Goal: Information Seeking & Learning: Compare options

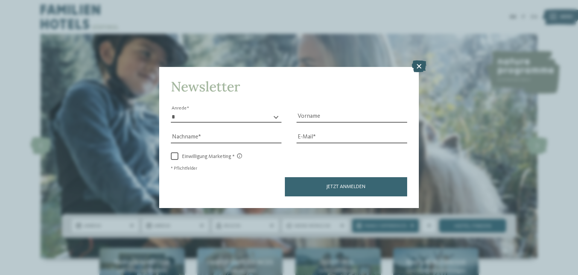
click at [418, 64] on icon at bounding box center [419, 66] width 15 height 12
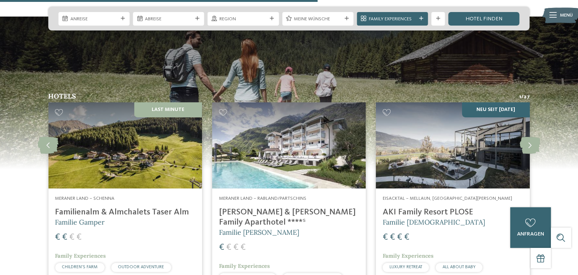
scroll to position [1728, 0]
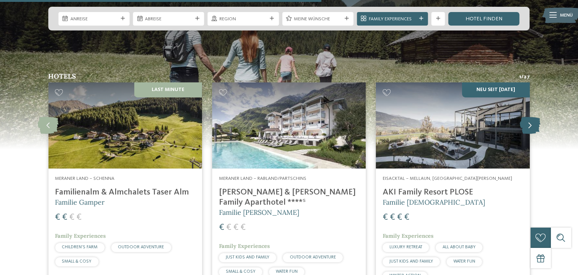
click at [528, 117] on icon at bounding box center [530, 125] width 21 height 17
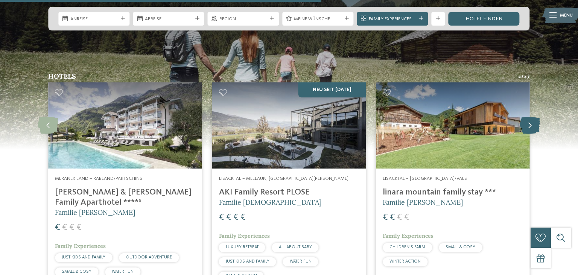
click at [530, 117] on icon at bounding box center [530, 125] width 21 height 17
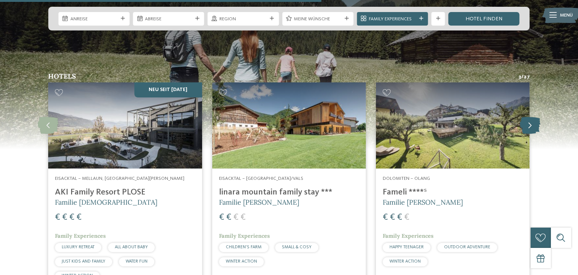
click at [530, 117] on icon at bounding box center [530, 125] width 21 height 17
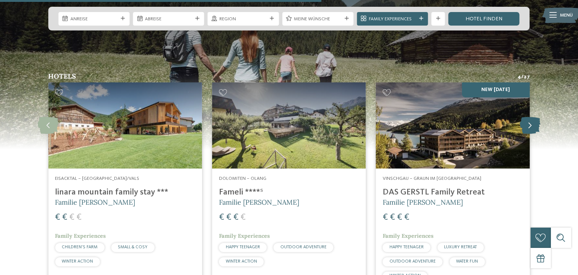
click at [529, 117] on icon at bounding box center [530, 125] width 21 height 17
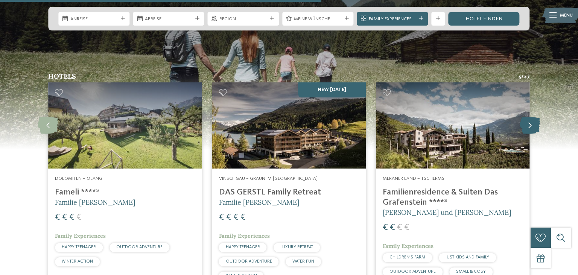
click at [535, 117] on icon at bounding box center [530, 125] width 21 height 17
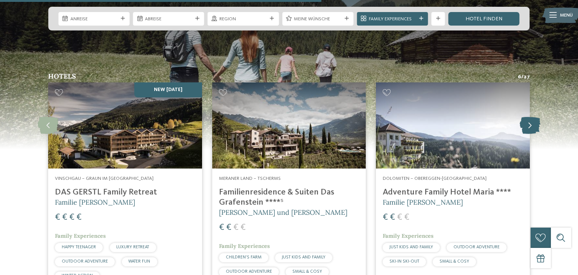
click at [535, 117] on icon at bounding box center [530, 125] width 21 height 17
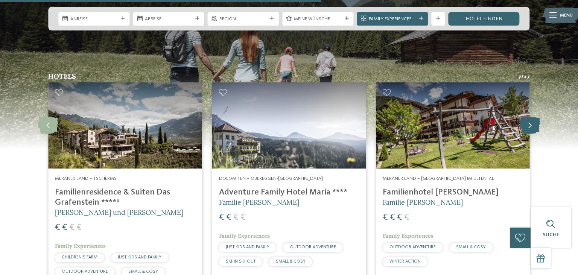
click at [535, 117] on icon at bounding box center [530, 125] width 21 height 17
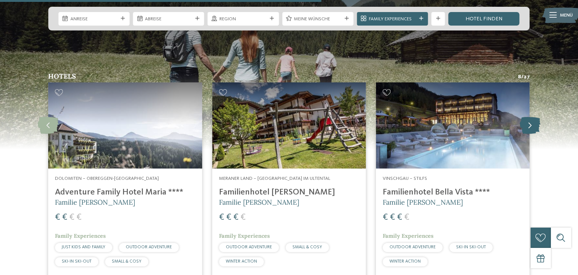
click at [525, 117] on icon at bounding box center [530, 125] width 21 height 17
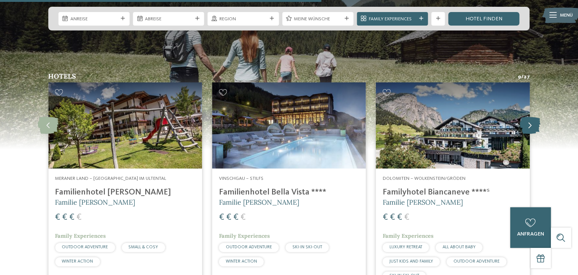
click at [525, 117] on icon at bounding box center [530, 125] width 21 height 17
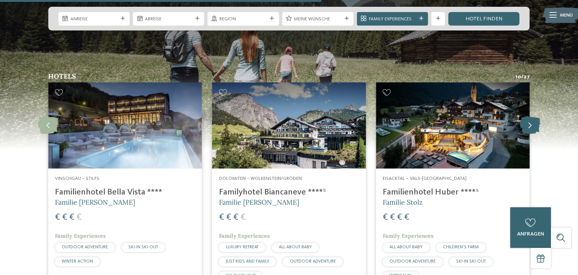
click at [525, 117] on icon at bounding box center [530, 125] width 21 height 17
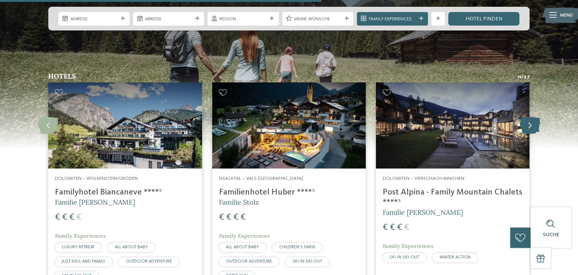
click at [529, 117] on icon at bounding box center [530, 125] width 21 height 17
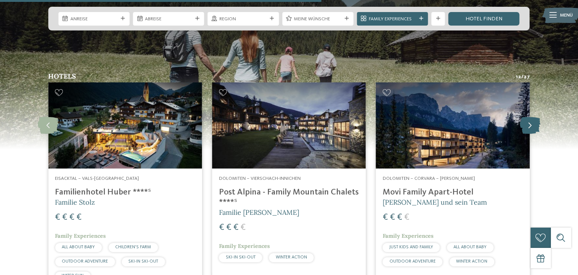
click at [529, 117] on icon at bounding box center [530, 125] width 21 height 17
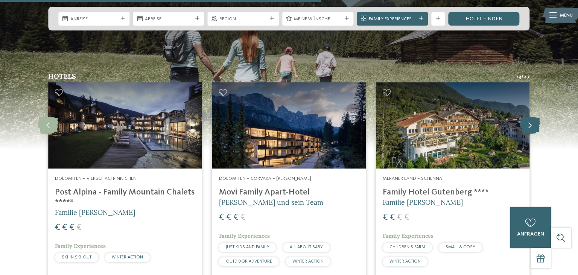
click at [529, 117] on icon at bounding box center [530, 125] width 21 height 17
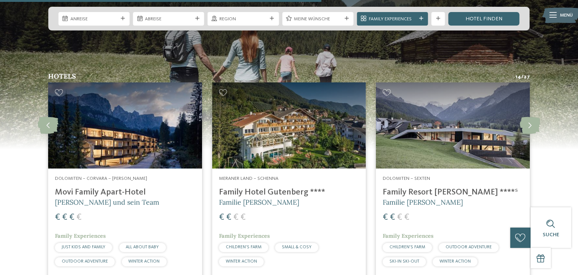
click at [470, 97] on img at bounding box center [453, 125] width 154 height 87
click at [529, 117] on icon at bounding box center [530, 125] width 21 height 17
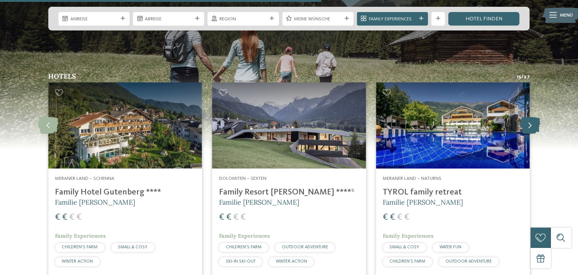
click at [530, 117] on icon at bounding box center [530, 125] width 21 height 17
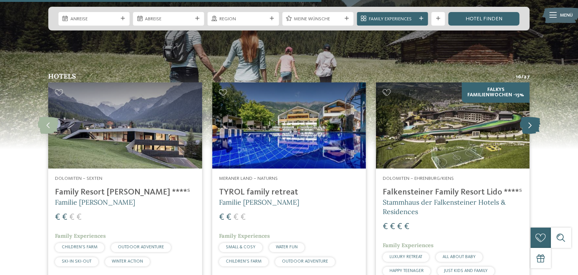
click at [527, 117] on icon at bounding box center [530, 125] width 21 height 17
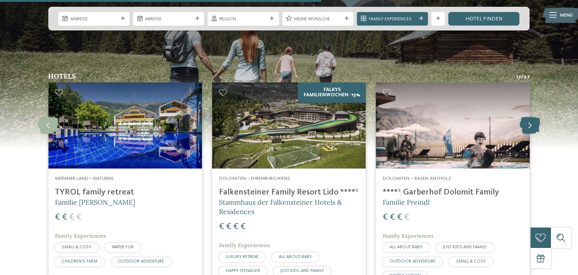
click at [529, 117] on icon at bounding box center [530, 125] width 21 height 17
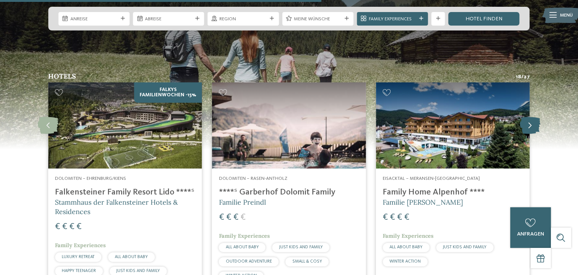
click at [526, 117] on icon at bounding box center [530, 125] width 21 height 17
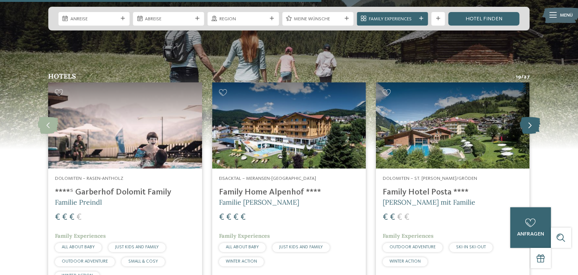
click at [526, 117] on icon at bounding box center [530, 125] width 21 height 17
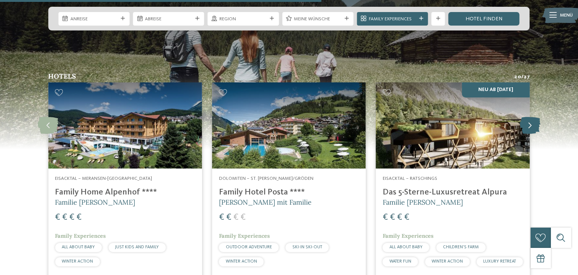
click at [529, 117] on icon at bounding box center [530, 125] width 21 height 17
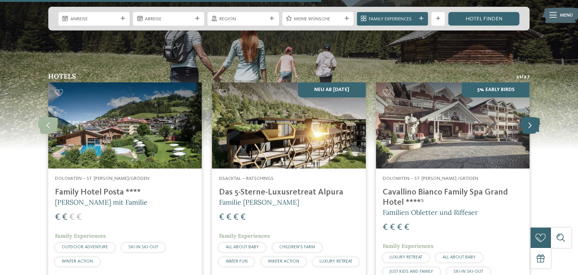
click at [534, 117] on icon at bounding box center [530, 125] width 21 height 17
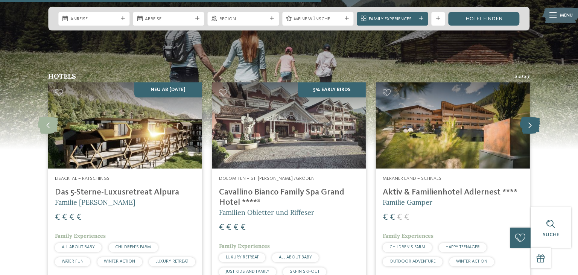
click at [534, 117] on icon at bounding box center [530, 125] width 21 height 17
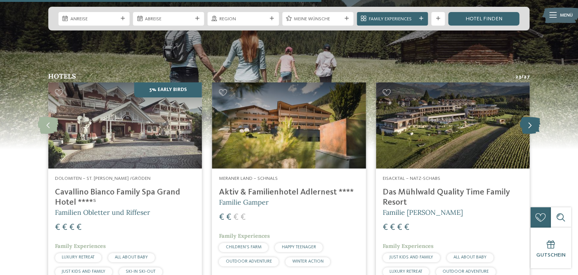
click at [528, 117] on icon at bounding box center [530, 125] width 21 height 17
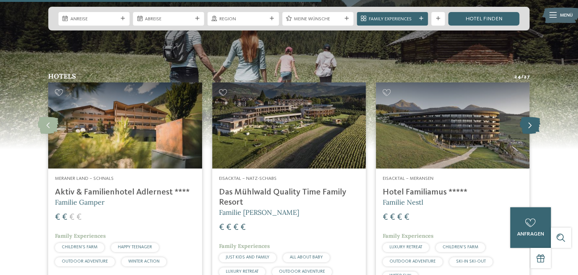
click at [534, 117] on icon at bounding box center [530, 125] width 21 height 17
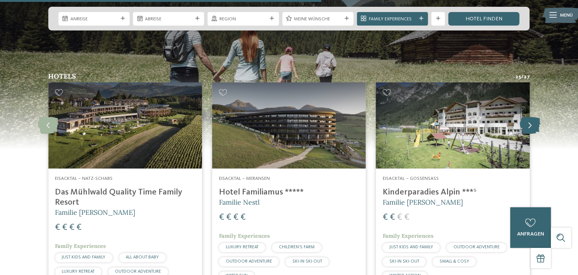
click at [534, 117] on icon at bounding box center [530, 125] width 21 height 17
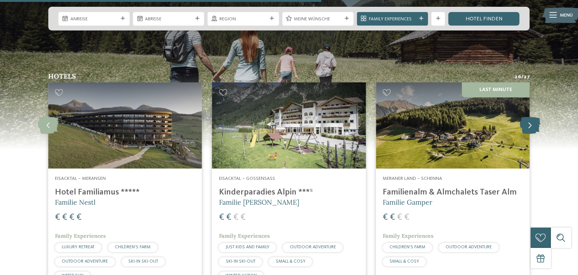
click at [534, 117] on icon at bounding box center [530, 125] width 21 height 17
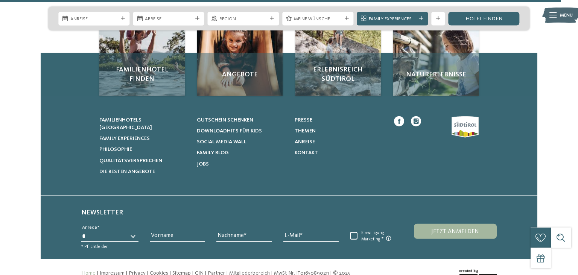
scroll to position [3123, 0]
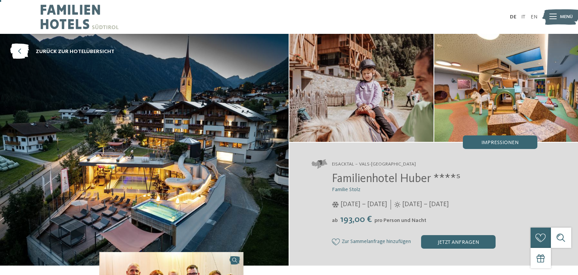
scroll to position [20, 0]
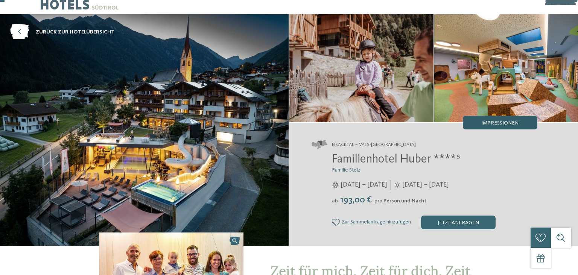
click at [484, 120] on span "Impressionen" at bounding box center [499, 122] width 37 height 5
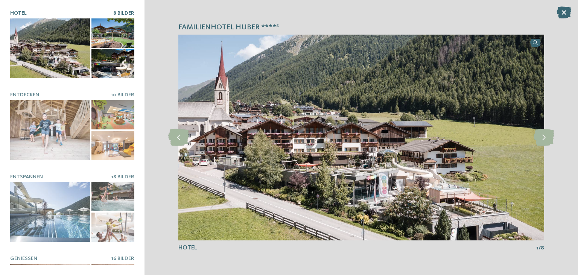
click at [545, 128] on div "Familienhotel Huber ****ˢ slide 1 of 8" at bounding box center [360, 137] width 433 height 275
click at [541, 135] on icon at bounding box center [544, 137] width 21 height 17
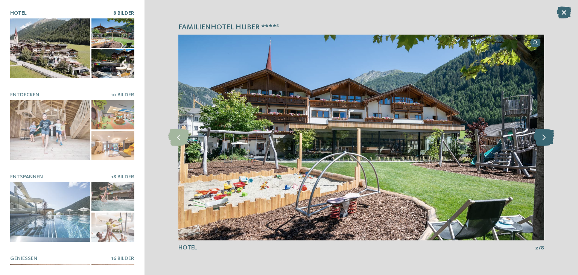
click at [540, 137] on icon at bounding box center [544, 137] width 21 height 17
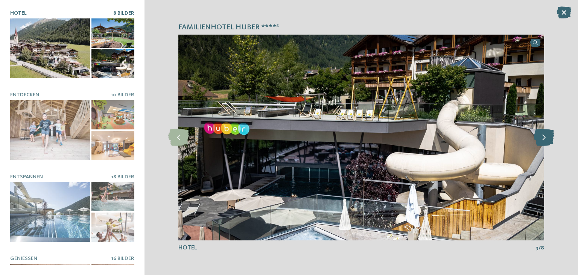
click at [540, 137] on icon at bounding box center [544, 137] width 21 height 17
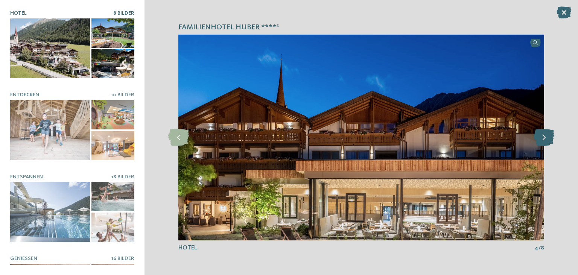
click at [540, 137] on icon at bounding box center [544, 137] width 21 height 17
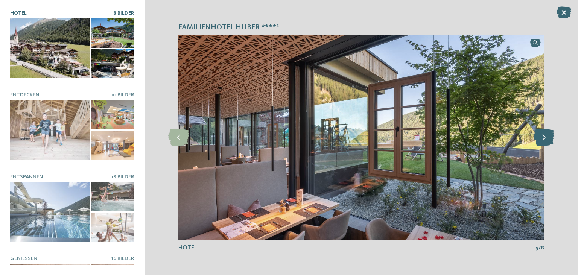
click at [540, 137] on icon at bounding box center [544, 137] width 21 height 17
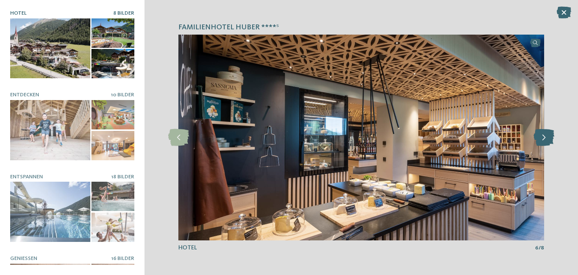
click at [540, 137] on icon at bounding box center [544, 137] width 21 height 17
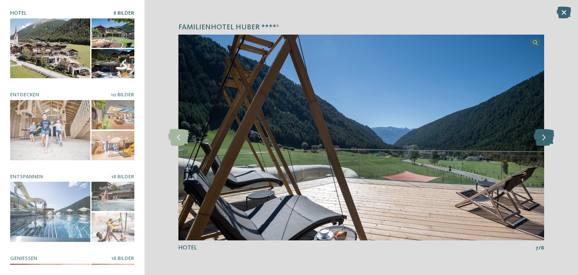
click at [540, 137] on icon at bounding box center [544, 137] width 21 height 17
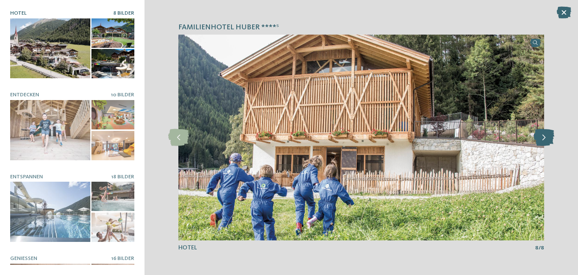
click at [540, 137] on icon at bounding box center [544, 137] width 21 height 17
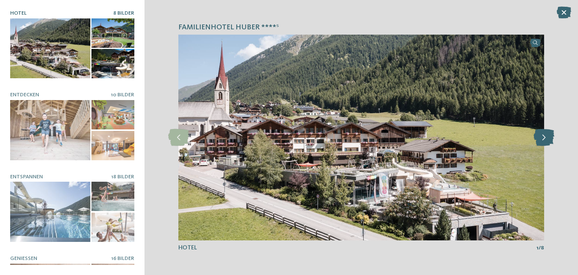
click at [540, 137] on icon at bounding box center [544, 137] width 21 height 17
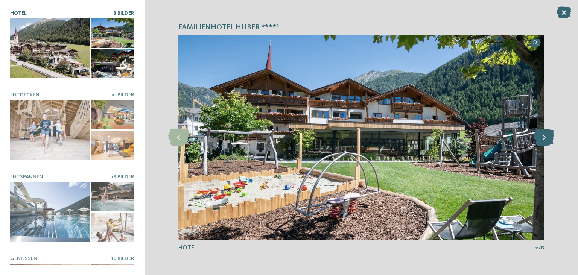
click at [540, 137] on icon at bounding box center [544, 137] width 21 height 17
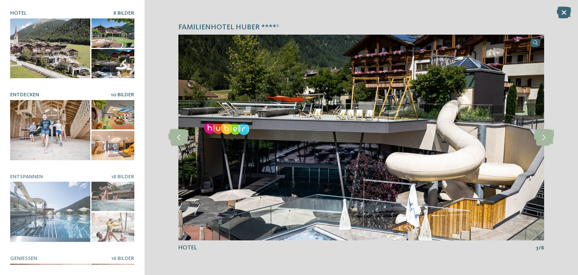
click at [36, 126] on div at bounding box center [50, 130] width 80 height 60
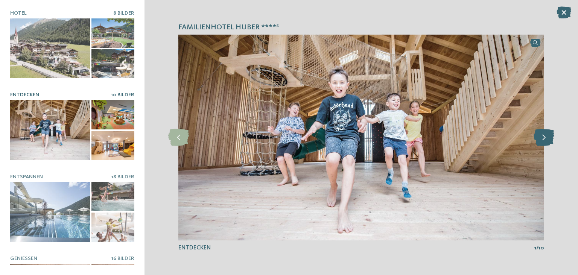
click at [548, 133] on icon at bounding box center [544, 137] width 21 height 17
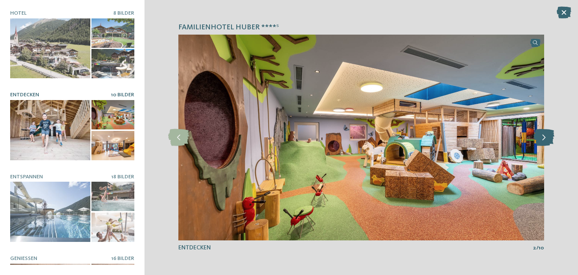
click at [548, 133] on icon at bounding box center [544, 137] width 21 height 17
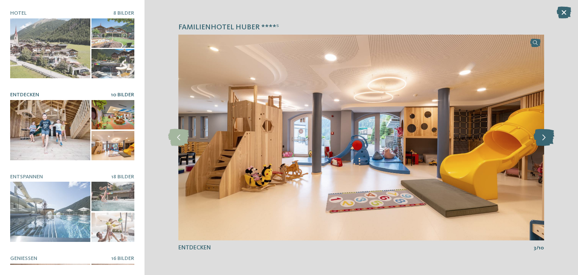
click at [548, 133] on icon at bounding box center [544, 137] width 21 height 17
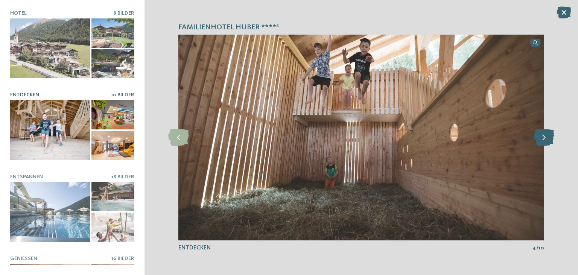
click at [548, 133] on icon at bounding box center [544, 137] width 21 height 17
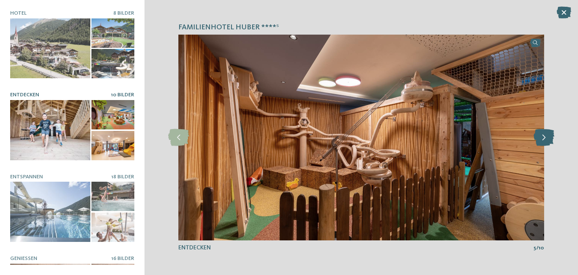
click at [548, 133] on icon at bounding box center [544, 137] width 21 height 17
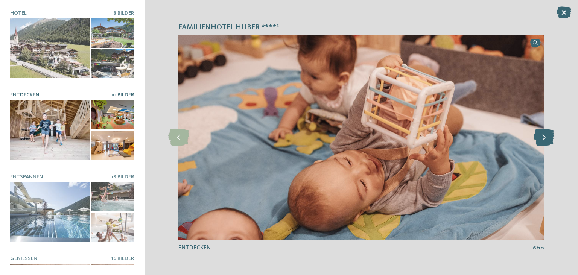
click at [548, 133] on icon at bounding box center [544, 137] width 21 height 17
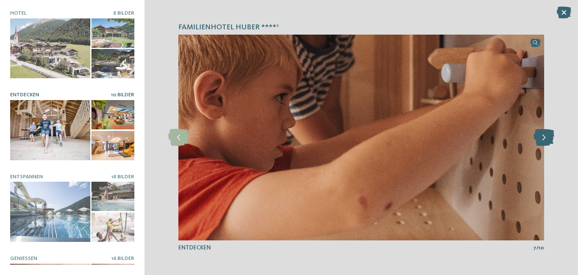
click at [548, 133] on icon at bounding box center [544, 137] width 21 height 17
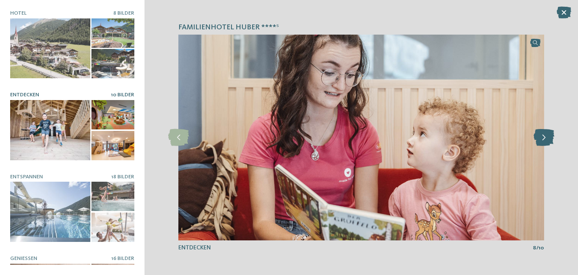
click at [548, 133] on icon at bounding box center [544, 137] width 21 height 17
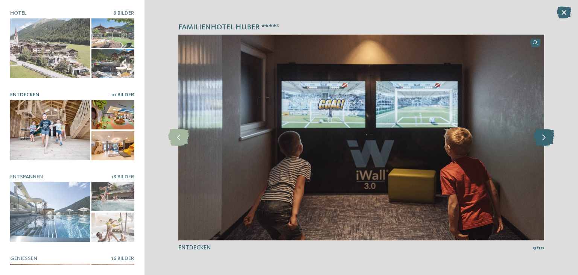
click at [548, 133] on icon at bounding box center [544, 137] width 21 height 17
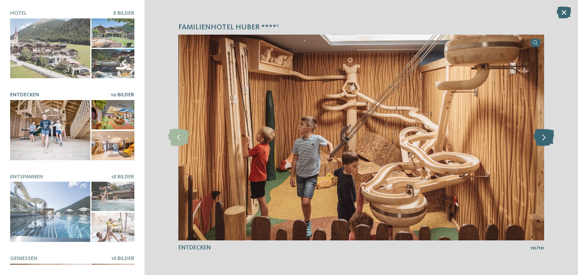
click at [548, 133] on icon at bounding box center [544, 137] width 21 height 17
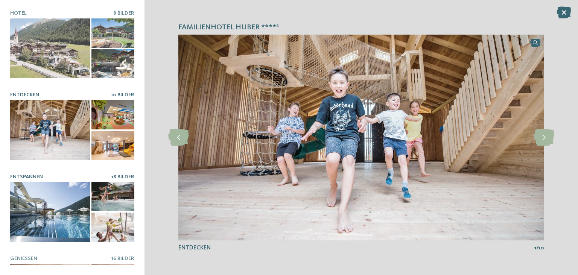
click at [34, 233] on div at bounding box center [50, 212] width 80 height 60
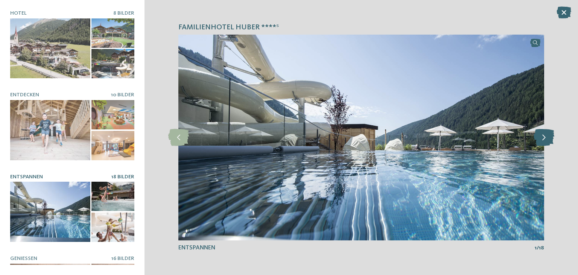
click at [541, 139] on icon at bounding box center [544, 137] width 21 height 17
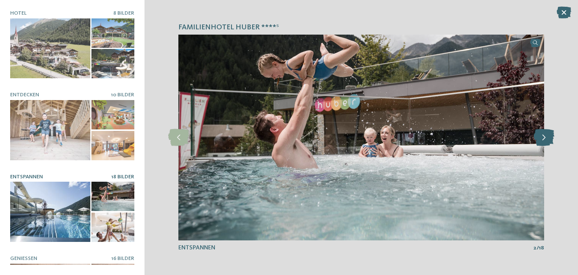
click at [541, 139] on icon at bounding box center [544, 137] width 21 height 17
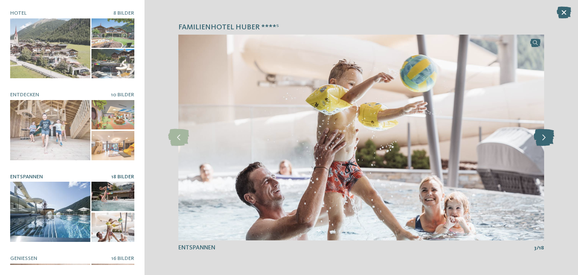
click at [541, 139] on icon at bounding box center [544, 137] width 21 height 17
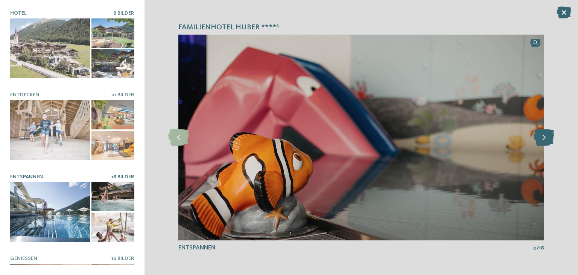
click at [541, 139] on icon at bounding box center [544, 137] width 21 height 17
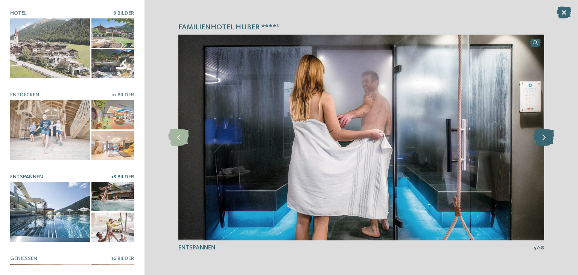
click at [541, 139] on icon at bounding box center [544, 137] width 21 height 17
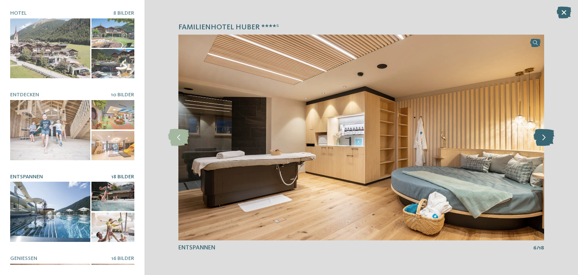
click at [541, 139] on icon at bounding box center [544, 137] width 21 height 17
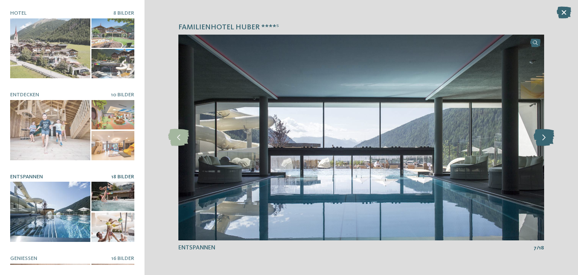
click at [541, 139] on icon at bounding box center [544, 137] width 21 height 17
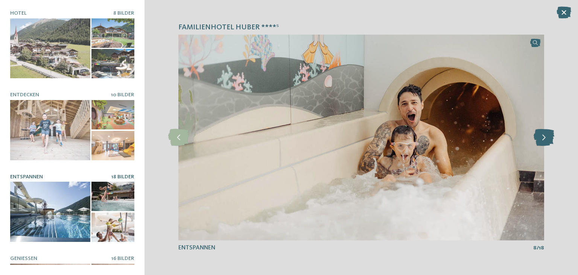
click at [541, 139] on icon at bounding box center [544, 137] width 21 height 17
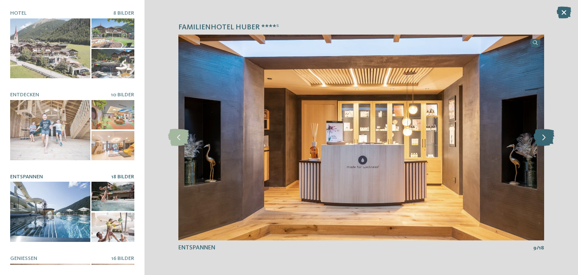
click at [541, 139] on icon at bounding box center [544, 137] width 21 height 17
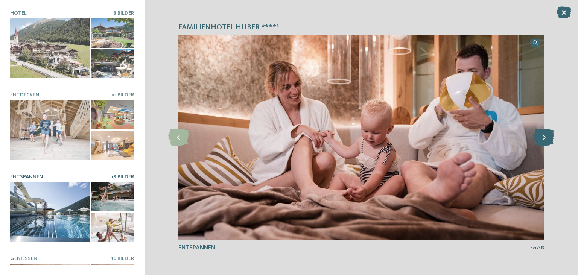
click at [541, 139] on icon at bounding box center [544, 137] width 21 height 17
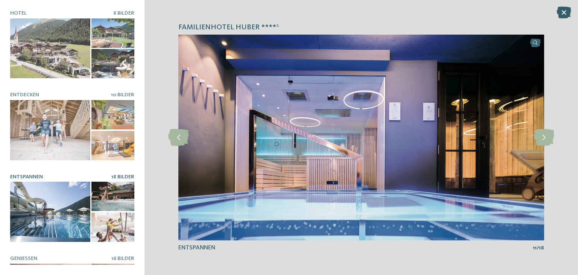
click at [569, 14] on icon at bounding box center [564, 12] width 15 height 12
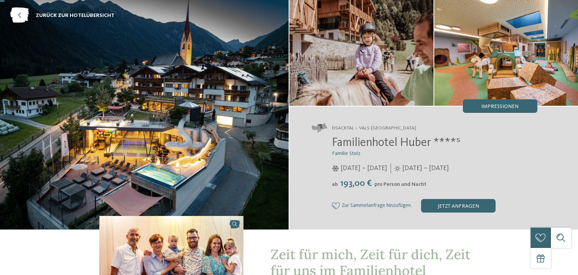
scroll to position [40, 0]
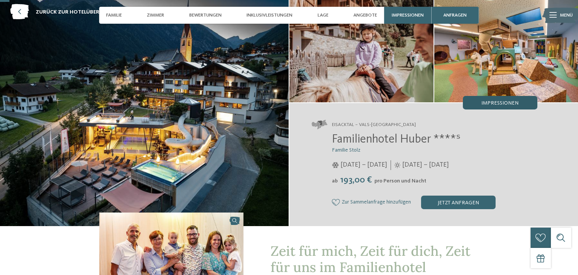
click at [493, 99] on div "Impressionen" at bounding box center [500, 103] width 75 height 14
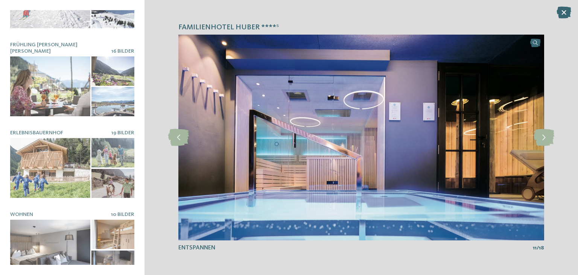
scroll to position [386, 0]
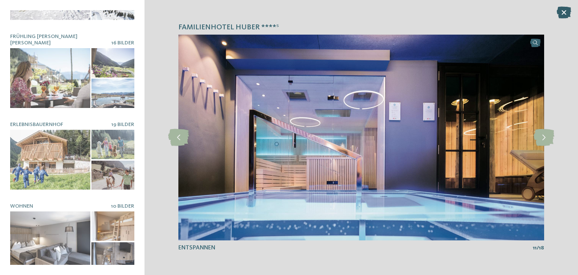
click at [560, 12] on icon at bounding box center [564, 12] width 15 height 12
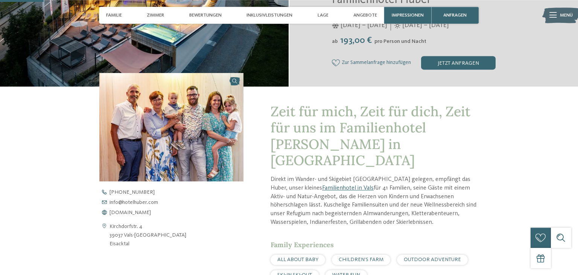
scroll to position [199, 0]
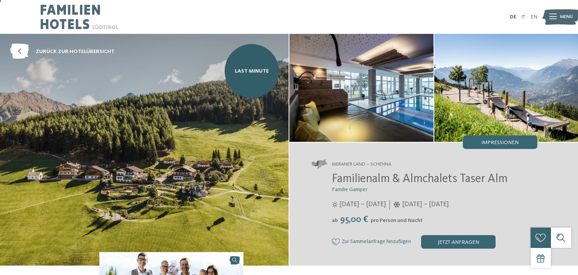
scroll to position [20, 0]
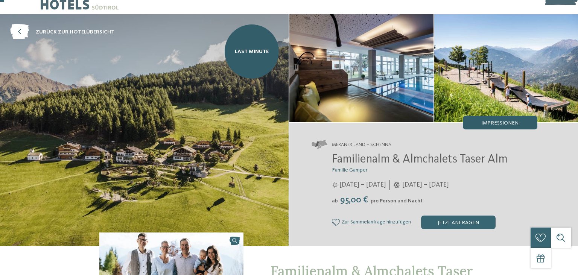
click at [492, 124] on span "Impressionen" at bounding box center [499, 122] width 37 height 5
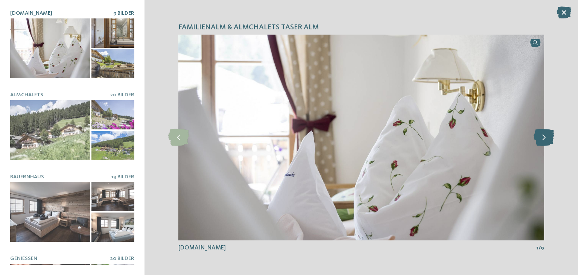
click at [548, 138] on icon at bounding box center [544, 137] width 21 height 17
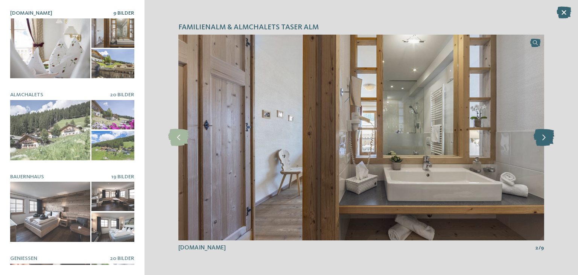
click at [548, 138] on icon at bounding box center [544, 137] width 21 height 17
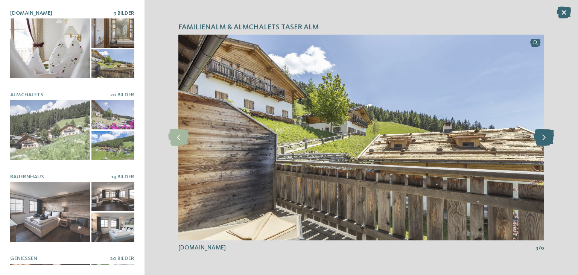
click at [548, 138] on icon at bounding box center [544, 137] width 21 height 17
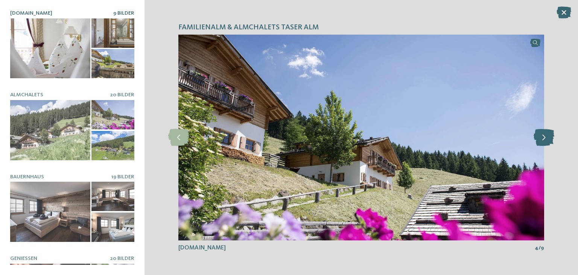
click at [548, 138] on icon at bounding box center [544, 137] width 21 height 17
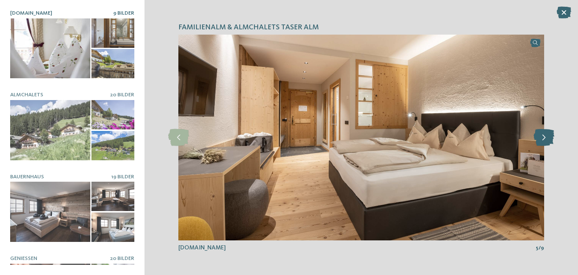
click at [548, 138] on icon at bounding box center [544, 137] width 21 height 17
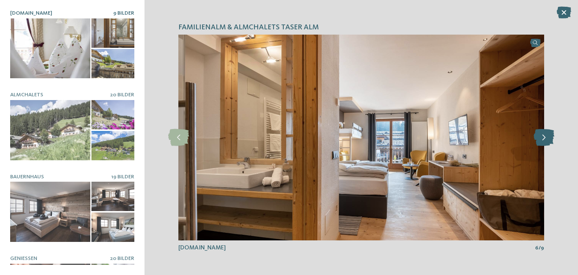
click at [548, 138] on icon at bounding box center [544, 137] width 21 height 17
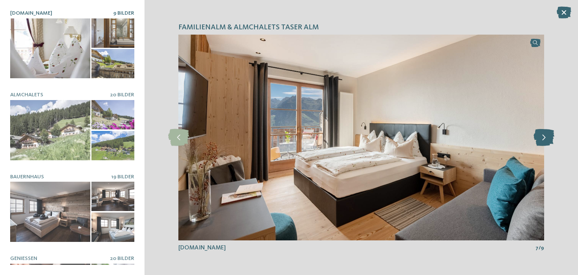
click at [548, 138] on icon at bounding box center [544, 137] width 21 height 17
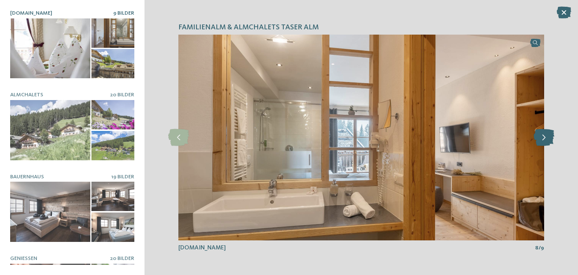
click at [548, 138] on icon at bounding box center [544, 137] width 21 height 17
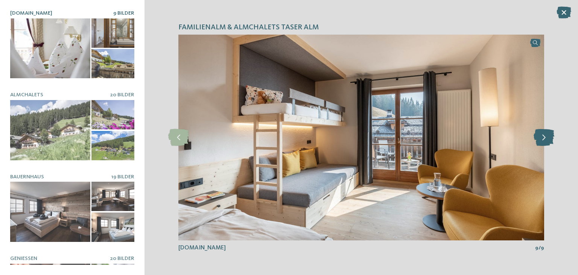
click at [548, 138] on icon at bounding box center [544, 137] width 21 height 17
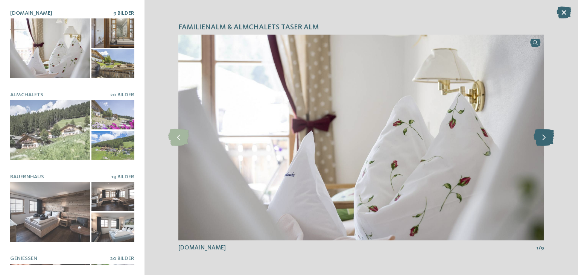
click at [548, 138] on icon at bounding box center [544, 137] width 21 height 17
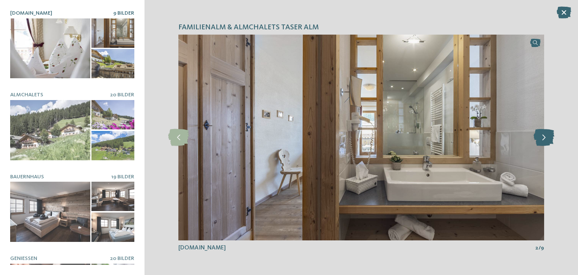
click at [548, 138] on icon at bounding box center [544, 137] width 21 height 17
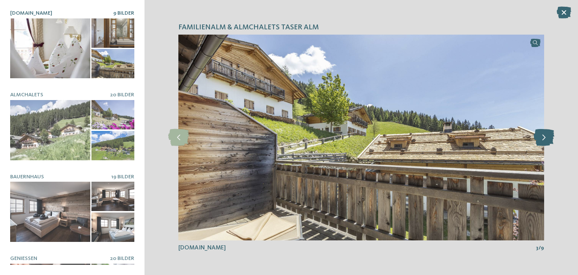
click at [548, 138] on icon at bounding box center [544, 137] width 21 height 17
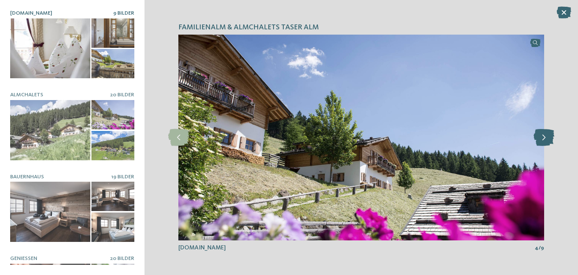
click at [548, 138] on icon at bounding box center [544, 137] width 21 height 17
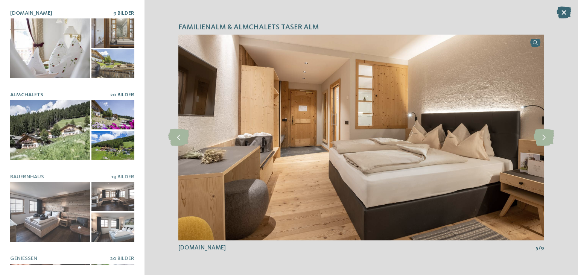
click at [61, 130] on div at bounding box center [50, 130] width 80 height 60
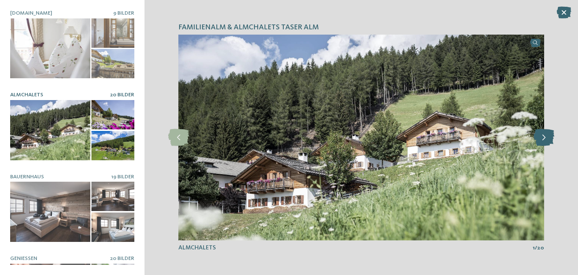
click at [540, 139] on icon at bounding box center [544, 137] width 21 height 17
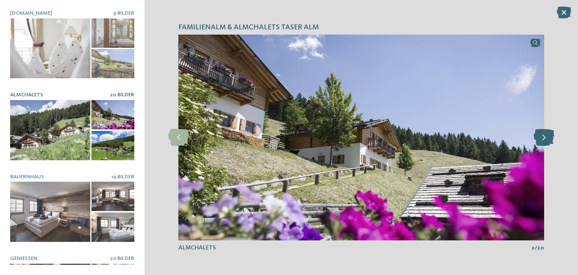
click at [540, 139] on icon at bounding box center [544, 137] width 21 height 17
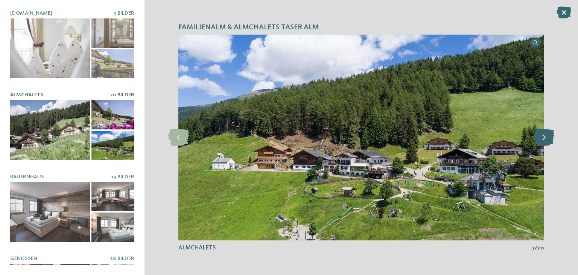
click at [540, 139] on icon at bounding box center [544, 137] width 21 height 17
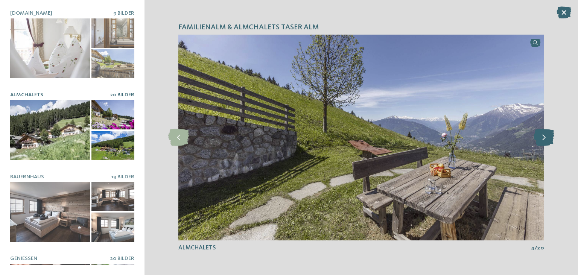
click at [540, 139] on icon at bounding box center [544, 137] width 21 height 17
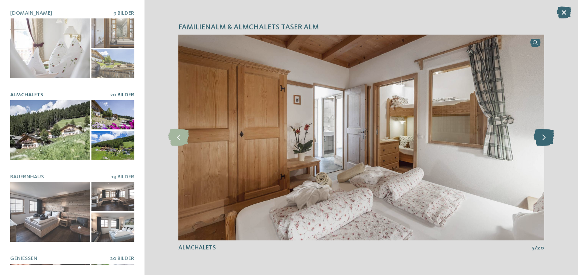
click at [540, 139] on icon at bounding box center [544, 137] width 21 height 17
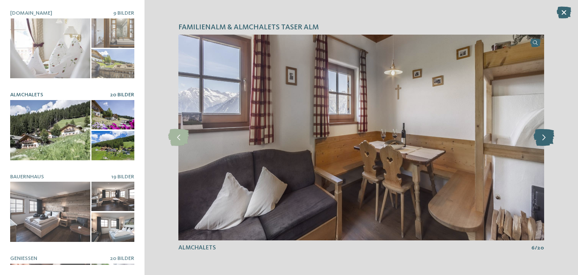
click at [540, 139] on icon at bounding box center [544, 137] width 21 height 17
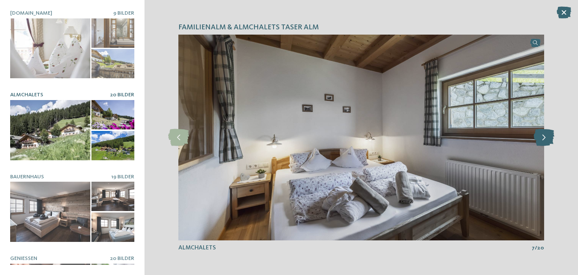
click at [540, 139] on icon at bounding box center [544, 137] width 21 height 17
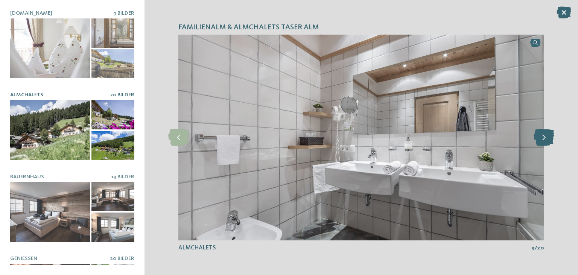
click at [540, 139] on icon at bounding box center [544, 137] width 21 height 17
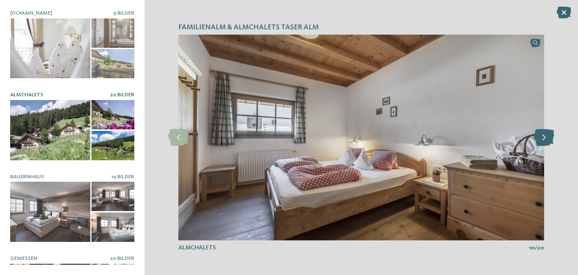
click at [540, 139] on icon at bounding box center [544, 137] width 21 height 17
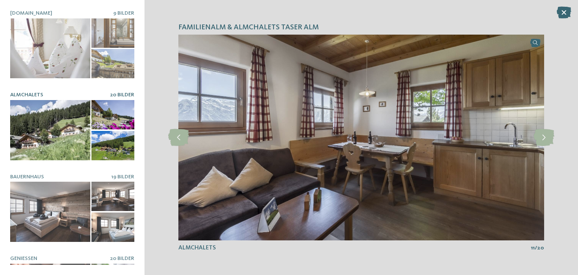
click at [143, 241] on div "Familienalm & Almchalets Taser Alm Alm.Hotel 9 Bilder Almchalets" at bounding box center [72, 137] width 144 height 275
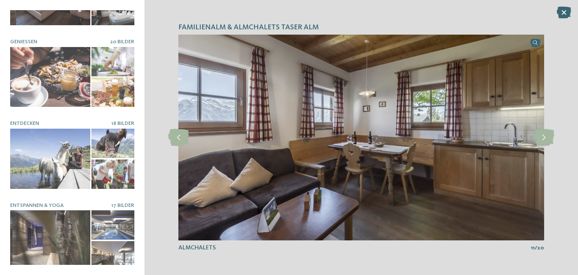
scroll to position [222, 0]
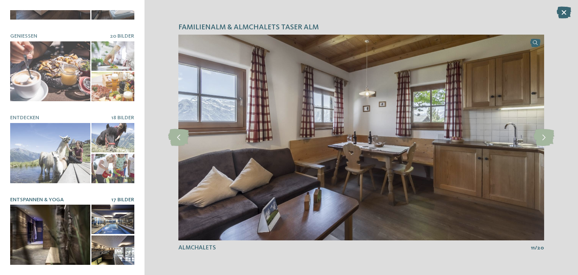
click at [46, 219] on div at bounding box center [50, 235] width 80 height 60
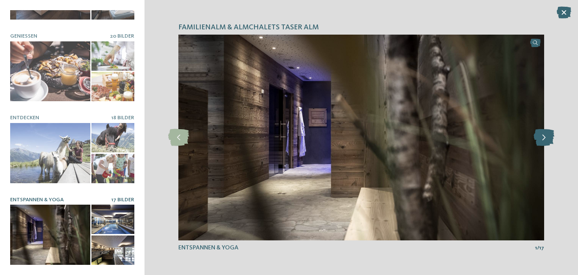
click at [541, 141] on icon at bounding box center [544, 137] width 21 height 17
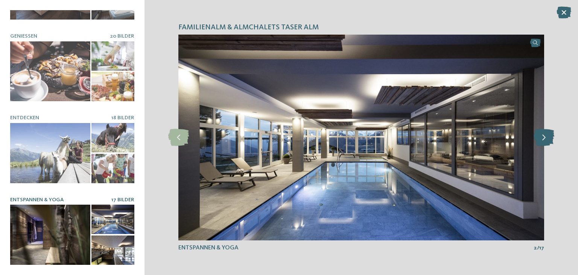
click at [541, 141] on icon at bounding box center [544, 137] width 21 height 17
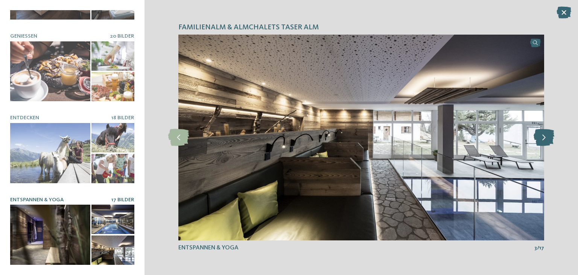
click at [541, 141] on icon at bounding box center [544, 137] width 21 height 17
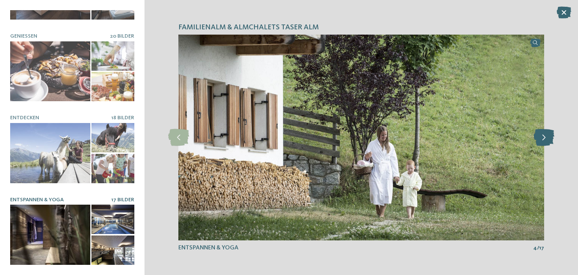
click at [541, 141] on icon at bounding box center [544, 137] width 21 height 17
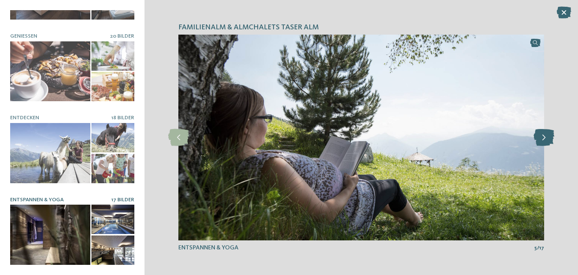
click at [541, 141] on icon at bounding box center [544, 137] width 21 height 17
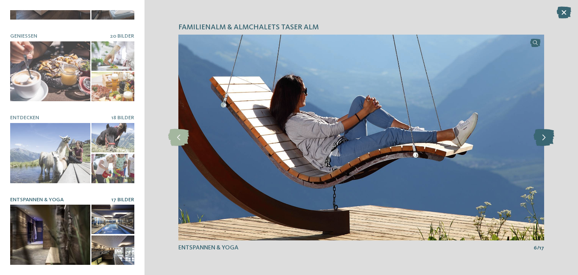
click at [541, 141] on icon at bounding box center [544, 137] width 21 height 17
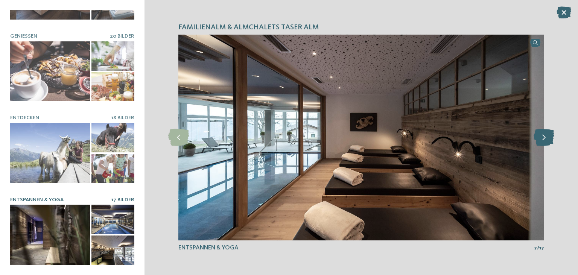
click at [541, 141] on icon at bounding box center [544, 137] width 21 height 17
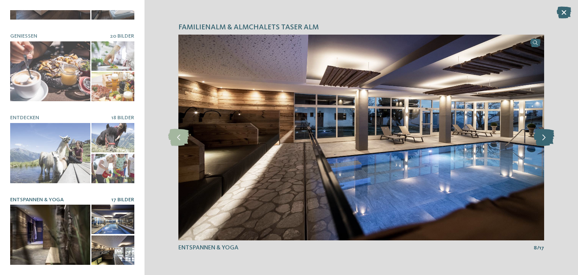
click at [541, 141] on icon at bounding box center [544, 137] width 21 height 17
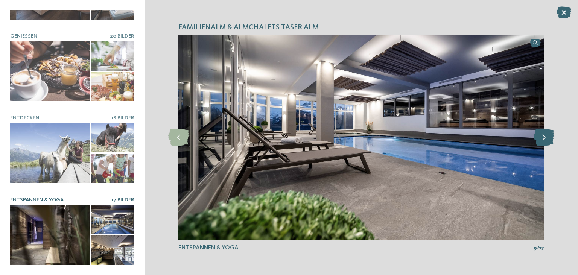
click at [541, 141] on icon at bounding box center [544, 137] width 21 height 17
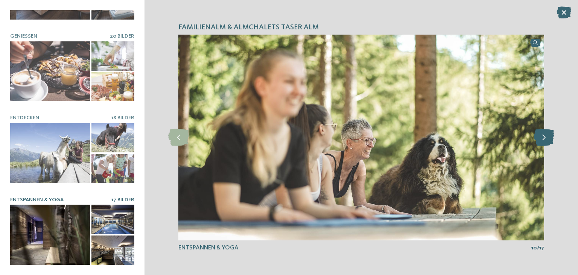
click at [541, 141] on icon at bounding box center [544, 137] width 21 height 17
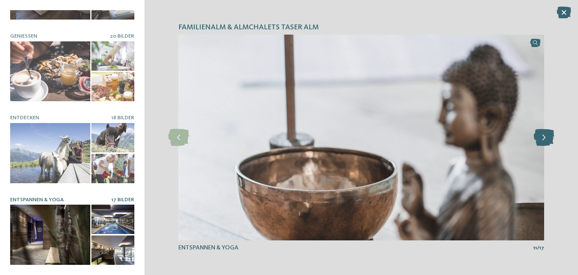
click at [541, 141] on icon at bounding box center [544, 137] width 21 height 17
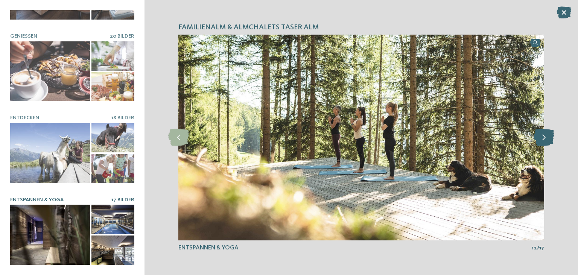
click at [541, 141] on icon at bounding box center [544, 137] width 21 height 17
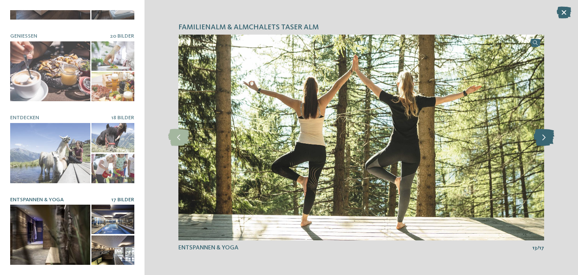
click at [541, 141] on icon at bounding box center [544, 137] width 21 height 17
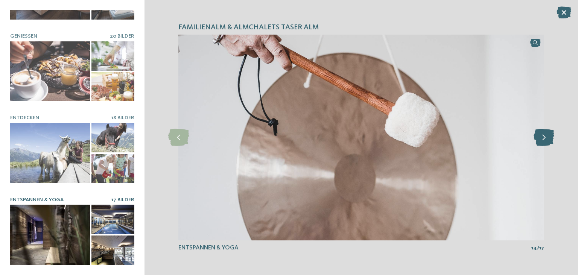
click at [541, 141] on icon at bounding box center [544, 137] width 21 height 17
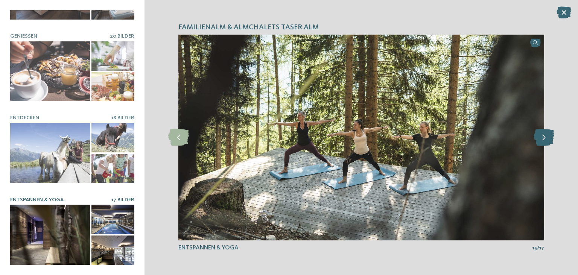
click at [541, 141] on icon at bounding box center [544, 137] width 21 height 17
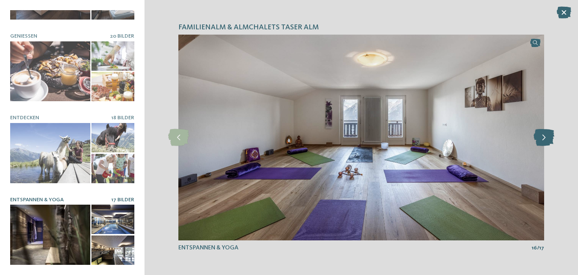
click at [541, 141] on icon at bounding box center [544, 137] width 21 height 17
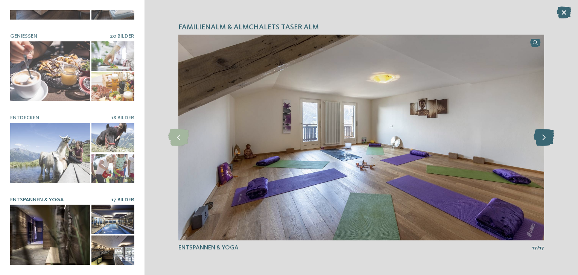
click at [541, 141] on icon at bounding box center [544, 137] width 21 height 17
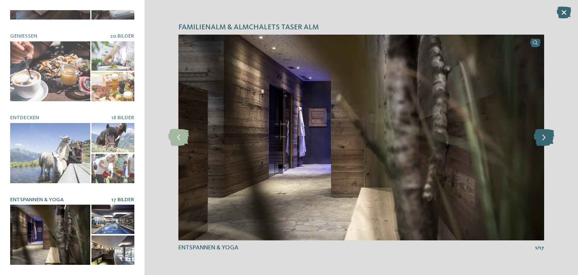
click at [541, 141] on icon at bounding box center [544, 137] width 21 height 17
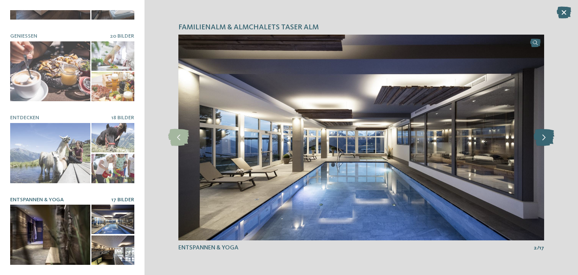
click at [541, 141] on icon at bounding box center [544, 137] width 21 height 17
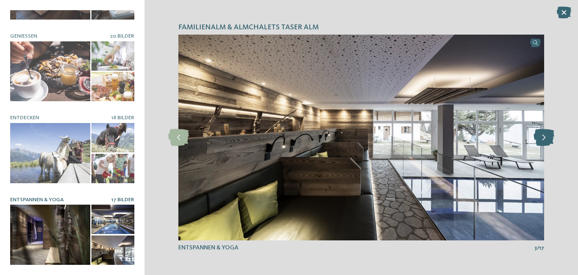
click at [541, 141] on icon at bounding box center [544, 137] width 21 height 17
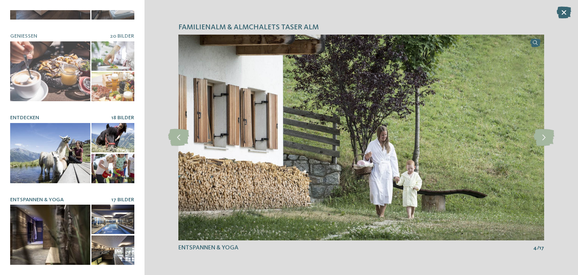
click at [79, 164] on div at bounding box center [50, 153] width 80 height 60
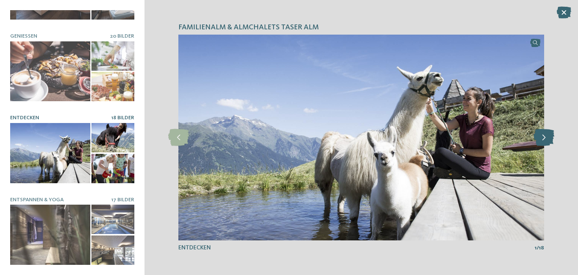
click at [553, 138] on icon at bounding box center [544, 137] width 21 height 17
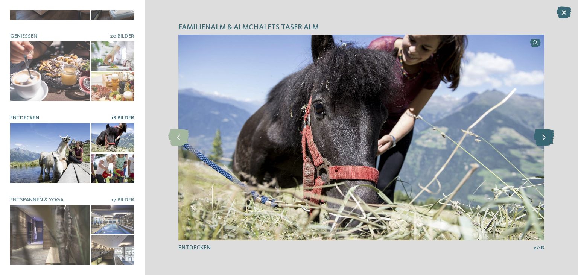
click at [553, 138] on icon at bounding box center [544, 137] width 21 height 17
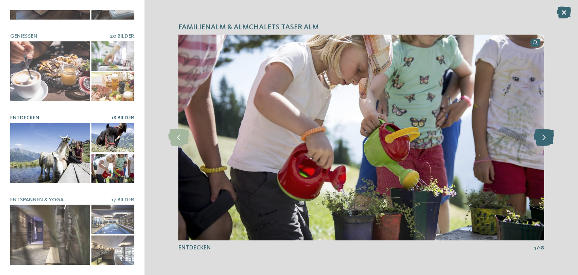
click at [553, 138] on icon at bounding box center [544, 137] width 21 height 17
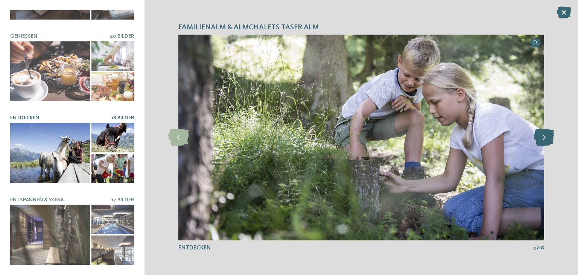
click at [553, 138] on icon at bounding box center [544, 137] width 21 height 17
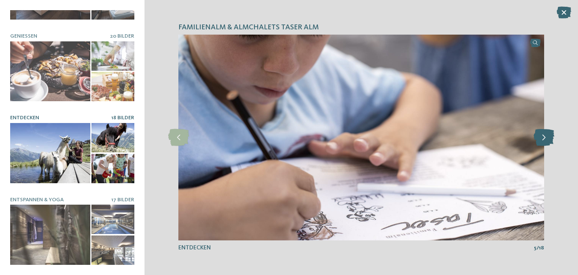
click at [553, 138] on icon at bounding box center [544, 137] width 21 height 17
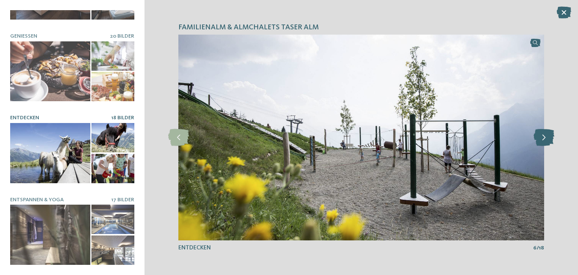
click at [553, 138] on icon at bounding box center [544, 137] width 21 height 17
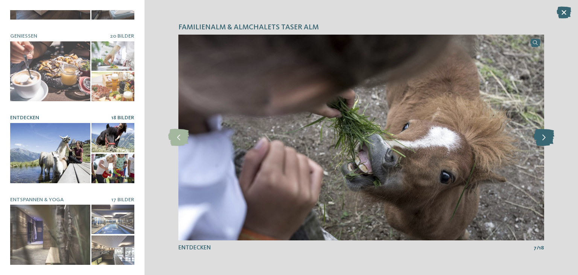
click at [553, 138] on icon at bounding box center [544, 137] width 21 height 17
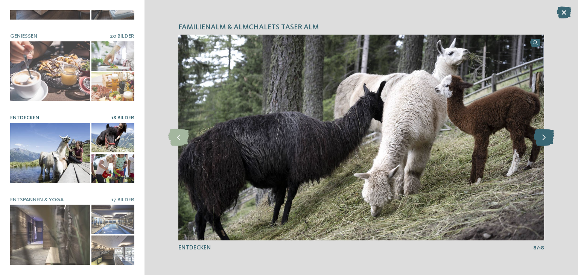
click at [553, 138] on icon at bounding box center [544, 137] width 21 height 17
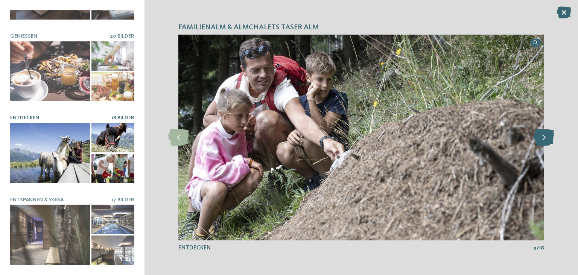
click at [553, 138] on icon at bounding box center [544, 137] width 21 height 17
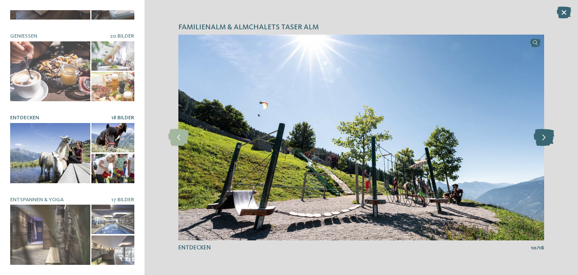
click at [553, 138] on icon at bounding box center [544, 137] width 21 height 17
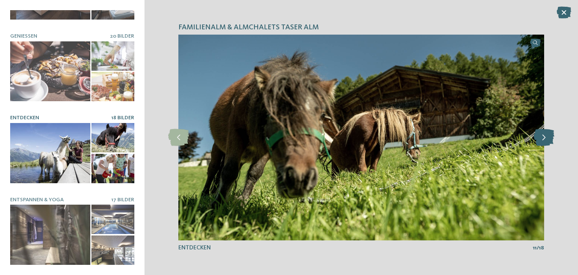
click at [553, 138] on icon at bounding box center [544, 137] width 21 height 17
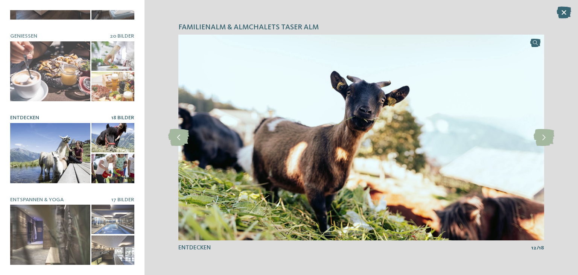
click at [142, 29] on div "Familienalm & Almchalets Taser Alm Alm.Hotel 9 Bilder Almchalets" at bounding box center [72, 137] width 144 height 275
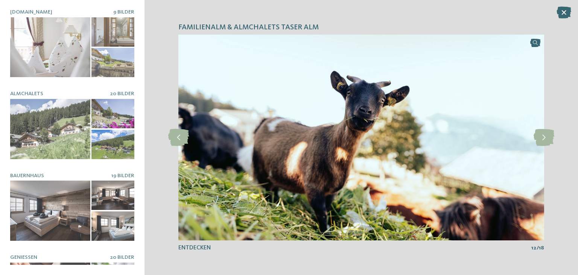
scroll to position [0, 0]
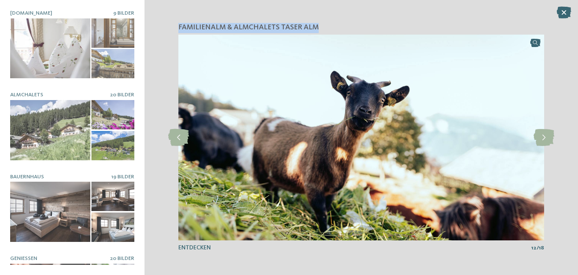
drag, startPoint x: 177, startPoint y: 27, endPoint x: 318, endPoint y: 28, distance: 140.4
click at [318, 28] on div "Familienalm & Almchalets Taser Alm slide 5 of 9 5" at bounding box center [360, 137] width 433 height 275
copy span "Familienalm & Almchalets Taser Alm"
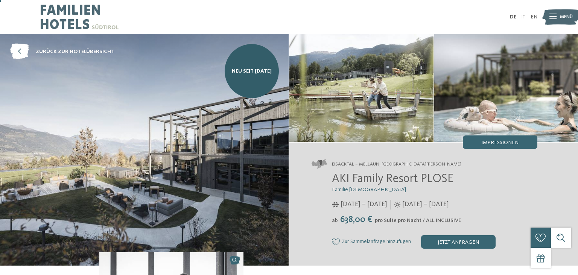
scroll to position [20, 0]
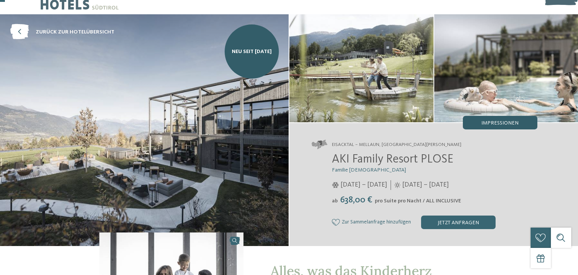
click at [469, 126] on div "Impressionen" at bounding box center [500, 123] width 75 height 14
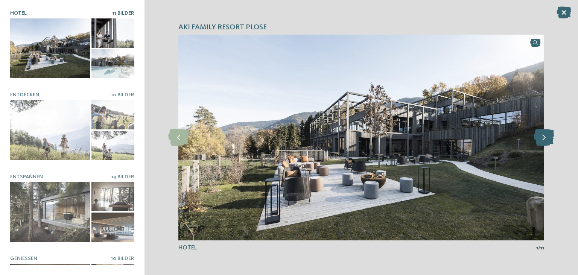
click at [540, 134] on icon at bounding box center [544, 137] width 21 height 17
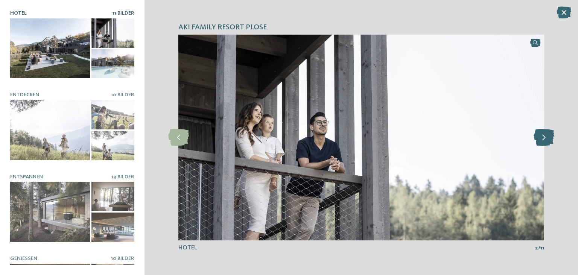
click at [540, 134] on icon at bounding box center [544, 137] width 21 height 17
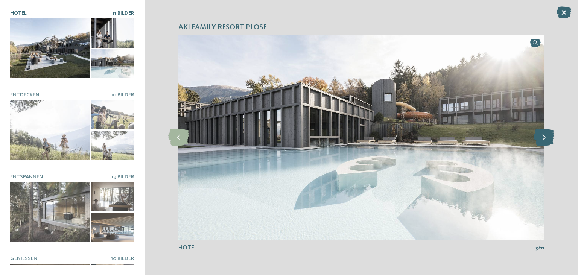
click at [540, 134] on icon at bounding box center [544, 137] width 21 height 17
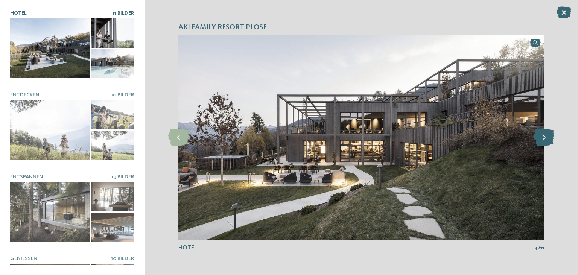
click at [540, 134] on icon at bounding box center [544, 137] width 21 height 17
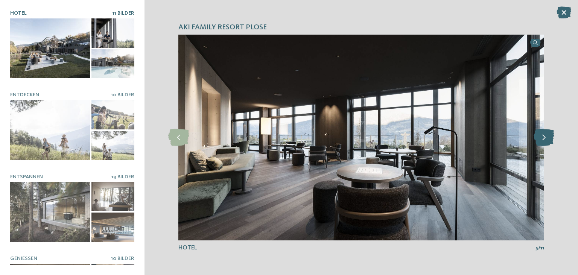
click at [540, 134] on icon at bounding box center [544, 137] width 21 height 17
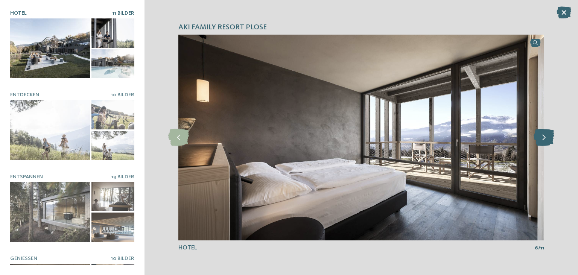
click at [540, 134] on icon at bounding box center [544, 137] width 21 height 17
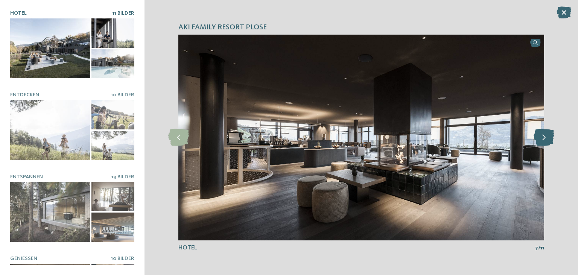
click at [540, 134] on icon at bounding box center [544, 137] width 21 height 17
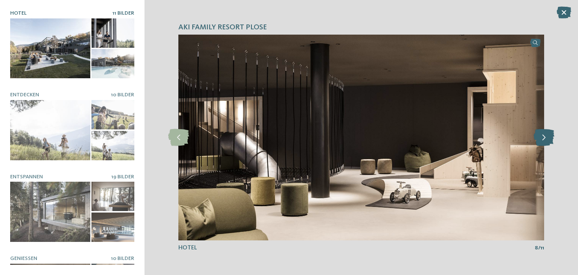
click at [540, 134] on icon at bounding box center [544, 137] width 21 height 17
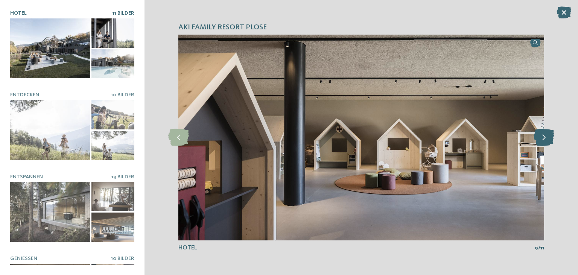
click at [540, 134] on icon at bounding box center [544, 137] width 21 height 17
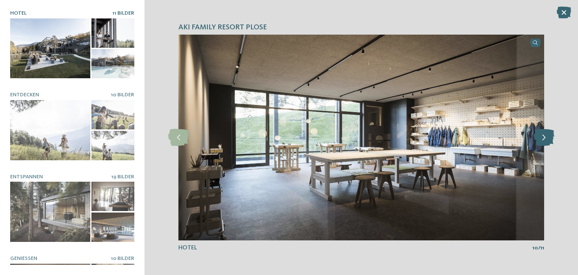
click at [540, 134] on icon at bounding box center [544, 137] width 21 height 17
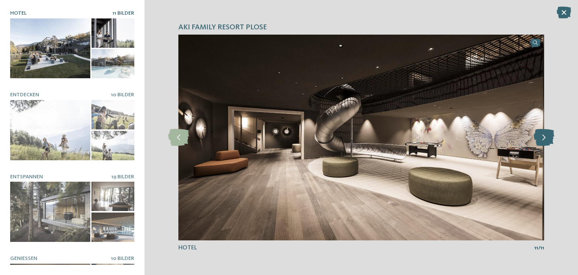
click at [540, 134] on icon at bounding box center [544, 137] width 21 height 17
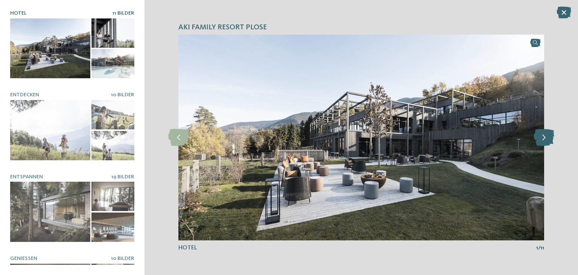
click at [540, 134] on icon at bounding box center [544, 137] width 21 height 17
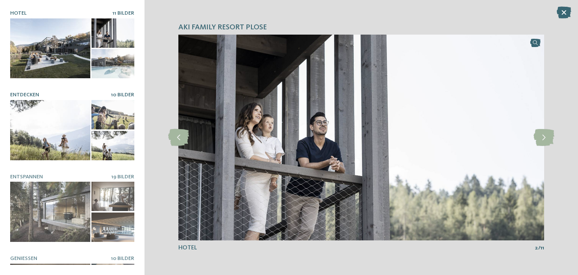
click at [67, 132] on div at bounding box center [50, 130] width 80 height 60
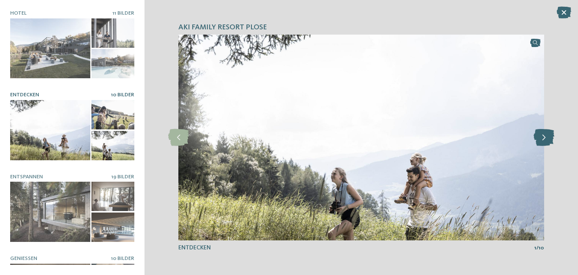
click at [541, 137] on icon at bounding box center [544, 137] width 21 height 17
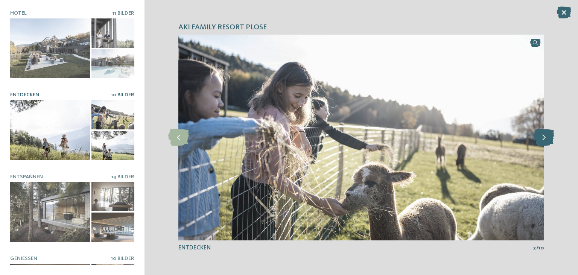
click at [541, 137] on icon at bounding box center [544, 137] width 21 height 17
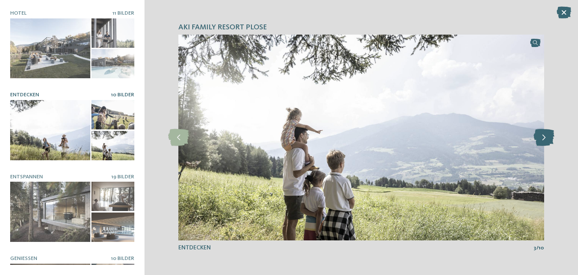
click at [541, 137] on icon at bounding box center [544, 137] width 21 height 17
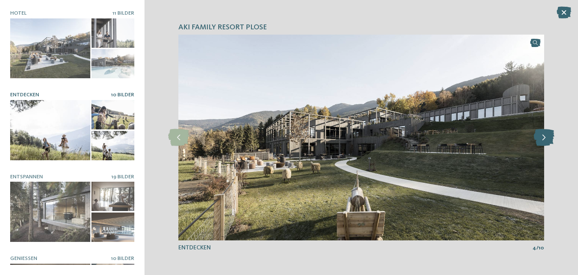
click at [541, 137] on icon at bounding box center [544, 137] width 21 height 17
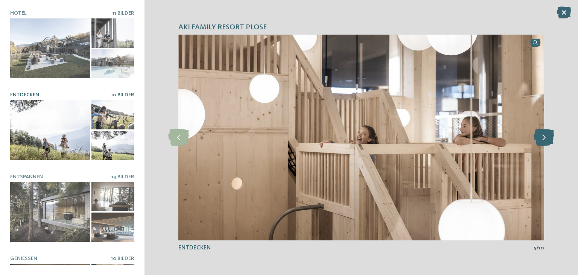
click at [541, 137] on icon at bounding box center [544, 137] width 21 height 17
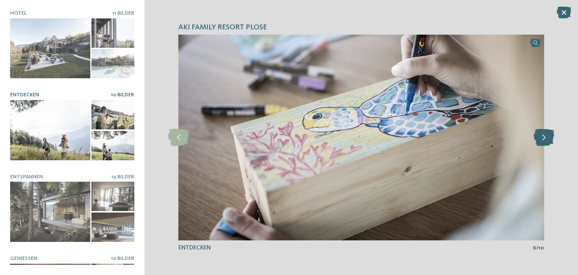
click at [541, 137] on icon at bounding box center [544, 137] width 21 height 17
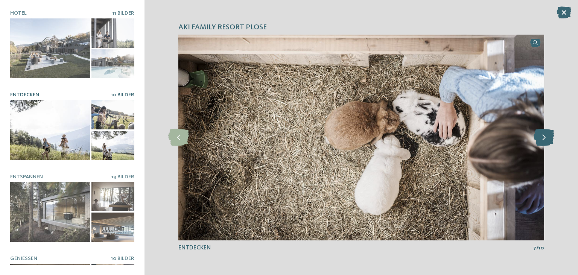
click at [541, 137] on icon at bounding box center [544, 137] width 21 height 17
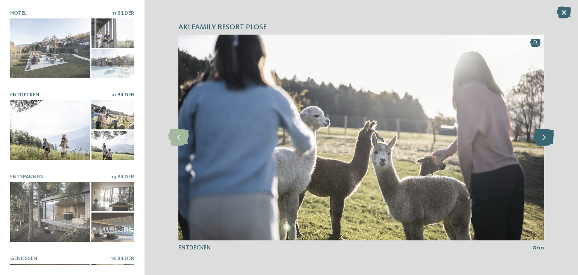
click at [541, 137] on icon at bounding box center [544, 137] width 21 height 17
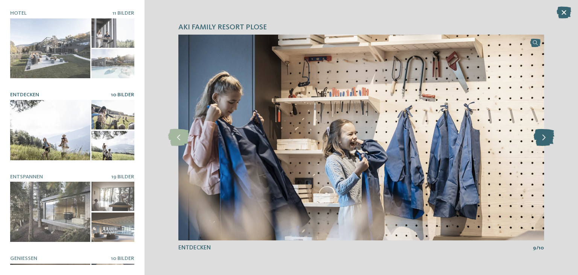
click at [541, 137] on icon at bounding box center [544, 137] width 21 height 17
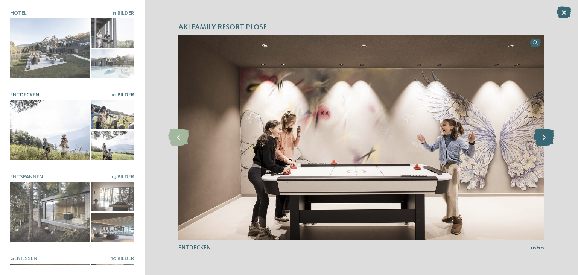
click at [541, 137] on icon at bounding box center [544, 137] width 21 height 17
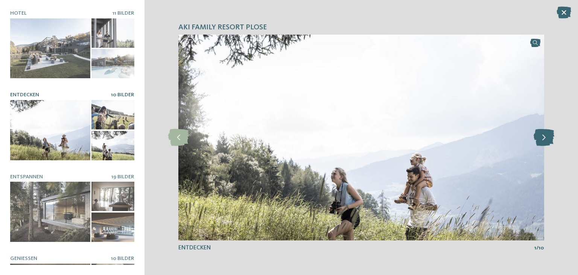
click at [541, 137] on icon at bounding box center [544, 137] width 21 height 17
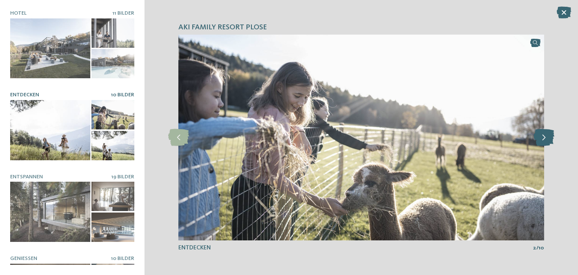
click at [541, 137] on icon at bounding box center [544, 137] width 21 height 17
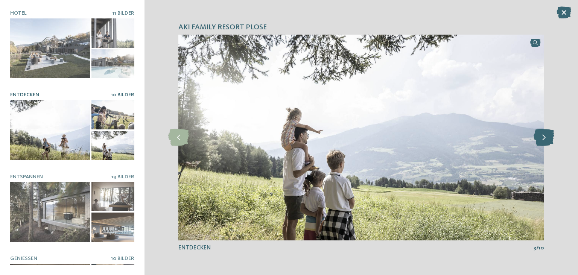
click at [541, 137] on icon at bounding box center [544, 137] width 21 height 17
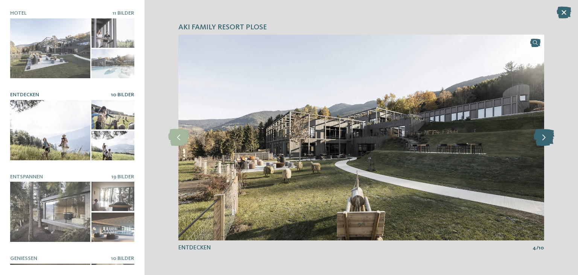
click at [541, 137] on icon at bounding box center [544, 137] width 21 height 17
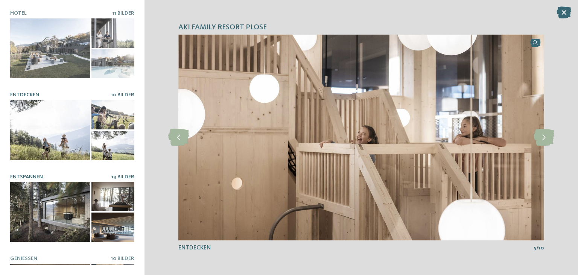
click at [35, 204] on div at bounding box center [50, 212] width 80 height 60
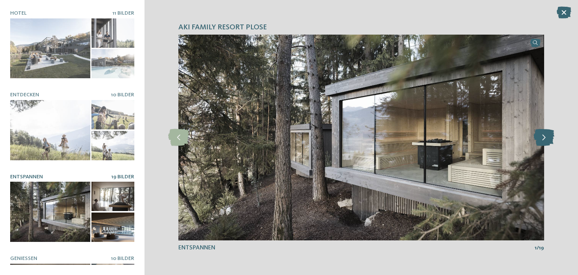
click at [543, 134] on icon at bounding box center [544, 137] width 21 height 17
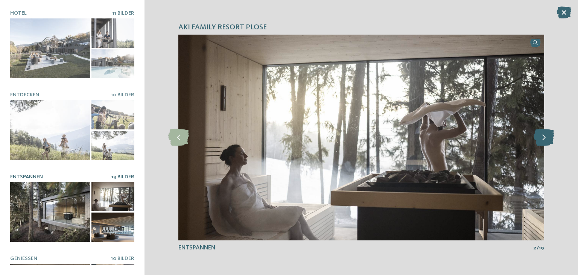
click at [543, 134] on icon at bounding box center [544, 137] width 21 height 17
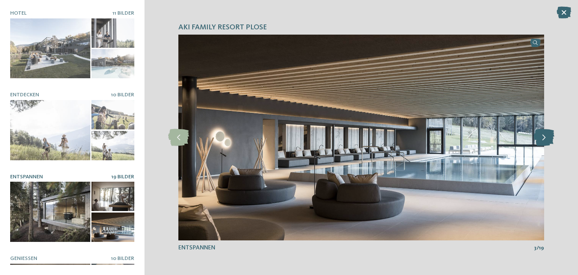
click at [543, 134] on icon at bounding box center [544, 137] width 21 height 17
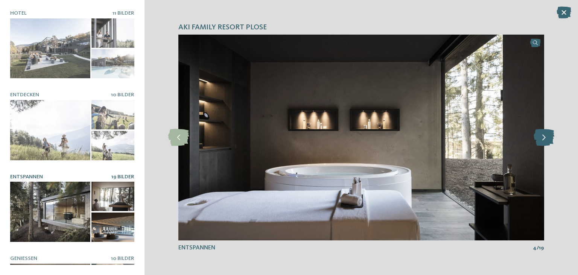
click at [543, 134] on icon at bounding box center [544, 137] width 21 height 17
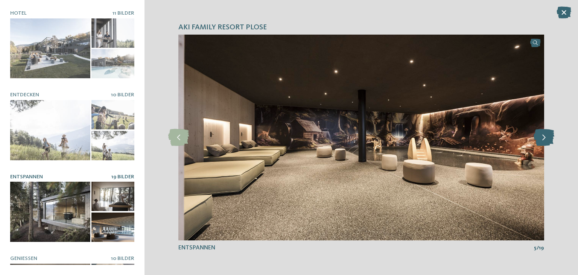
click at [543, 134] on icon at bounding box center [544, 137] width 21 height 17
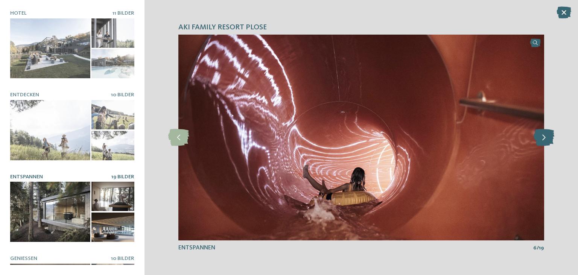
click at [543, 134] on icon at bounding box center [544, 137] width 21 height 17
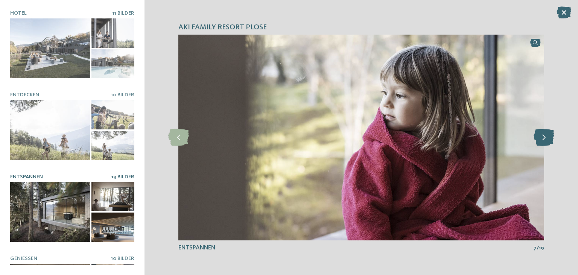
click at [543, 134] on icon at bounding box center [544, 137] width 21 height 17
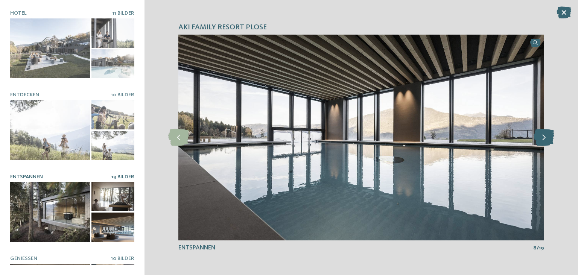
click at [543, 134] on icon at bounding box center [544, 137] width 21 height 17
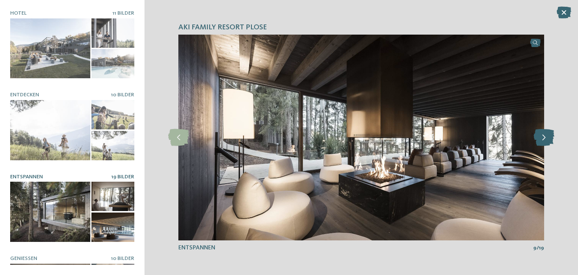
click at [543, 134] on icon at bounding box center [544, 137] width 21 height 17
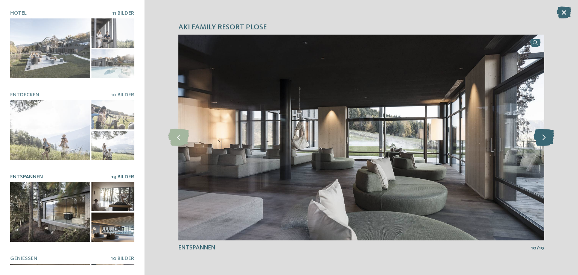
click at [543, 134] on icon at bounding box center [544, 137] width 21 height 17
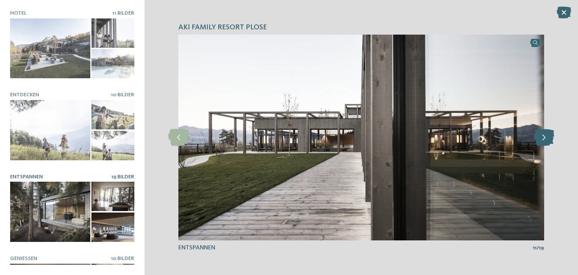
click at [543, 134] on icon at bounding box center [544, 137] width 21 height 17
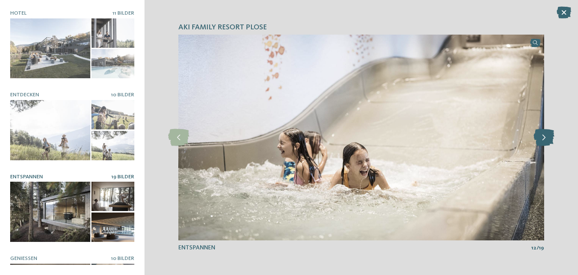
click at [543, 134] on icon at bounding box center [544, 137] width 21 height 17
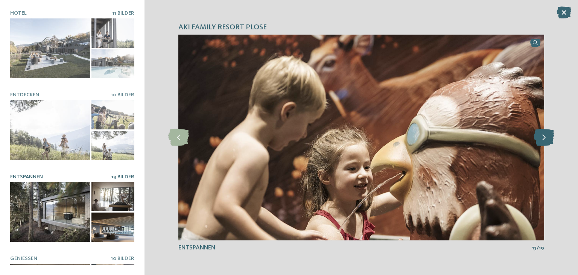
click at [543, 134] on icon at bounding box center [544, 137] width 21 height 17
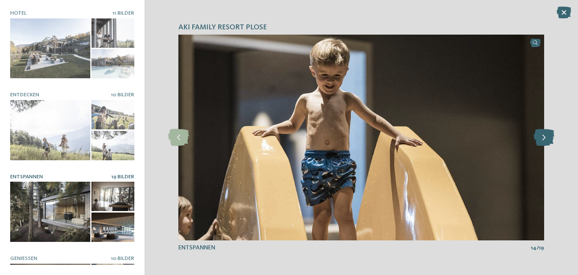
click at [543, 134] on icon at bounding box center [544, 137] width 21 height 17
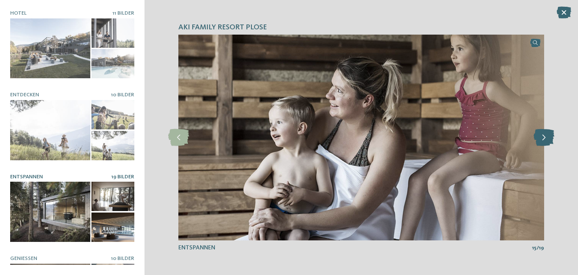
click at [543, 134] on icon at bounding box center [544, 137] width 21 height 17
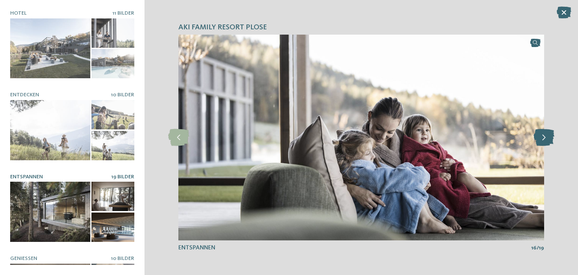
click at [543, 134] on icon at bounding box center [544, 137] width 21 height 17
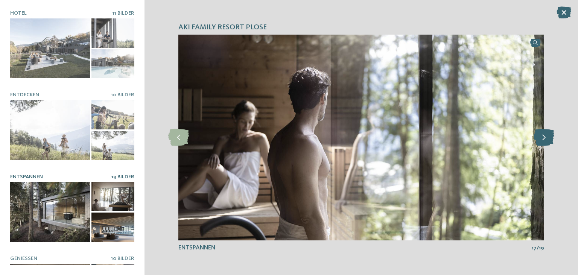
click at [543, 134] on icon at bounding box center [544, 137] width 21 height 17
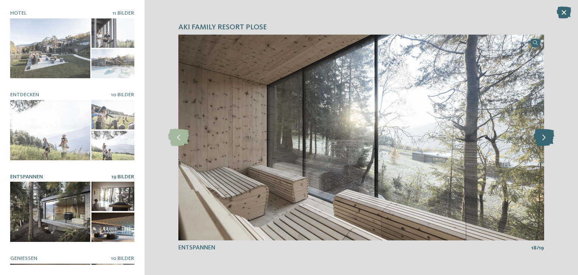
click at [543, 134] on icon at bounding box center [544, 137] width 21 height 17
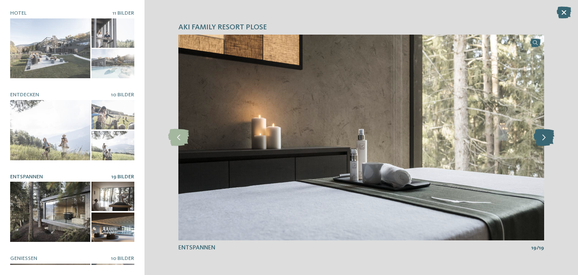
click at [543, 134] on icon at bounding box center [544, 137] width 21 height 17
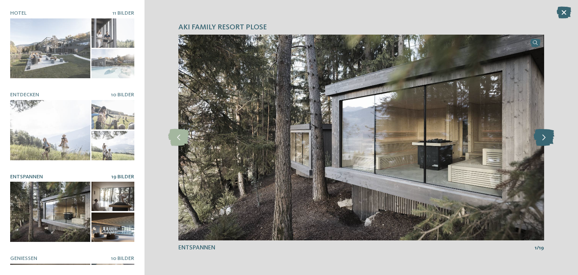
click at [543, 134] on icon at bounding box center [544, 137] width 21 height 17
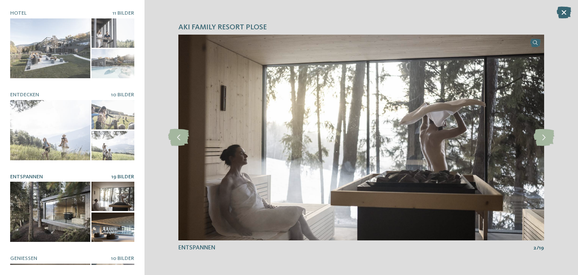
scroll to position [59, 0]
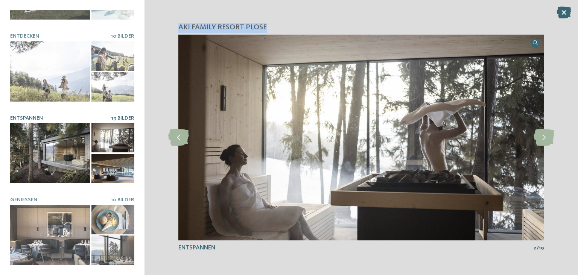
drag, startPoint x: 180, startPoint y: 25, endPoint x: 266, endPoint y: 23, distance: 86.2
click at [266, 23] on span "AKI Family Resort PLOSE" at bounding box center [222, 28] width 88 height 11
copy span "AKI Family Resort PLOSE"
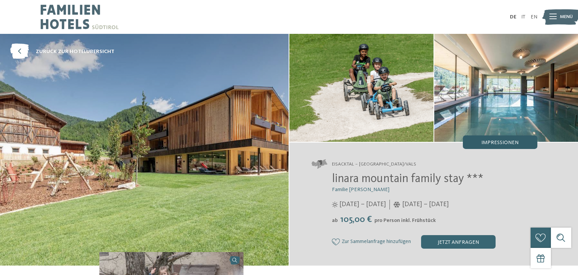
click at [476, 142] on div "Impressionen" at bounding box center [500, 142] width 75 height 14
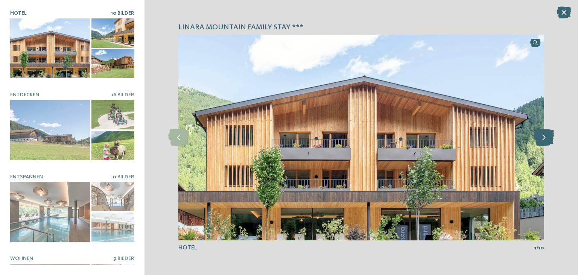
click at [541, 137] on icon at bounding box center [544, 137] width 21 height 17
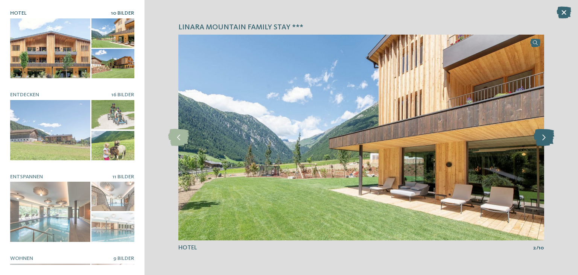
click at [541, 137] on icon at bounding box center [544, 137] width 21 height 17
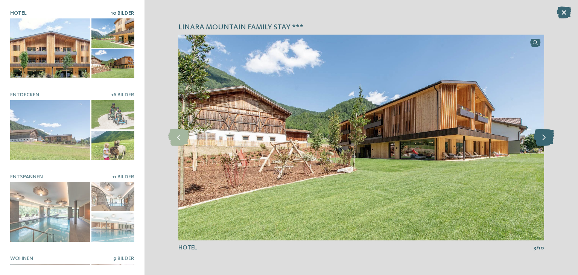
click at [541, 137] on icon at bounding box center [544, 137] width 21 height 17
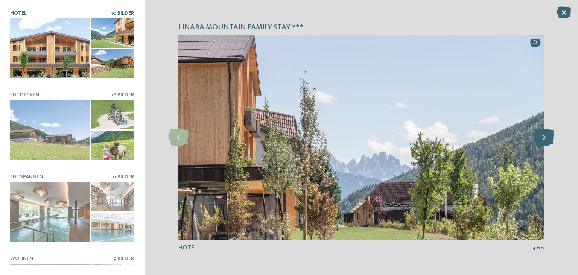
click at [541, 137] on icon at bounding box center [544, 137] width 21 height 17
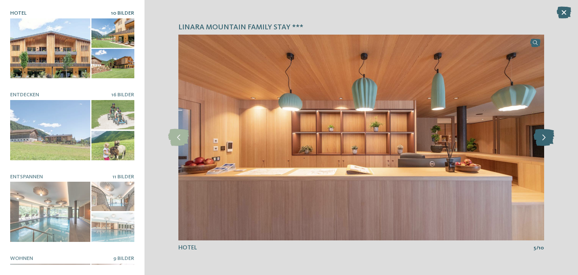
click at [541, 137] on icon at bounding box center [544, 137] width 21 height 17
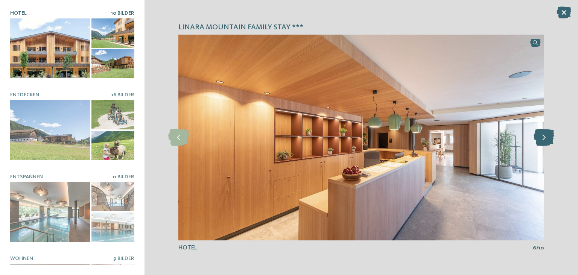
click at [541, 137] on icon at bounding box center [544, 137] width 21 height 17
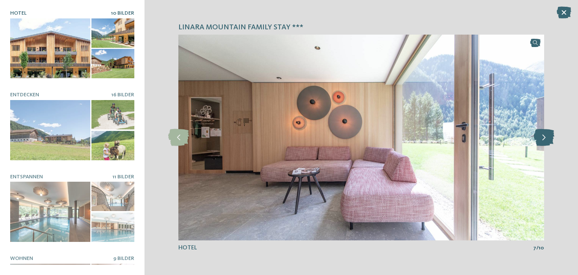
click at [541, 137] on icon at bounding box center [544, 137] width 21 height 17
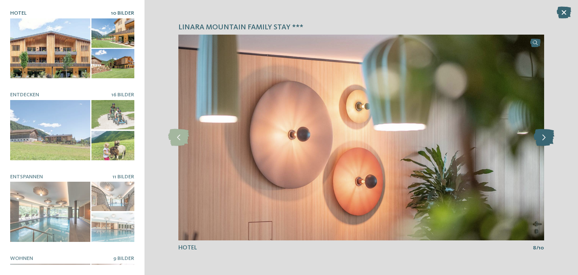
click at [541, 137] on icon at bounding box center [544, 137] width 21 height 17
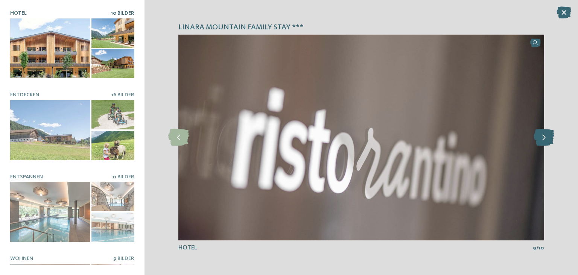
click at [541, 137] on icon at bounding box center [544, 137] width 21 height 17
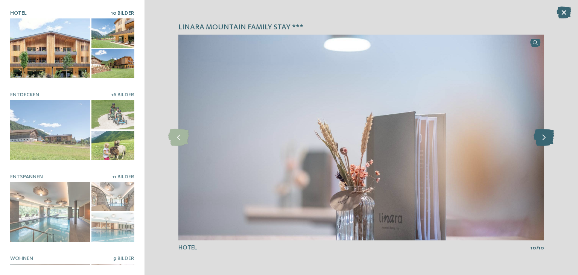
click at [541, 137] on icon at bounding box center [544, 137] width 21 height 17
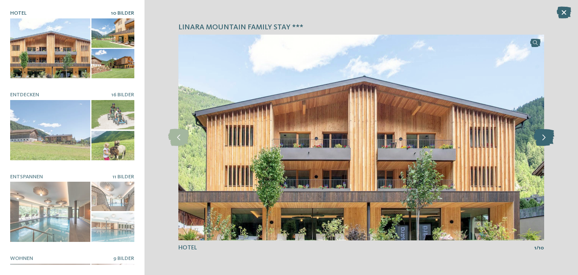
click at [541, 137] on icon at bounding box center [544, 137] width 21 height 17
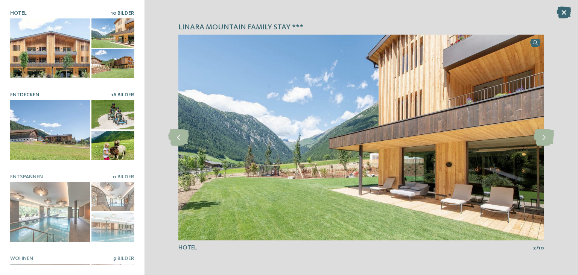
click at [49, 120] on div at bounding box center [50, 130] width 80 height 60
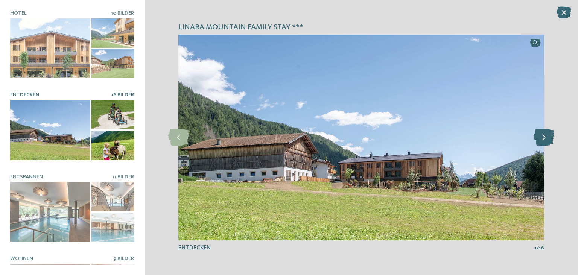
click at [545, 137] on icon at bounding box center [544, 137] width 21 height 17
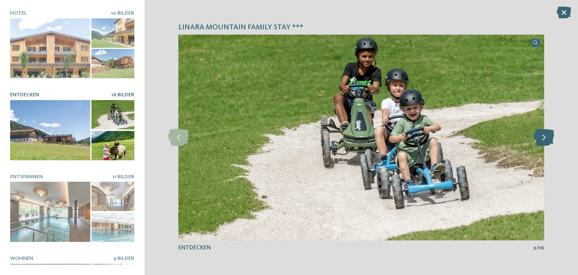
click at [545, 137] on icon at bounding box center [544, 137] width 21 height 17
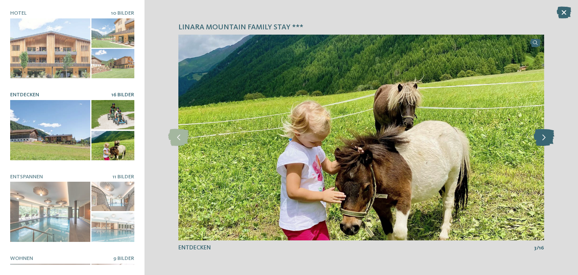
click at [545, 137] on icon at bounding box center [544, 137] width 21 height 17
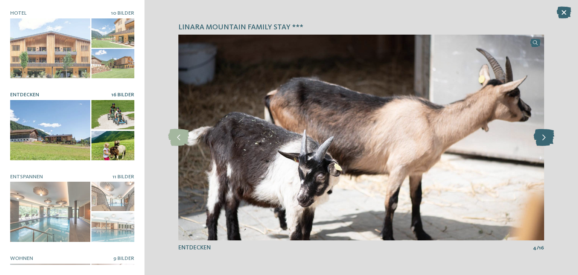
click at [545, 137] on icon at bounding box center [544, 137] width 21 height 17
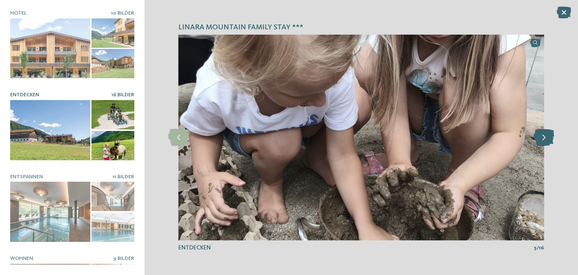
click at [545, 137] on icon at bounding box center [544, 137] width 21 height 17
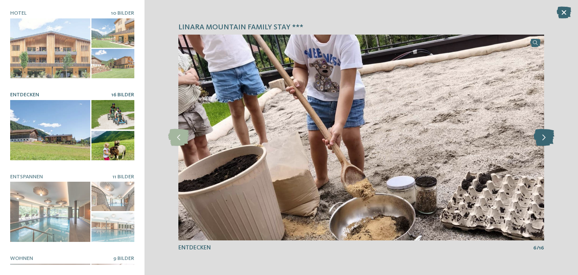
click at [545, 137] on icon at bounding box center [544, 137] width 21 height 17
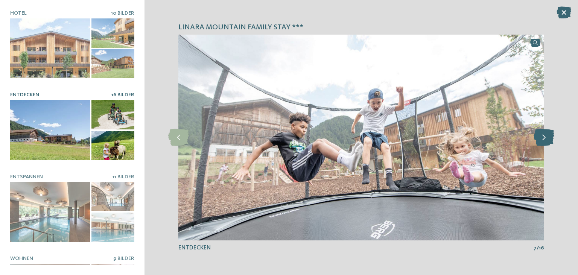
click at [545, 137] on icon at bounding box center [544, 137] width 21 height 17
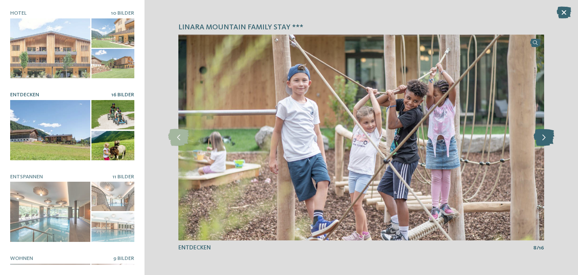
click at [545, 137] on icon at bounding box center [544, 137] width 21 height 17
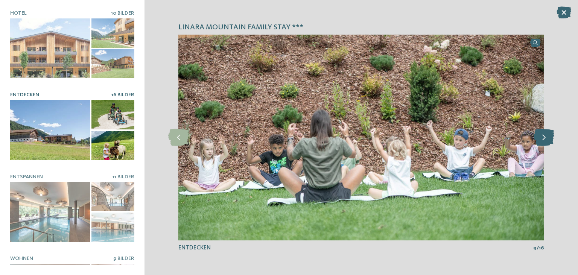
click at [545, 137] on icon at bounding box center [544, 137] width 21 height 17
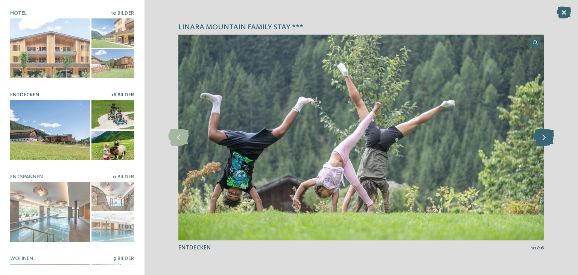
click at [545, 137] on icon at bounding box center [544, 137] width 21 height 17
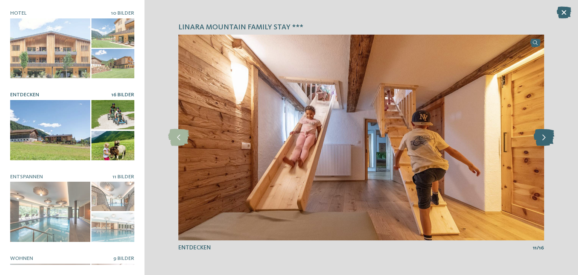
click at [545, 137] on icon at bounding box center [544, 137] width 21 height 17
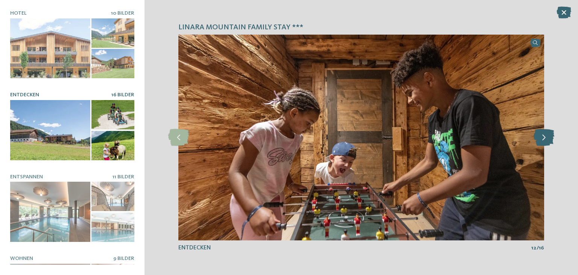
click at [545, 137] on icon at bounding box center [544, 137] width 21 height 17
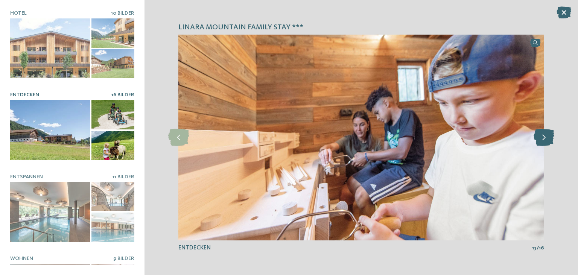
click at [545, 137] on icon at bounding box center [544, 137] width 21 height 17
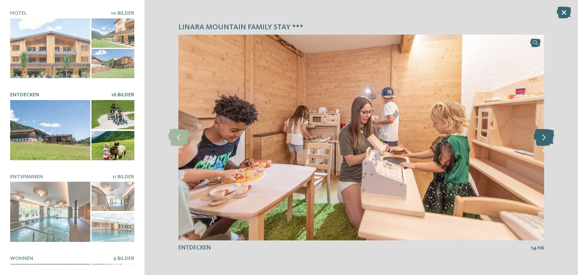
click at [545, 137] on icon at bounding box center [544, 137] width 21 height 17
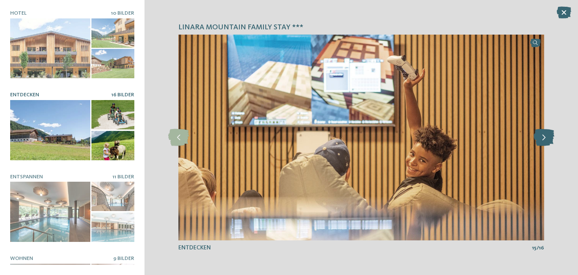
click at [545, 137] on icon at bounding box center [544, 137] width 21 height 17
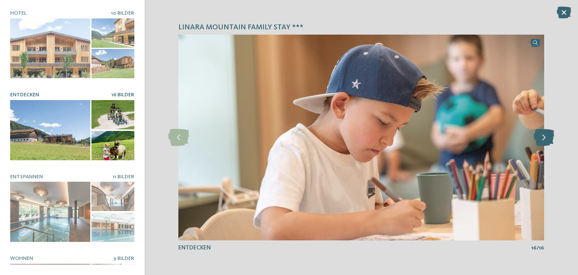
click at [545, 137] on icon at bounding box center [544, 137] width 21 height 17
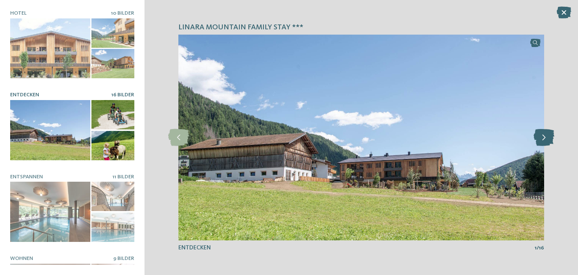
click at [545, 137] on icon at bounding box center [544, 137] width 21 height 17
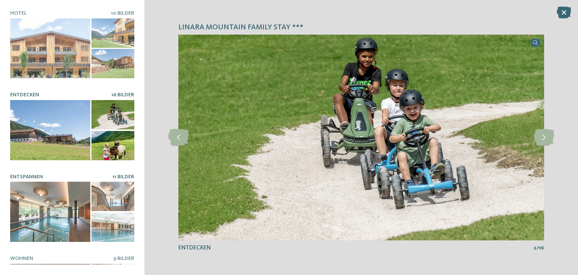
click at [37, 217] on div at bounding box center [50, 212] width 80 height 60
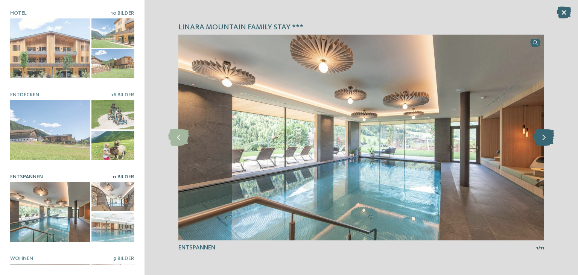
click at [546, 135] on icon at bounding box center [544, 137] width 21 height 17
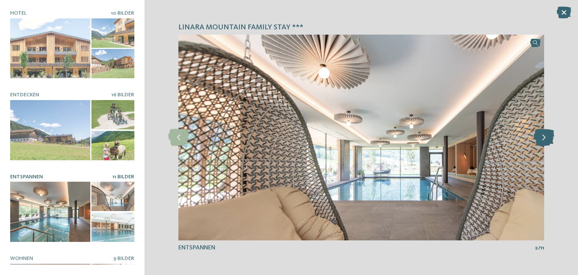
click at [546, 135] on icon at bounding box center [544, 137] width 21 height 17
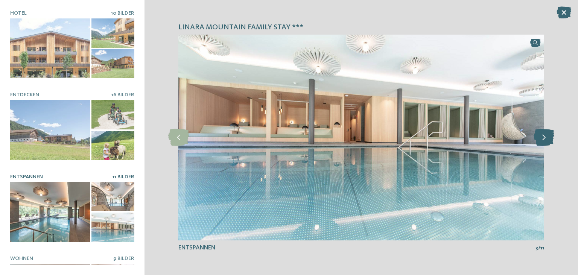
click at [546, 135] on icon at bounding box center [544, 137] width 21 height 17
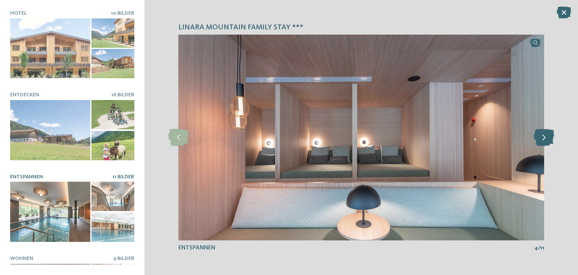
click at [546, 135] on icon at bounding box center [544, 137] width 21 height 17
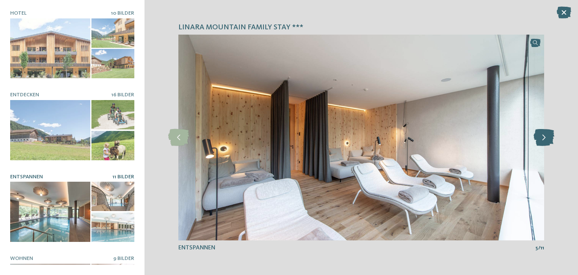
click at [546, 135] on icon at bounding box center [544, 137] width 21 height 17
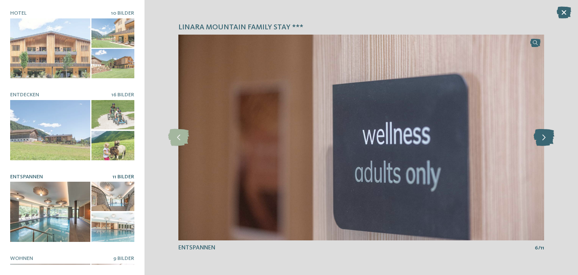
click at [546, 135] on icon at bounding box center [544, 137] width 21 height 17
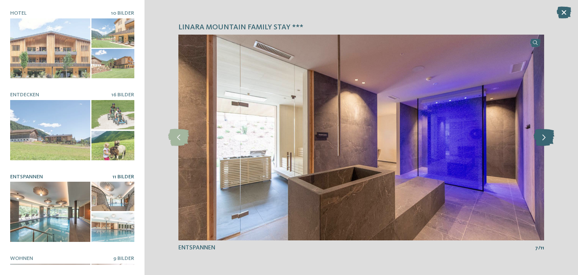
click at [546, 135] on icon at bounding box center [544, 137] width 21 height 17
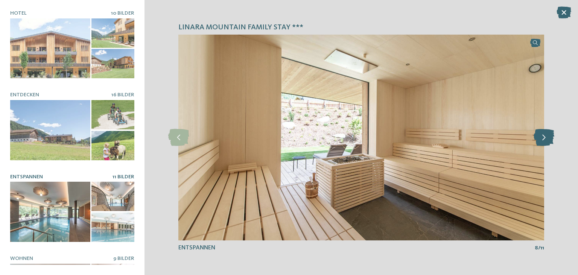
click at [546, 135] on icon at bounding box center [544, 137] width 21 height 17
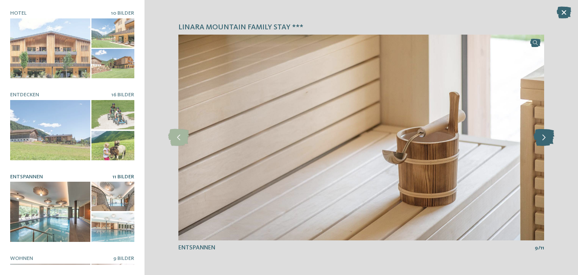
click at [546, 135] on icon at bounding box center [544, 137] width 21 height 17
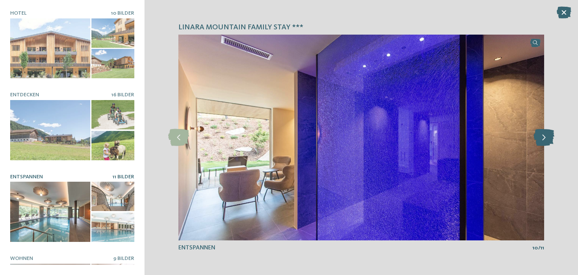
click at [546, 135] on icon at bounding box center [544, 137] width 21 height 17
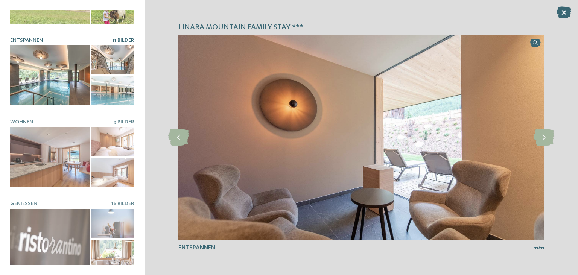
scroll to position [140, 0]
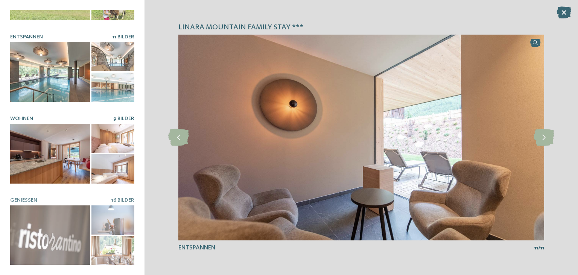
click at [58, 147] on div at bounding box center [50, 154] width 80 height 60
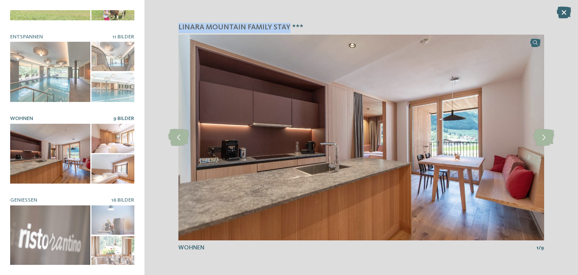
drag, startPoint x: 178, startPoint y: 27, endPoint x: 288, endPoint y: 26, distance: 109.9
click at [288, 26] on span "linara mountain family stay ***" at bounding box center [240, 28] width 125 height 11
copy span "linara mountain family stay"
click at [546, 134] on icon at bounding box center [544, 137] width 21 height 17
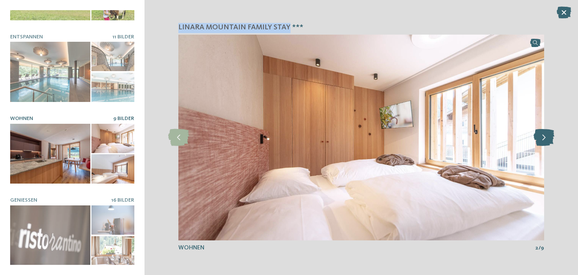
click at [540, 134] on icon at bounding box center [544, 137] width 21 height 17
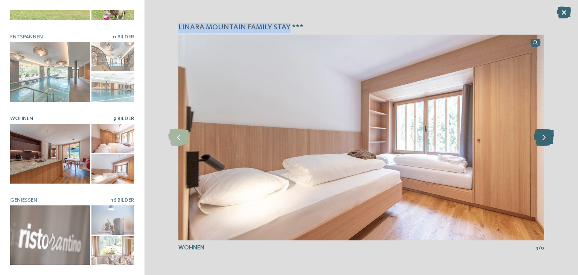
click at [540, 134] on icon at bounding box center [544, 137] width 21 height 17
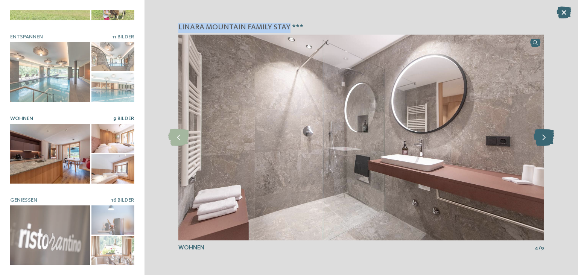
click at [540, 134] on icon at bounding box center [544, 137] width 21 height 17
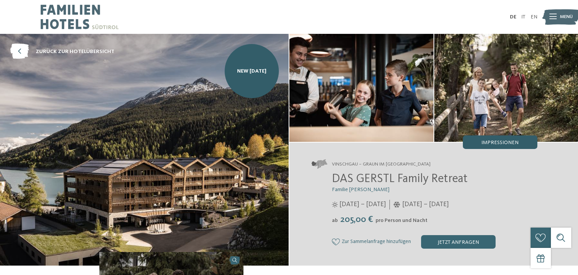
click at [490, 140] on div "Impressionen" at bounding box center [500, 142] width 75 height 14
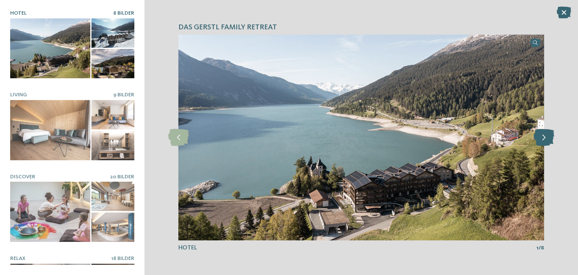
click at [544, 139] on icon at bounding box center [544, 137] width 21 height 17
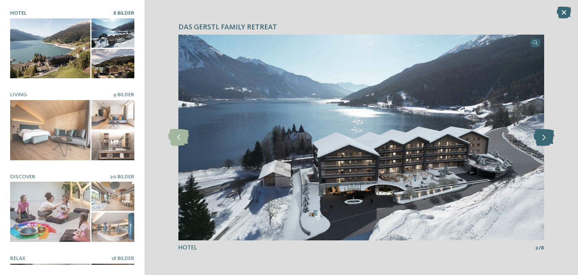
click at [544, 139] on icon at bounding box center [544, 137] width 21 height 17
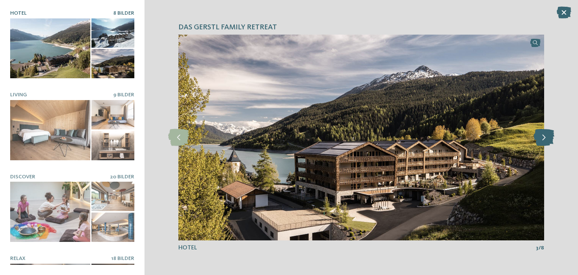
click at [544, 139] on icon at bounding box center [544, 137] width 21 height 17
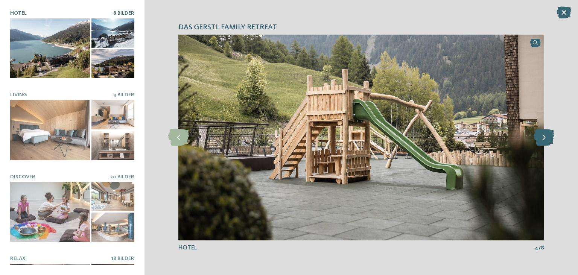
click at [544, 139] on icon at bounding box center [544, 137] width 21 height 17
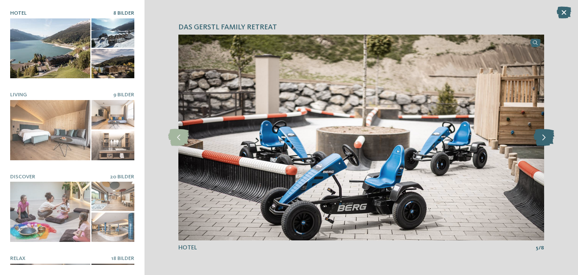
click at [544, 139] on icon at bounding box center [544, 137] width 21 height 17
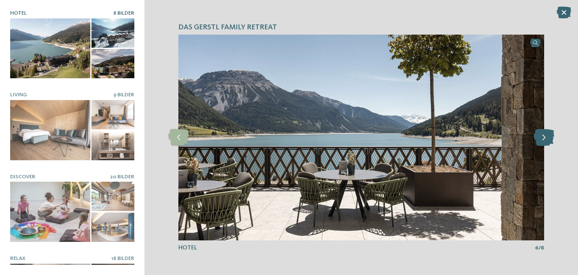
click at [544, 139] on icon at bounding box center [544, 137] width 21 height 17
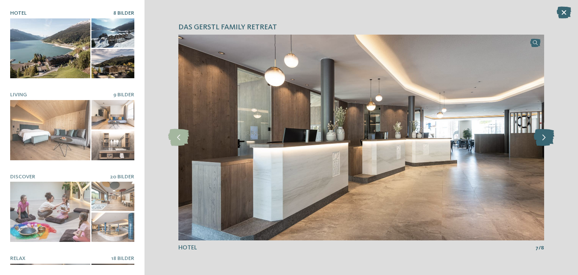
click at [544, 139] on icon at bounding box center [544, 137] width 21 height 17
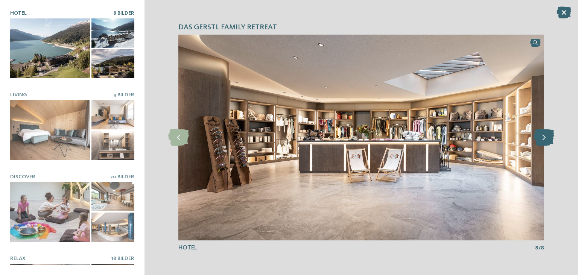
click at [544, 139] on icon at bounding box center [544, 137] width 21 height 17
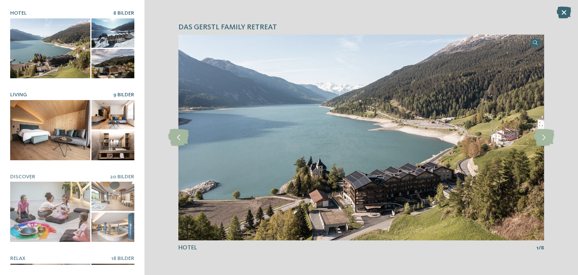
click at [57, 140] on div at bounding box center [50, 130] width 80 height 60
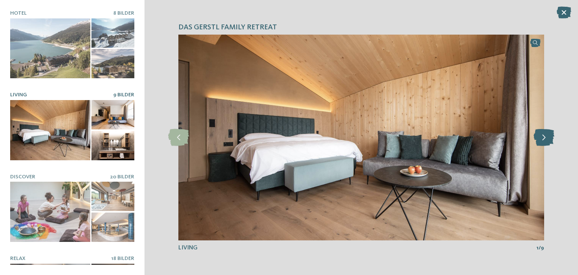
click at [544, 139] on icon at bounding box center [544, 137] width 21 height 17
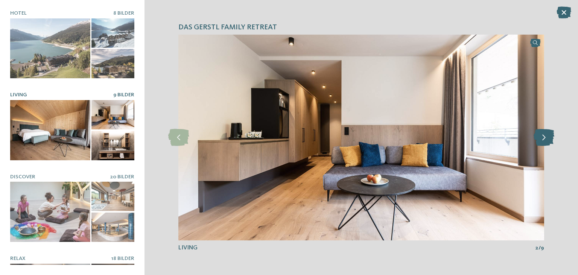
click at [544, 139] on icon at bounding box center [544, 137] width 21 height 17
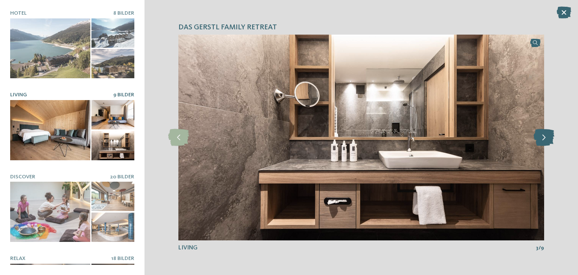
click at [544, 139] on icon at bounding box center [544, 137] width 21 height 17
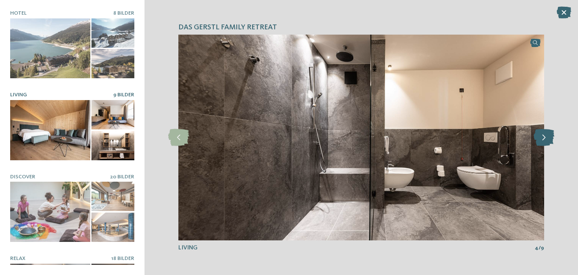
click at [544, 139] on icon at bounding box center [544, 137] width 21 height 17
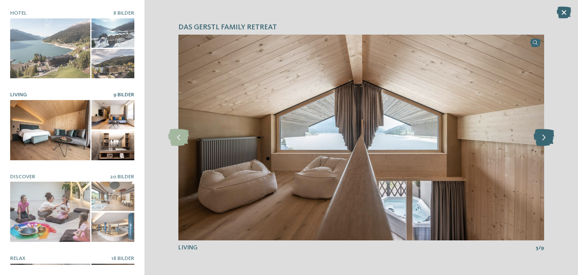
click at [544, 139] on icon at bounding box center [544, 137] width 21 height 17
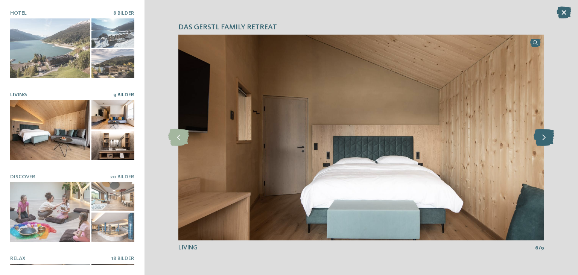
click at [544, 139] on icon at bounding box center [544, 137] width 21 height 17
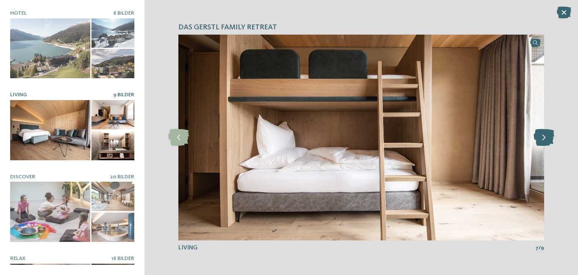
click at [544, 139] on icon at bounding box center [544, 137] width 21 height 17
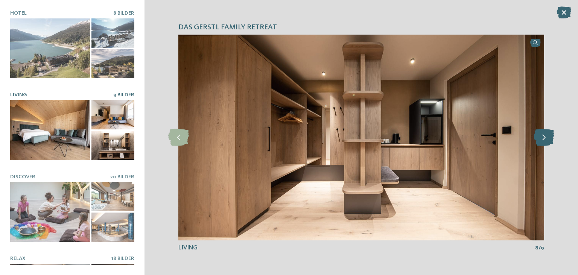
click at [544, 139] on icon at bounding box center [544, 137] width 21 height 17
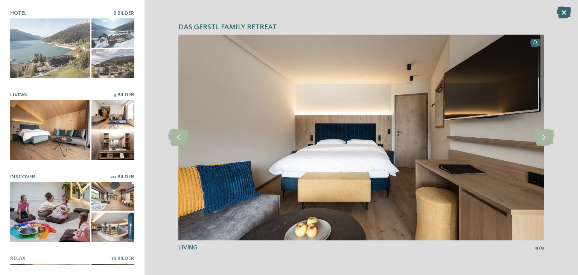
click at [46, 216] on div at bounding box center [50, 212] width 80 height 60
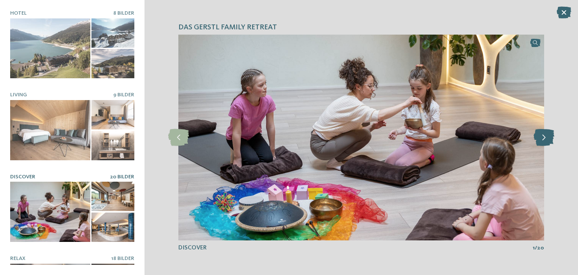
click at [543, 134] on icon at bounding box center [544, 137] width 21 height 17
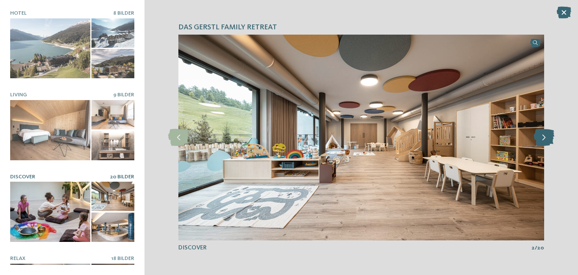
click at [543, 134] on icon at bounding box center [544, 137] width 21 height 17
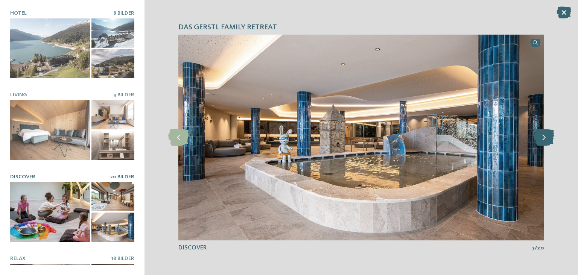
click at [543, 134] on icon at bounding box center [544, 137] width 21 height 17
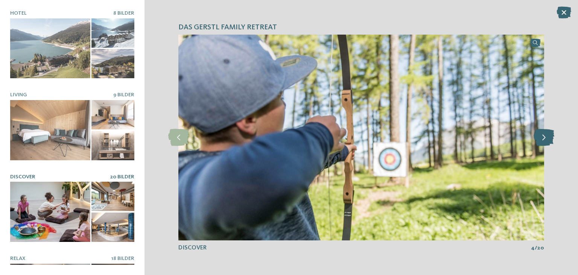
click at [543, 134] on icon at bounding box center [544, 137] width 21 height 17
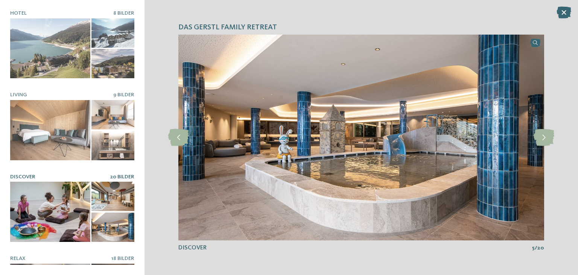
scroll to position [140, 0]
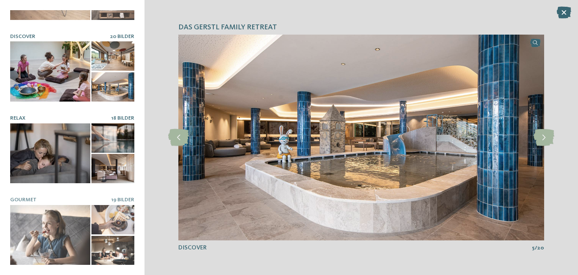
click at [52, 148] on div at bounding box center [50, 153] width 80 height 60
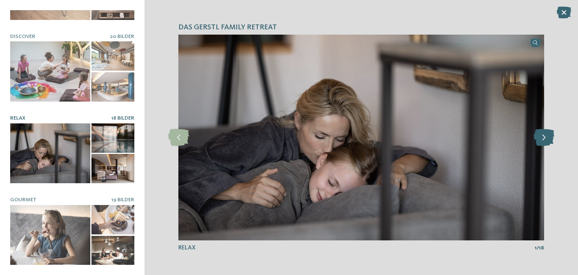
click at [541, 137] on icon at bounding box center [544, 137] width 21 height 17
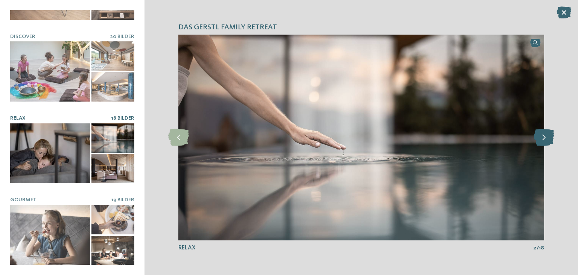
click at [541, 137] on icon at bounding box center [544, 137] width 21 height 17
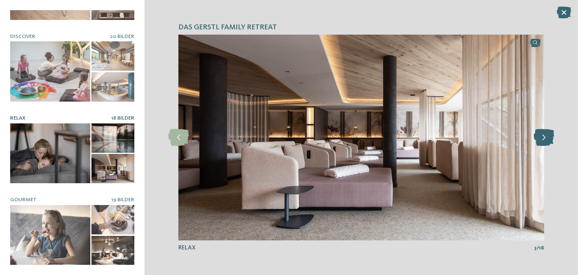
click at [541, 137] on icon at bounding box center [544, 137] width 21 height 17
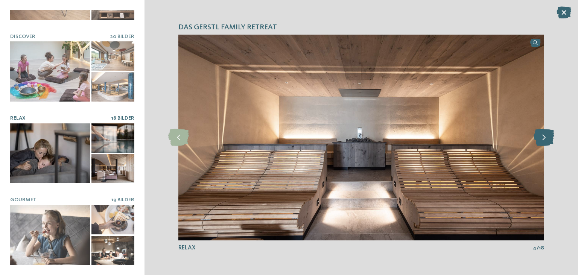
click at [541, 137] on icon at bounding box center [544, 137] width 21 height 17
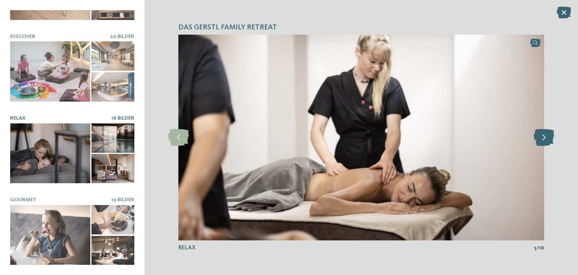
click at [541, 137] on icon at bounding box center [544, 137] width 21 height 17
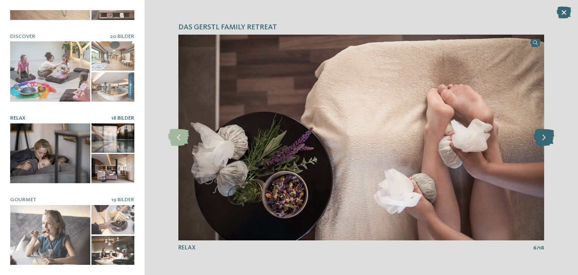
click at [541, 137] on icon at bounding box center [544, 137] width 21 height 17
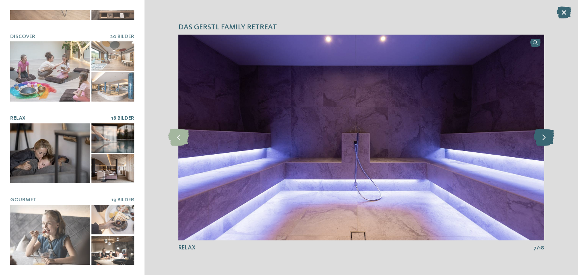
click at [541, 137] on icon at bounding box center [544, 137] width 21 height 17
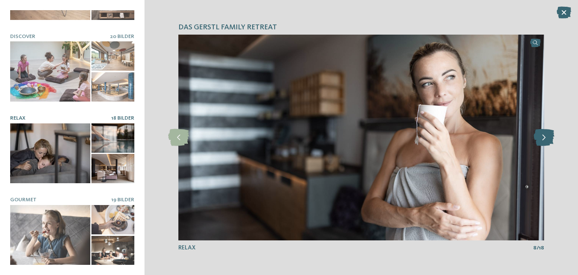
click at [541, 137] on icon at bounding box center [544, 137] width 21 height 17
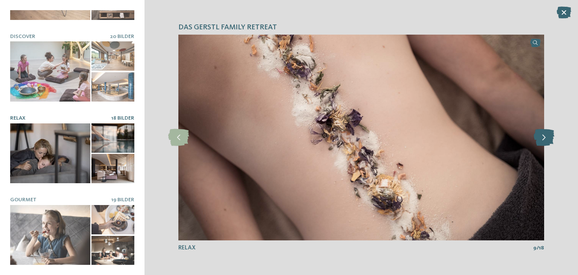
click at [541, 137] on icon at bounding box center [544, 137] width 21 height 17
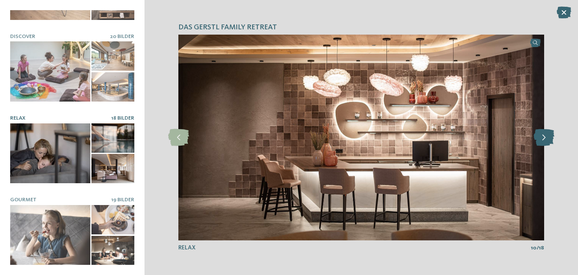
click at [541, 137] on icon at bounding box center [544, 137] width 21 height 17
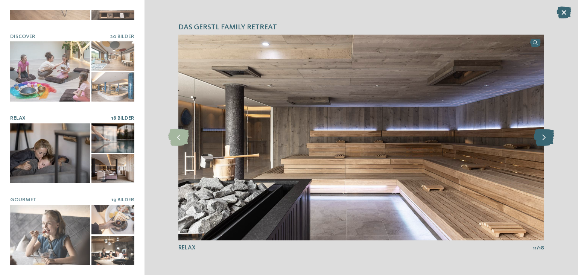
click at [541, 137] on icon at bounding box center [544, 137] width 21 height 17
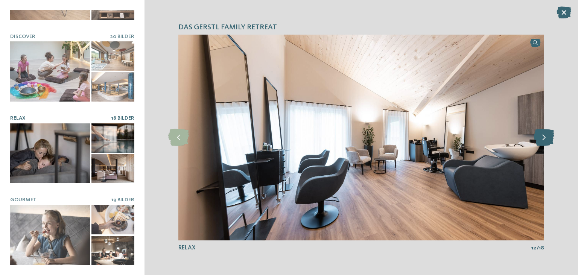
click at [541, 137] on icon at bounding box center [544, 137] width 21 height 17
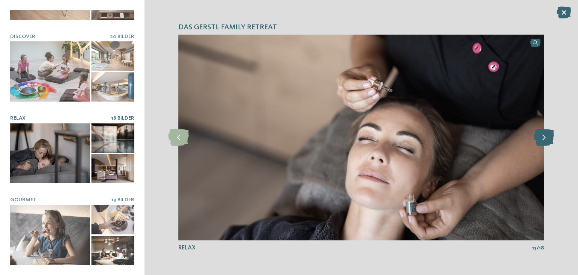
click at [541, 137] on icon at bounding box center [544, 137] width 21 height 17
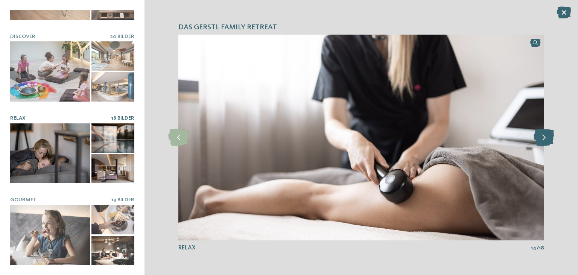
click at [541, 137] on icon at bounding box center [544, 137] width 21 height 17
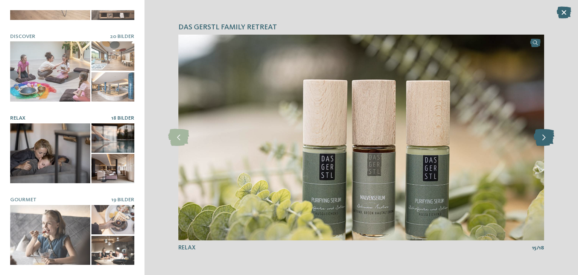
click at [541, 137] on icon at bounding box center [544, 137] width 21 height 17
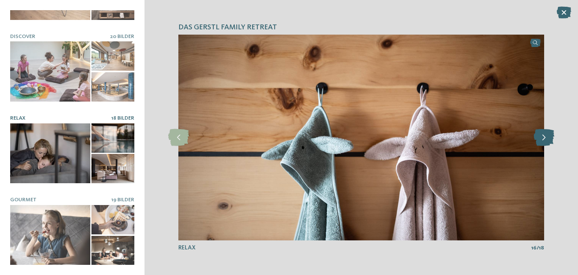
click at [541, 137] on icon at bounding box center [544, 137] width 21 height 17
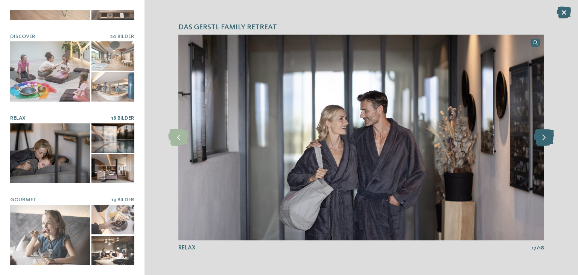
click at [541, 137] on icon at bounding box center [544, 137] width 21 height 17
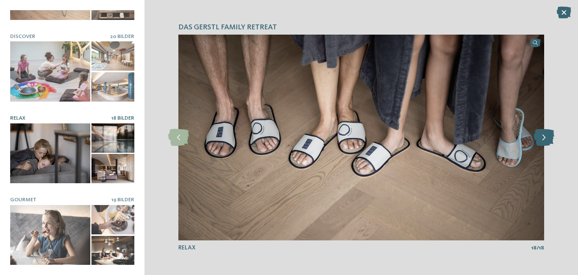
click at [541, 137] on icon at bounding box center [544, 137] width 21 height 17
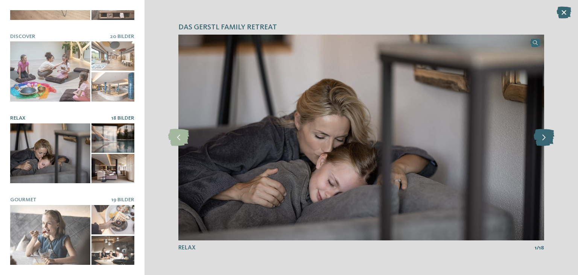
click at [541, 137] on icon at bounding box center [544, 137] width 21 height 17
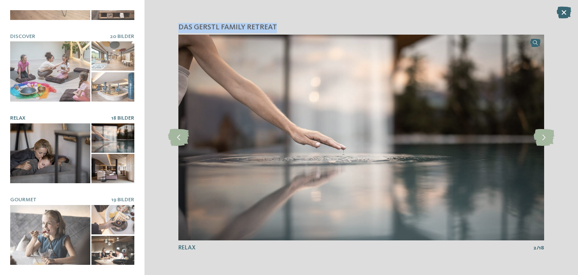
drag, startPoint x: 180, startPoint y: 29, endPoint x: 275, endPoint y: 24, distance: 94.9
click at [275, 24] on span "DAS GERSTL Family Retreat" at bounding box center [227, 28] width 99 height 11
copy span "DAS GERSTL Family Retreat"
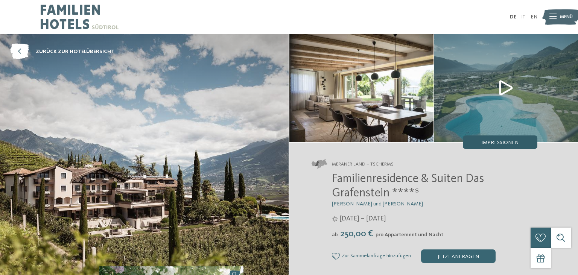
click at [480, 141] on div "Impressionen" at bounding box center [500, 142] width 75 height 14
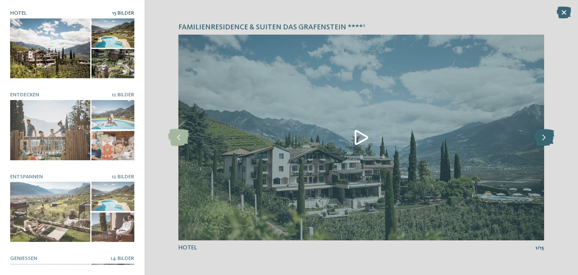
click at [550, 139] on icon at bounding box center [544, 137] width 21 height 17
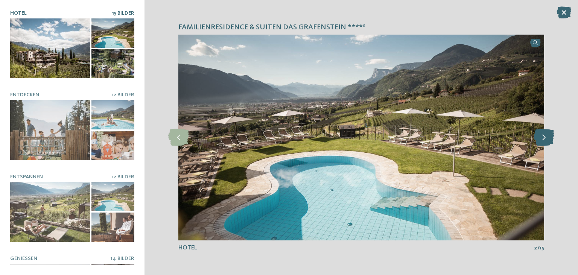
click at [550, 139] on icon at bounding box center [544, 137] width 21 height 17
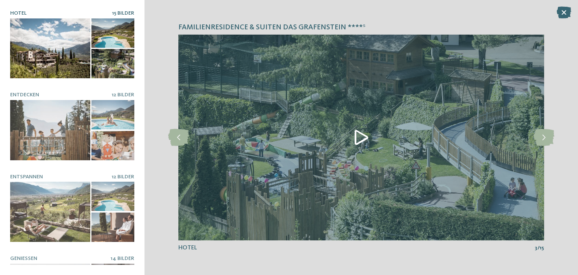
click at [357, 135] on img at bounding box center [361, 138] width 366 height 206
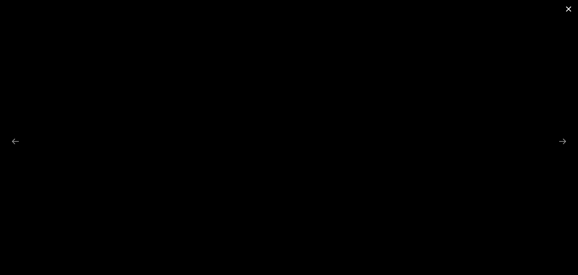
click at [572, 9] on span at bounding box center [568, 9] width 19 height 18
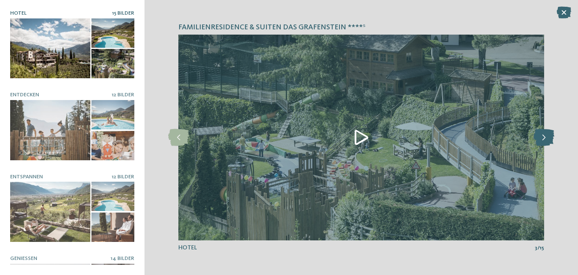
click at [549, 139] on icon at bounding box center [544, 137] width 21 height 17
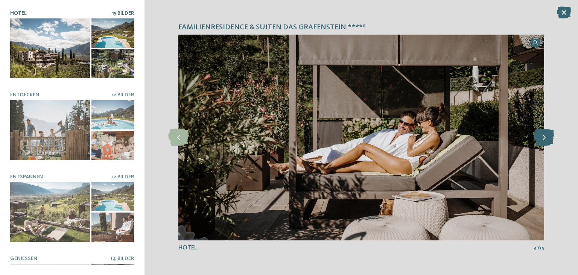
click at [549, 139] on icon at bounding box center [544, 137] width 21 height 17
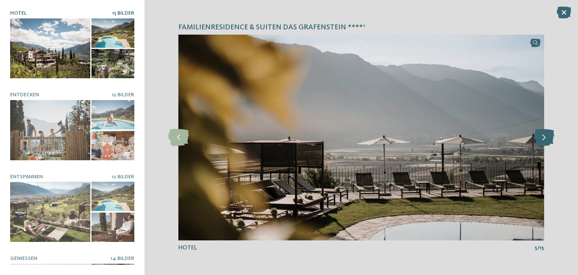
click at [549, 139] on icon at bounding box center [544, 137] width 21 height 17
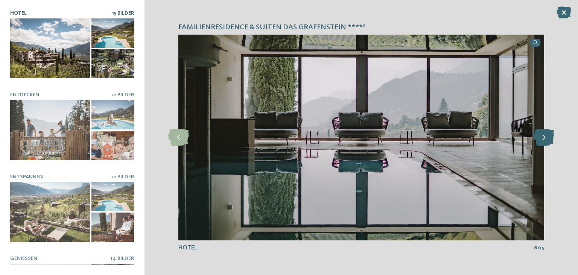
click at [549, 139] on icon at bounding box center [544, 137] width 21 height 17
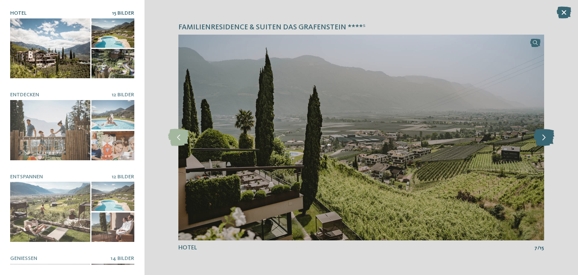
click at [549, 139] on icon at bounding box center [544, 137] width 21 height 17
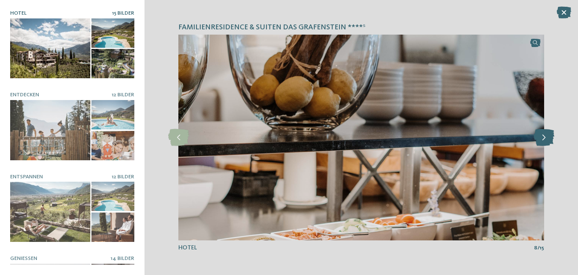
click at [549, 139] on icon at bounding box center [544, 137] width 21 height 17
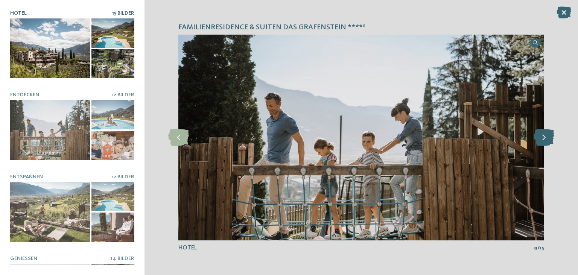
click at [549, 139] on icon at bounding box center [544, 137] width 21 height 17
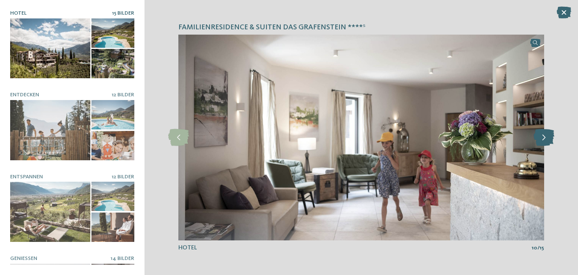
click at [549, 139] on icon at bounding box center [544, 137] width 21 height 17
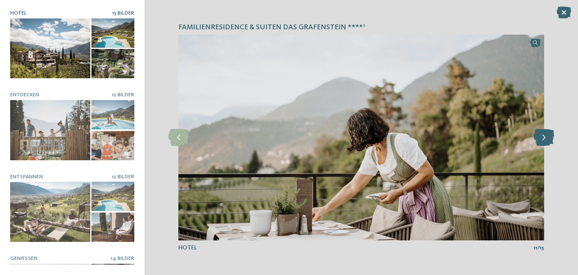
click at [549, 139] on icon at bounding box center [544, 137] width 21 height 17
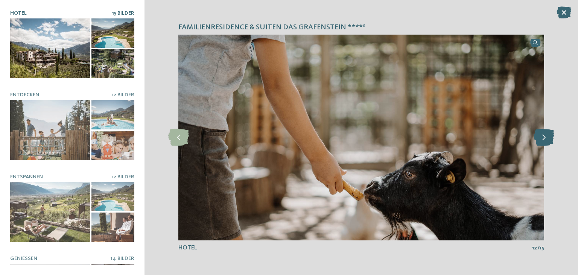
click at [549, 139] on icon at bounding box center [544, 137] width 21 height 17
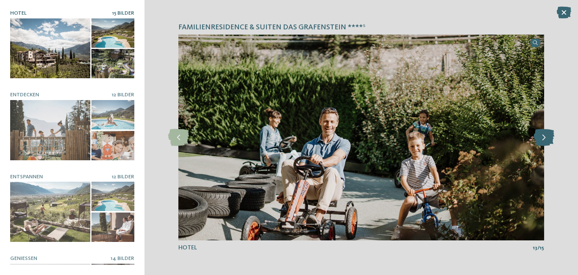
click at [549, 139] on icon at bounding box center [544, 137] width 21 height 17
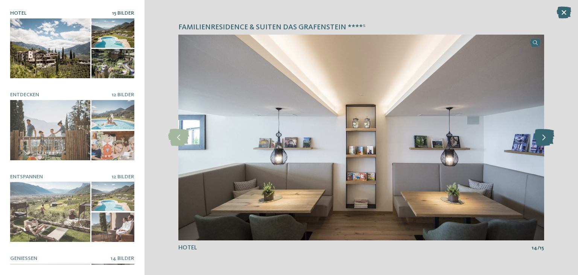
click at [549, 139] on icon at bounding box center [544, 137] width 21 height 17
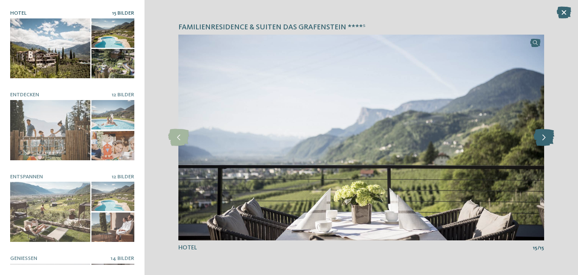
click at [549, 139] on icon at bounding box center [544, 137] width 21 height 17
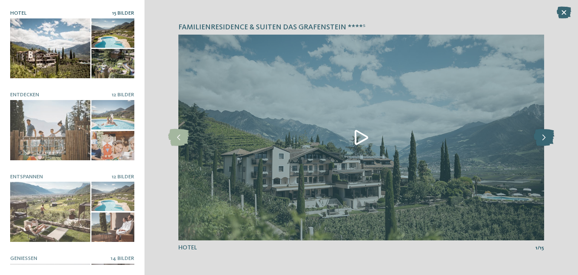
click at [549, 139] on icon at bounding box center [544, 137] width 21 height 17
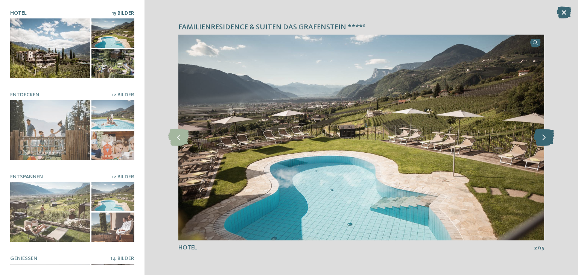
click at [549, 139] on icon at bounding box center [544, 137] width 21 height 17
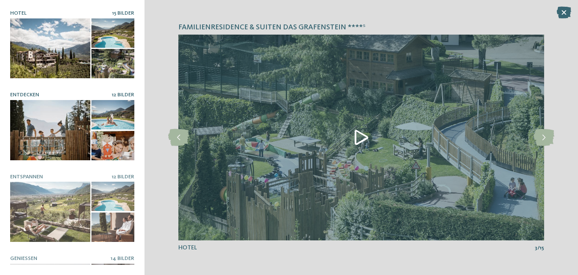
click at [62, 123] on div at bounding box center [50, 130] width 80 height 60
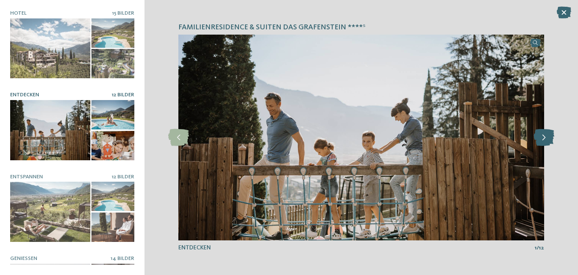
click at [547, 139] on icon at bounding box center [544, 137] width 21 height 17
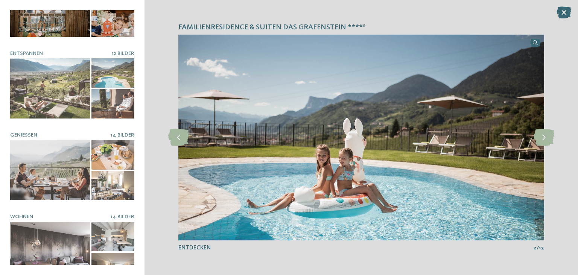
scroll to position [140, 0]
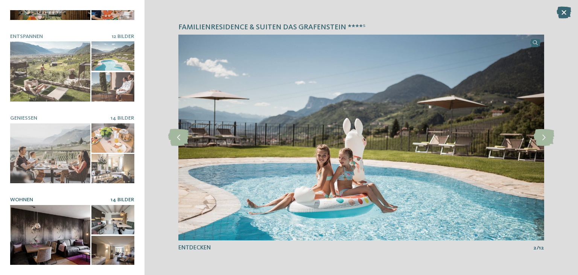
click at [59, 236] on div at bounding box center [50, 235] width 80 height 60
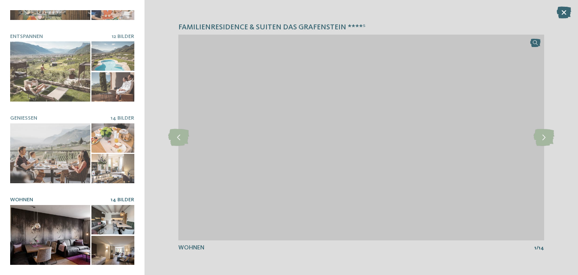
click at [121, 211] on div at bounding box center [112, 219] width 43 height 29
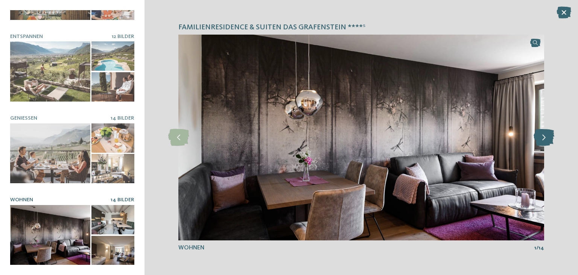
click at [549, 139] on icon at bounding box center [544, 137] width 21 height 17
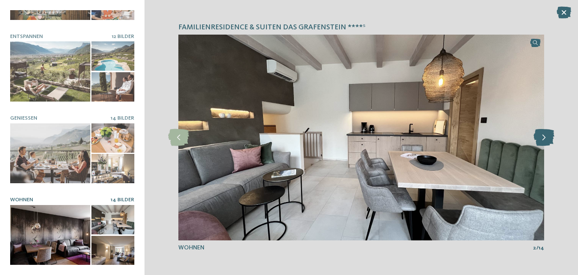
click at [549, 139] on icon at bounding box center [544, 137] width 21 height 17
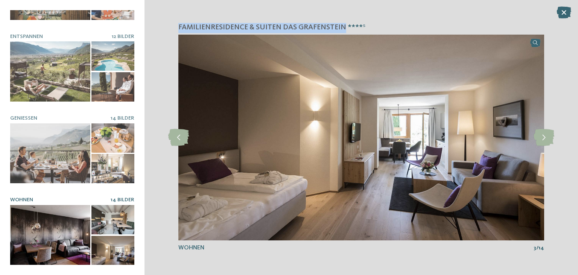
drag, startPoint x: 179, startPoint y: 26, endPoint x: 342, endPoint y: 15, distance: 162.9
click at [342, 23] on h4 "Familienresidence & Suiten Das Grafenstein ****ˢ" at bounding box center [361, 28] width 366 height 10
copy span "Familienresidence & Suiten Das Grafenstein"
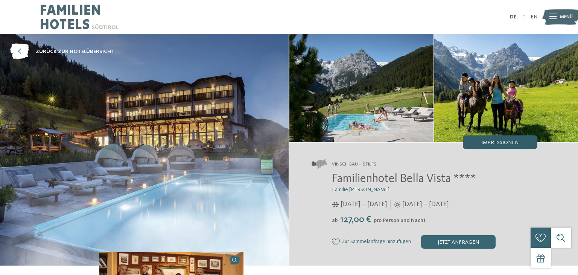
click at [485, 145] on div "Impressionen" at bounding box center [500, 142] width 75 height 14
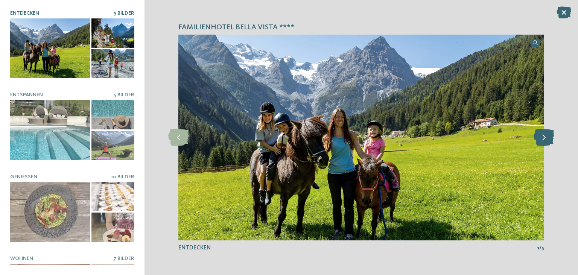
click at [548, 141] on icon at bounding box center [544, 137] width 21 height 17
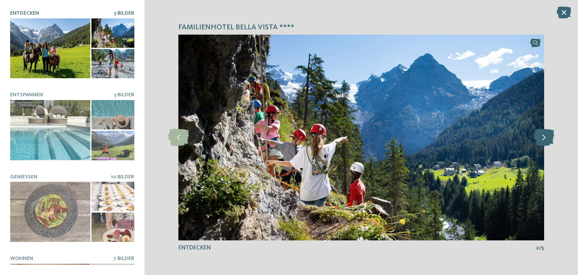
click at [548, 141] on icon at bounding box center [544, 137] width 21 height 17
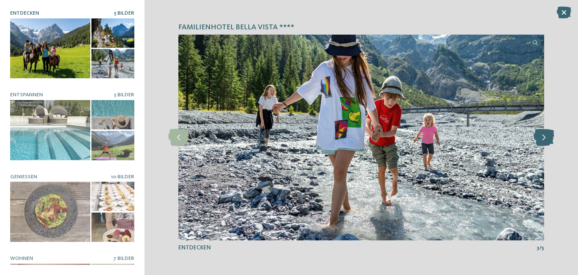
click at [548, 141] on icon at bounding box center [544, 137] width 21 height 17
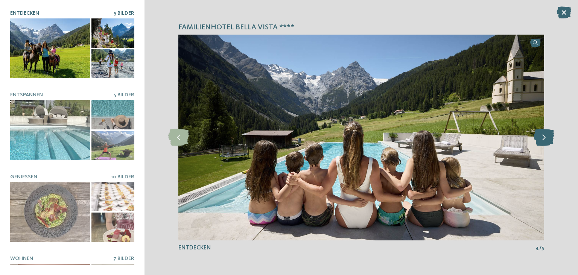
click at [548, 141] on icon at bounding box center [544, 137] width 21 height 17
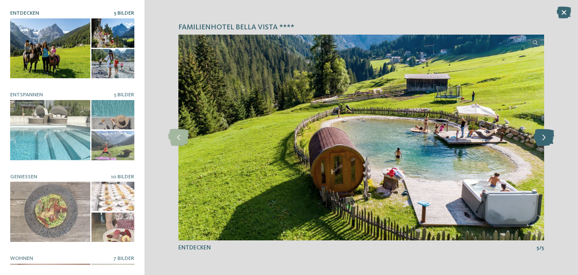
click at [548, 141] on icon at bounding box center [544, 137] width 21 height 17
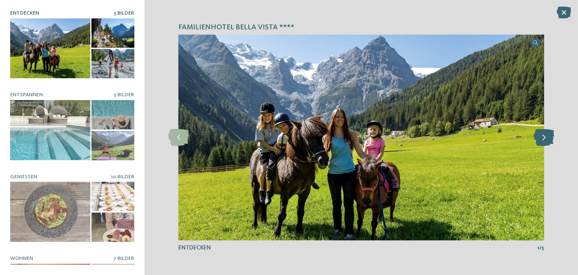
click at [548, 141] on icon at bounding box center [544, 137] width 21 height 17
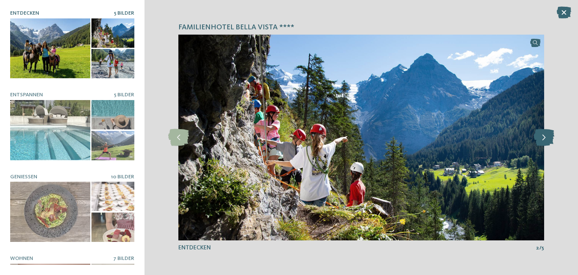
click at [548, 141] on icon at bounding box center [544, 137] width 21 height 17
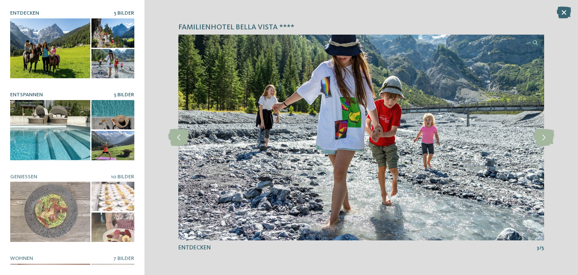
click at [41, 128] on div at bounding box center [50, 130] width 80 height 60
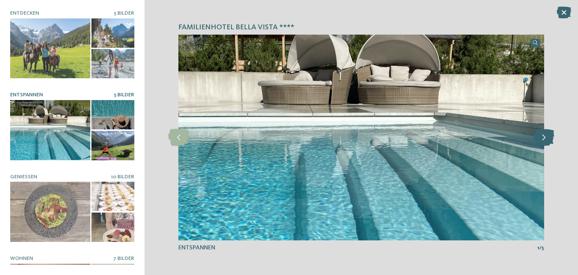
click at [543, 135] on icon at bounding box center [544, 137] width 21 height 17
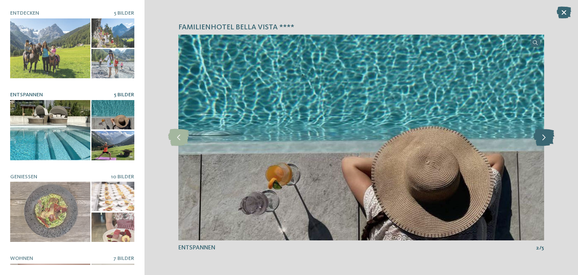
click at [543, 135] on icon at bounding box center [544, 137] width 21 height 17
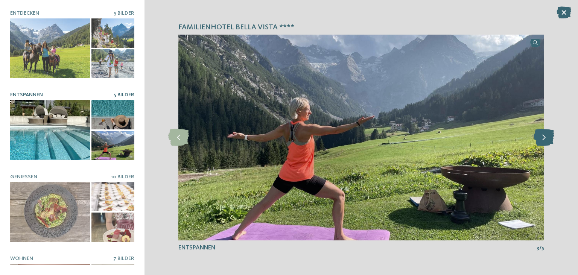
click at [543, 135] on icon at bounding box center [544, 137] width 21 height 17
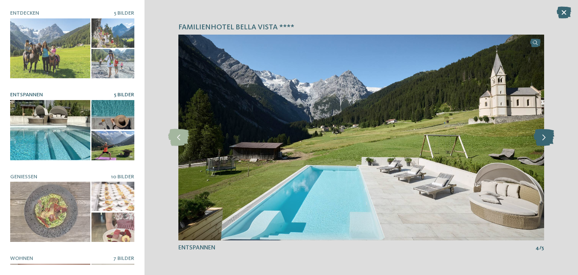
click at [543, 135] on icon at bounding box center [544, 137] width 21 height 17
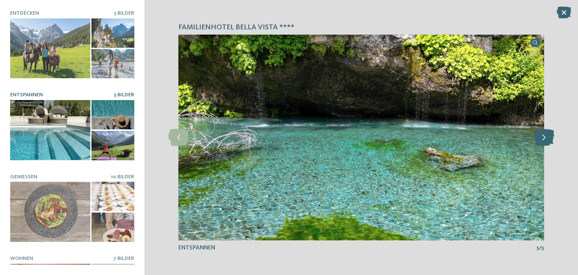
click at [543, 135] on icon at bounding box center [544, 137] width 21 height 17
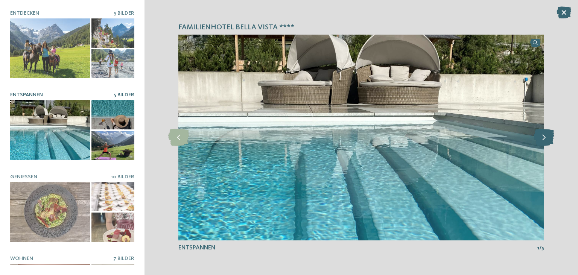
click at [543, 135] on icon at bounding box center [544, 137] width 21 height 17
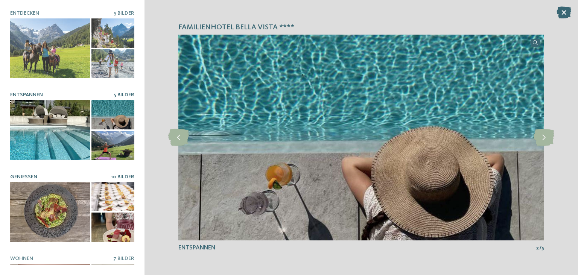
click at [25, 236] on div at bounding box center [50, 212] width 80 height 60
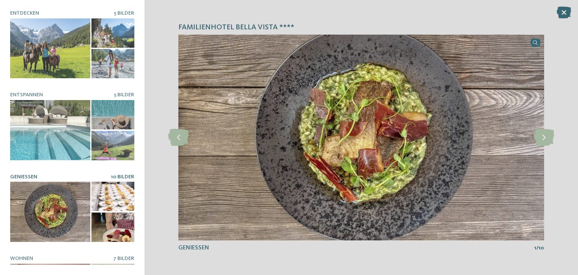
click at [135, 254] on div "Familienhotel Bella Vista **** Entdecken 5 Bilder" at bounding box center [72, 137] width 144 height 275
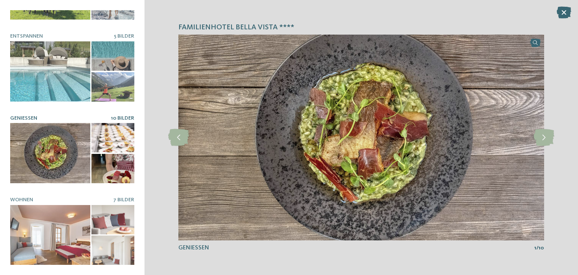
click at [139, 247] on div "Familienhotel Bella Vista **** Entdecken 5 Bilder" at bounding box center [72, 137] width 144 height 275
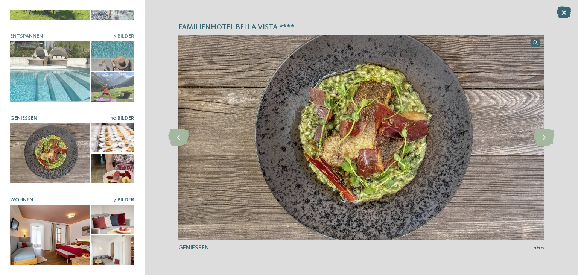
click at [58, 213] on div at bounding box center [50, 235] width 80 height 60
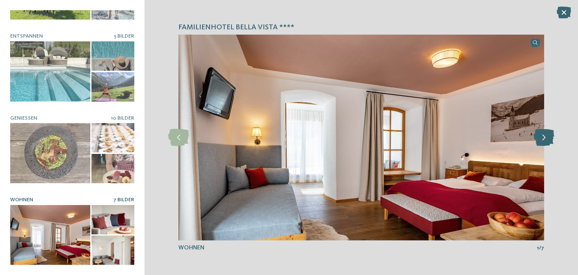
click at [544, 141] on icon at bounding box center [544, 137] width 21 height 17
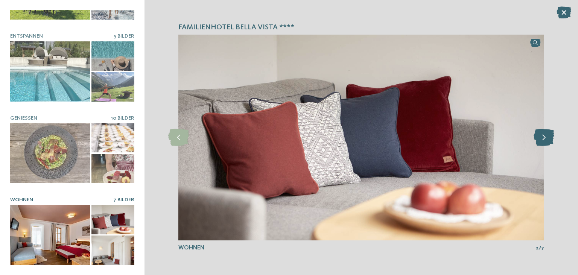
click at [544, 141] on icon at bounding box center [544, 137] width 21 height 17
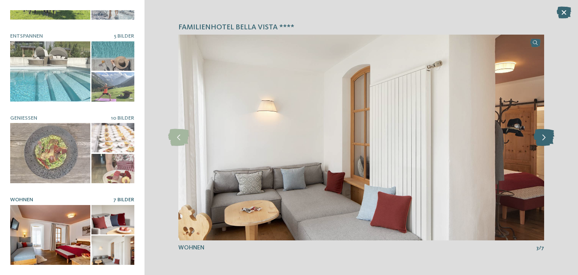
click at [544, 141] on icon at bounding box center [544, 137] width 21 height 17
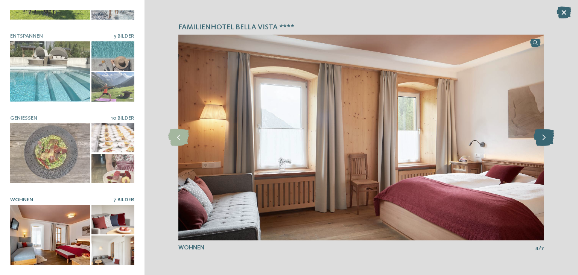
click at [544, 141] on icon at bounding box center [544, 137] width 21 height 17
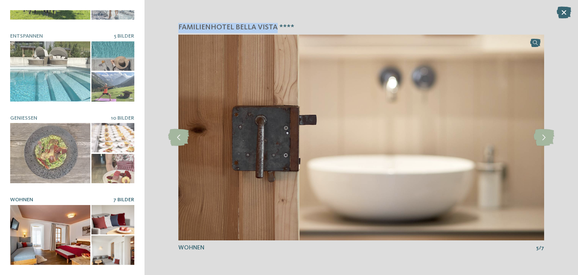
drag, startPoint x: 178, startPoint y: 27, endPoint x: 275, endPoint y: 25, distance: 97.1
click at [275, 25] on div "Familienhotel Bella Vista **** slide 3 of 5" at bounding box center [360, 137] width 433 height 275
copy span "Familienhotel Bella Vista"
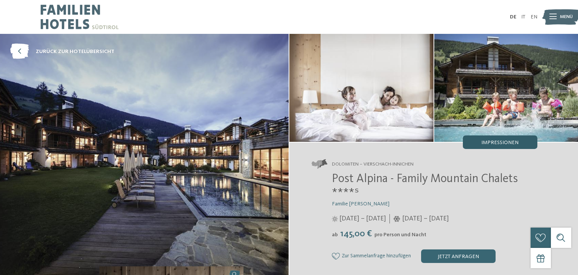
click at [505, 148] on div "Impressionen" at bounding box center [500, 142] width 75 height 14
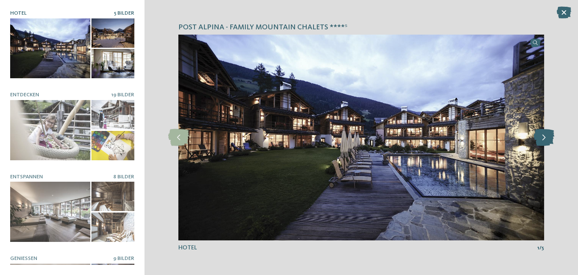
click at [541, 134] on icon at bounding box center [544, 137] width 21 height 17
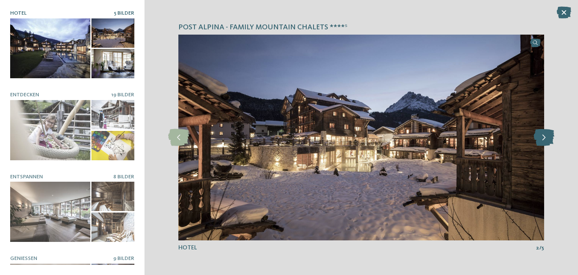
click at [542, 134] on icon at bounding box center [544, 137] width 21 height 17
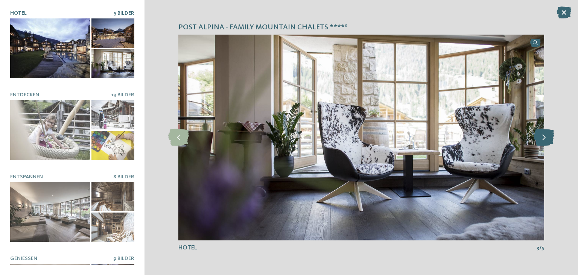
click at [542, 134] on icon at bounding box center [544, 137] width 21 height 17
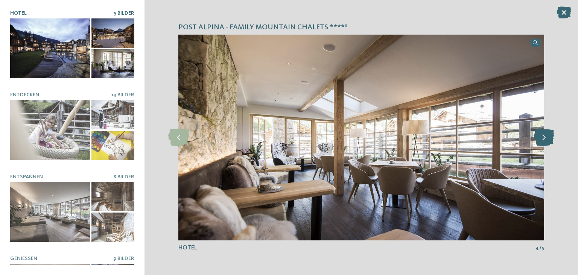
click at [542, 134] on icon at bounding box center [544, 137] width 21 height 17
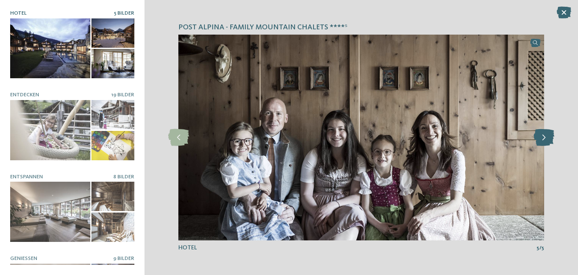
click at [542, 134] on icon at bounding box center [544, 137] width 21 height 17
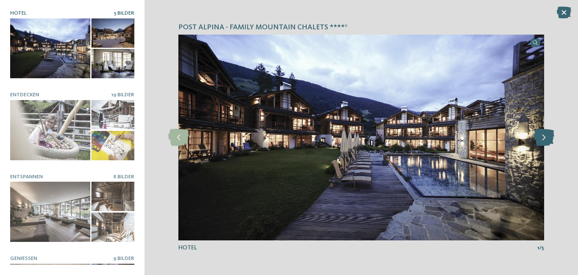
click at [542, 134] on icon at bounding box center [544, 137] width 21 height 17
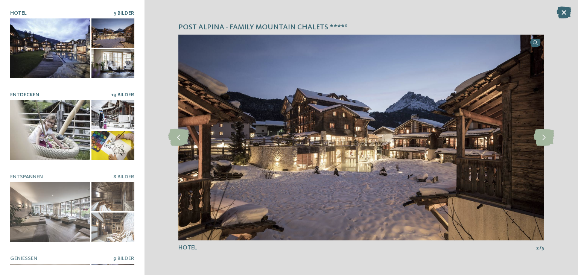
click at [54, 139] on div at bounding box center [50, 130] width 80 height 60
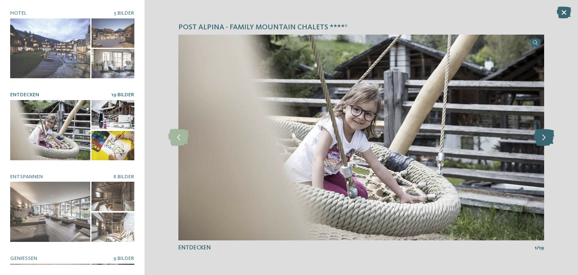
click at [541, 133] on icon at bounding box center [544, 137] width 21 height 17
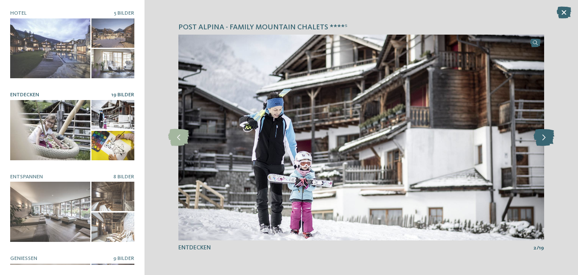
click at [541, 133] on icon at bounding box center [544, 137] width 21 height 17
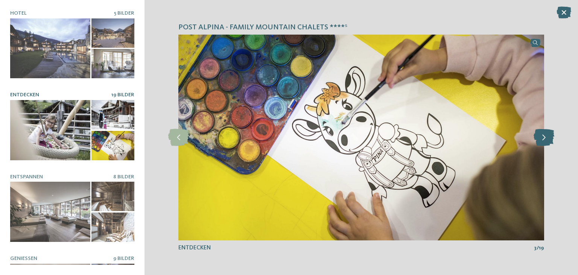
click at [541, 133] on icon at bounding box center [544, 137] width 21 height 17
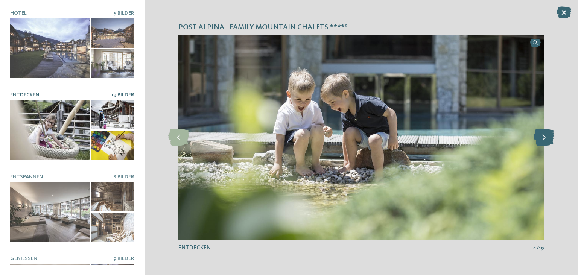
click at [541, 133] on icon at bounding box center [544, 137] width 21 height 17
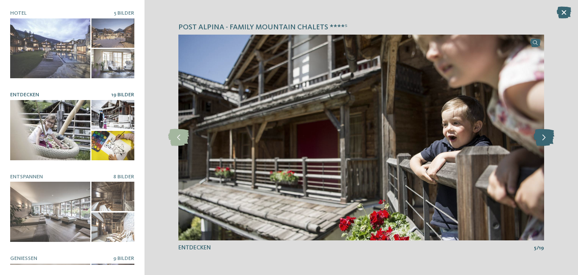
click at [541, 133] on icon at bounding box center [544, 137] width 21 height 17
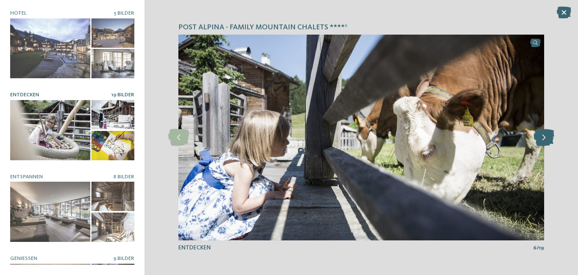
click at [541, 133] on icon at bounding box center [544, 137] width 21 height 17
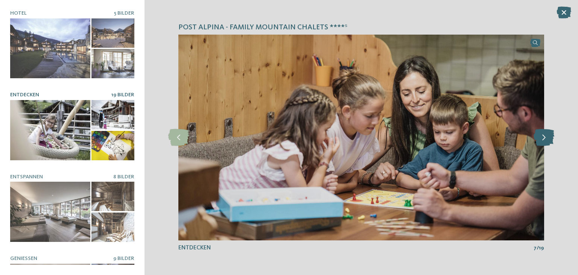
click at [541, 133] on icon at bounding box center [544, 137] width 21 height 17
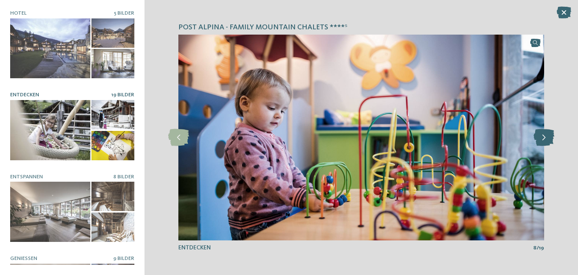
click at [541, 133] on icon at bounding box center [544, 137] width 21 height 17
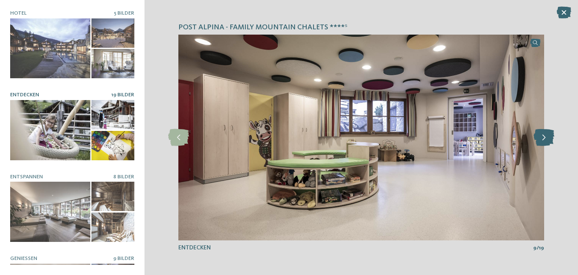
click at [541, 133] on icon at bounding box center [544, 137] width 21 height 17
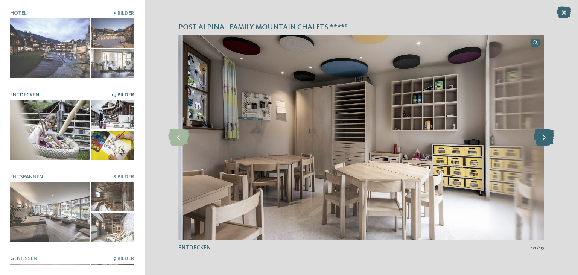
click at [541, 133] on icon at bounding box center [544, 137] width 21 height 17
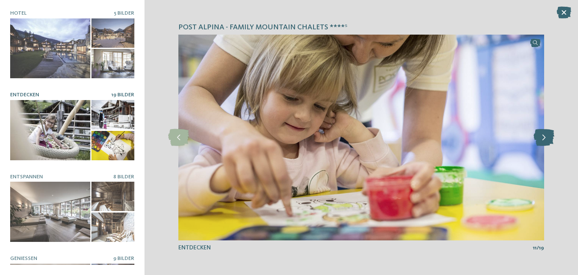
click at [541, 133] on icon at bounding box center [544, 137] width 21 height 17
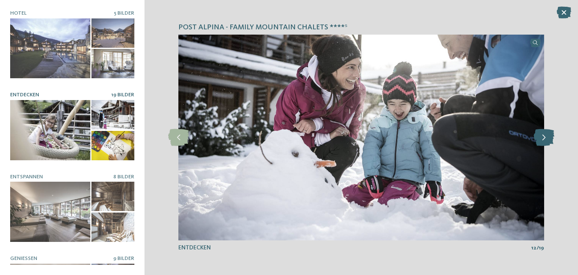
click at [541, 133] on icon at bounding box center [544, 137] width 21 height 17
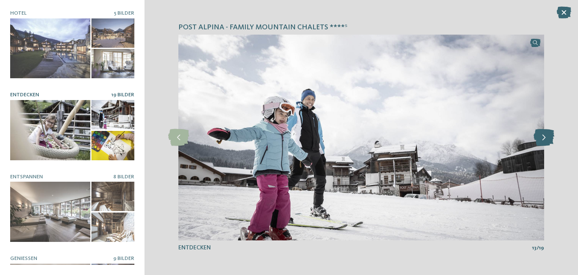
click at [541, 133] on icon at bounding box center [544, 137] width 21 height 17
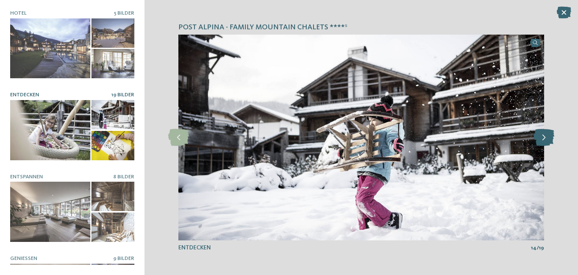
click at [541, 133] on icon at bounding box center [544, 137] width 21 height 17
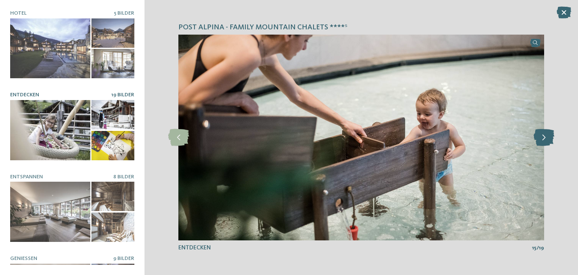
click at [541, 133] on icon at bounding box center [544, 137] width 21 height 17
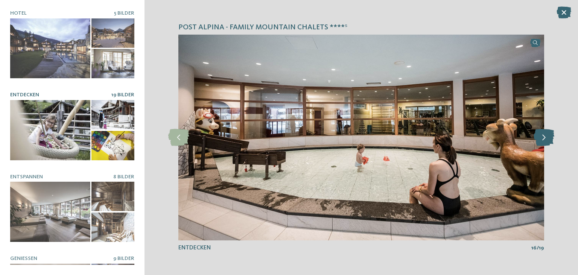
click at [541, 133] on icon at bounding box center [544, 137] width 21 height 17
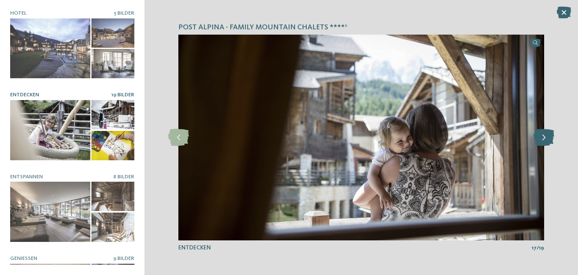
click at [541, 133] on icon at bounding box center [544, 137] width 21 height 17
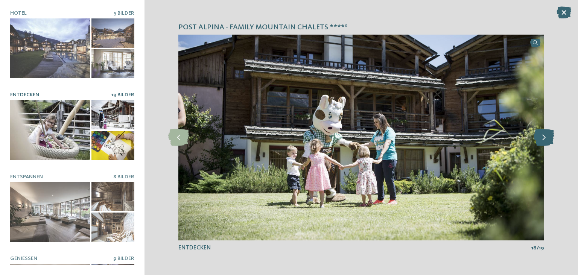
click at [541, 133] on icon at bounding box center [544, 137] width 21 height 17
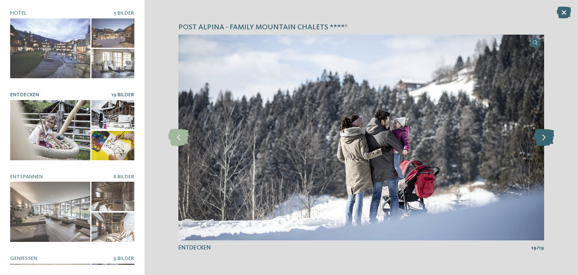
click at [541, 133] on icon at bounding box center [544, 137] width 21 height 17
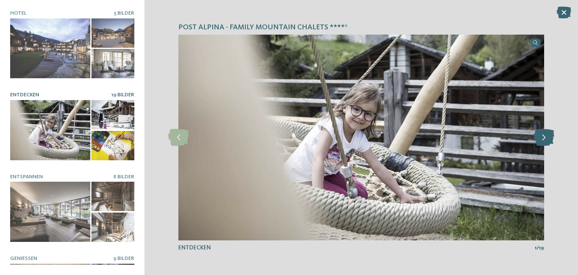
click at [541, 133] on icon at bounding box center [544, 137] width 21 height 17
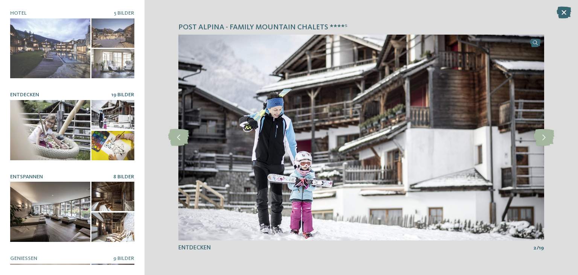
click at [54, 213] on div at bounding box center [50, 212] width 80 height 60
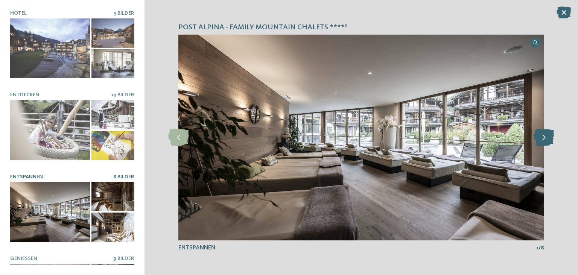
click at [543, 139] on icon at bounding box center [544, 137] width 21 height 17
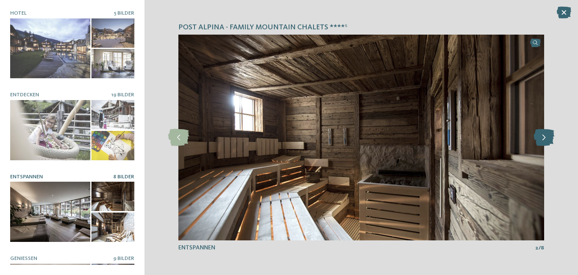
click at [543, 139] on icon at bounding box center [544, 137] width 21 height 17
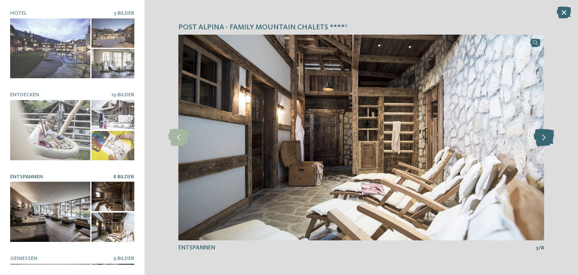
click at [543, 139] on icon at bounding box center [544, 137] width 21 height 17
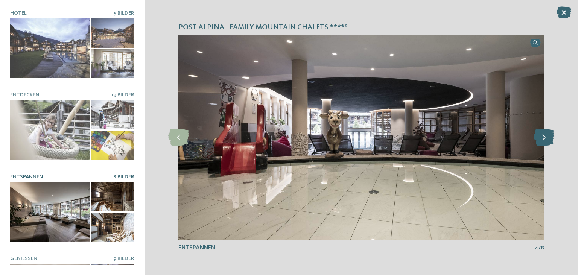
click at [543, 139] on icon at bounding box center [544, 137] width 21 height 17
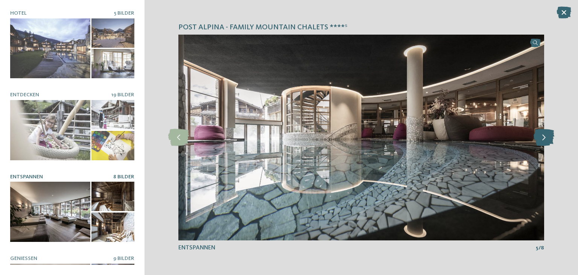
click at [543, 139] on icon at bounding box center [544, 137] width 21 height 17
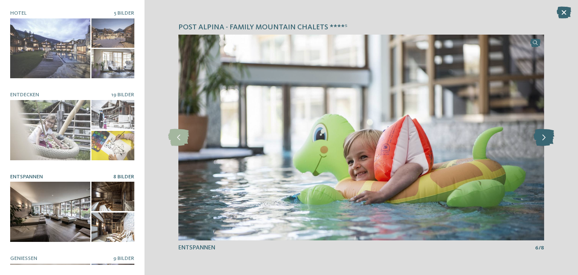
click at [543, 139] on icon at bounding box center [544, 137] width 21 height 17
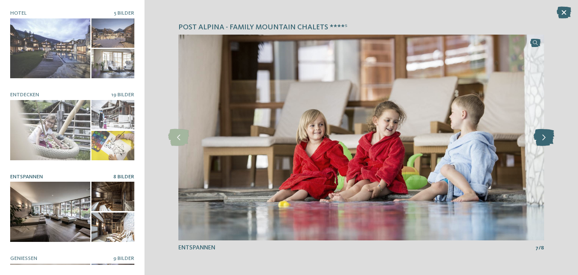
click at [543, 139] on icon at bounding box center [544, 137] width 21 height 17
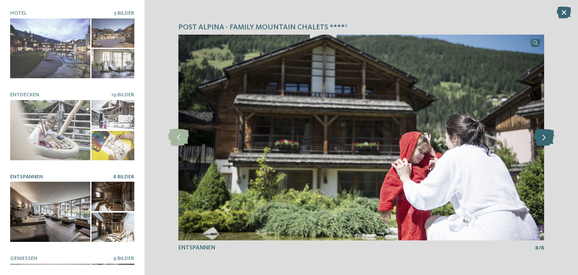
click at [543, 139] on icon at bounding box center [544, 137] width 21 height 17
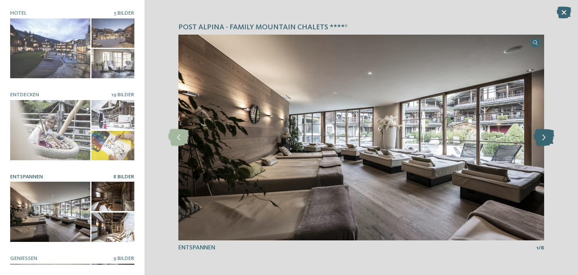
click at [543, 139] on icon at bounding box center [544, 137] width 21 height 17
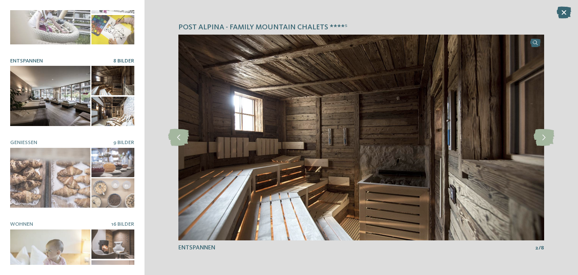
scroll to position [139, 0]
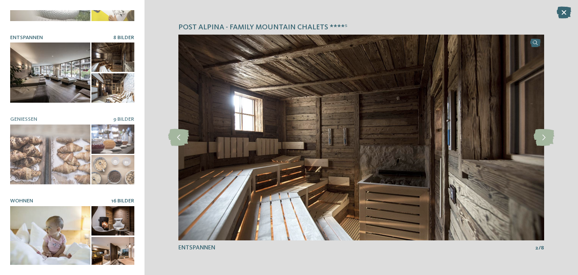
click at [53, 237] on div at bounding box center [50, 236] width 80 height 60
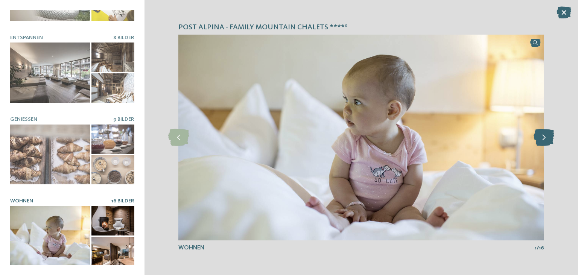
click at [541, 136] on icon at bounding box center [544, 137] width 21 height 17
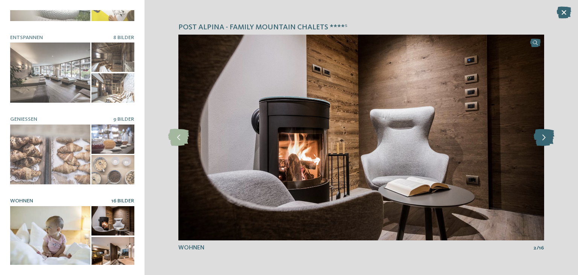
click at [541, 136] on icon at bounding box center [544, 137] width 21 height 17
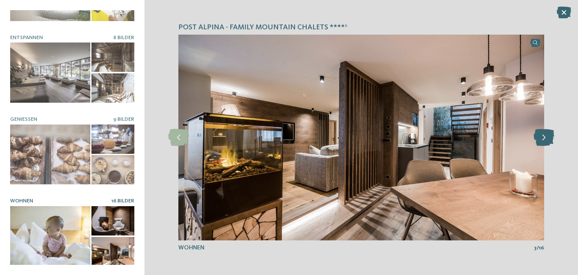
click at [541, 136] on icon at bounding box center [544, 137] width 21 height 17
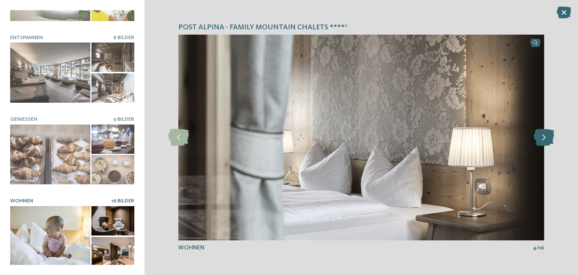
click at [541, 136] on icon at bounding box center [544, 137] width 21 height 17
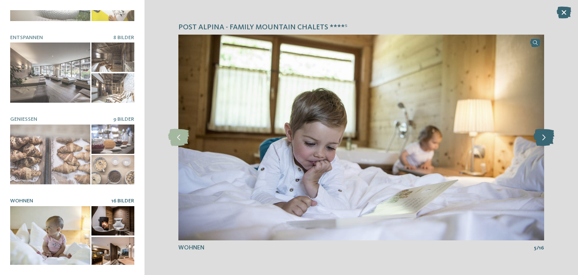
click at [541, 136] on icon at bounding box center [544, 137] width 21 height 17
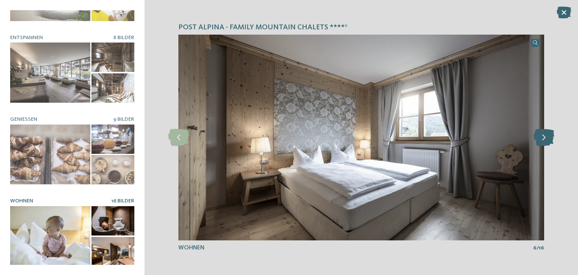
click at [541, 136] on icon at bounding box center [544, 137] width 21 height 17
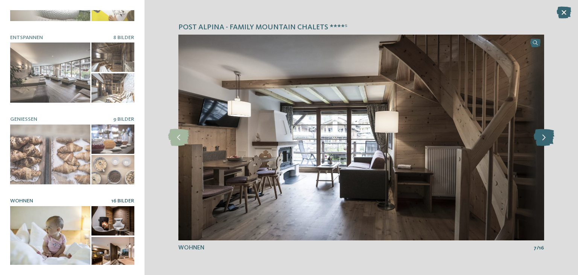
click at [541, 136] on icon at bounding box center [544, 137] width 21 height 17
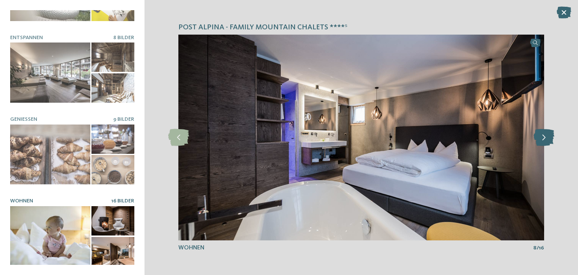
click at [541, 138] on icon at bounding box center [544, 137] width 21 height 17
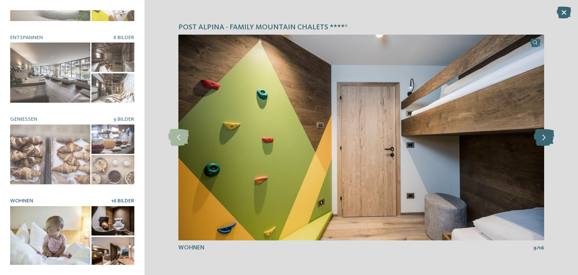
click at [544, 136] on icon at bounding box center [544, 137] width 21 height 17
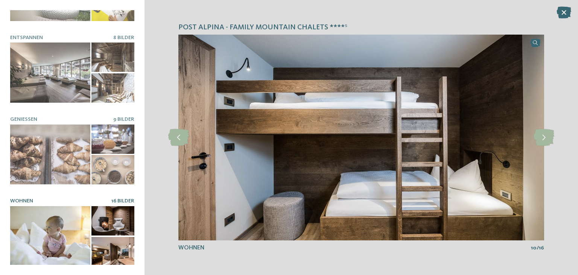
click at [143, 10] on div "Post Alpina - Family Mountain Chalets ****ˢ Hotel 5 Bilder Entdecken 19 Bilder" at bounding box center [72, 137] width 144 height 275
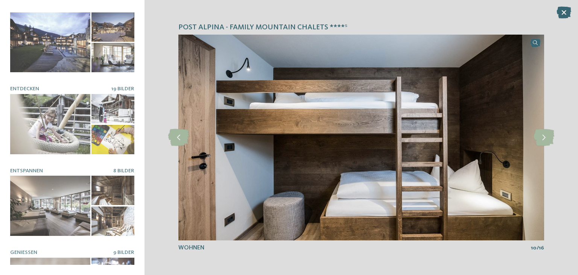
scroll to position [0, 0]
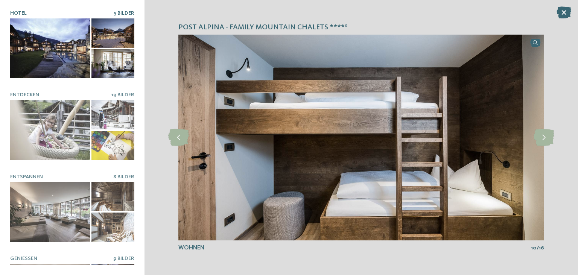
click at [35, 43] on div at bounding box center [50, 48] width 80 height 60
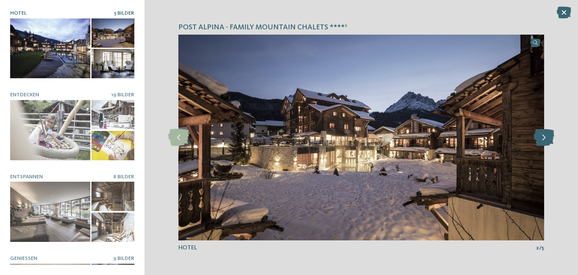
click at [547, 139] on icon at bounding box center [544, 137] width 21 height 17
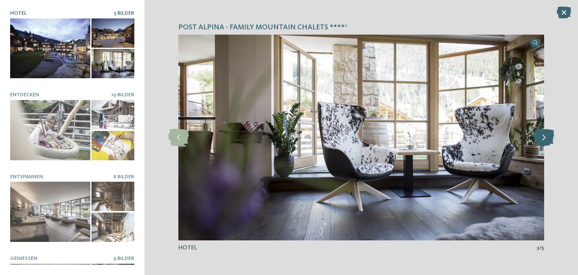
click at [543, 133] on icon at bounding box center [544, 137] width 21 height 17
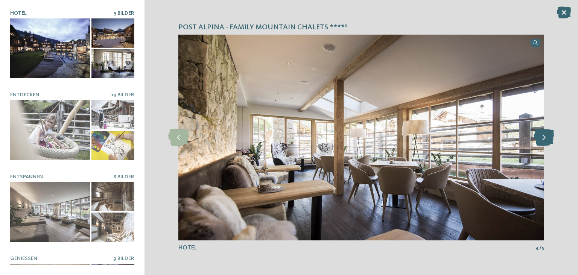
click at [543, 133] on icon at bounding box center [544, 137] width 21 height 17
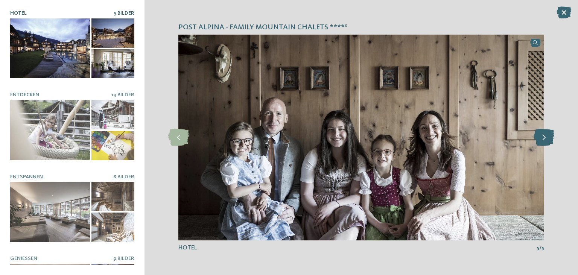
click at [543, 133] on icon at bounding box center [544, 137] width 21 height 17
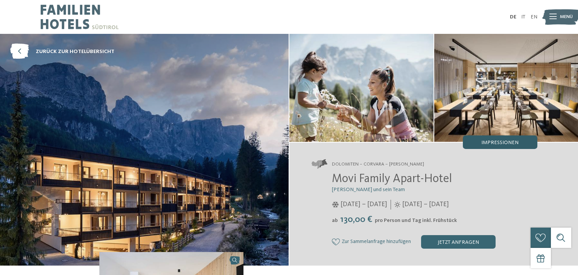
click at [487, 138] on div "Impressionen" at bounding box center [500, 142] width 75 height 14
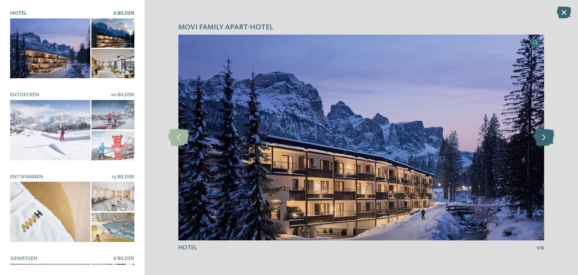
click at [542, 140] on icon at bounding box center [544, 137] width 21 height 17
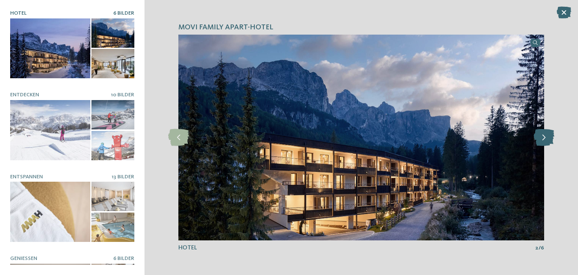
click at [542, 140] on icon at bounding box center [544, 137] width 21 height 17
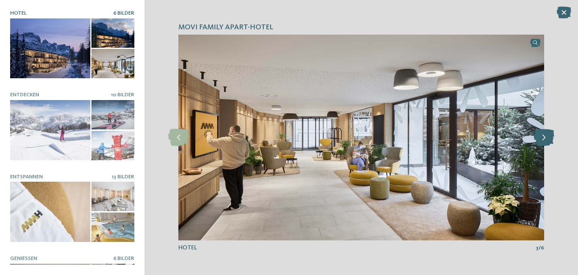
click at [542, 140] on icon at bounding box center [544, 137] width 21 height 17
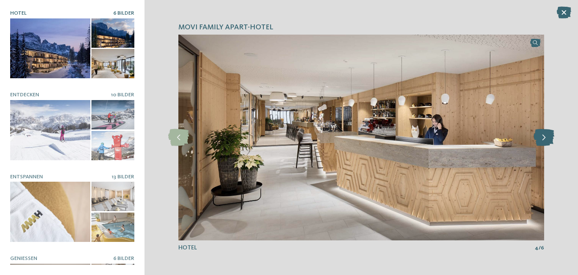
click at [542, 140] on icon at bounding box center [544, 137] width 21 height 17
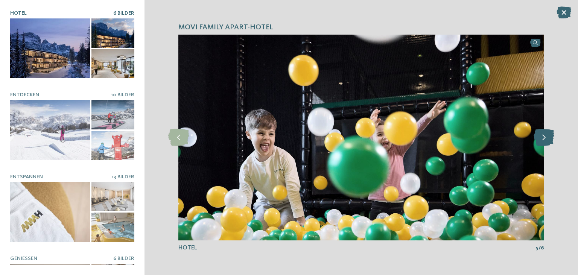
click at [542, 140] on icon at bounding box center [544, 137] width 21 height 17
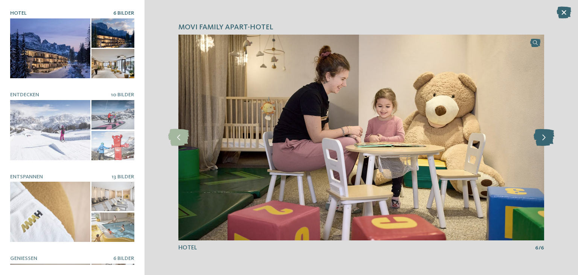
click at [542, 140] on icon at bounding box center [544, 137] width 21 height 17
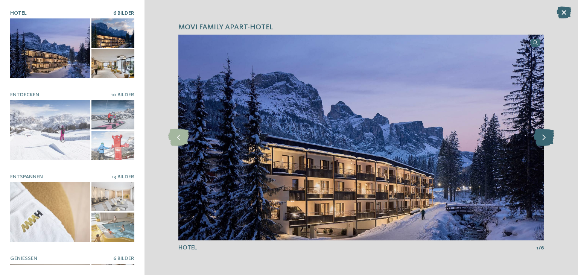
click at [542, 140] on icon at bounding box center [544, 137] width 21 height 17
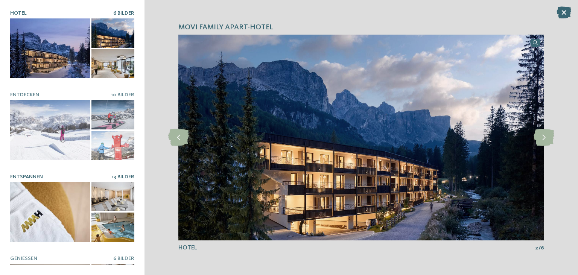
click at [126, 234] on div at bounding box center [112, 227] width 43 height 29
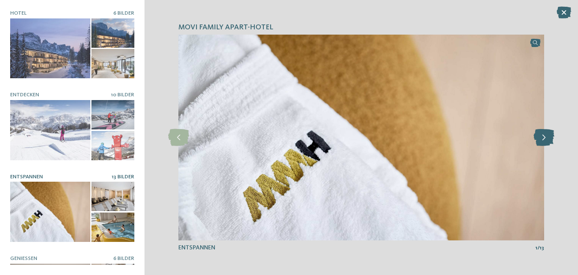
click at [538, 134] on icon at bounding box center [544, 137] width 21 height 17
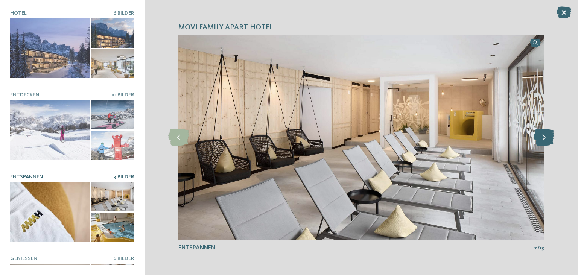
click at [538, 134] on icon at bounding box center [544, 137] width 21 height 17
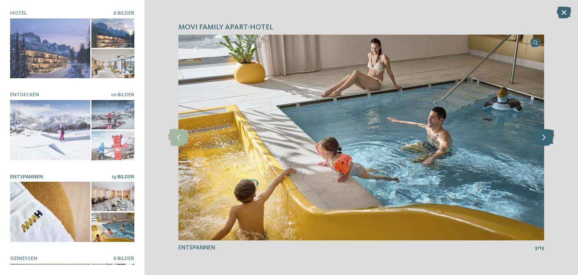
click at [544, 138] on icon at bounding box center [544, 137] width 21 height 17
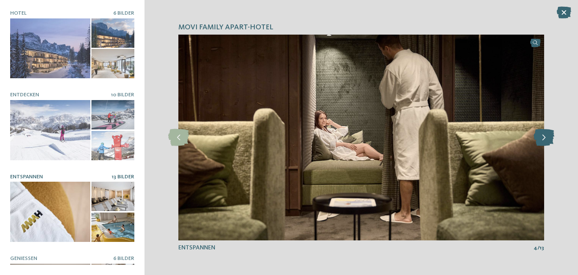
click at [544, 138] on icon at bounding box center [544, 137] width 21 height 17
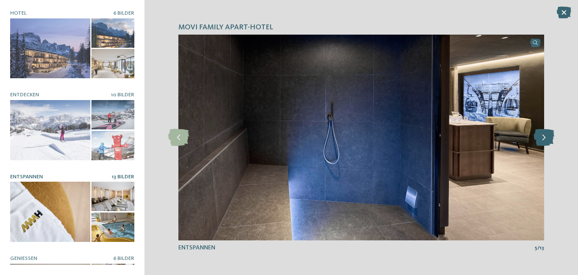
click at [544, 138] on icon at bounding box center [544, 137] width 21 height 17
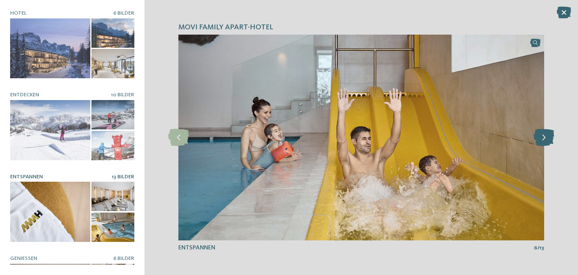
click at [544, 138] on icon at bounding box center [544, 137] width 21 height 17
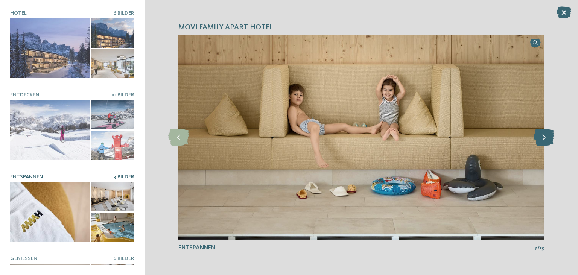
click at [544, 138] on icon at bounding box center [544, 137] width 21 height 17
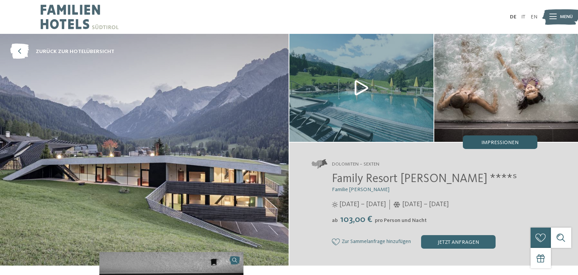
click at [526, 140] on div "Impressionen" at bounding box center [500, 142] width 75 height 14
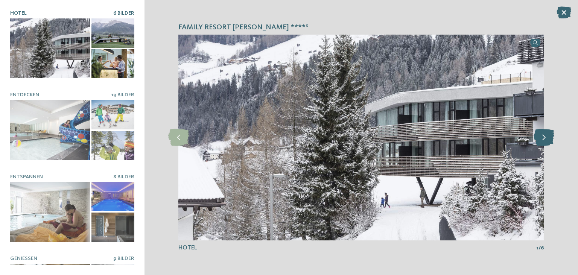
click at [550, 137] on icon at bounding box center [544, 137] width 21 height 17
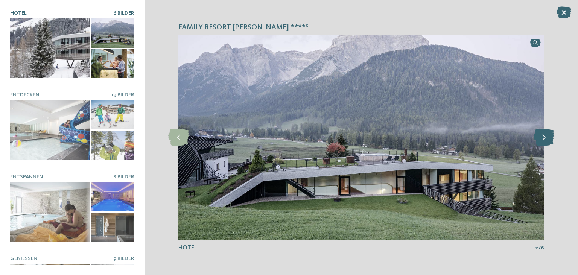
click at [550, 137] on icon at bounding box center [544, 137] width 21 height 17
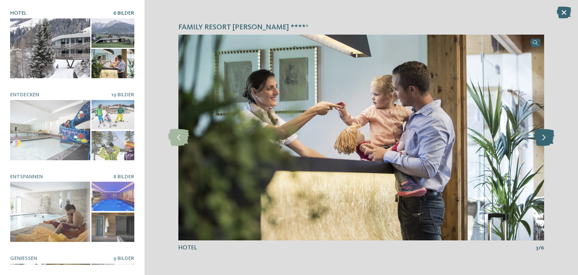
click at [550, 137] on icon at bounding box center [544, 137] width 21 height 17
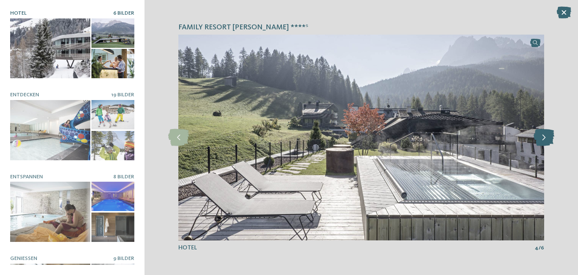
click at [550, 137] on icon at bounding box center [544, 137] width 21 height 17
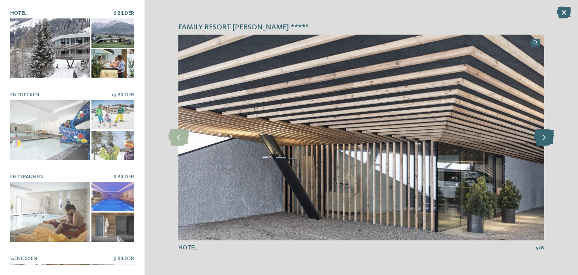
click at [550, 137] on icon at bounding box center [544, 137] width 21 height 17
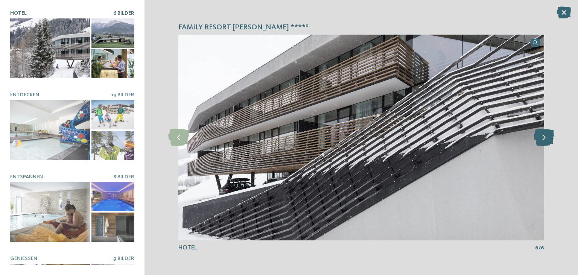
click at [550, 137] on icon at bounding box center [544, 137] width 21 height 17
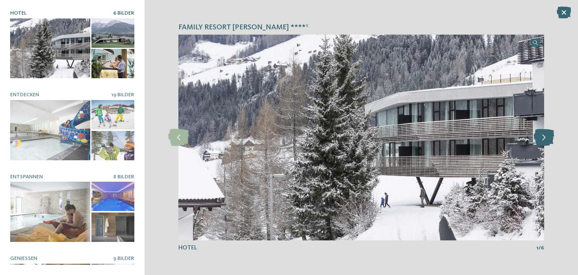
click at [550, 137] on icon at bounding box center [544, 137] width 21 height 17
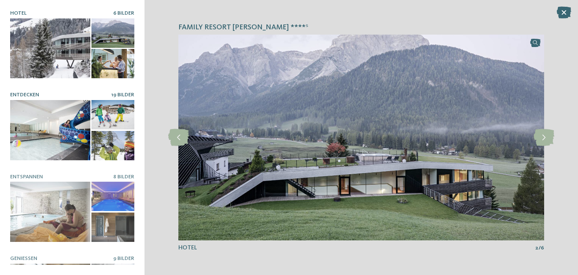
click at [68, 124] on div at bounding box center [50, 130] width 80 height 60
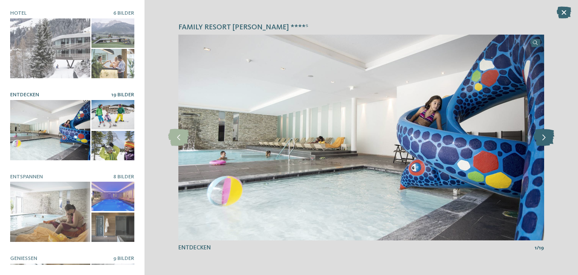
click at [546, 140] on icon at bounding box center [544, 137] width 21 height 17
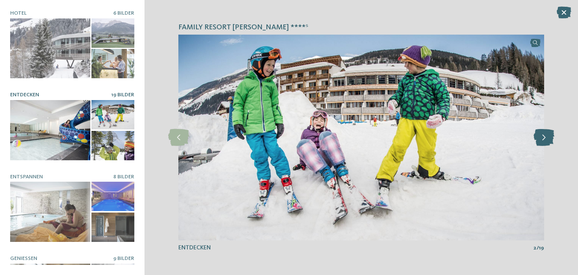
click at [546, 140] on icon at bounding box center [544, 137] width 21 height 17
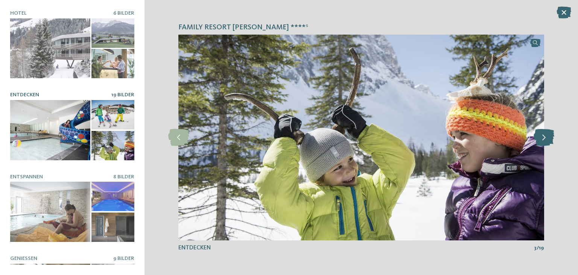
click at [546, 140] on icon at bounding box center [544, 137] width 21 height 17
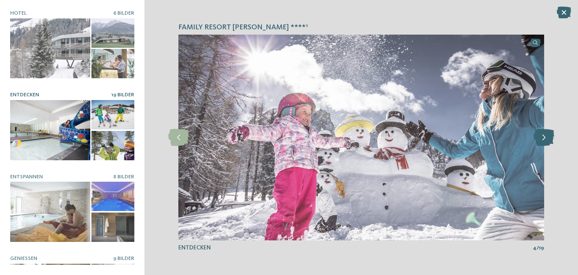
click at [546, 140] on icon at bounding box center [544, 137] width 21 height 17
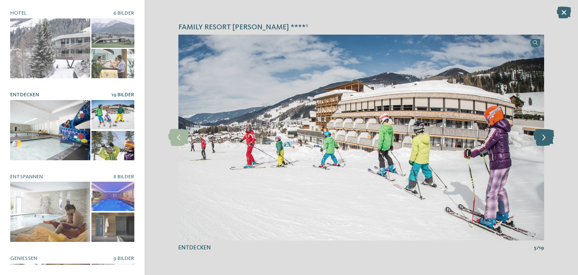
click at [546, 140] on icon at bounding box center [544, 137] width 21 height 17
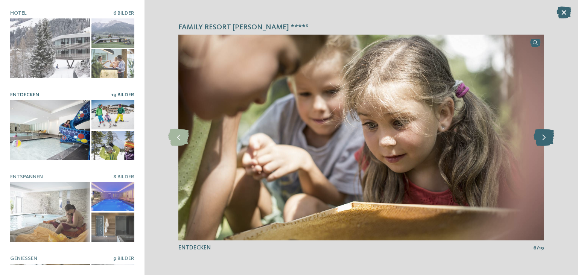
click at [546, 140] on icon at bounding box center [544, 137] width 21 height 17
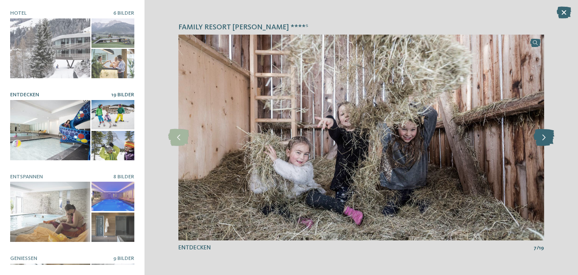
click at [546, 140] on icon at bounding box center [544, 137] width 21 height 17
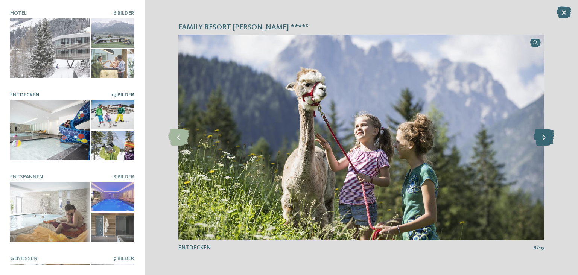
click at [546, 140] on icon at bounding box center [544, 137] width 21 height 17
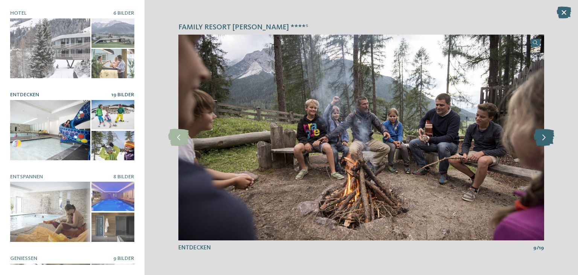
click at [546, 140] on icon at bounding box center [544, 137] width 21 height 17
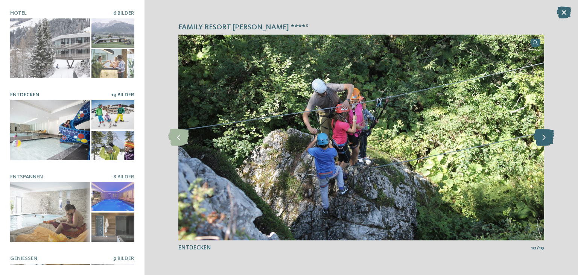
click at [546, 140] on icon at bounding box center [544, 137] width 21 height 17
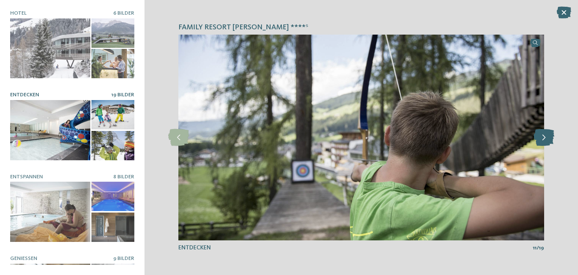
click at [546, 140] on icon at bounding box center [544, 137] width 21 height 17
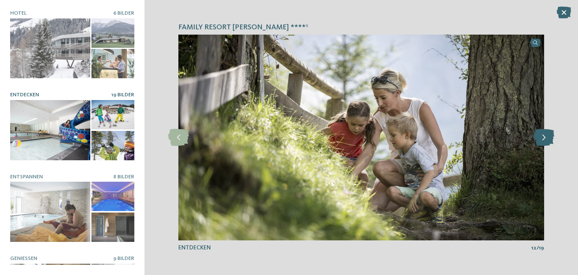
click at [546, 140] on icon at bounding box center [544, 137] width 21 height 17
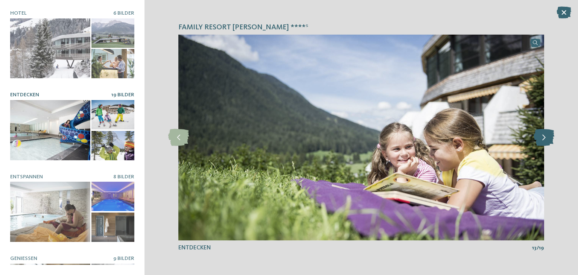
click at [546, 140] on icon at bounding box center [544, 137] width 21 height 17
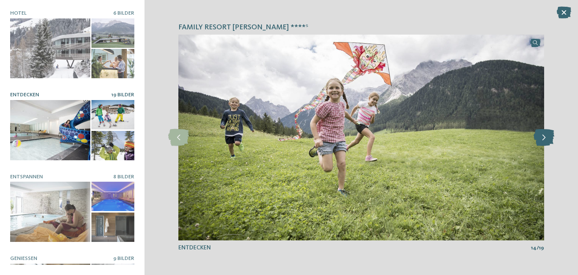
click at [546, 140] on icon at bounding box center [544, 137] width 21 height 17
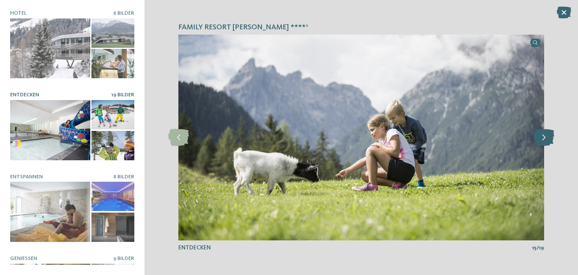
click at [546, 140] on icon at bounding box center [544, 137] width 21 height 17
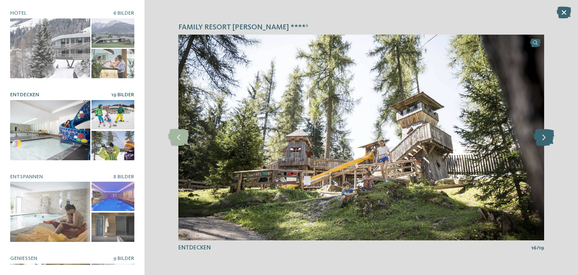
click at [546, 140] on icon at bounding box center [544, 137] width 21 height 17
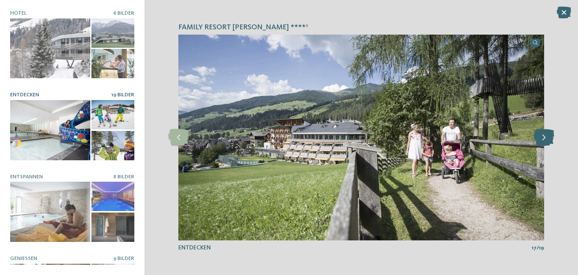
click at [546, 140] on icon at bounding box center [544, 137] width 21 height 17
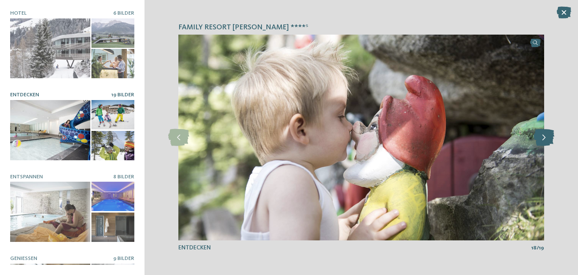
click at [546, 140] on icon at bounding box center [544, 137] width 21 height 17
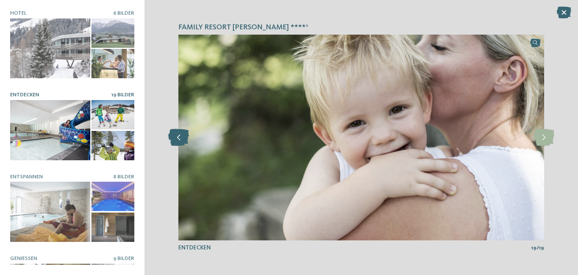
click at [179, 143] on icon at bounding box center [178, 137] width 21 height 17
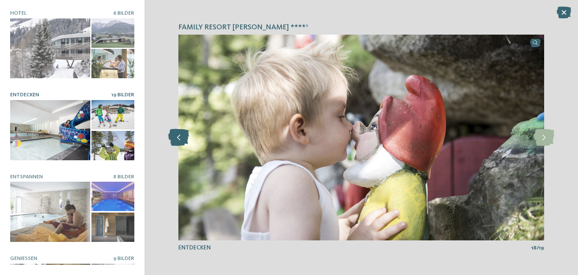
click at [179, 143] on icon at bounding box center [178, 137] width 21 height 17
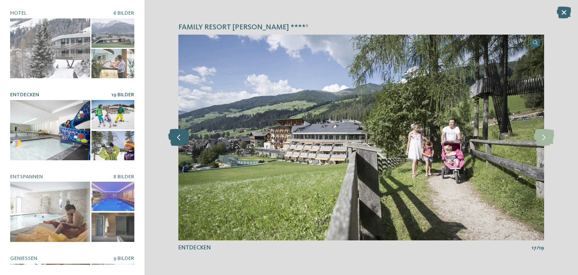
click at [179, 143] on icon at bounding box center [178, 137] width 21 height 17
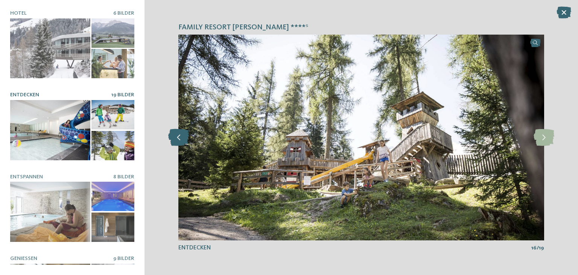
click at [179, 143] on icon at bounding box center [178, 137] width 21 height 17
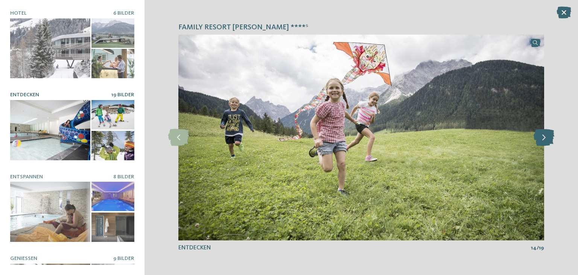
click at [539, 139] on icon at bounding box center [544, 137] width 21 height 17
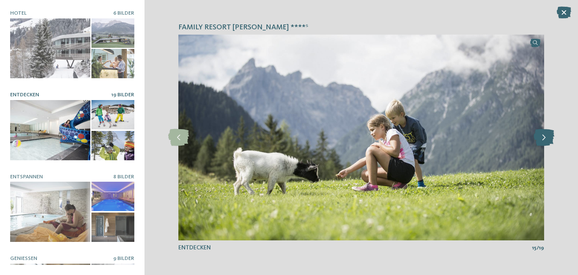
click at [539, 139] on icon at bounding box center [544, 137] width 21 height 17
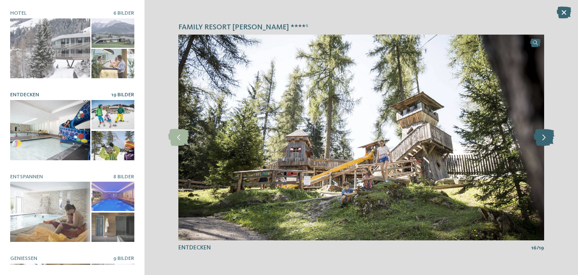
click at [539, 139] on icon at bounding box center [544, 137] width 21 height 17
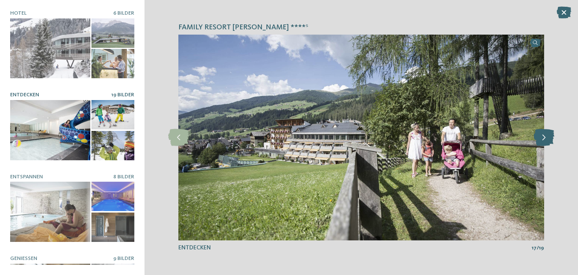
click at [539, 139] on icon at bounding box center [544, 137] width 21 height 17
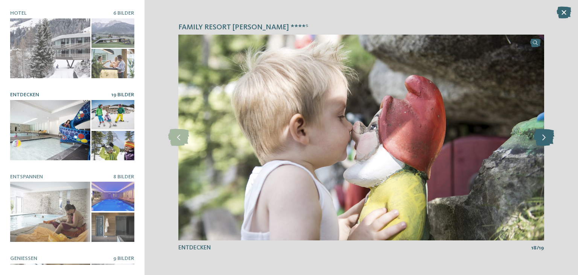
click at [539, 139] on icon at bounding box center [544, 137] width 21 height 17
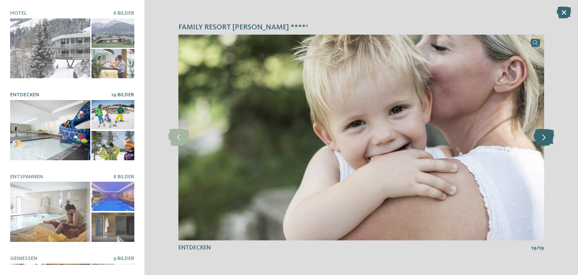
click at [539, 139] on icon at bounding box center [544, 137] width 21 height 17
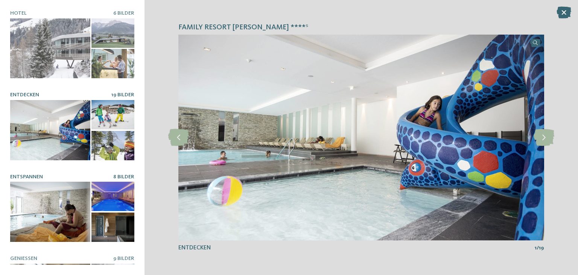
click at [49, 224] on div at bounding box center [50, 212] width 80 height 60
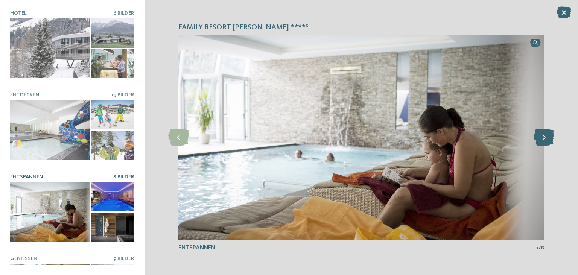
click at [547, 142] on icon at bounding box center [544, 137] width 21 height 17
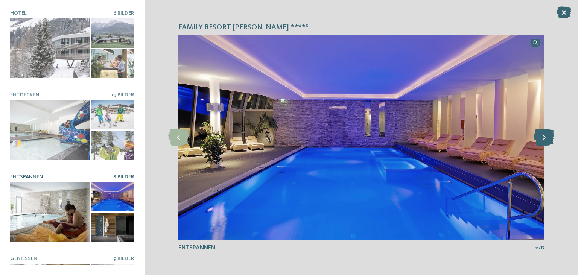
click at [547, 142] on icon at bounding box center [544, 137] width 21 height 17
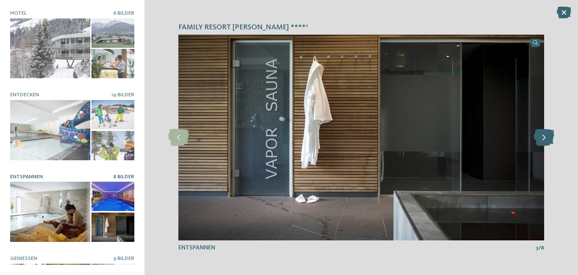
click at [547, 142] on icon at bounding box center [544, 137] width 21 height 17
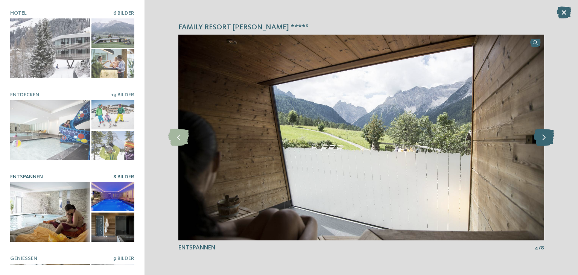
click at [547, 142] on icon at bounding box center [544, 137] width 21 height 17
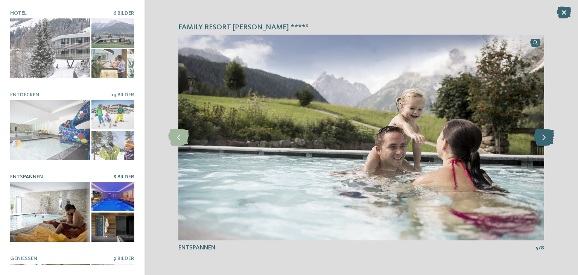
click at [547, 142] on icon at bounding box center [544, 137] width 21 height 17
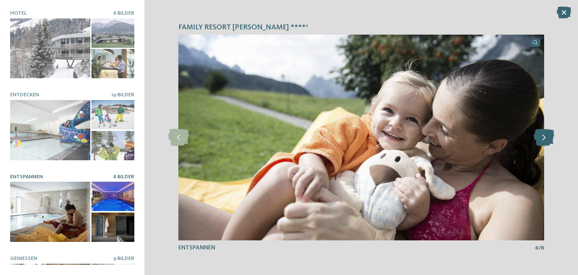
click at [547, 142] on icon at bounding box center [544, 137] width 21 height 17
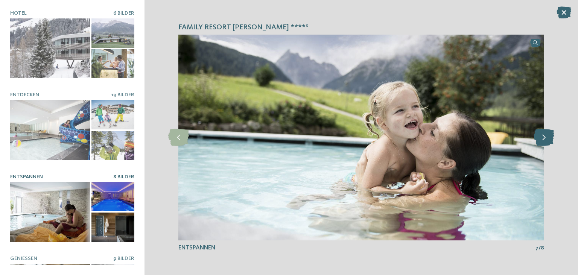
click at [547, 142] on icon at bounding box center [544, 137] width 21 height 17
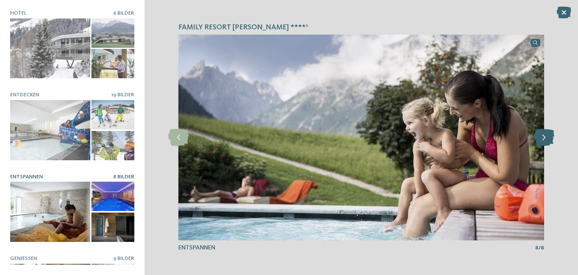
click at [547, 142] on icon at bounding box center [544, 137] width 21 height 17
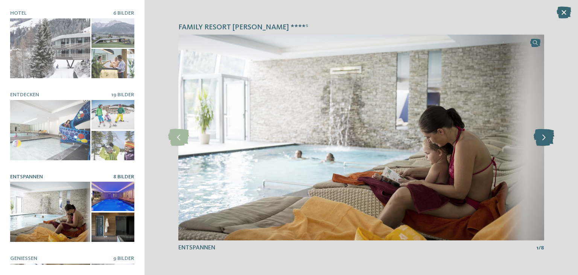
click at [547, 142] on icon at bounding box center [544, 137] width 21 height 17
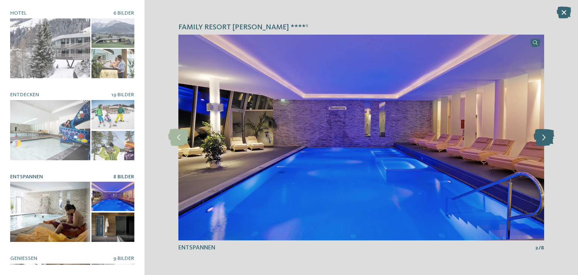
click at [547, 142] on icon at bounding box center [544, 137] width 21 height 17
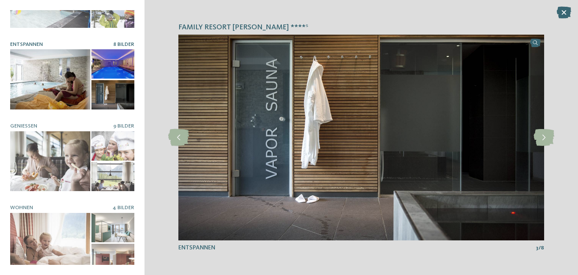
scroll to position [140, 0]
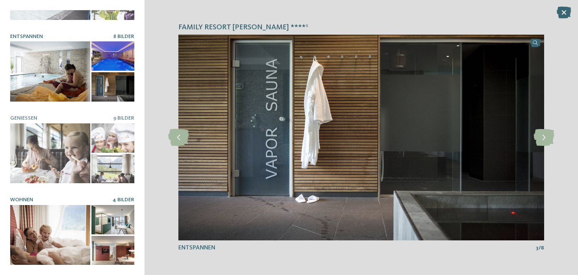
click at [52, 216] on div at bounding box center [50, 235] width 80 height 60
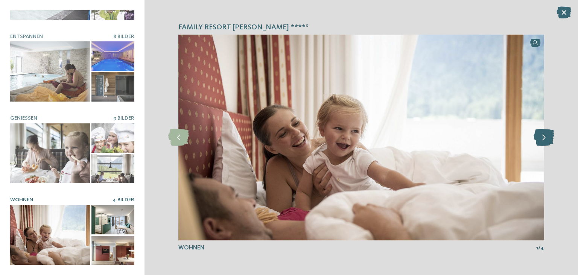
click at [543, 142] on icon at bounding box center [544, 137] width 21 height 17
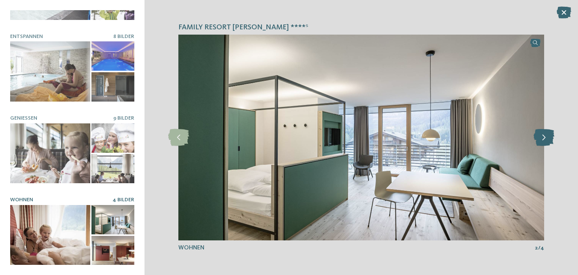
click at [543, 142] on icon at bounding box center [544, 137] width 21 height 17
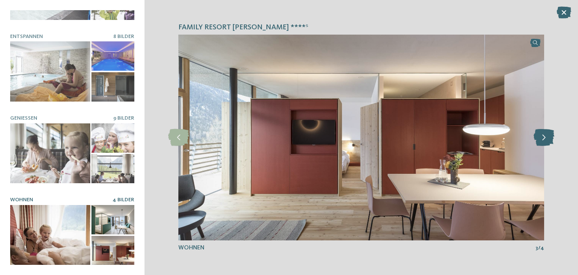
click at [543, 142] on icon at bounding box center [544, 137] width 21 height 17
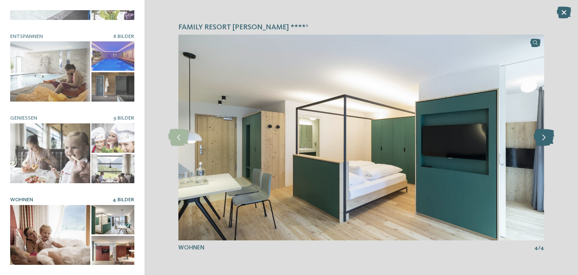
click at [543, 142] on icon at bounding box center [544, 137] width 21 height 17
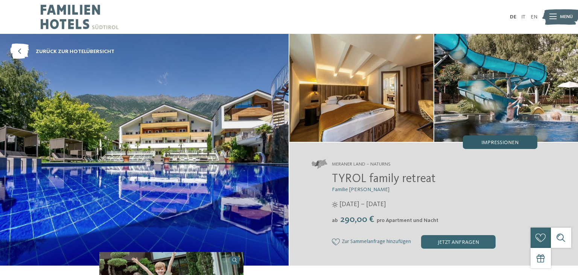
click at [471, 138] on div "Impressionen" at bounding box center [500, 142] width 75 height 14
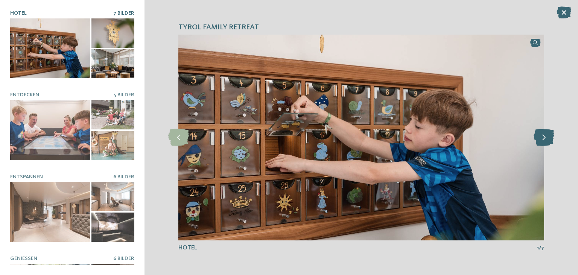
click at [549, 138] on icon at bounding box center [544, 137] width 21 height 17
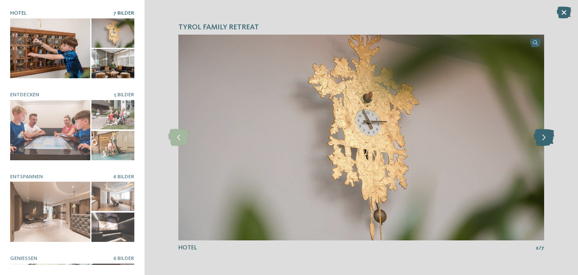
click at [549, 138] on icon at bounding box center [544, 137] width 21 height 17
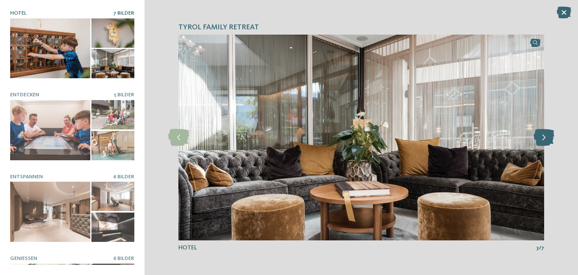
click at [549, 138] on icon at bounding box center [544, 137] width 21 height 17
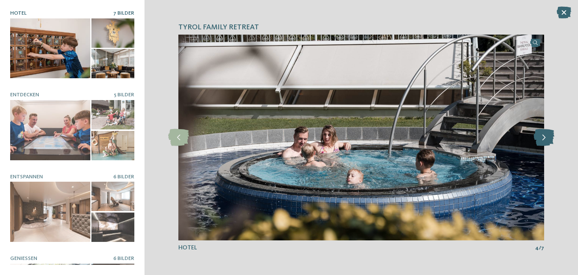
click at [549, 138] on icon at bounding box center [544, 137] width 21 height 17
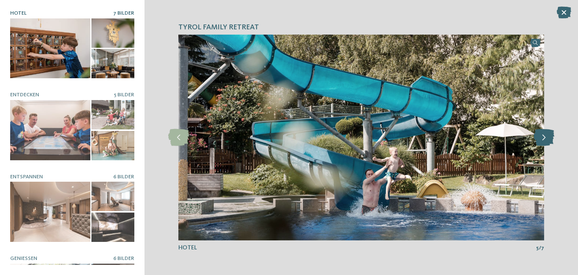
click at [549, 138] on icon at bounding box center [544, 137] width 21 height 17
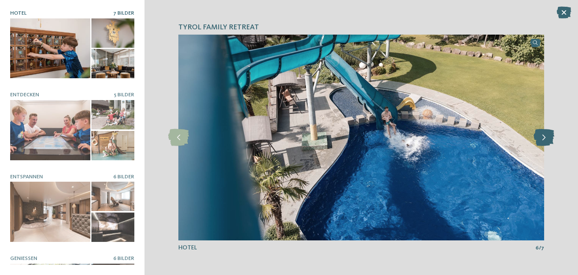
click at [549, 138] on icon at bounding box center [544, 137] width 21 height 17
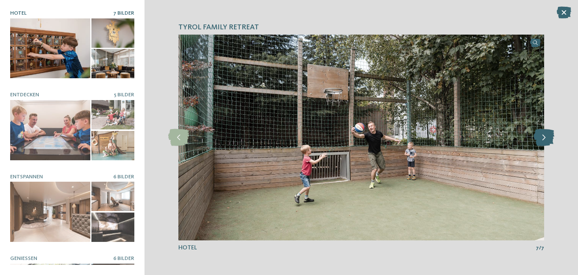
click at [549, 138] on icon at bounding box center [544, 137] width 21 height 17
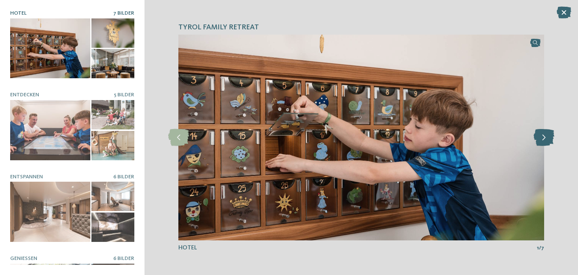
click at [549, 138] on icon at bounding box center [544, 137] width 21 height 17
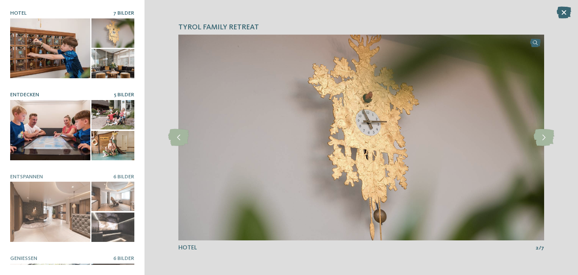
click at [56, 128] on div at bounding box center [50, 130] width 80 height 60
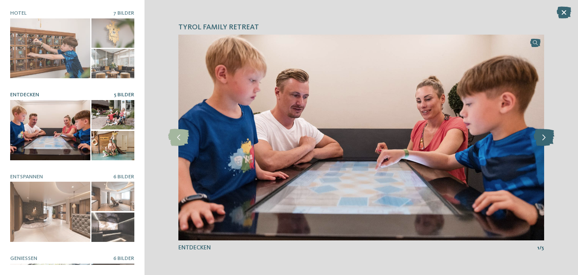
click at [538, 140] on icon at bounding box center [544, 137] width 21 height 17
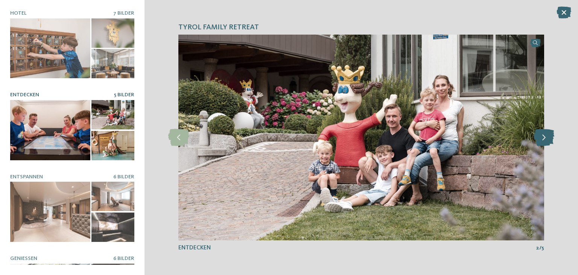
click at [538, 140] on icon at bounding box center [544, 137] width 21 height 17
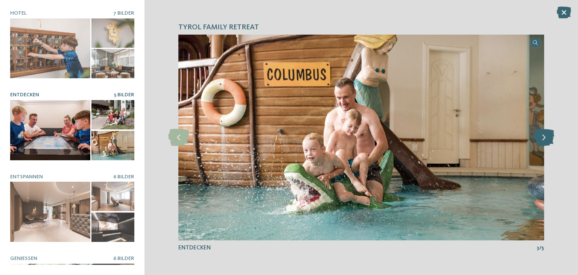
click at [538, 140] on icon at bounding box center [544, 137] width 21 height 17
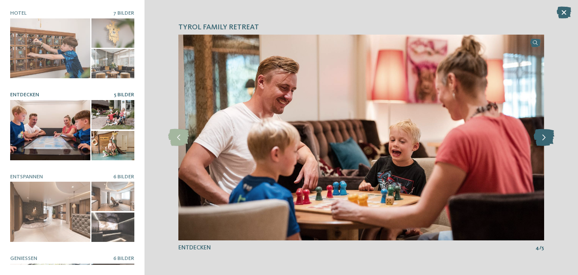
click at [538, 140] on icon at bounding box center [544, 137] width 21 height 17
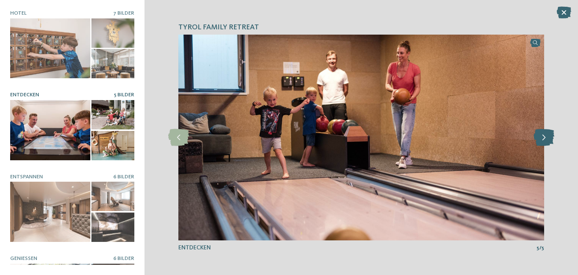
click at [538, 140] on icon at bounding box center [544, 137] width 21 height 17
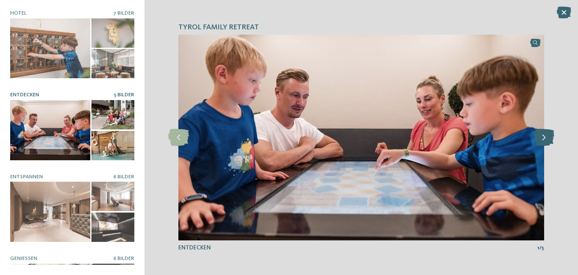
click at [538, 140] on icon at bounding box center [544, 137] width 21 height 17
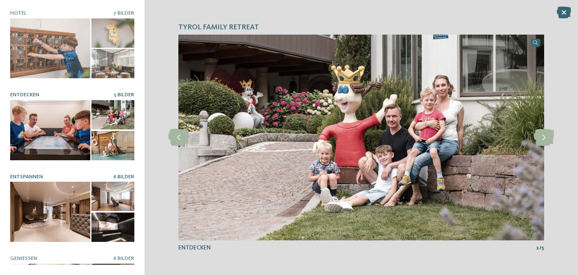
click at [53, 216] on div at bounding box center [50, 212] width 80 height 60
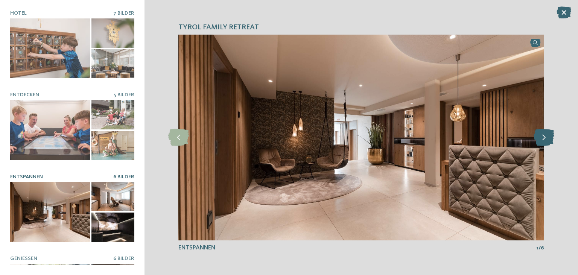
click at [544, 136] on icon at bounding box center [544, 137] width 21 height 17
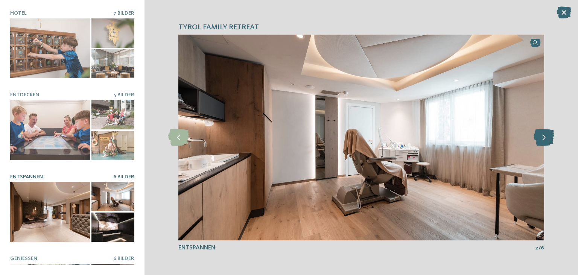
click at [544, 136] on icon at bounding box center [544, 137] width 21 height 17
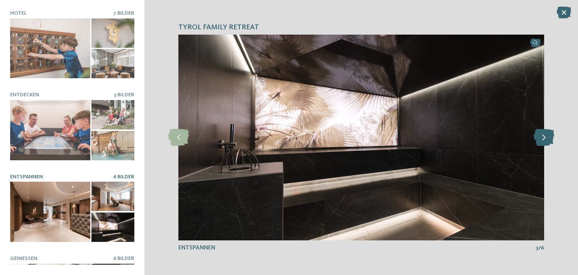
click at [544, 136] on icon at bounding box center [544, 137] width 21 height 17
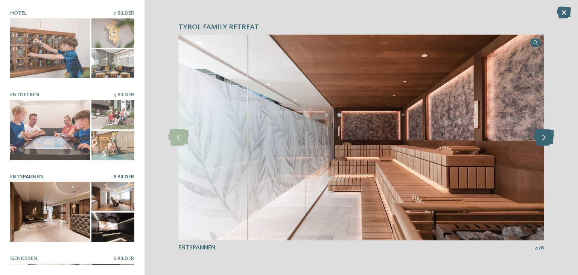
click at [544, 136] on icon at bounding box center [544, 137] width 21 height 17
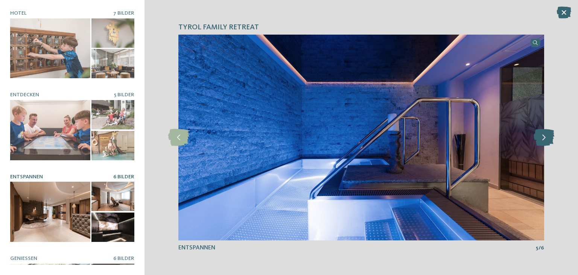
click at [544, 136] on icon at bounding box center [544, 137] width 21 height 17
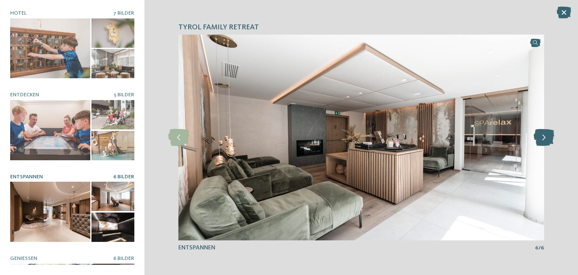
click at [544, 136] on icon at bounding box center [544, 137] width 21 height 17
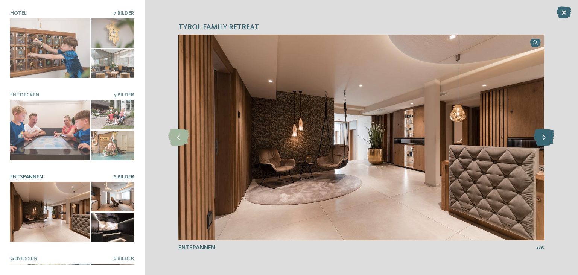
click at [544, 136] on icon at bounding box center [544, 137] width 21 height 17
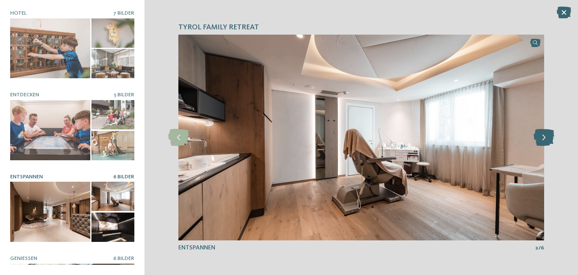
click at [544, 136] on icon at bounding box center [544, 137] width 21 height 17
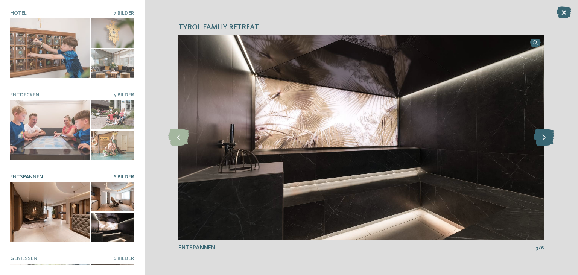
click at [544, 136] on icon at bounding box center [544, 137] width 21 height 17
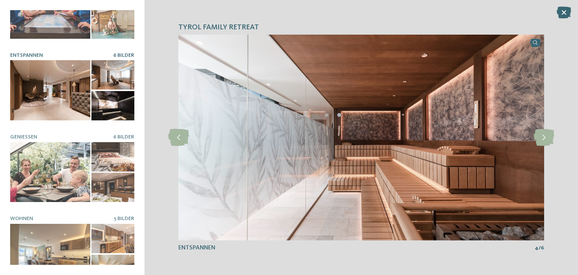
scroll to position [140, 0]
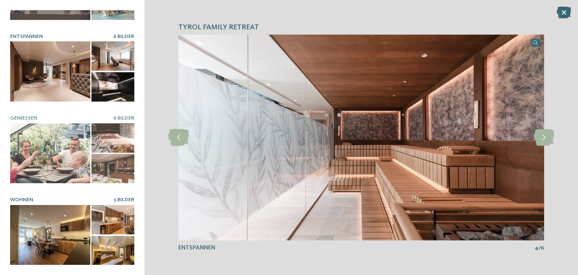
click at [56, 226] on div at bounding box center [50, 235] width 80 height 60
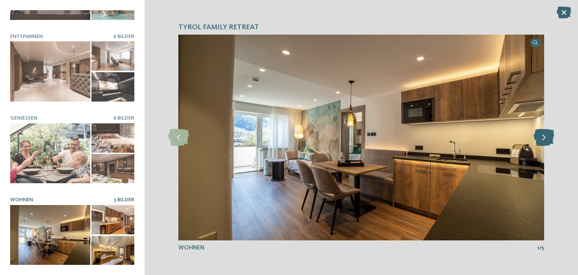
click at [546, 132] on icon at bounding box center [544, 137] width 21 height 17
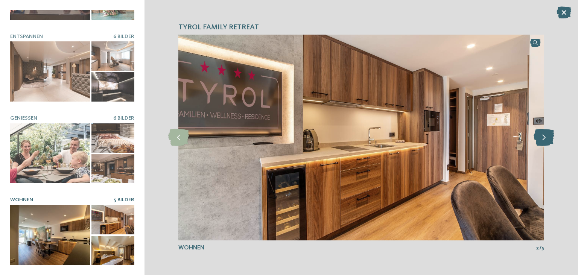
click at [546, 132] on icon at bounding box center [544, 137] width 21 height 17
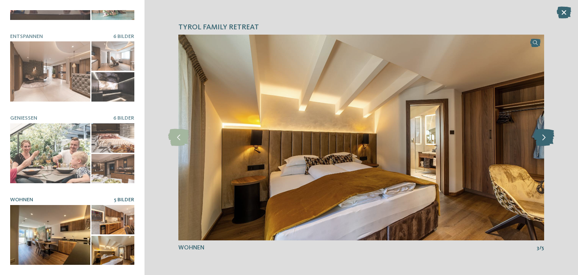
click at [546, 132] on icon at bounding box center [544, 137] width 21 height 17
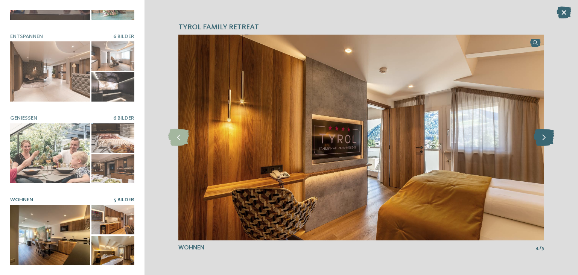
click at [546, 132] on icon at bounding box center [544, 137] width 21 height 17
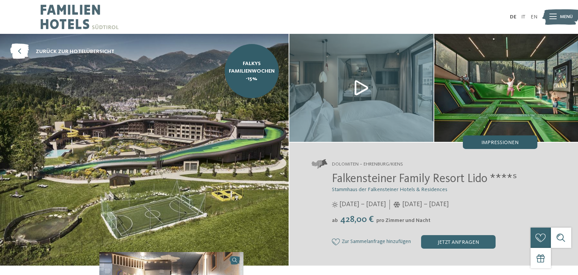
click at [503, 141] on span "Impressionen" at bounding box center [499, 142] width 37 height 5
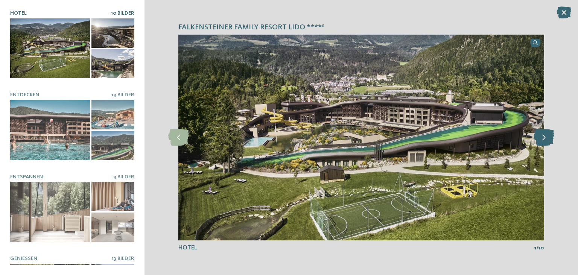
click at [548, 138] on icon at bounding box center [544, 137] width 21 height 17
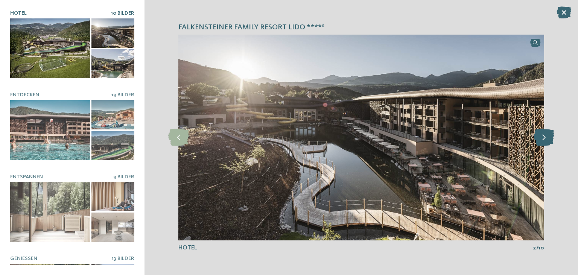
click at [548, 138] on icon at bounding box center [544, 137] width 21 height 17
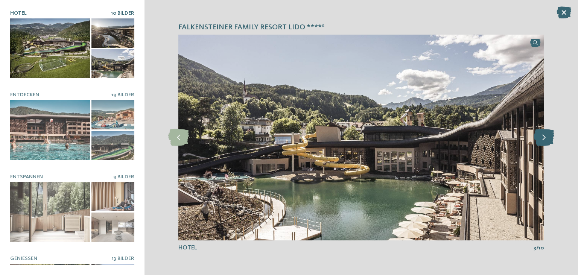
click at [548, 138] on icon at bounding box center [544, 137] width 21 height 17
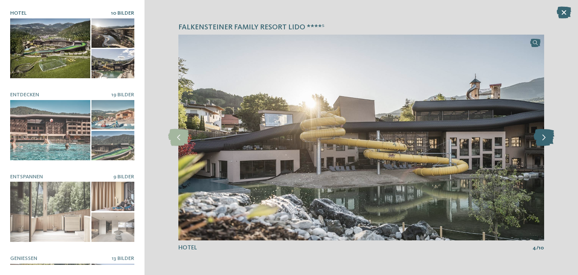
click at [548, 138] on icon at bounding box center [544, 137] width 21 height 17
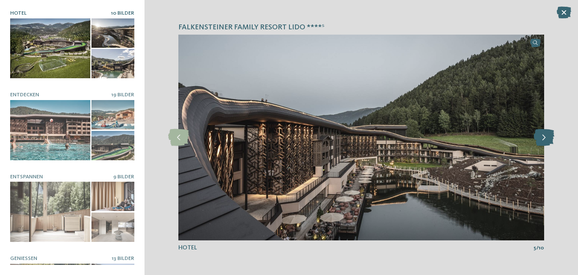
click at [548, 138] on icon at bounding box center [544, 137] width 21 height 17
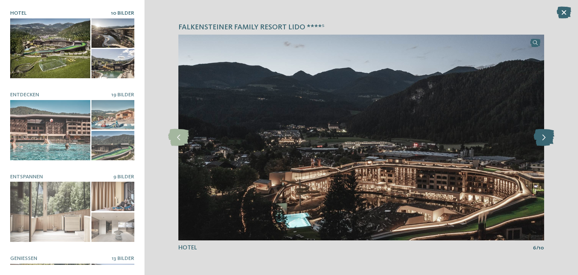
click at [548, 138] on icon at bounding box center [544, 137] width 21 height 17
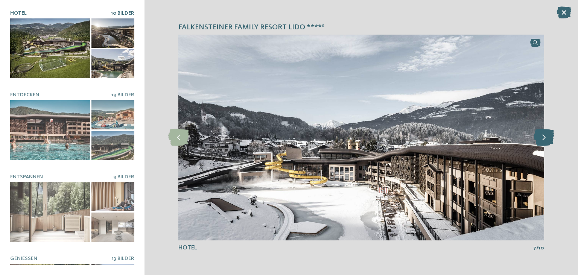
click at [548, 138] on icon at bounding box center [544, 137] width 21 height 17
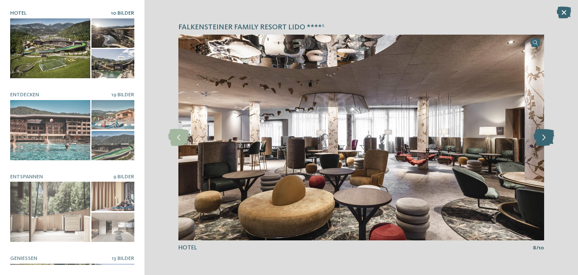
click at [548, 138] on icon at bounding box center [544, 137] width 21 height 17
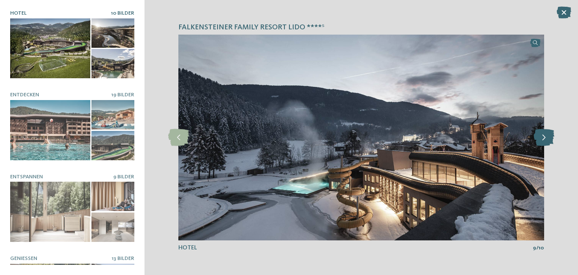
click at [548, 138] on icon at bounding box center [544, 137] width 21 height 17
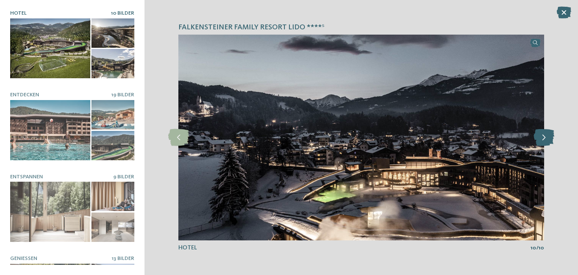
click at [548, 138] on icon at bounding box center [544, 137] width 21 height 17
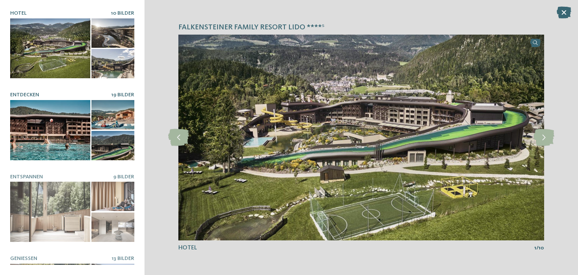
click at [51, 136] on div at bounding box center [50, 130] width 80 height 60
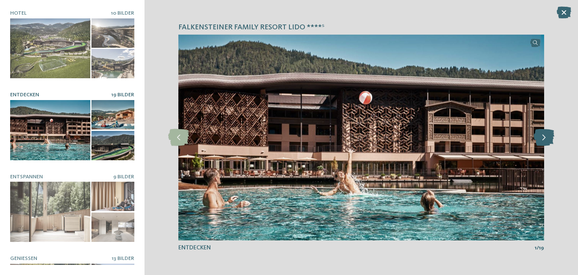
click at [548, 141] on icon at bounding box center [544, 137] width 21 height 17
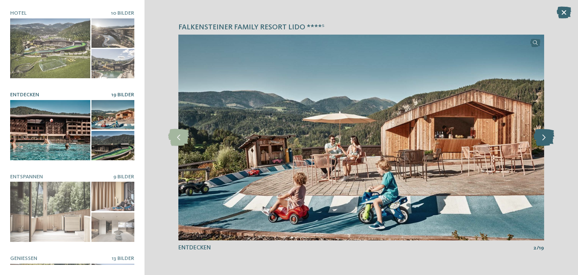
click at [548, 141] on icon at bounding box center [544, 137] width 21 height 17
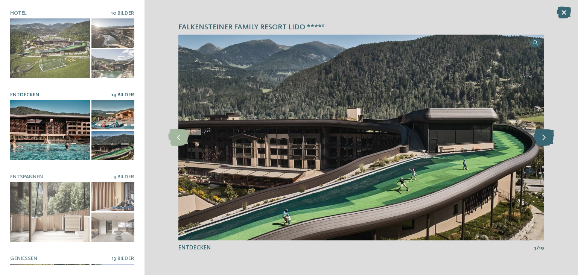
click at [548, 141] on icon at bounding box center [544, 137] width 21 height 17
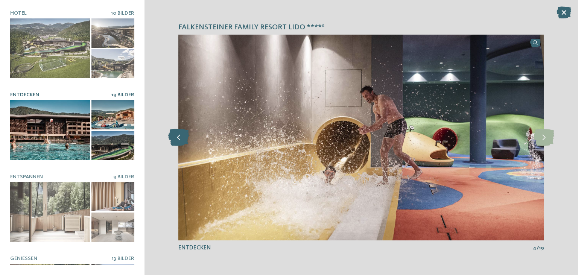
click at [177, 137] on icon at bounding box center [178, 137] width 21 height 17
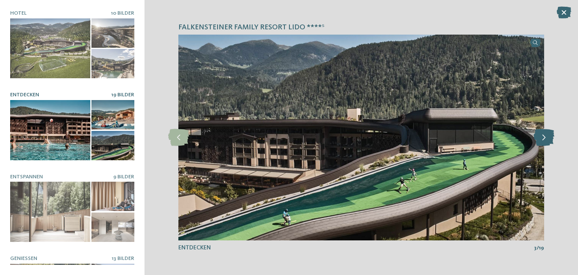
click at [547, 135] on icon at bounding box center [544, 137] width 21 height 17
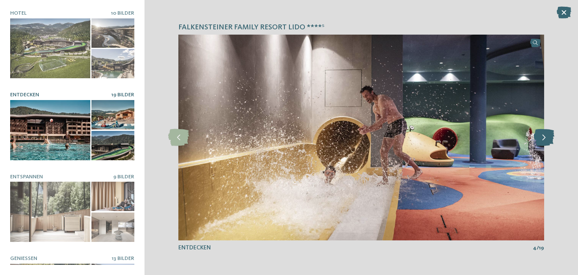
click at [547, 135] on icon at bounding box center [544, 137] width 21 height 17
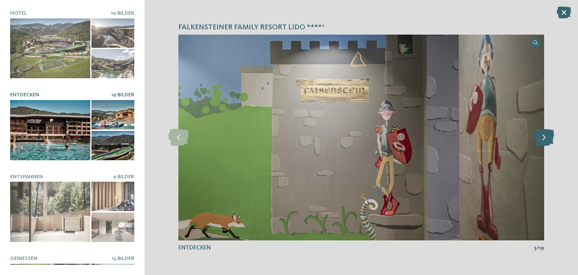
click at [547, 135] on icon at bounding box center [544, 137] width 21 height 17
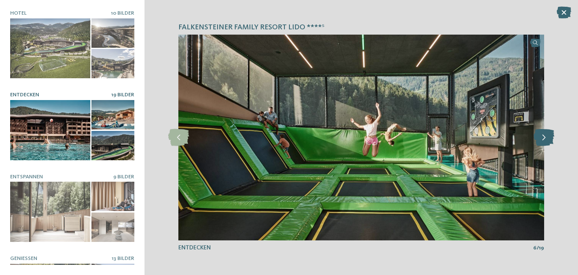
click at [547, 135] on icon at bounding box center [544, 137] width 21 height 17
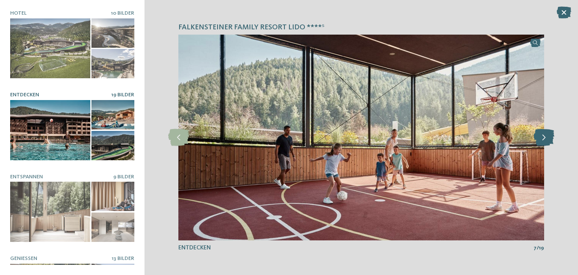
click at [547, 135] on icon at bounding box center [544, 137] width 21 height 17
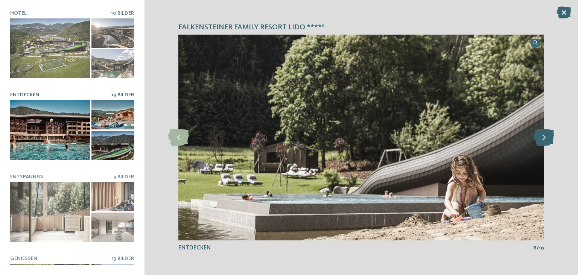
click at [547, 135] on icon at bounding box center [544, 137] width 21 height 17
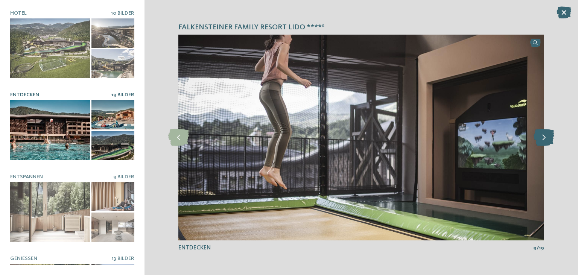
click at [547, 135] on icon at bounding box center [544, 137] width 21 height 17
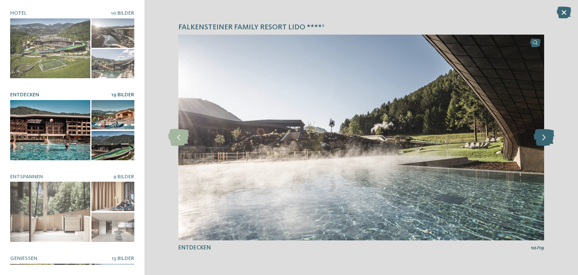
click at [547, 135] on icon at bounding box center [544, 137] width 21 height 17
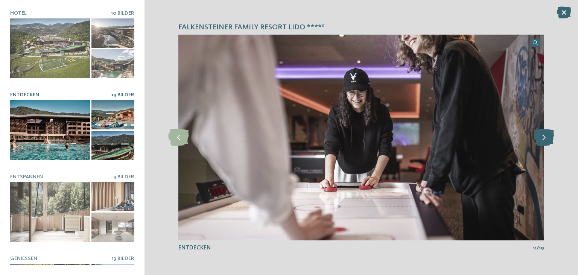
click at [547, 135] on icon at bounding box center [544, 137] width 21 height 17
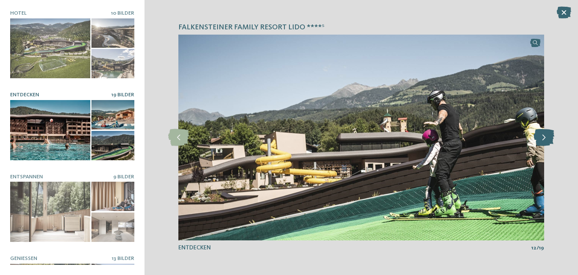
click at [547, 135] on icon at bounding box center [544, 137] width 21 height 17
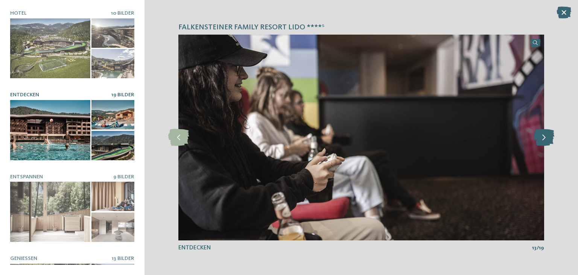
click at [547, 135] on icon at bounding box center [544, 137] width 21 height 17
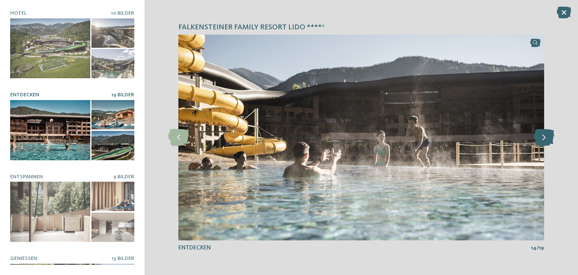
click at [540, 136] on icon at bounding box center [544, 137] width 21 height 17
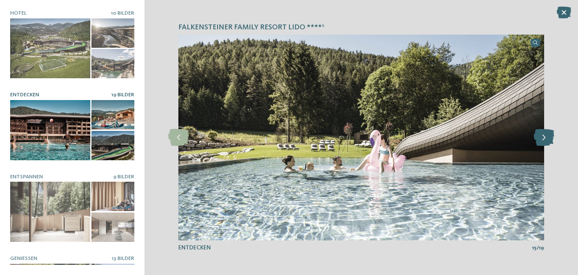
click at [540, 136] on icon at bounding box center [544, 137] width 21 height 17
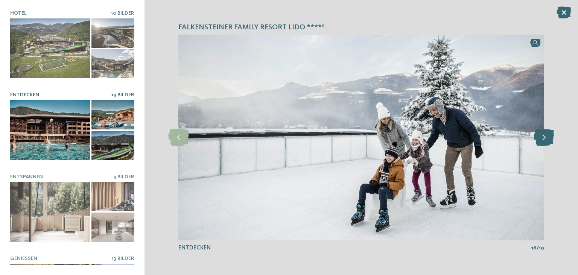
click at [540, 136] on icon at bounding box center [544, 137] width 21 height 17
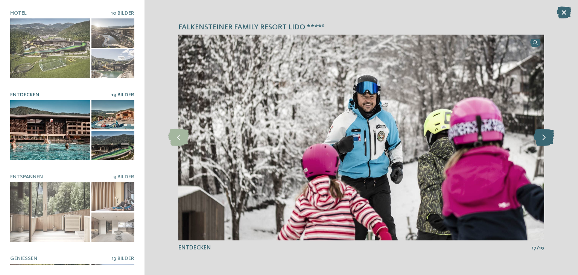
click at [540, 136] on icon at bounding box center [544, 137] width 21 height 17
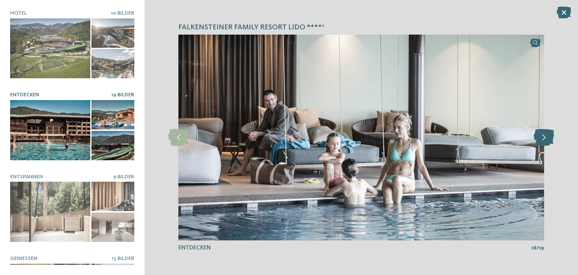
click at [540, 136] on icon at bounding box center [544, 137] width 21 height 17
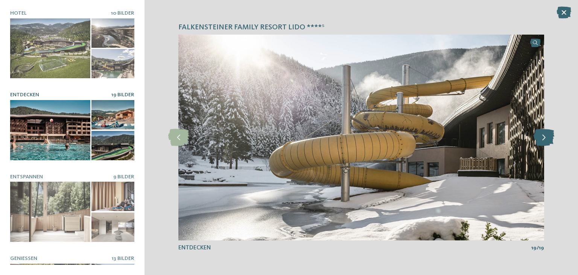
click at [540, 136] on icon at bounding box center [544, 137] width 21 height 17
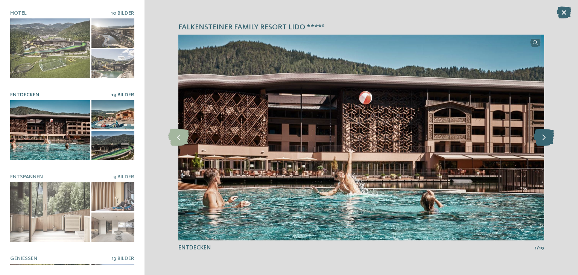
click at [540, 136] on icon at bounding box center [544, 137] width 21 height 17
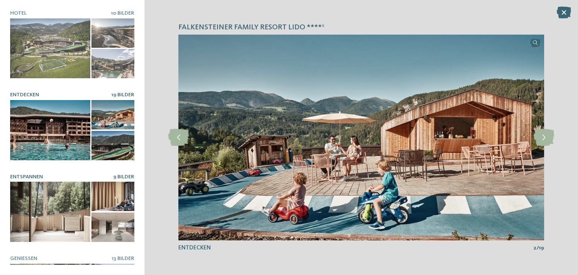
click at [59, 216] on div at bounding box center [50, 212] width 80 height 60
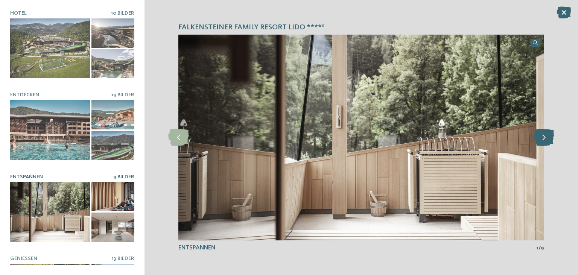
click at [543, 139] on icon at bounding box center [544, 137] width 21 height 17
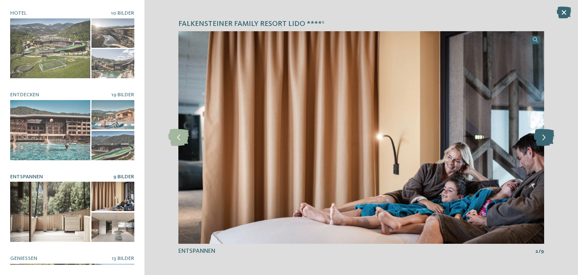
click at [543, 139] on icon at bounding box center [544, 137] width 21 height 17
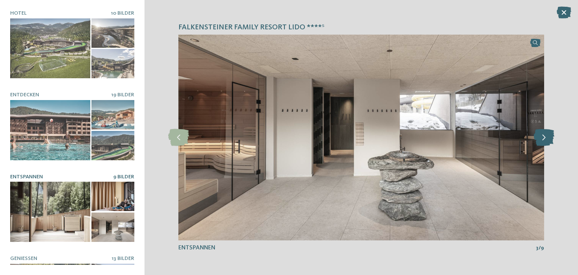
click at [543, 139] on icon at bounding box center [544, 137] width 21 height 17
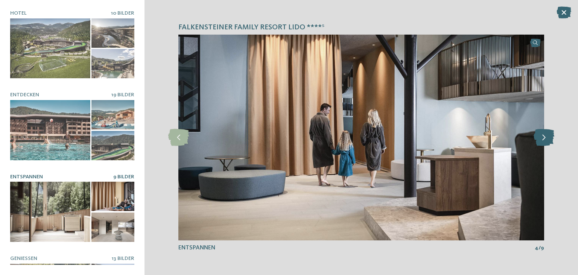
click at [543, 139] on icon at bounding box center [544, 137] width 21 height 17
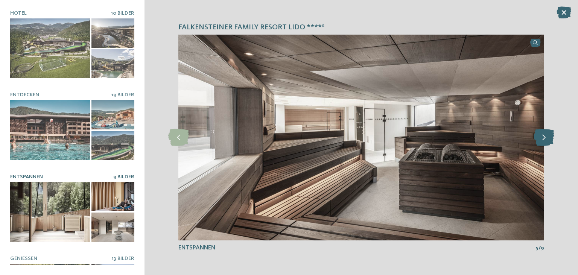
click at [543, 139] on icon at bounding box center [544, 137] width 21 height 17
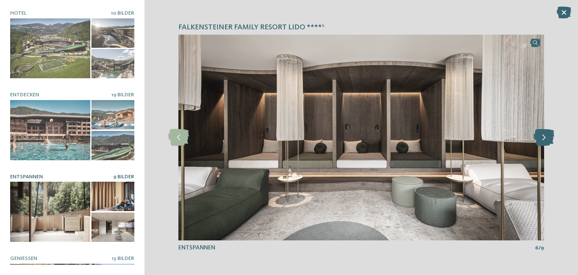
click at [543, 139] on icon at bounding box center [544, 137] width 21 height 17
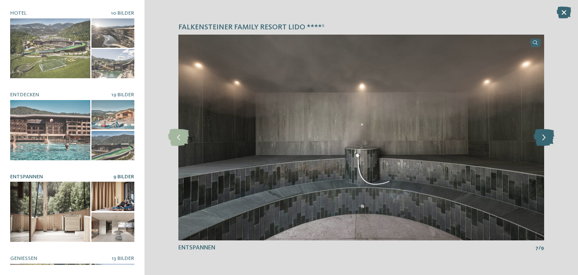
click at [543, 139] on icon at bounding box center [544, 137] width 21 height 17
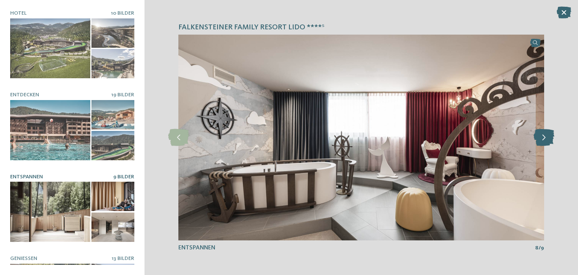
click at [543, 139] on icon at bounding box center [544, 137] width 21 height 17
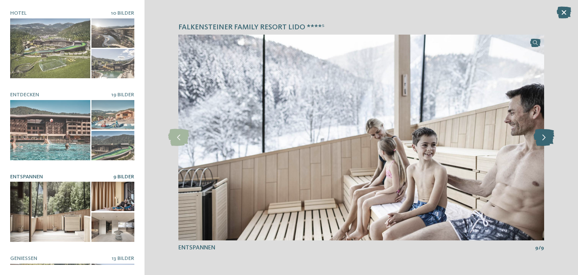
click at [543, 139] on icon at bounding box center [544, 137] width 21 height 17
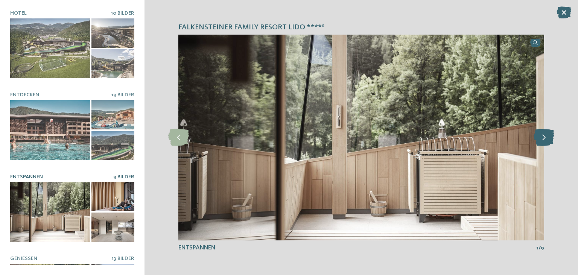
click at [543, 139] on icon at bounding box center [544, 137] width 21 height 17
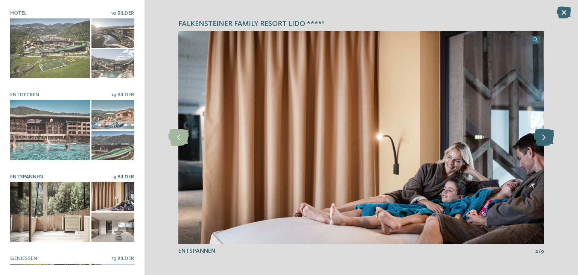
click at [543, 139] on icon at bounding box center [544, 137] width 21 height 17
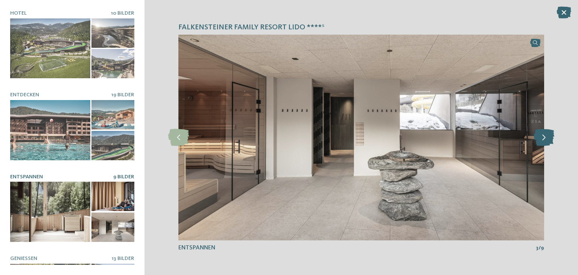
click at [543, 139] on icon at bounding box center [544, 137] width 21 height 17
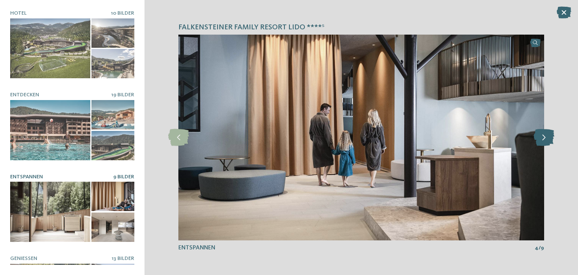
click at [543, 139] on icon at bounding box center [544, 137] width 21 height 17
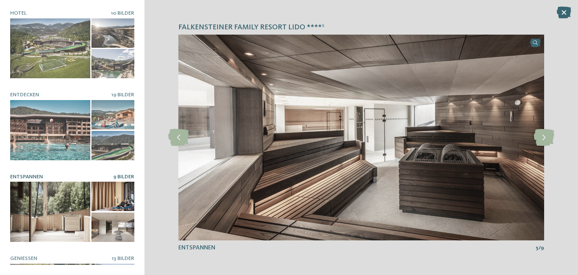
scroll to position [140, 0]
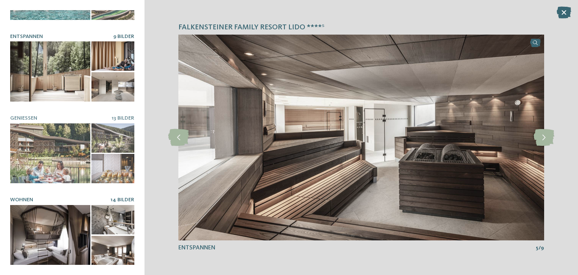
click at [50, 218] on div at bounding box center [50, 235] width 80 height 60
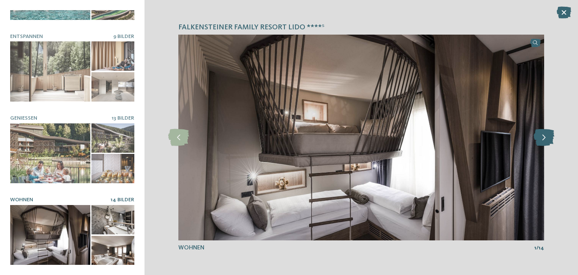
click at [544, 139] on icon at bounding box center [544, 137] width 21 height 17
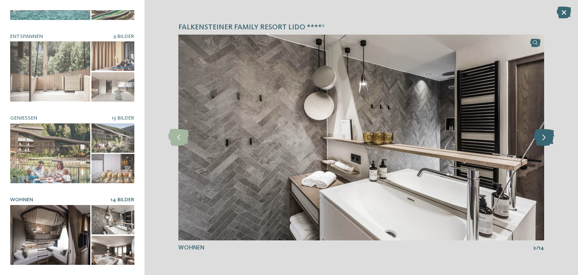
click at [544, 139] on icon at bounding box center [544, 137] width 21 height 17
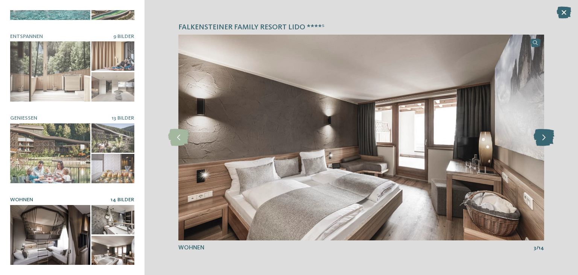
click at [544, 139] on icon at bounding box center [544, 137] width 21 height 17
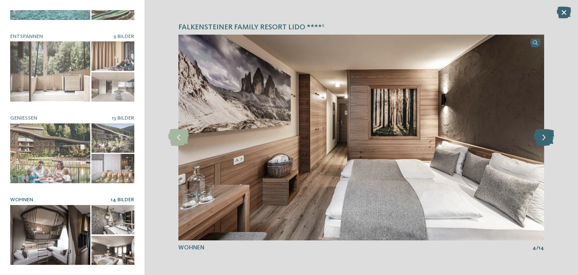
click at [544, 139] on icon at bounding box center [544, 137] width 21 height 17
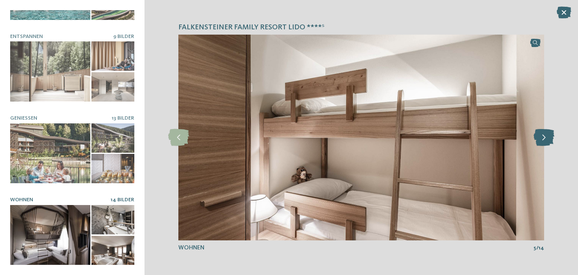
click at [544, 139] on icon at bounding box center [544, 137] width 21 height 17
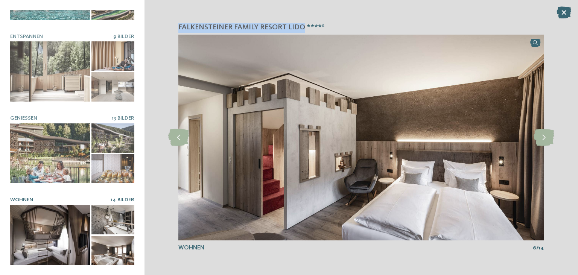
drag, startPoint x: 178, startPoint y: 30, endPoint x: 301, endPoint y: 31, distance: 123.4
click at [301, 31] on div "Falkensteiner Family Resort Lido ****ˢ slide 1 of 10" at bounding box center [360, 137] width 433 height 275
copy span "Falkensteiner Family Resort Lido"
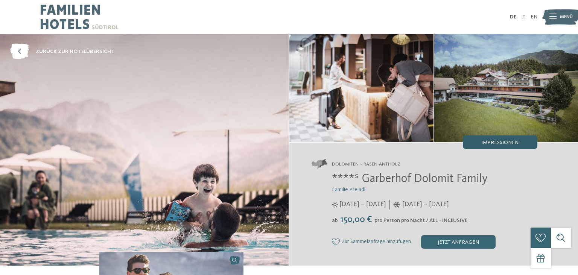
click at [481, 144] on div "Impressionen" at bounding box center [500, 142] width 75 height 14
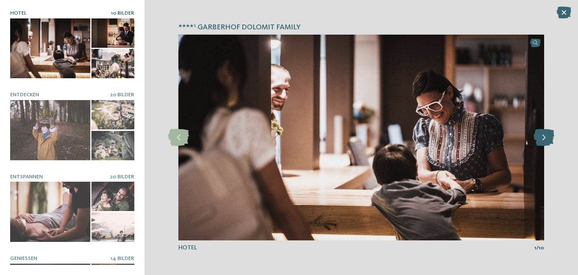
click at [543, 139] on icon at bounding box center [544, 137] width 21 height 17
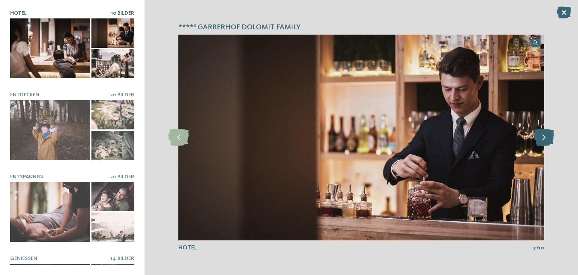
click at [543, 139] on icon at bounding box center [544, 137] width 21 height 17
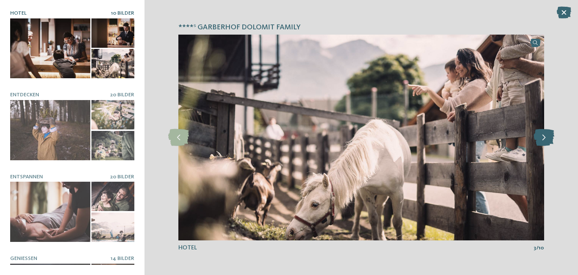
click at [543, 139] on icon at bounding box center [544, 137] width 21 height 17
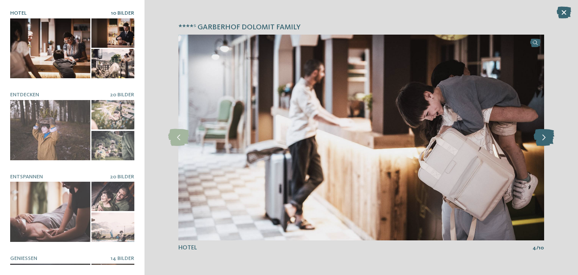
click at [543, 139] on icon at bounding box center [544, 137] width 21 height 17
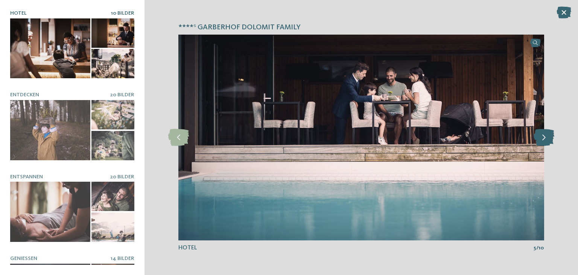
click at [543, 139] on icon at bounding box center [544, 137] width 21 height 17
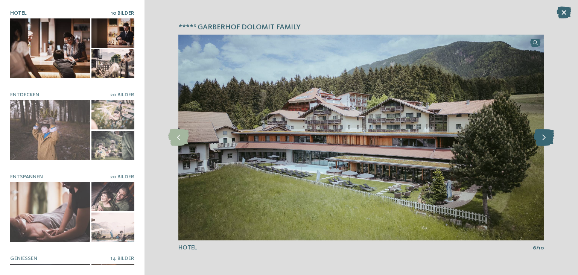
click at [543, 139] on icon at bounding box center [544, 137] width 21 height 17
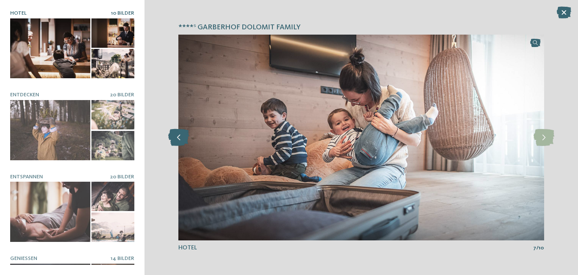
click at [176, 131] on icon at bounding box center [178, 137] width 21 height 17
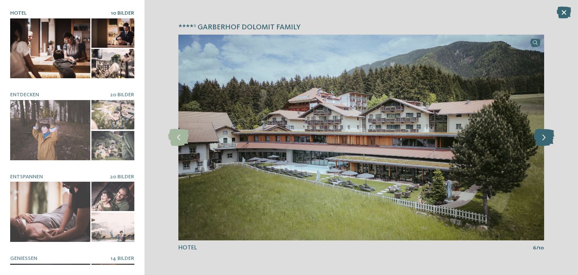
click at [546, 138] on icon at bounding box center [544, 137] width 21 height 17
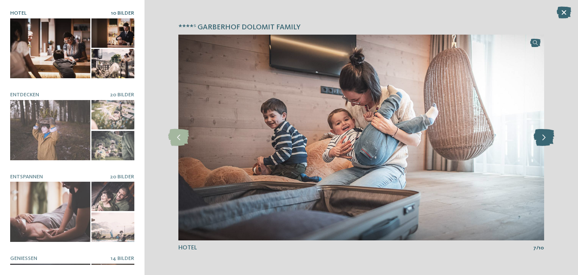
click at [546, 138] on icon at bounding box center [544, 137] width 21 height 17
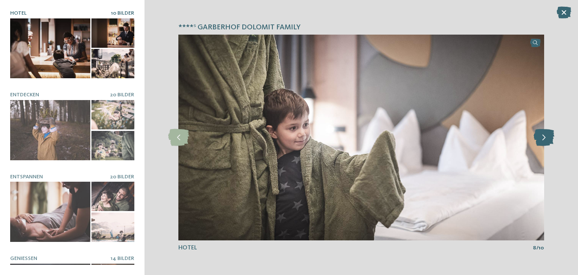
click at [546, 138] on icon at bounding box center [544, 137] width 21 height 17
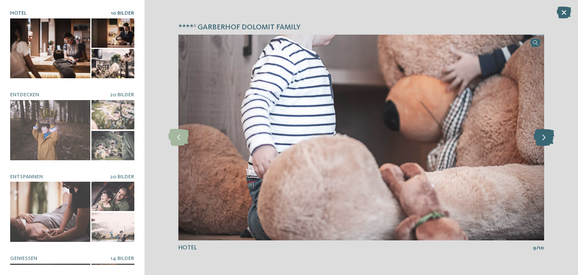
click at [546, 138] on icon at bounding box center [544, 137] width 21 height 17
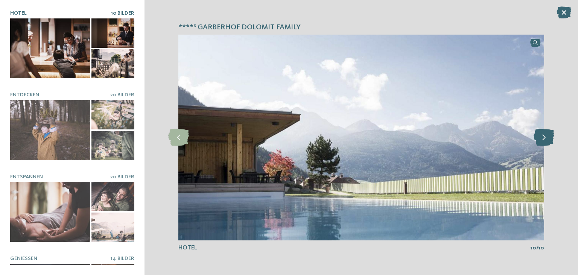
click at [546, 138] on icon at bounding box center [544, 137] width 21 height 17
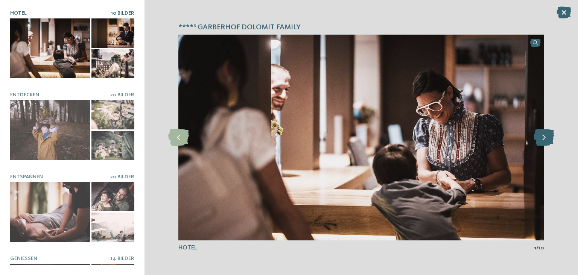
click at [546, 138] on icon at bounding box center [544, 137] width 21 height 17
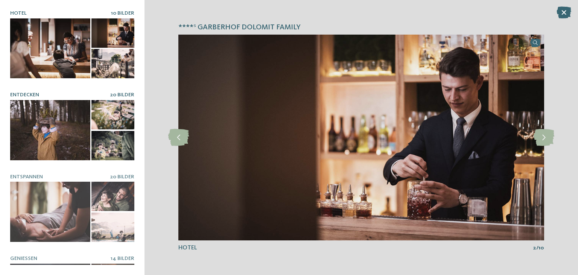
click at [53, 129] on div at bounding box center [50, 130] width 80 height 60
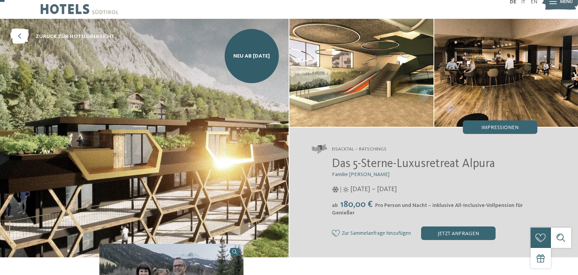
scroll to position [20, 0]
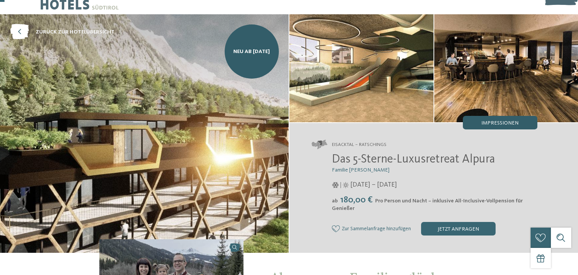
click at [506, 118] on div "Impressionen" at bounding box center [500, 123] width 75 height 14
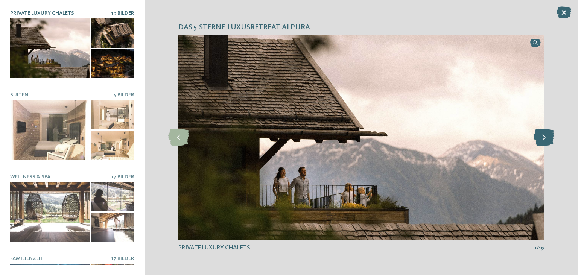
click at [550, 138] on icon at bounding box center [544, 137] width 21 height 17
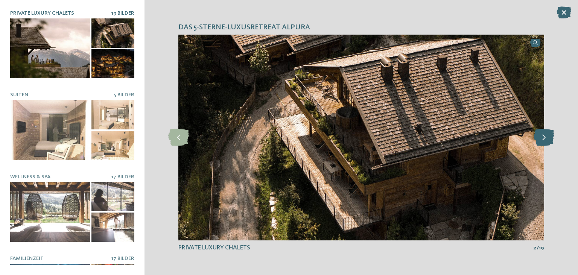
click at [550, 138] on icon at bounding box center [544, 137] width 21 height 17
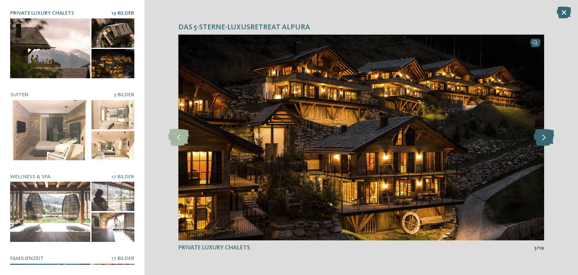
click at [550, 138] on icon at bounding box center [544, 137] width 21 height 17
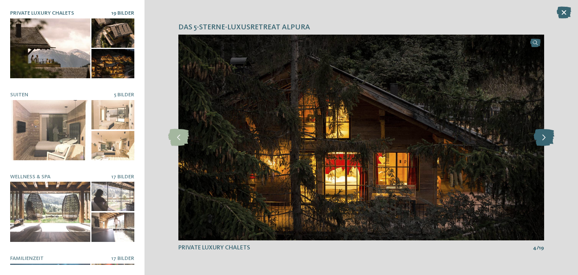
click at [550, 138] on icon at bounding box center [544, 137] width 21 height 17
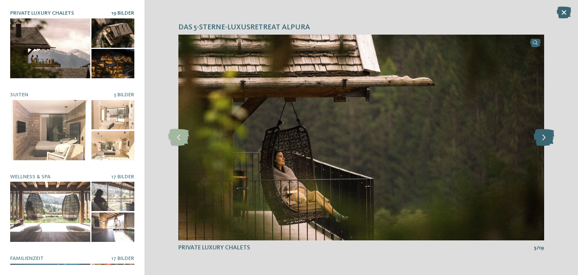
click at [550, 138] on icon at bounding box center [544, 137] width 21 height 17
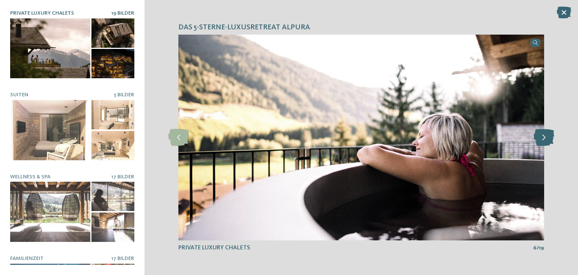
click at [550, 138] on icon at bounding box center [544, 137] width 21 height 17
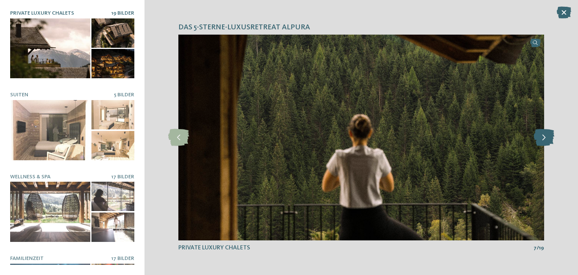
click at [550, 138] on icon at bounding box center [544, 137] width 21 height 17
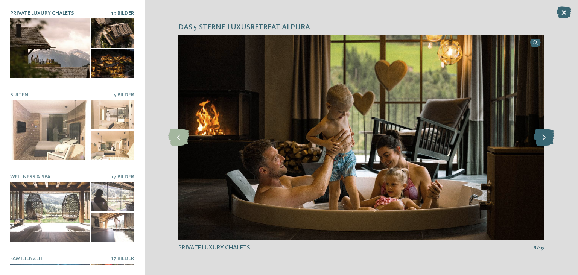
click at [550, 138] on icon at bounding box center [544, 137] width 21 height 17
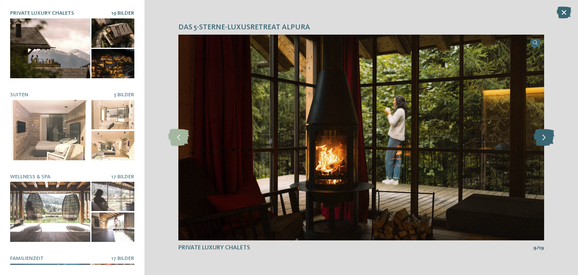
click at [550, 138] on icon at bounding box center [544, 137] width 21 height 17
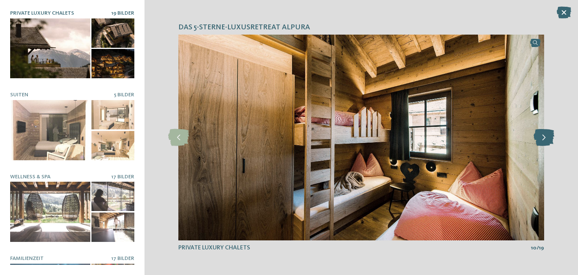
click at [550, 138] on icon at bounding box center [544, 137] width 21 height 17
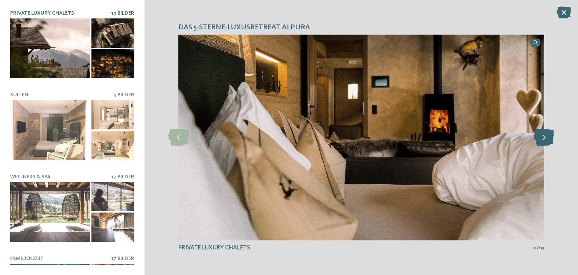
click at [550, 138] on icon at bounding box center [544, 137] width 21 height 17
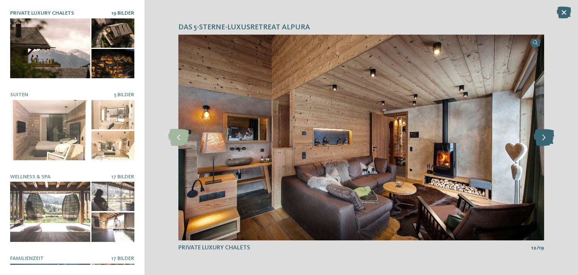
click at [550, 138] on icon at bounding box center [544, 137] width 21 height 17
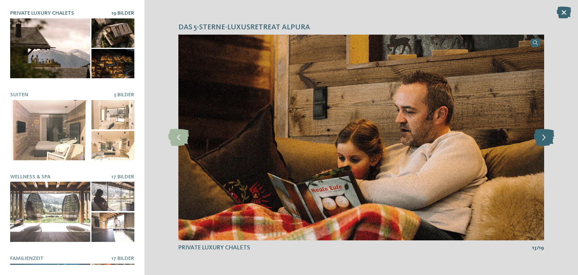
click at [550, 138] on icon at bounding box center [544, 137] width 21 height 17
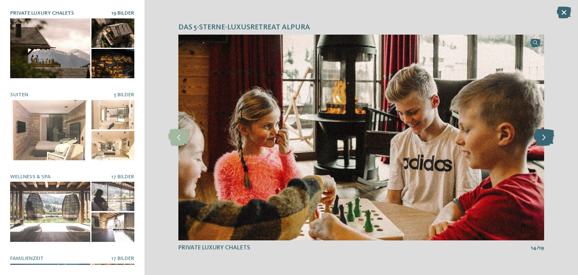
click at [550, 138] on icon at bounding box center [544, 137] width 21 height 17
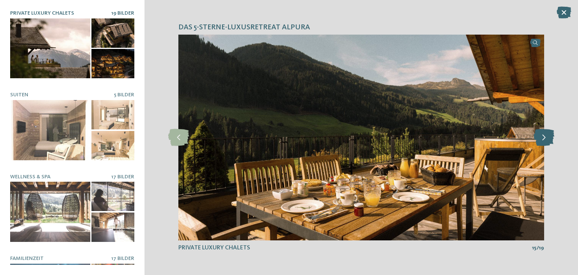
click at [550, 138] on icon at bounding box center [544, 137] width 21 height 17
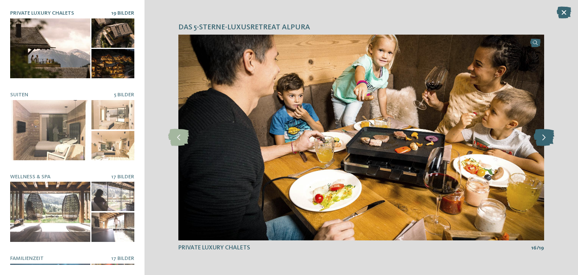
click at [550, 138] on icon at bounding box center [544, 137] width 21 height 17
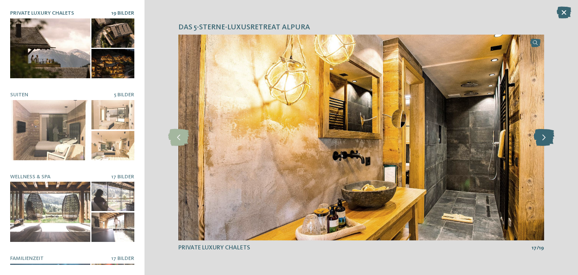
click at [550, 138] on icon at bounding box center [544, 137] width 21 height 17
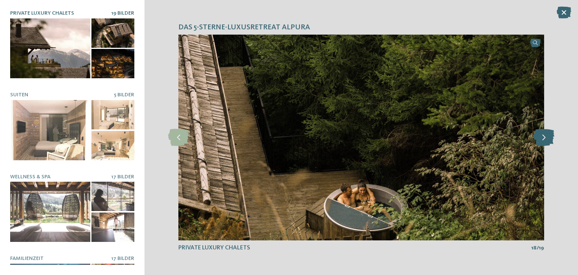
click at [550, 138] on icon at bounding box center [544, 137] width 21 height 17
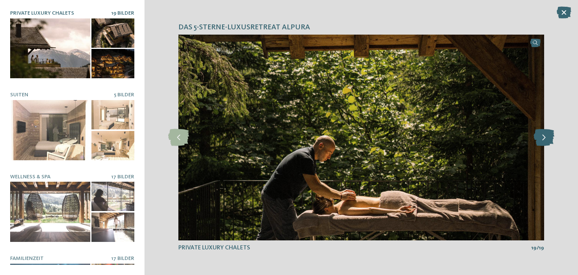
click at [550, 138] on icon at bounding box center [544, 137] width 21 height 17
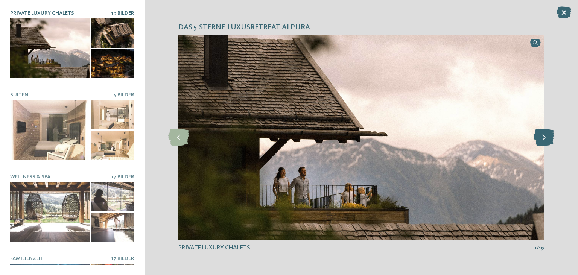
click at [550, 138] on icon at bounding box center [544, 137] width 21 height 17
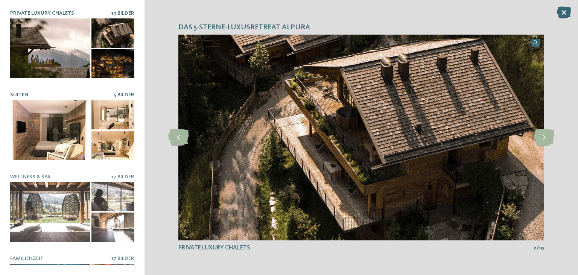
click at [47, 131] on div at bounding box center [50, 130] width 80 height 60
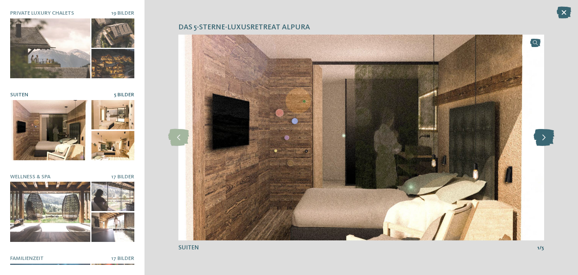
click at [546, 140] on icon at bounding box center [544, 137] width 21 height 17
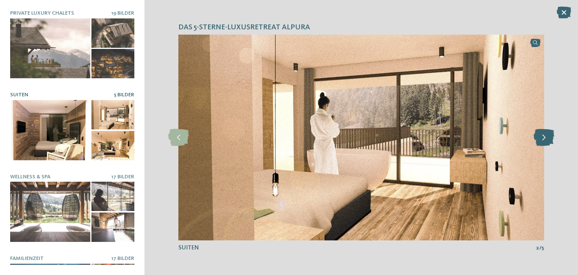
click at [546, 140] on icon at bounding box center [544, 137] width 21 height 17
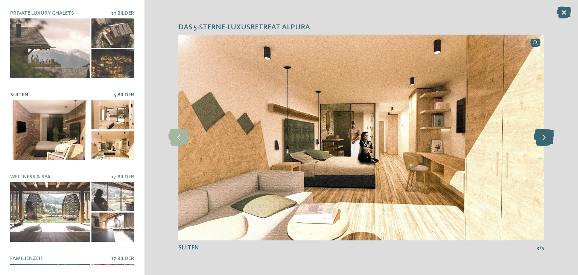
click at [546, 140] on icon at bounding box center [544, 137] width 21 height 17
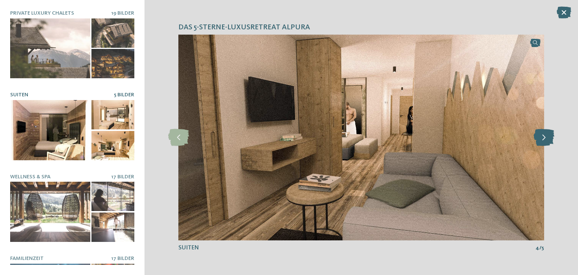
click at [546, 140] on icon at bounding box center [544, 137] width 21 height 17
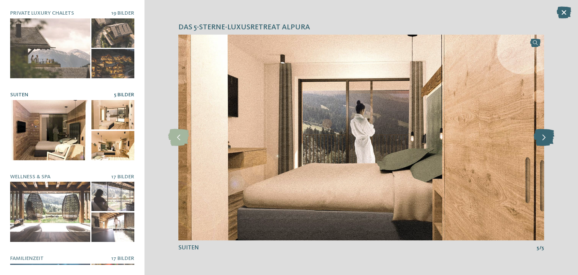
click at [546, 140] on icon at bounding box center [544, 137] width 21 height 17
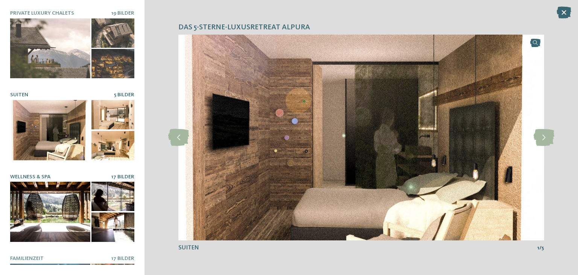
click at [25, 199] on div at bounding box center [50, 212] width 80 height 60
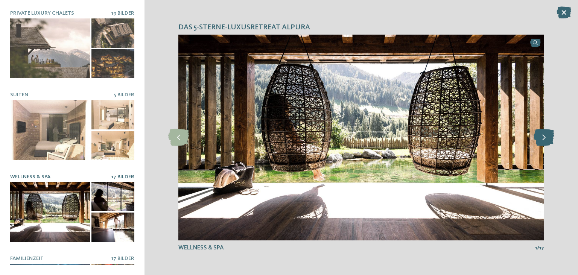
click at [548, 140] on icon at bounding box center [544, 137] width 21 height 17
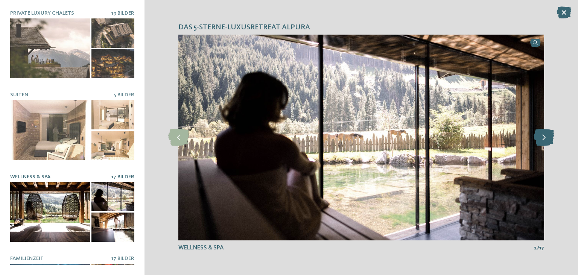
click at [548, 140] on icon at bounding box center [544, 137] width 21 height 17
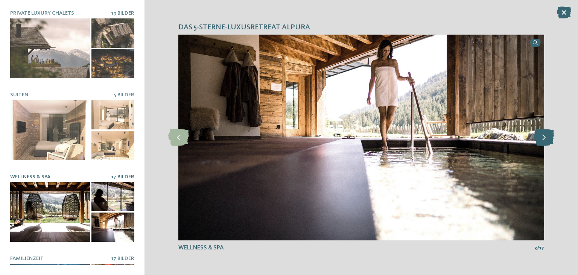
click at [548, 140] on icon at bounding box center [544, 137] width 21 height 17
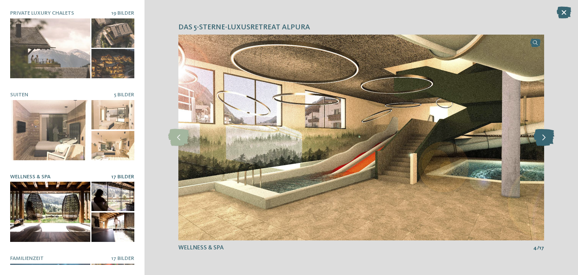
click at [548, 140] on icon at bounding box center [544, 137] width 21 height 17
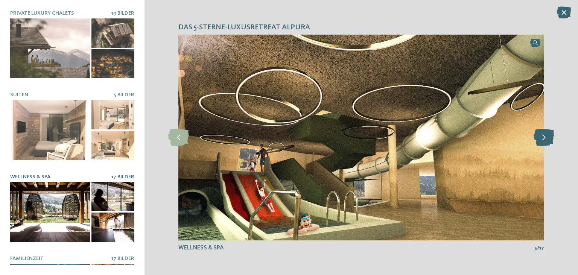
click at [548, 140] on icon at bounding box center [544, 137] width 21 height 17
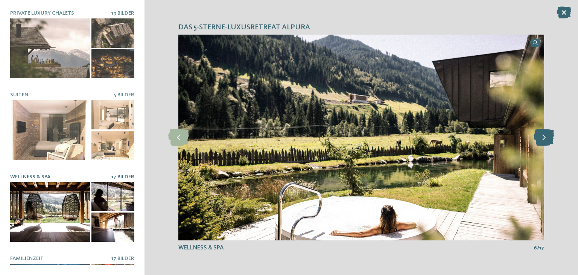
click at [548, 140] on icon at bounding box center [544, 137] width 21 height 17
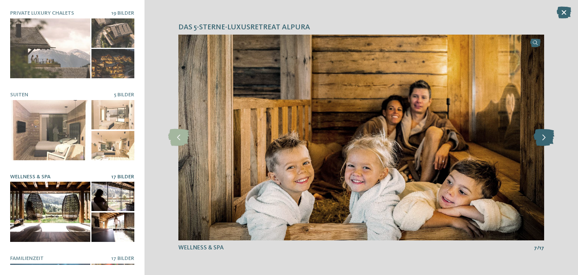
click at [548, 138] on icon at bounding box center [544, 137] width 21 height 17
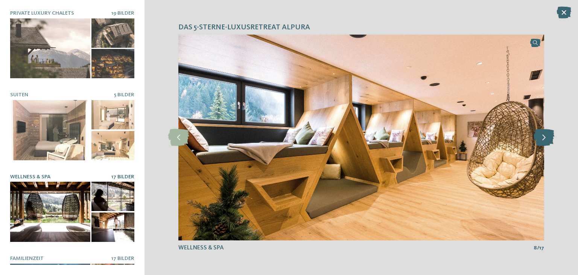
click at [548, 138] on icon at bounding box center [544, 137] width 21 height 17
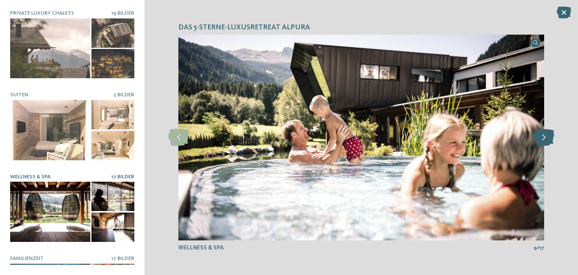
click at [548, 138] on icon at bounding box center [544, 137] width 21 height 17
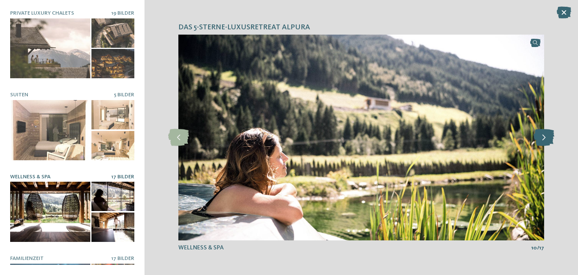
click at [548, 138] on icon at bounding box center [544, 137] width 21 height 17
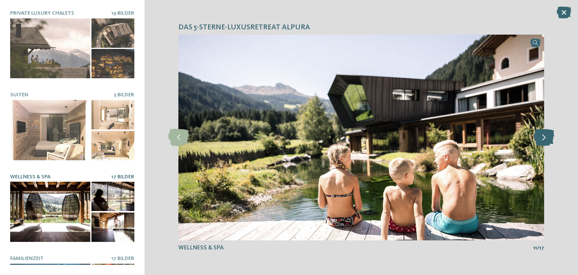
click at [548, 138] on icon at bounding box center [544, 137] width 21 height 17
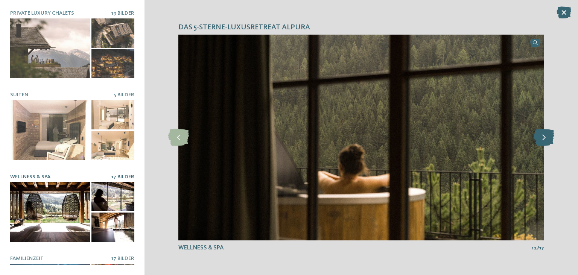
click at [548, 138] on icon at bounding box center [544, 137] width 21 height 17
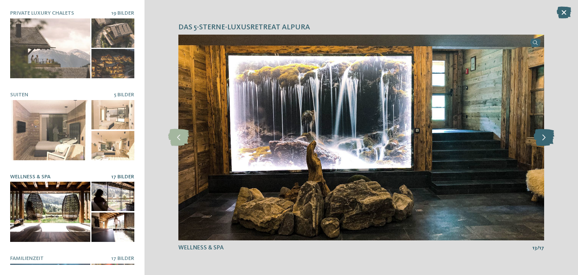
click at [548, 138] on icon at bounding box center [544, 137] width 21 height 17
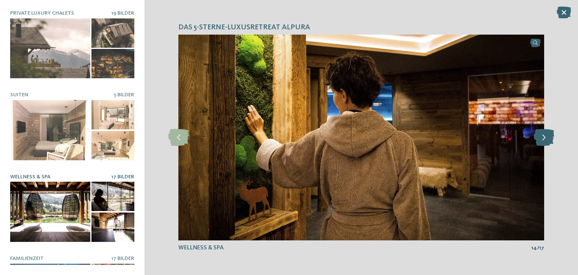
click at [548, 138] on icon at bounding box center [544, 137] width 21 height 17
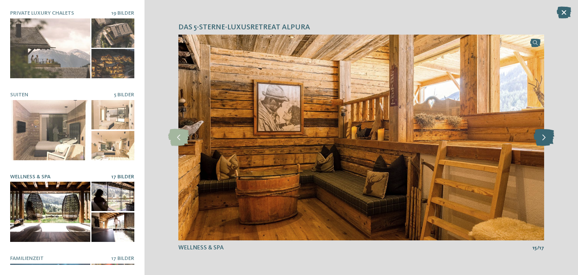
click at [548, 138] on icon at bounding box center [544, 137] width 21 height 17
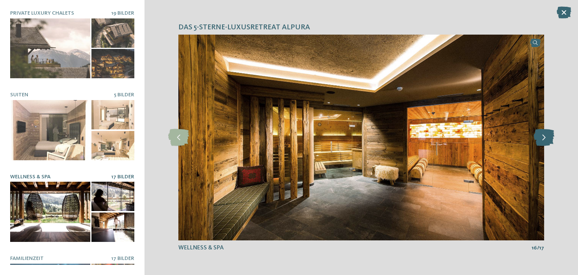
click at [548, 138] on icon at bounding box center [544, 137] width 21 height 17
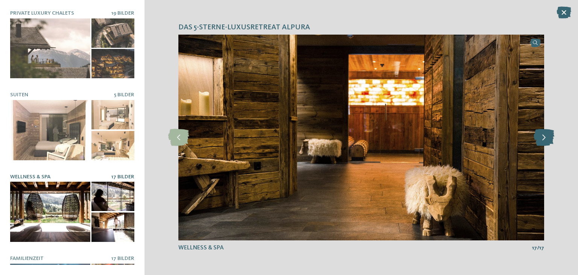
click at [548, 138] on icon at bounding box center [544, 137] width 21 height 17
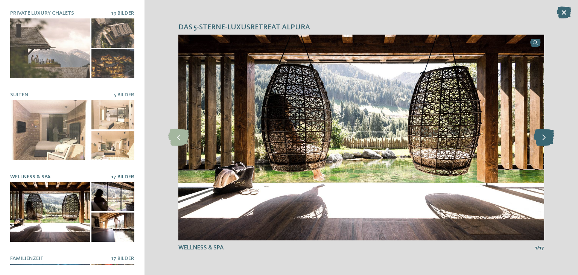
click at [548, 138] on icon at bounding box center [544, 137] width 21 height 17
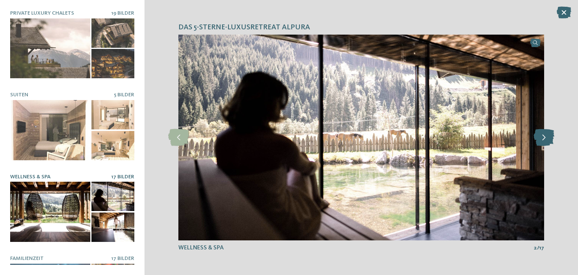
click at [548, 138] on icon at bounding box center [544, 137] width 21 height 17
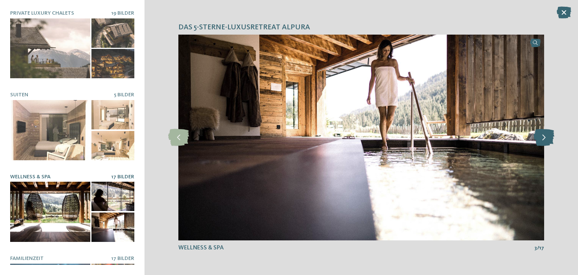
click at [548, 138] on icon at bounding box center [544, 137] width 21 height 17
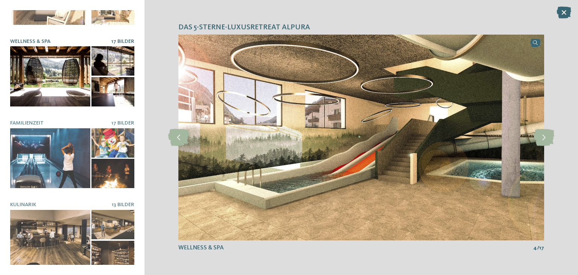
scroll to position [137, 0]
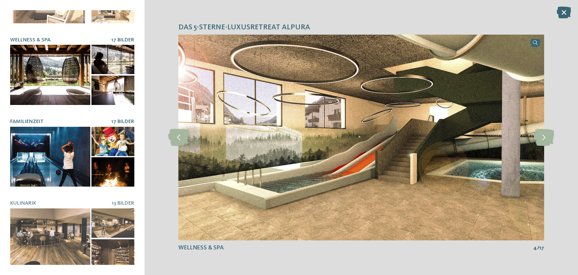
click at [59, 151] on div at bounding box center [50, 157] width 80 height 60
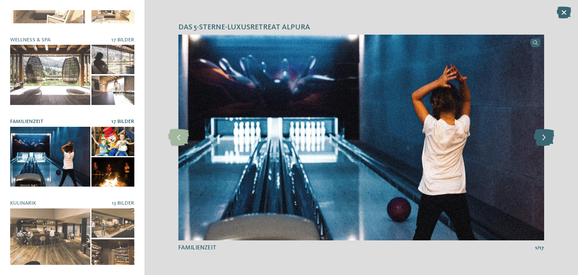
click at [549, 136] on icon at bounding box center [544, 137] width 21 height 17
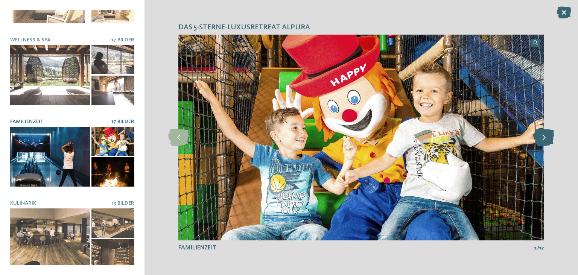
click at [549, 136] on icon at bounding box center [544, 137] width 21 height 17
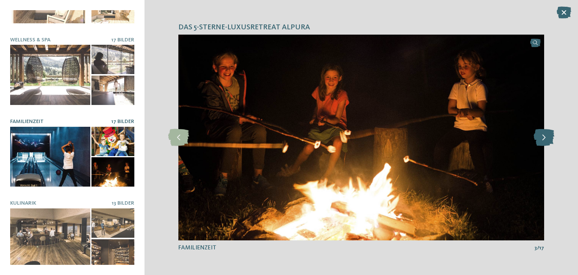
click at [549, 136] on icon at bounding box center [544, 137] width 21 height 17
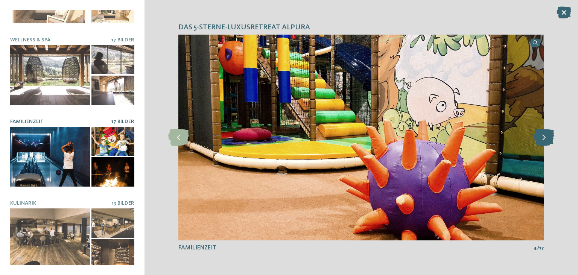
click at [549, 136] on icon at bounding box center [544, 137] width 21 height 17
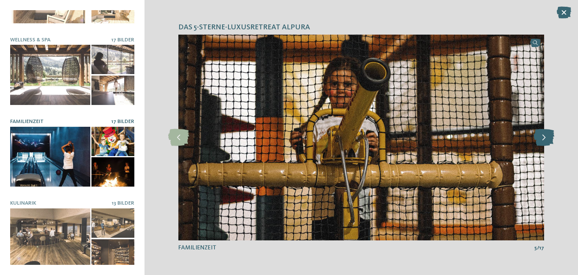
click at [549, 136] on icon at bounding box center [544, 137] width 21 height 17
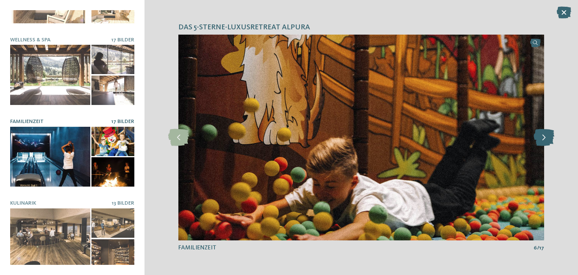
click at [549, 136] on icon at bounding box center [544, 137] width 21 height 17
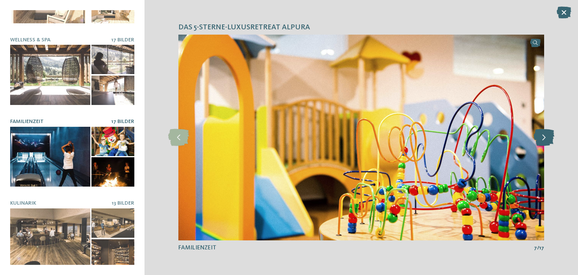
click at [549, 136] on icon at bounding box center [544, 137] width 21 height 17
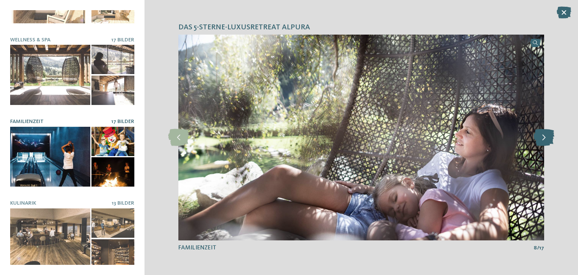
click at [549, 136] on icon at bounding box center [544, 137] width 21 height 17
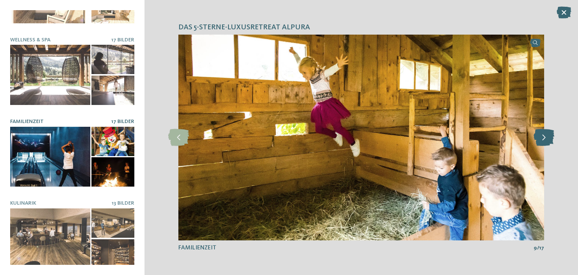
click at [549, 136] on icon at bounding box center [544, 137] width 21 height 17
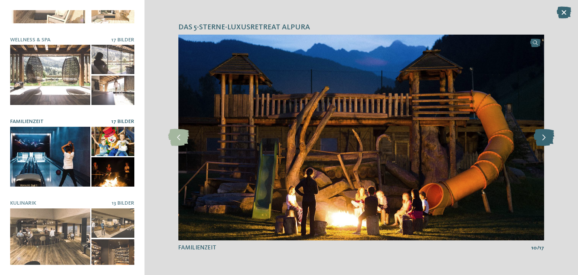
click at [549, 136] on icon at bounding box center [544, 137] width 21 height 17
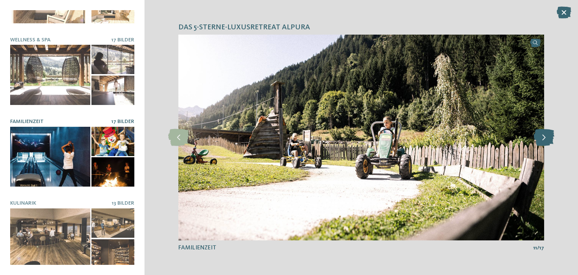
click at [549, 136] on icon at bounding box center [544, 137] width 21 height 17
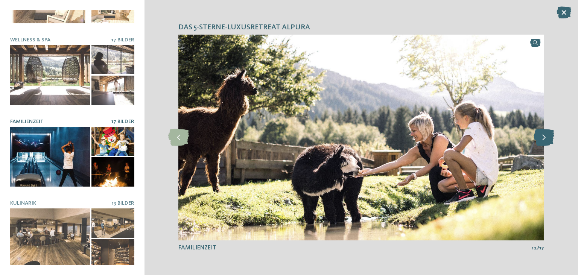
click at [549, 136] on icon at bounding box center [544, 137] width 21 height 17
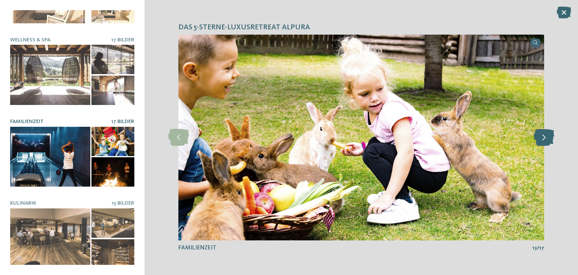
click at [549, 136] on icon at bounding box center [544, 137] width 21 height 17
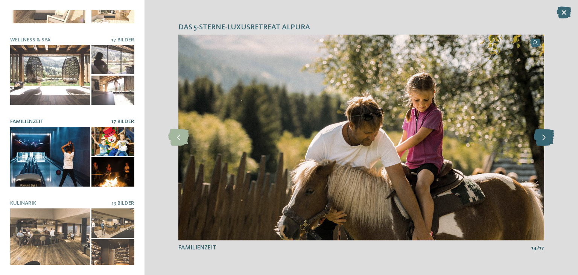
click at [549, 136] on icon at bounding box center [544, 137] width 21 height 17
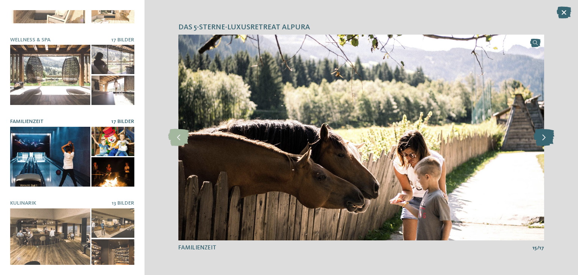
click at [549, 136] on icon at bounding box center [544, 137] width 21 height 17
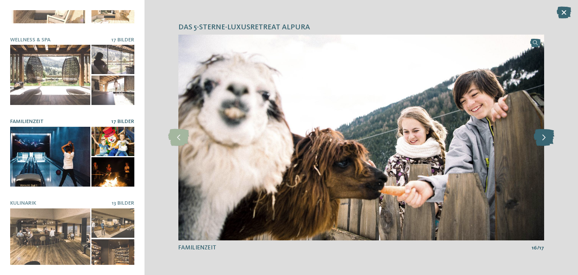
click at [549, 136] on icon at bounding box center [544, 137] width 21 height 17
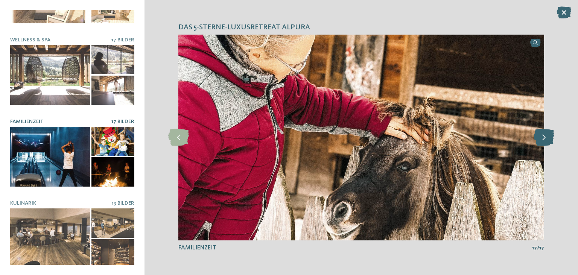
click at [549, 136] on icon at bounding box center [544, 137] width 21 height 17
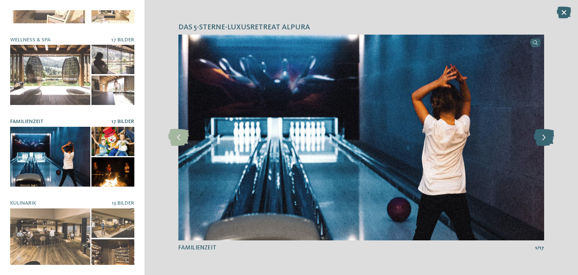
click at [549, 136] on icon at bounding box center [544, 137] width 21 height 17
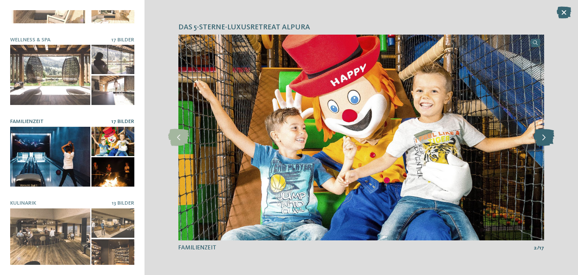
click at [549, 136] on icon at bounding box center [544, 137] width 21 height 17
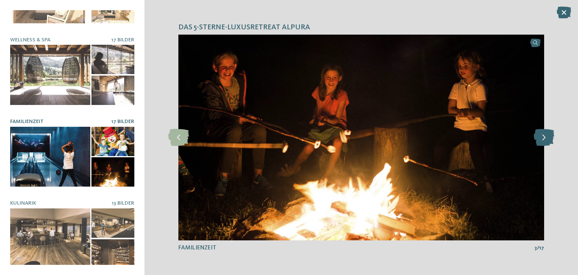
click at [549, 136] on icon at bounding box center [544, 137] width 21 height 17
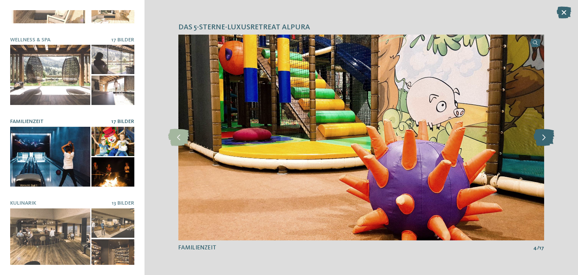
click at [549, 136] on icon at bounding box center [544, 137] width 21 height 17
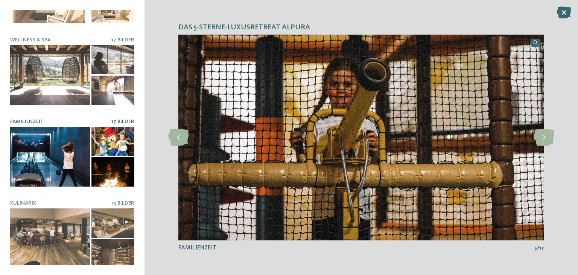
scroll to position [140, 0]
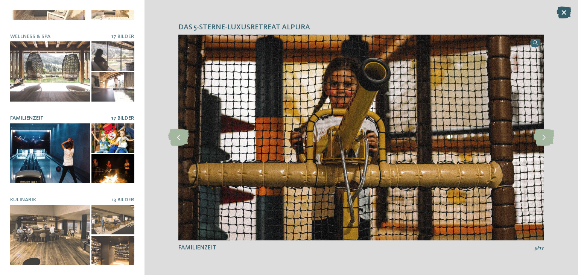
click at [566, 10] on icon at bounding box center [564, 12] width 15 height 12
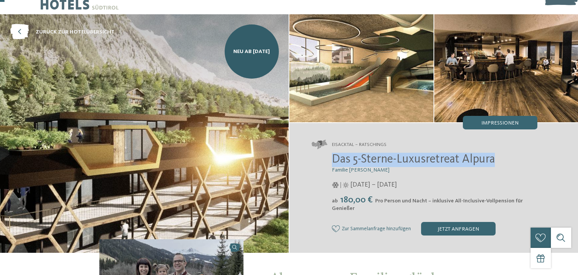
drag, startPoint x: 491, startPoint y: 160, endPoint x: 333, endPoint y: 163, distance: 157.3
click at [333, 163] on span "Das 5-Sterne-Luxusretreat Alpura" at bounding box center [413, 160] width 163 height 12
copy span "Das 5-Sterne-Luxusretreat Alpura"
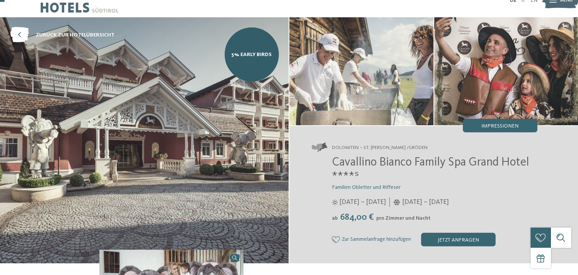
scroll to position [20, 0]
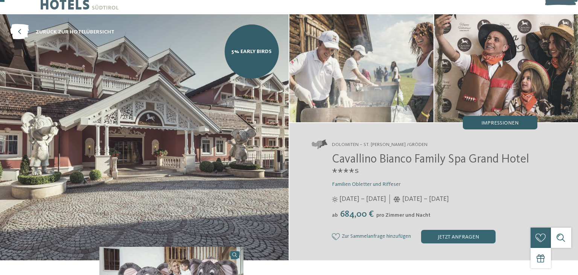
click at [475, 126] on div "Impressionen" at bounding box center [500, 123] width 75 height 14
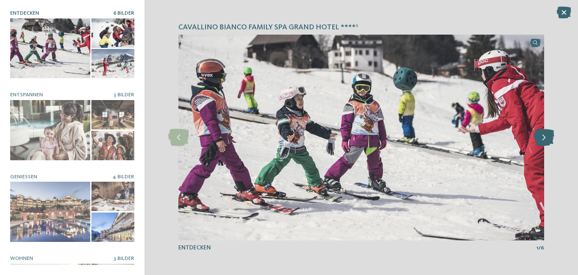
click at [550, 139] on icon at bounding box center [544, 137] width 21 height 17
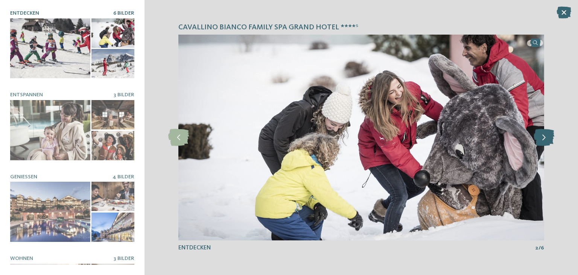
click at [550, 139] on icon at bounding box center [544, 137] width 21 height 17
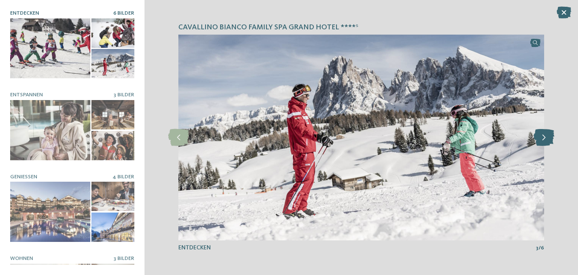
click at [550, 139] on icon at bounding box center [544, 137] width 21 height 17
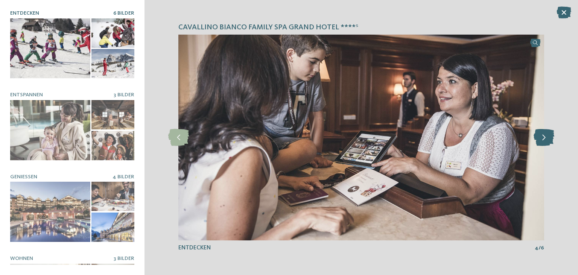
click at [550, 139] on icon at bounding box center [544, 137] width 21 height 17
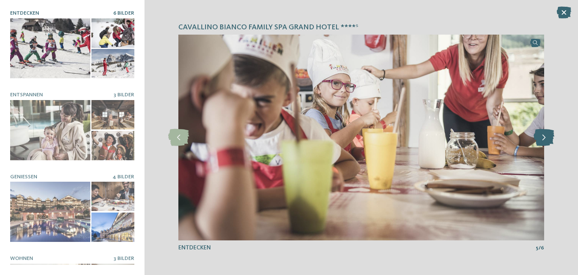
click at [550, 139] on icon at bounding box center [544, 137] width 21 height 17
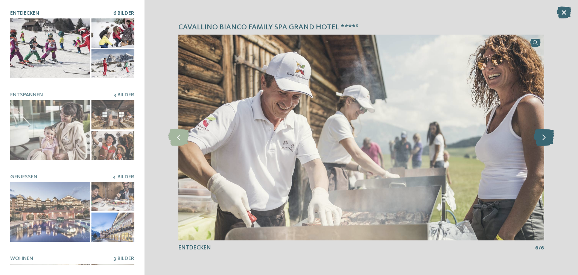
click at [550, 139] on icon at bounding box center [544, 137] width 21 height 17
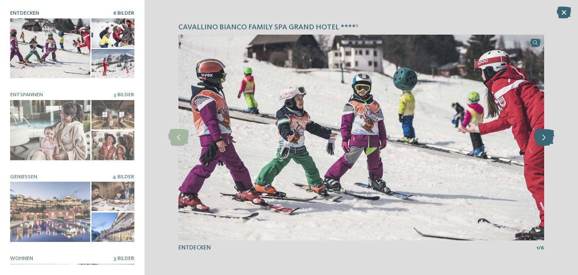
click at [550, 139] on icon at bounding box center [544, 137] width 21 height 17
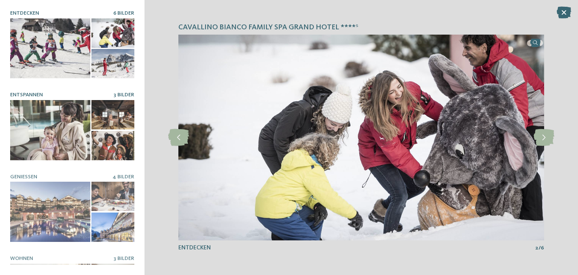
click at [53, 126] on div at bounding box center [50, 130] width 80 height 60
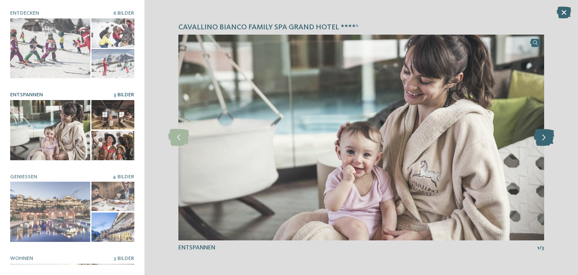
click at [550, 140] on icon at bounding box center [544, 137] width 21 height 17
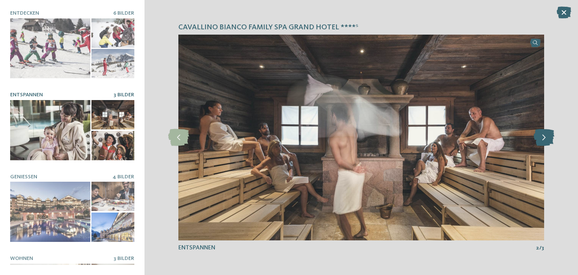
click at [550, 140] on icon at bounding box center [544, 137] width 21 height 17
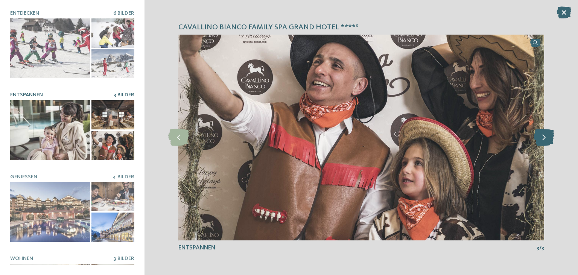
click at [550, 140] on icon at bounding box center [544, 137] width 21 height 17
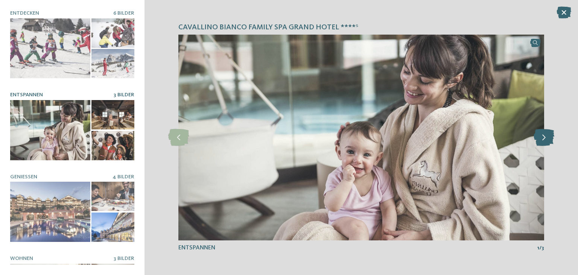
click at [550, 140] on icon at bounding box center [544, 137] width 21 height 17
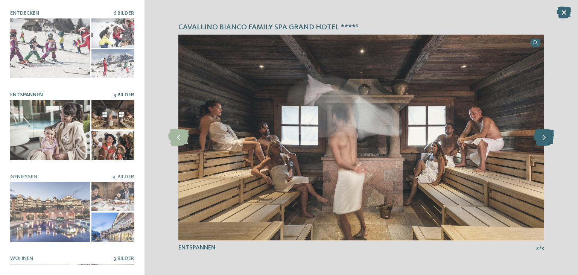
click at [550, 140] on icon at bounding box center [544, 137] width 21 height 17
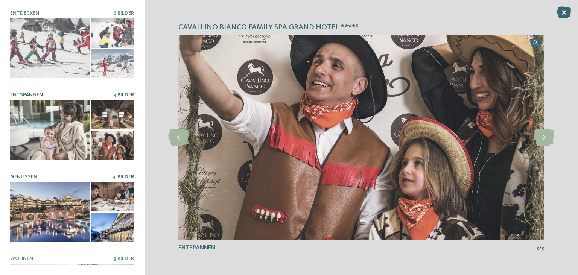
click at [38, 208] on div at bounding box center [50, 212] width 80 height 60
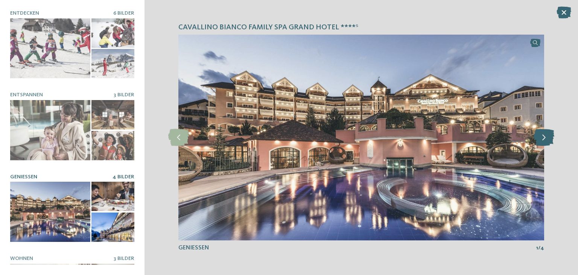
click at [548, 140] on icon at bounding box center [544, 137] width 21 height 17
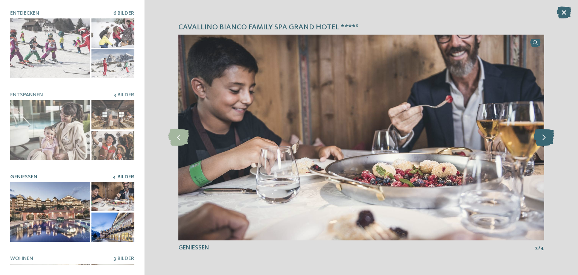
click at [548, 140] on icon at bounding box center [544, 137] width 21 height 17
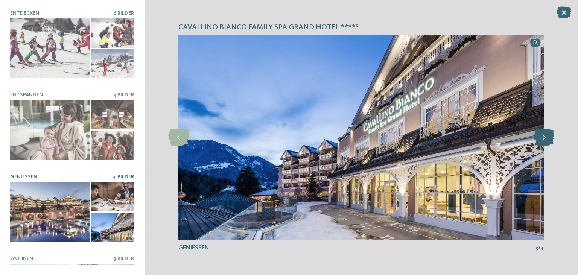
click at [548, 140] on icon at bounding box center [544, 137] width 21 height 17
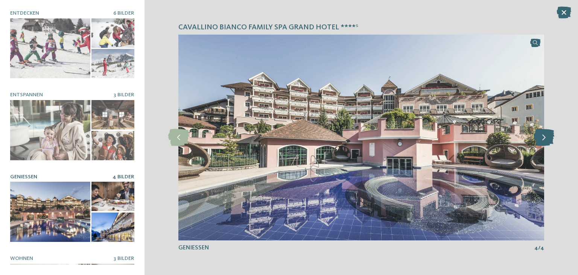
click at [548, 140] on icon at bounding box center [544, 137] width 21 height 17
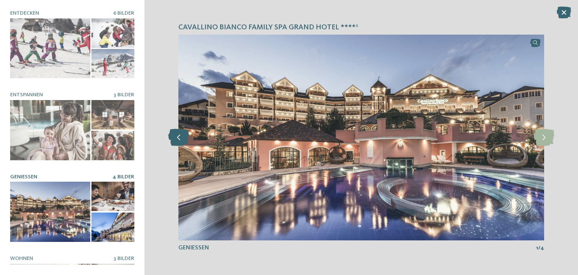
click at [178, 135] on icon at bounding box center [178, 137] width 21 height 17
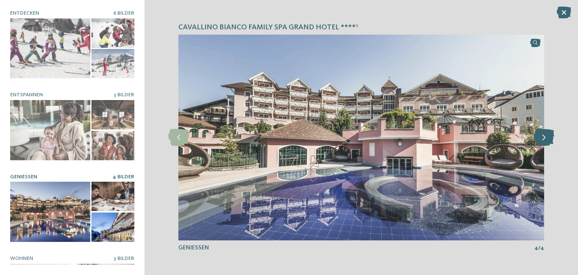
click at [535, 135] on icon at bounding box center [544, 137] width 21 height 17
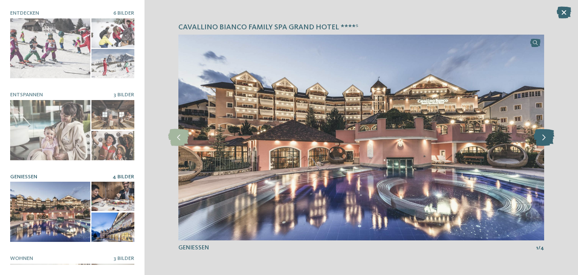
click at [535, 135] on icon at bounding box center [544, 137] width 21 height 17
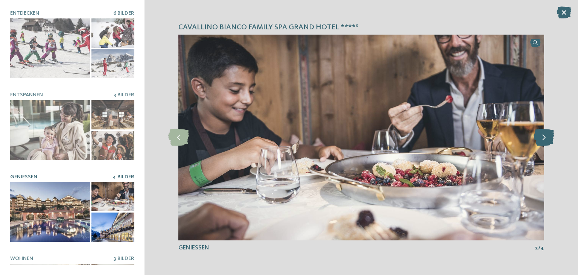
click at [535, 135] on icon at bounding box center [544, 137] width 21 height 17
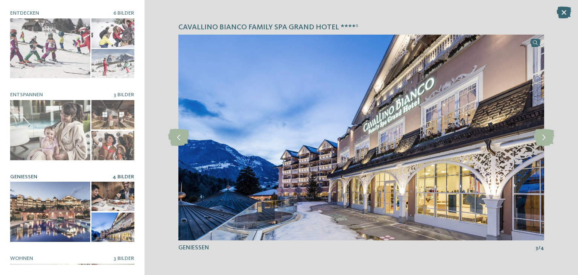
click at [41, 221] on div at bounding box center [50, 212] width 80 height 60
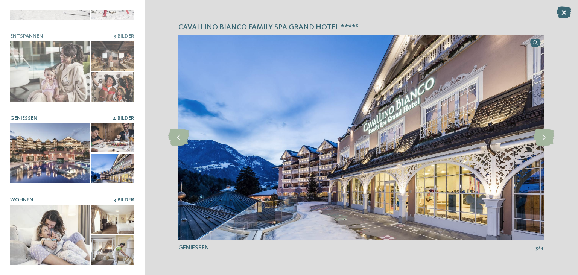
click at [60, 224] on div at bounding box center [50, 235] width 80 height 60
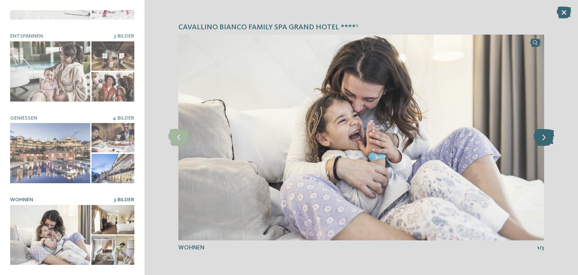
click at [540, 139] on icon at bounding box center [544, 137] width 21 height 17
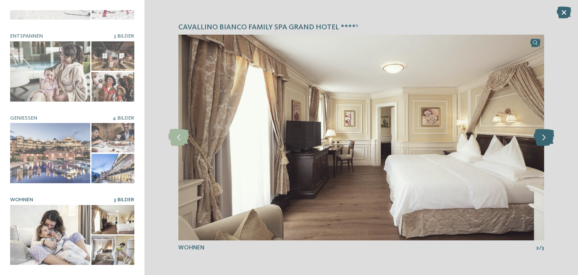
click at [540, 139] on icon at bounding box center [544, 137] width 21 height 17
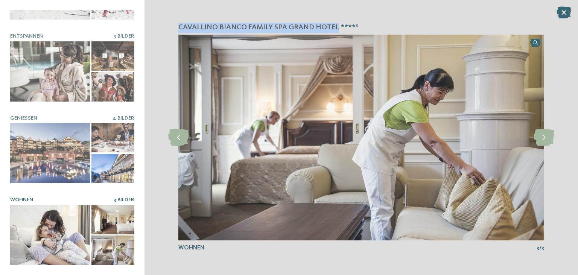
drag, startPoint x: 179, startPoint y: 29, endPoint x: 335, endPoint y: 30, distance: 156.5
click at [335, 30] on div "Cavallino Bianco Family Spa Grand Hotel ****ˢ slide 2 of 6" at bounding box center [360, 137] width 433 height 275
copy span "Cavallino Bianco Family Spa [GEOGRAPHIC_DATA]"
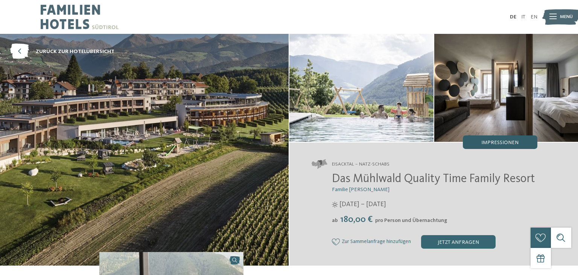
click at [523, 142] on div "Impressionen" at bounding box center [500, 142] width 75 height 14
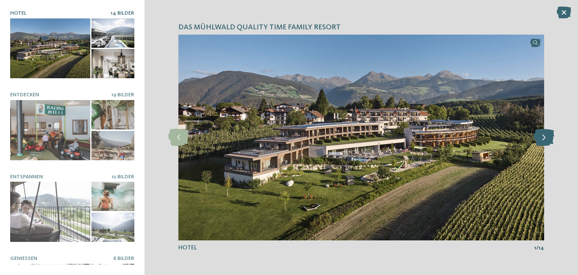
click at [546, 135] on icon at bounding box center [544, 137] width 21 height 17
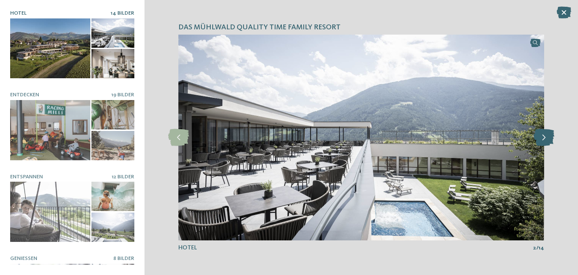
click at [546, 135] on icon at bounding box center [544, 137] width 21 height 17
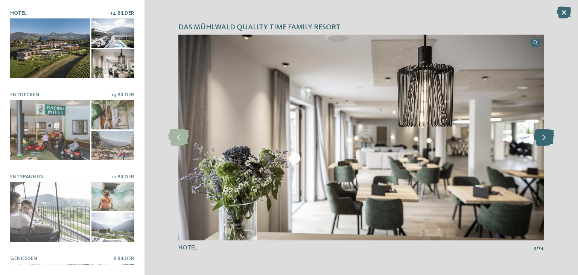
click at [546, 135] on icon at bounding box center [544, 137] width 21 height 17
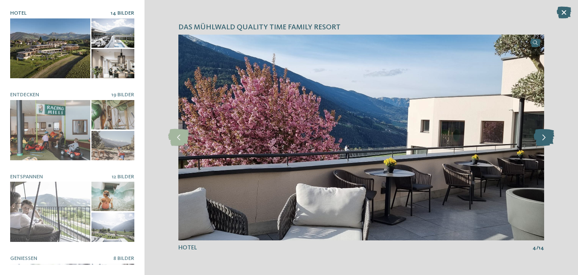
click at [546, 135] on icon at bounding box center [544, 137] width 21 height 17
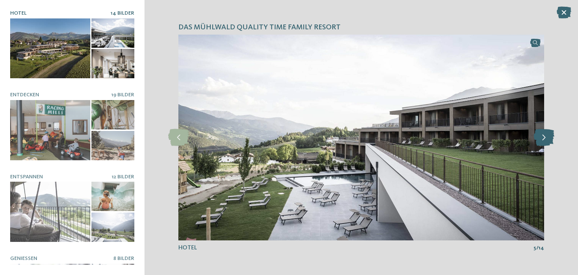
click at [546, 135] on icon at bounding box center [544, 137] width 21 height 17
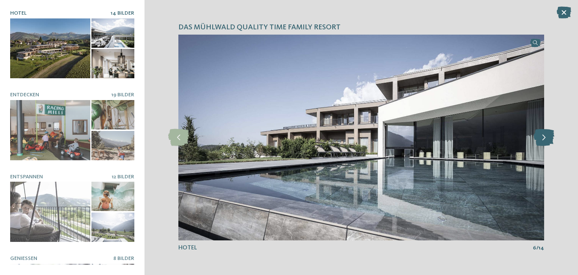
click at [546, 135] on icon at bounding box center [544, 137] width 21 height 17
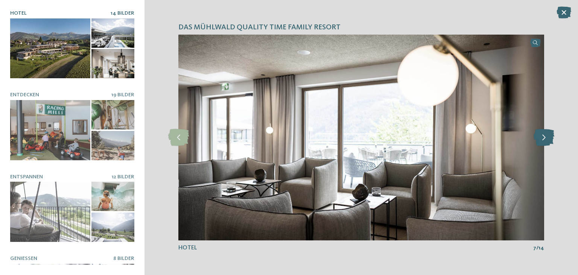
click at [546, 135] on icon at bounding box center [544, 137] width 21 height 17
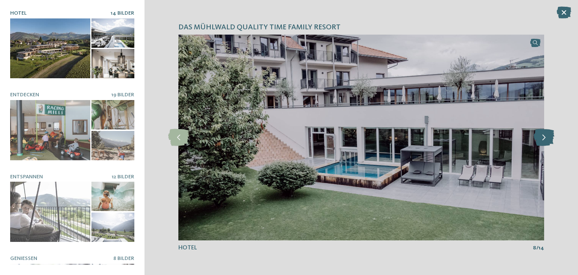
click at [546, 135] on icon at bounding box center [544, 137] width 21 height 17
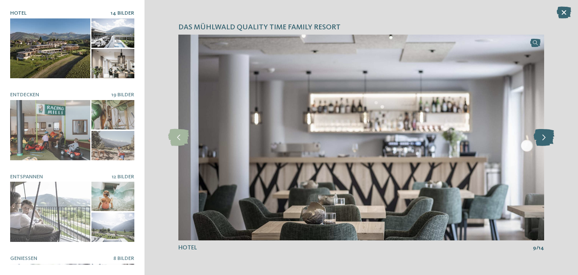
click at [546, 135] on icon at bounding box center [544, 137] width 21 height 17
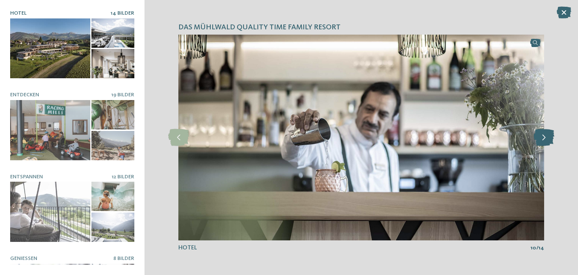
click at [546, 135] on icon at bounding box center [544, 137] width 21 height 17
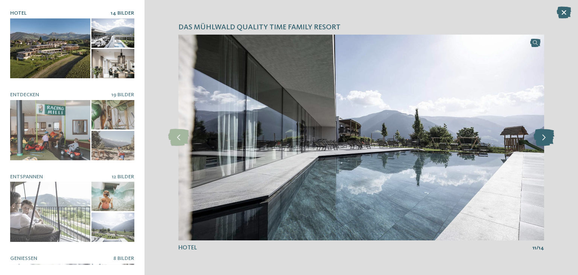
click at [546, 135] on icon at bounding box center [544, 137] width 21 height 17
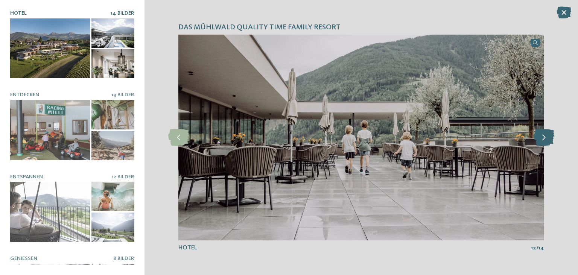
click at [546, 135] on icon at bounding box center [544, 137] width 21 height 17
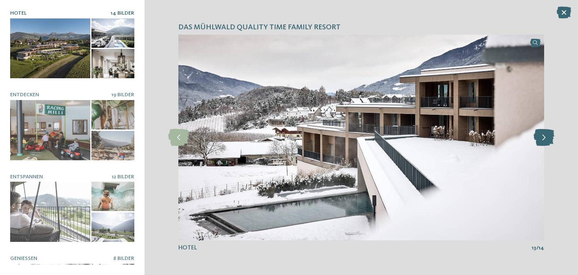
click at [546, 135] on icon at bounding box center [544, 137] width 21 height 17
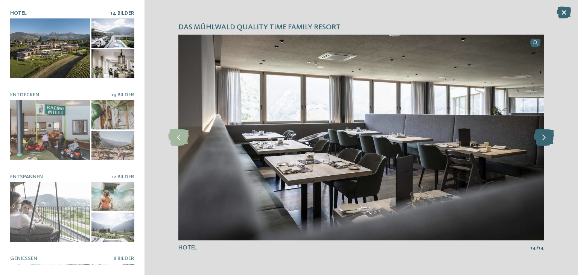
click at [546, 135] on icon at bounding box center [544, 137] width 21 height 17
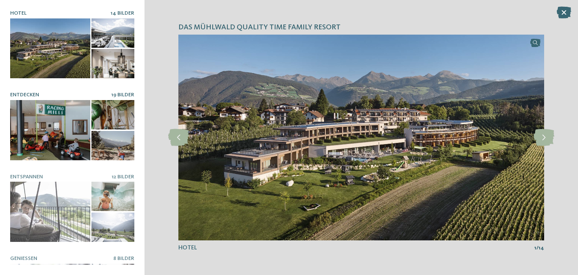
click at [49, 138] on div at bounding box center [50, 130] width 80 height 60
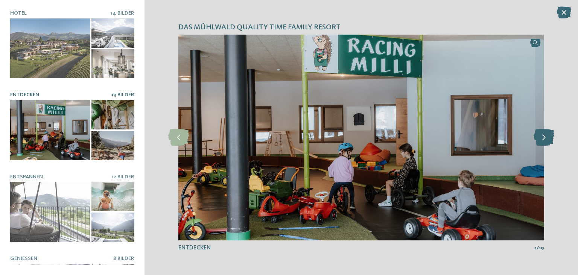
click at [547, 139] on icon at bounding box center [544, 137] width 21 height 17
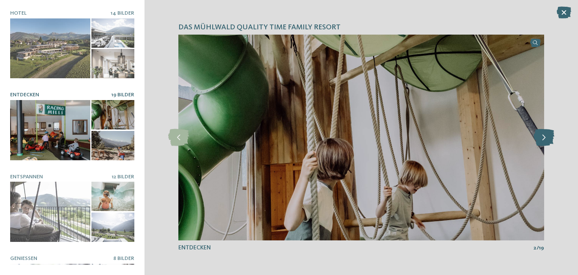
click at [547, 139] on icon at bounding box center [544, 137] width 21 height 17
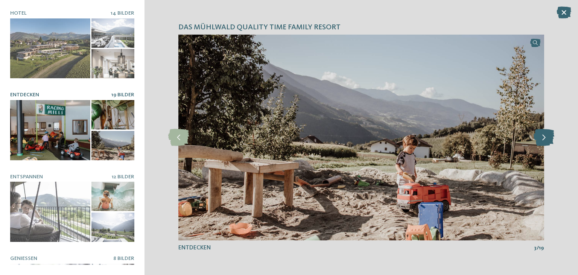
click at [547, 139] on icon at bounding box center [544, 137] width 21 height 17
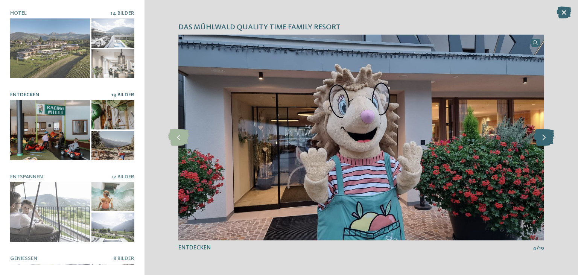
click at [547, 139] on icon at bounding box center [544, 137] width 21 height 17
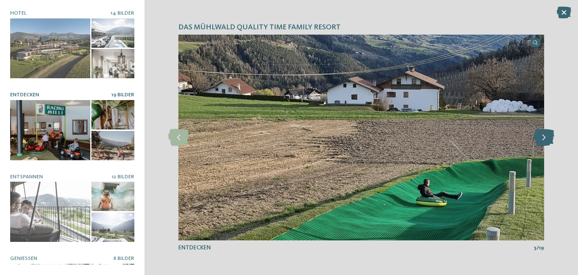
click at [547, 139] on icon at bounding box center [544, 137] width 21 height 17
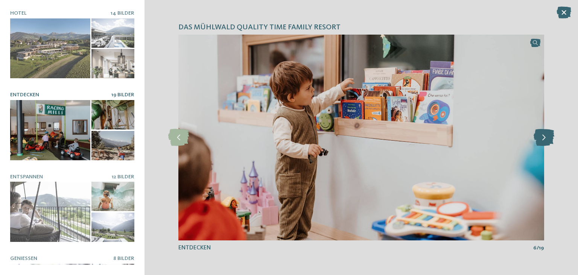
click at [547, 139] on icon at bounding box center [544, 137] width 21 height 17
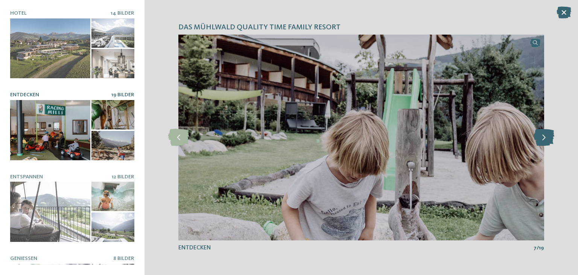
click at [547, 139] on icon at bounding box center [544, 137] width 21 height 17
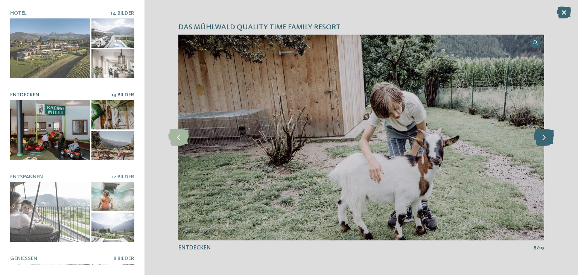
click at [547, 139] on icon at bounding box center [544, 137] width 21 height 17
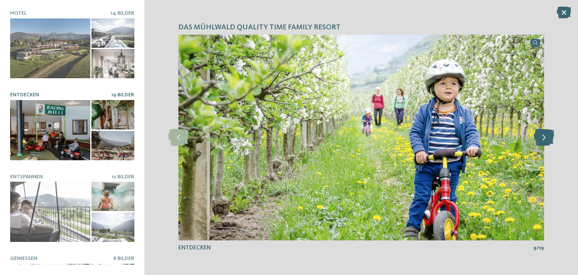
click at [547, 139] on icon at bounding box center [544, 137] width 21 height 17
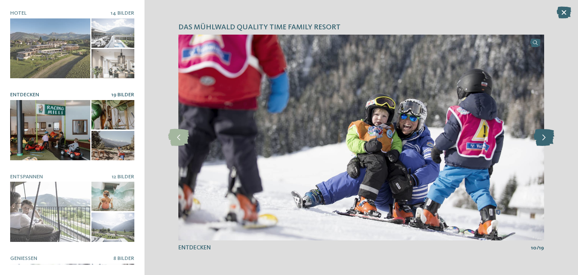
click at [547, 139] on icon at bounding box center [544, 137] width 21 height 17
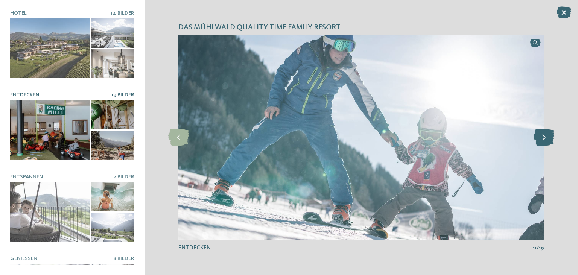
click at [547, 139] on icon at bounding box center [544, 137] width 21 height 17
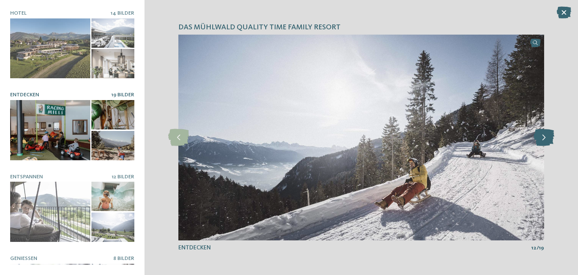
click at [547, 139] on icon at bounding box center [544, 137] width 21 height 17
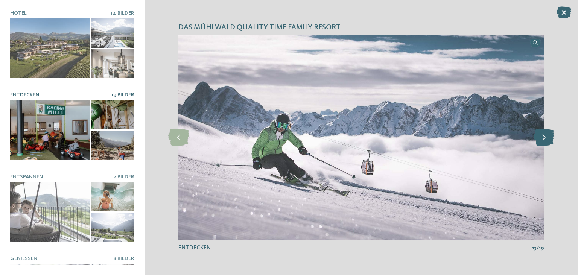
click at [547, 139] on icon at bounding box center [544, 137] width 21 height 17
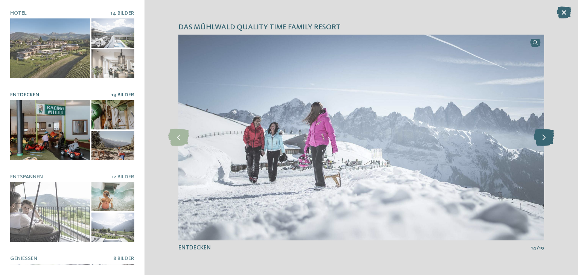
click at [547, 139] on icon at bounding box center [544, 137] width 21 height 17
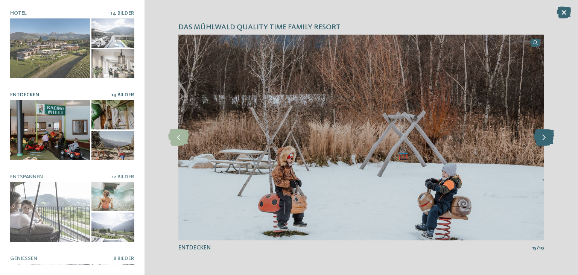
click at [547, 139] on icon at bounding box center [544, 137] width 21 height 17
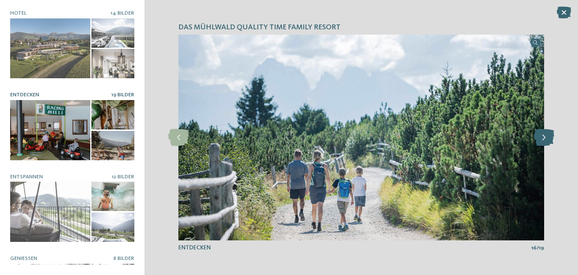
click at [547, 139] on icon at bounding box center [544, 137] width 21 height 17
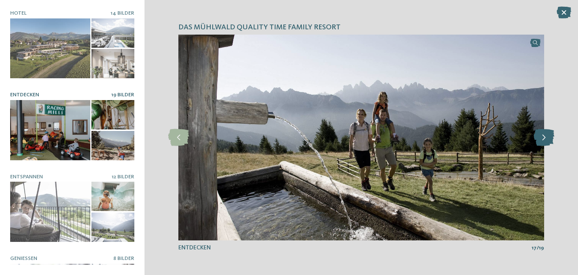
click at [547, 139] on icon at bounding box center [544, 137] width 21 height 17
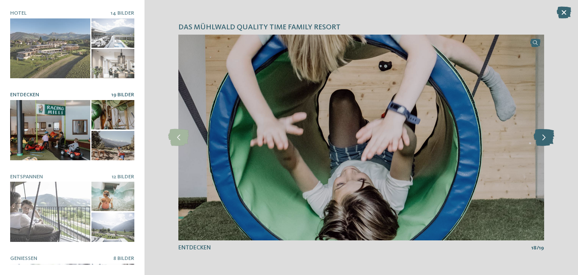
click at [547, 139] on icon at bounding box center [544, 137] width 21 height 17
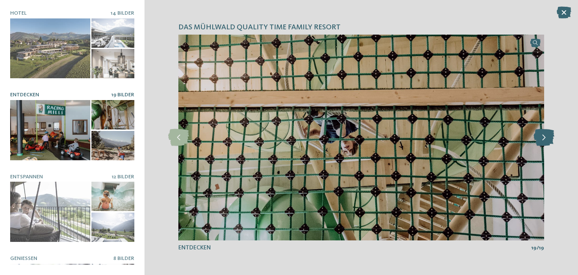
click at [547, 139] on icon at bounding box center [544, 137] width 21 height 17
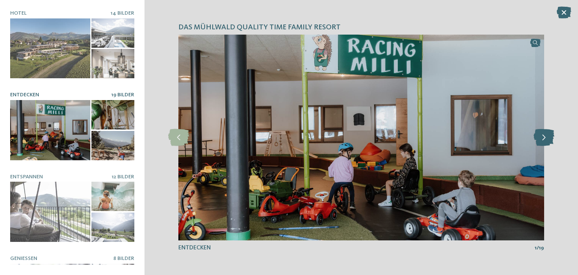
click at [547, 139] on icon at bounding box center [544, 137] width 21 height 17
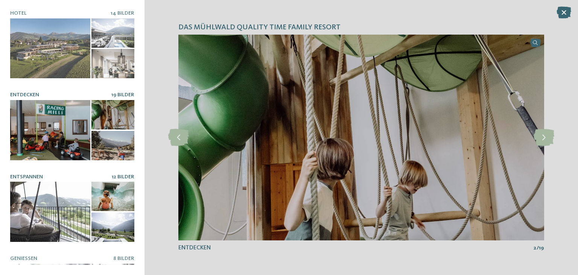
click at [76, 207] on div at bounding box center [50, 212] width 80 height 60
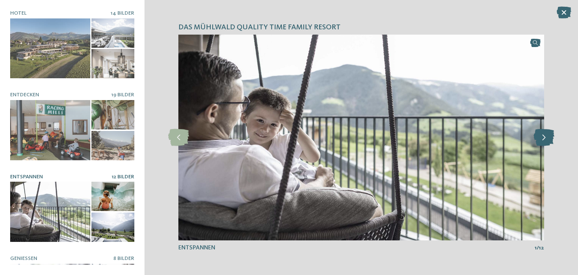
click at [542, 137] on icon at bounding box center [544, 137] width 21 height 17
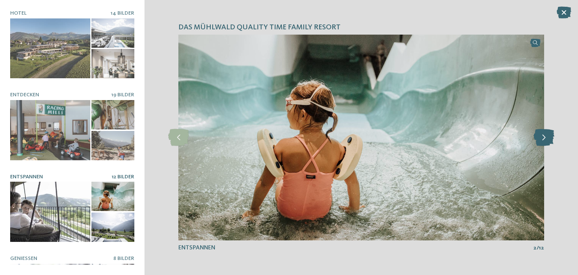
click at [542, 137] on icon at bounding box center [544, 137] width 21 height 17
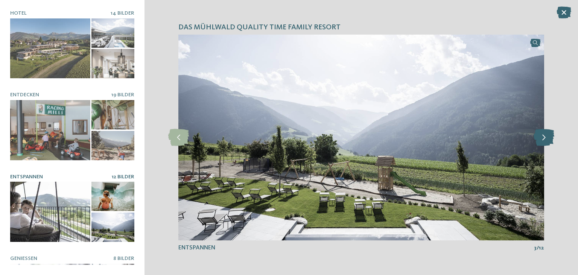
click at [542, 137] on icon at bounding box center [544, 137] width 21 height 17
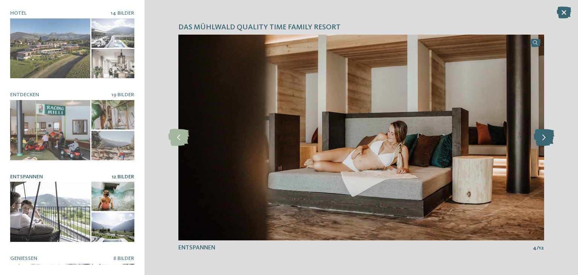
click at [542, 137] on icon at bounding box center [544, 137] width 21 height 17
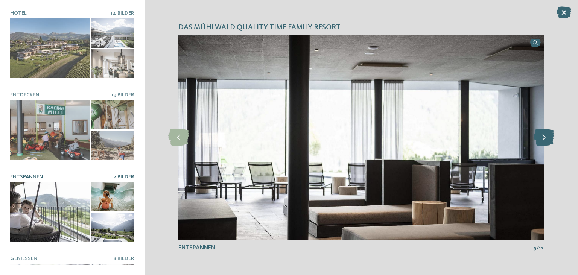
click at [542, 137] on icon at bounding box center [544, 137] width 21 height 17
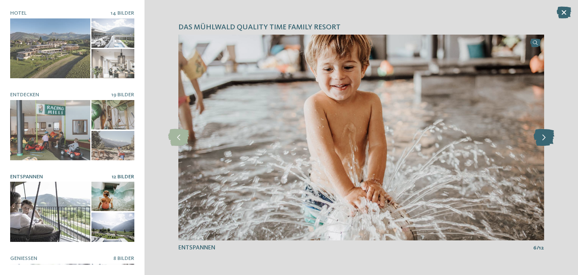
click at [542, 137] on icon at bounding box center [544, 137] width 21 height 17
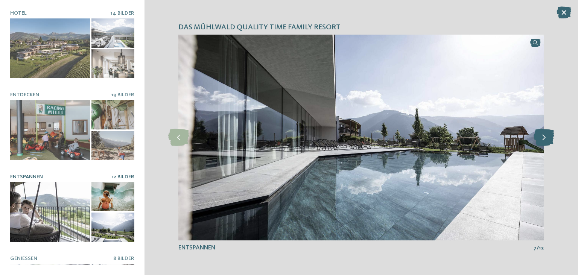
click at [542, 137] on icon at bounding box center [544, 137] width 21 height 17
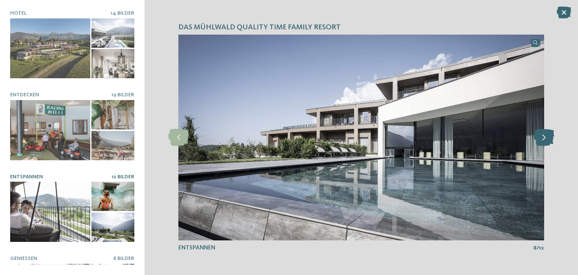
click at [542, 137] on icon at bounding box center [544, 137] width 21 height 17
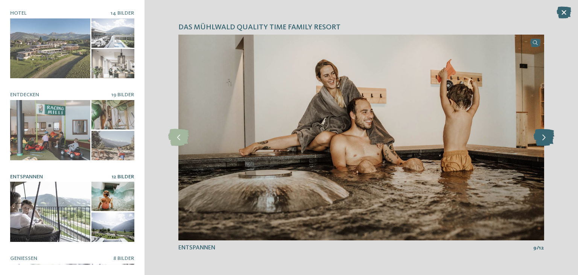
click at [542, 137] on icon at bounding box center [544, 137] width 21 height 17
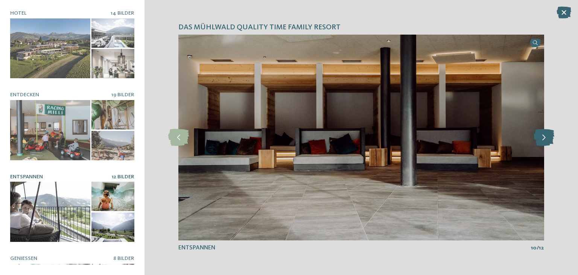
click at [542, 137] on icon at bounding box center [544, 137] width 21 height 17
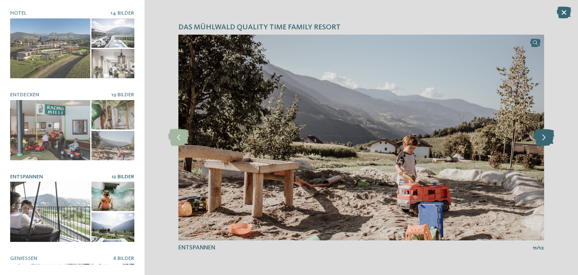
click at [542, 137] on icon at bounding box center [544, 137] width 21 height 17
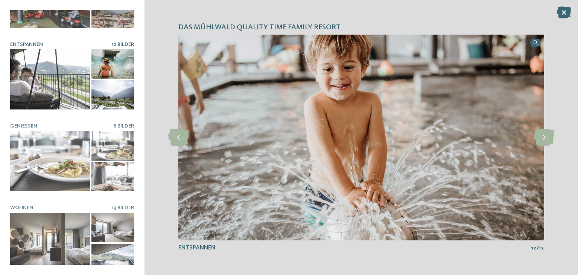
scroll to position [140, 0]
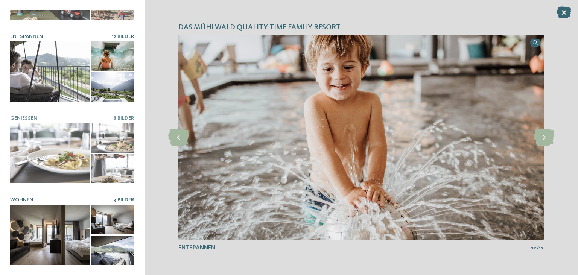
click at [34, 216] on div at bounding box center [50, 235] width 80 height 60
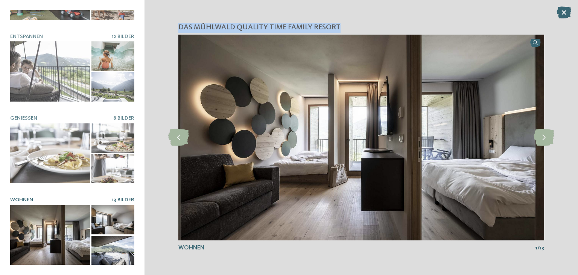
drag, startPoint x: 340, startPoint y: 26, endPoint x: 179, endPoint y: 30, distance: 161.5
click at [179, 30] on h4 "Das Mühlwald Quality Time Family Resort" at bounding box center [361, 28] width 366 height 10
copy span "Das Mühlwald Quality Time Family Resort"
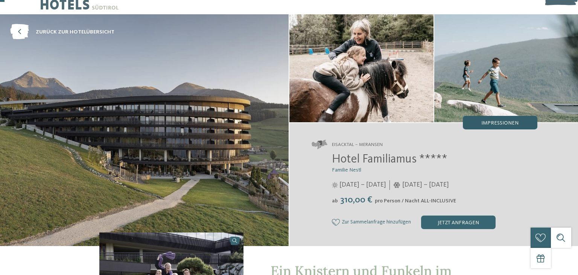
scroll to position [20, 0]
click at [514, 123] on span "Impressionen" at bounding box center [499, 122] width 37 height 5
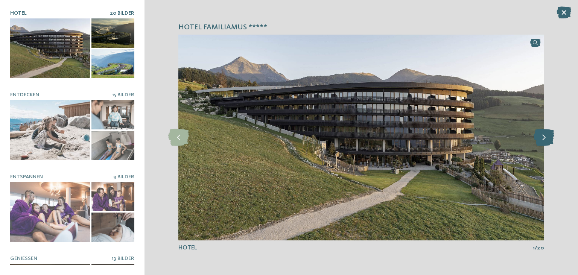
click at [549, 139] on icon at bounding box center [544, 137] width 21 height 17
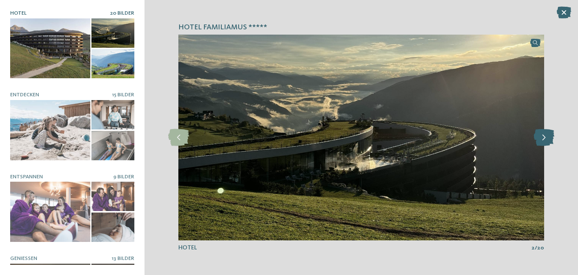
click at [549, 139] on icon at bounding box center [544, 137] width 21 height 17
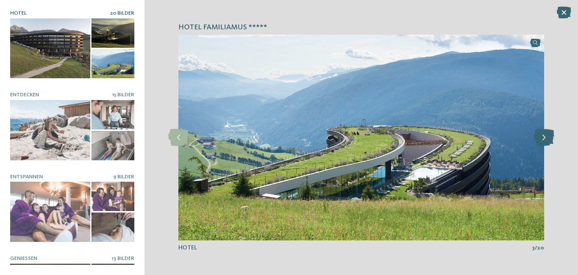
click at [549, 139] on icon at bounding box center [544, 137] width 21 height 17
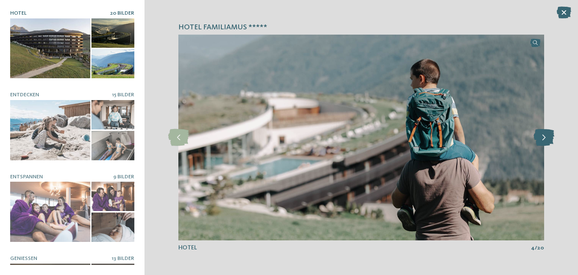
click at [549, 139] on icon at bounding box center [544, 137] width 21 height 17
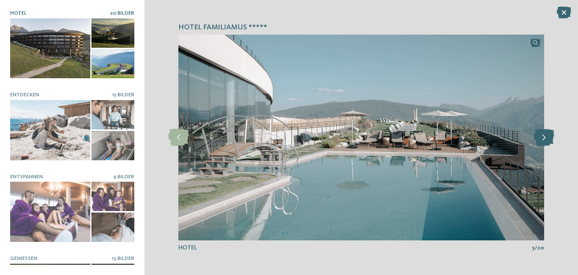
click at [549, 139] on icon at bounding box center [544, 137] width 21 height 17
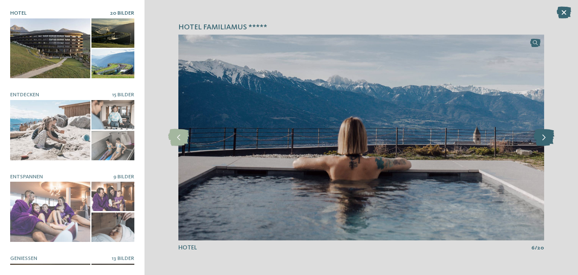
click at [549, 139] on icon at bounding box center [544, 137] width 21 height 17
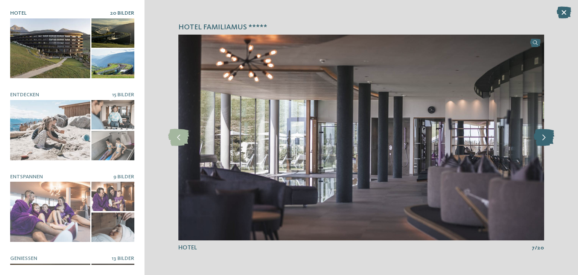
click at [549, 139] on icon at bounding box center [544, 137] width 21 height 17
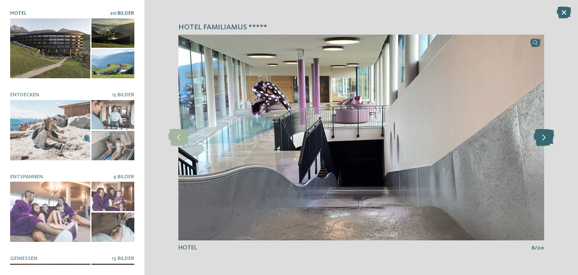
click at [549, 139] on icon at bounding box center [544, 137] width 21 height 17
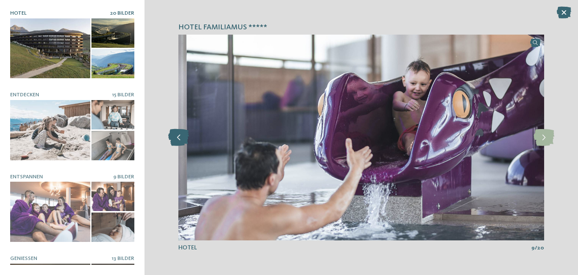
click at [175, 139] on icon at bounding box center [178, 137] width 21 height 17
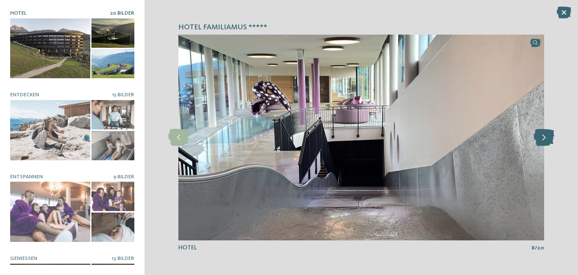
click at [544, 138] on icon at bounding box center [544, 137] width 21 height 17
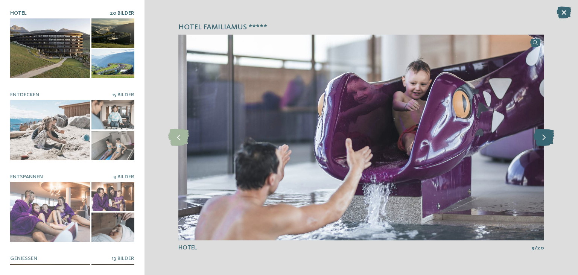
click at [544, 138] on icon at bounding box center [544, 137] width 21 height 17
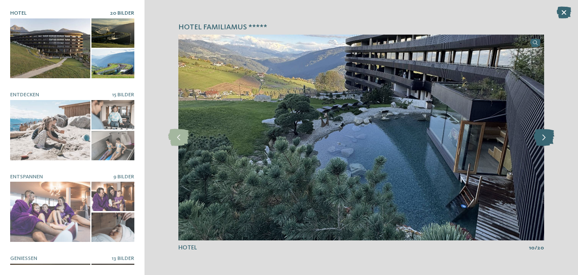
click at [544, 138] on icon at bounding box center [544, 137] width 21 height 17
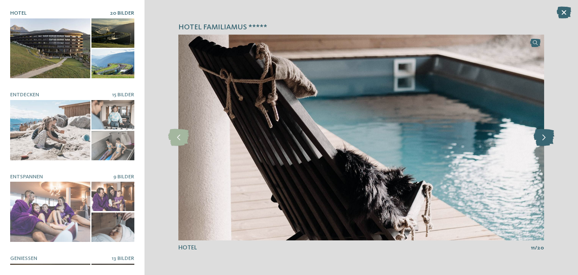
click at [544, 138] on icon at bounding box center [544, 137] width 21 height 17
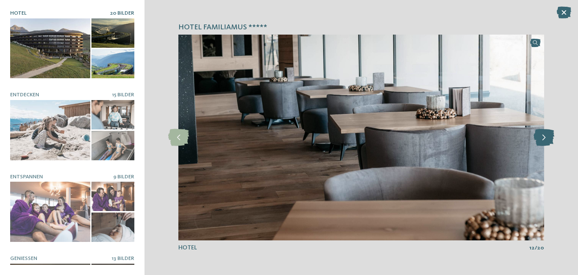
click at [544, 138] on icon at bounding box center [544, 137] width 21 height 17
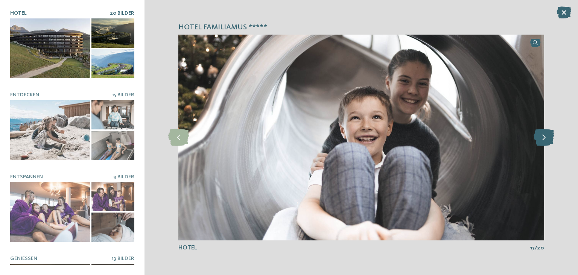
click at [544, 138] on icon at bounding box center [544, 137] width 21 height 17
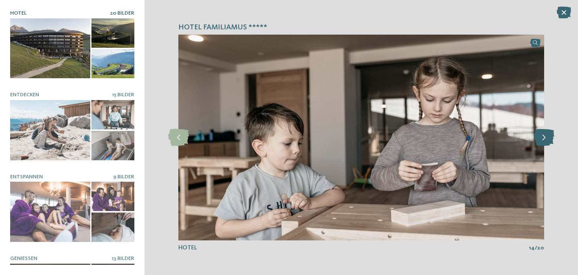
click at [544, 138] on icon at bounding box center [544, 137] width 21 height 17
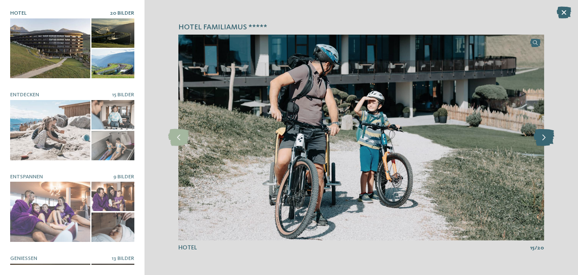
click at [544, 138] on icon at bounding box center [544, 137] width 21 height 17
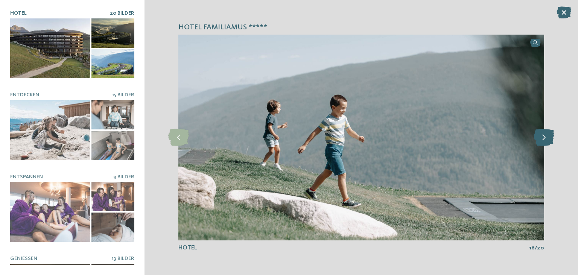
click at [544, 138] on icon at bounding box center [544, 137] width 21 height 17
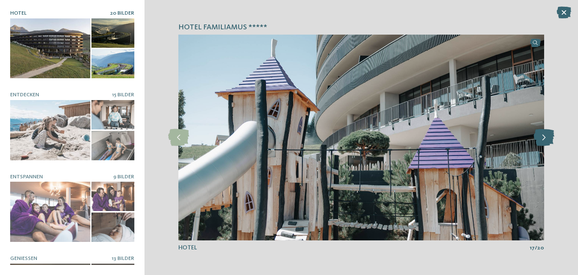
click at [544, 138] on icon at bounding box center [544, 137] width 21 height 17
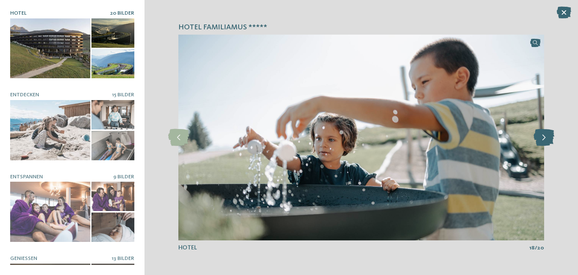
click at [544, 138] on icon at bounding box center [544, 137] width 21 height 17
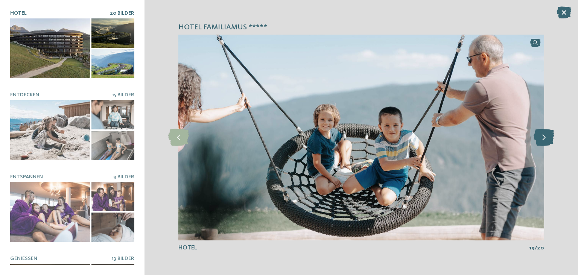
click at [544, 138] on icon at bounding box center [544, 137] width 21 height 17
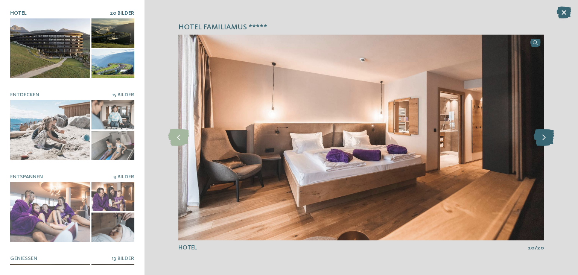
click at [544, 138] on icon at bounding box center [544, 137] width 21 height 17
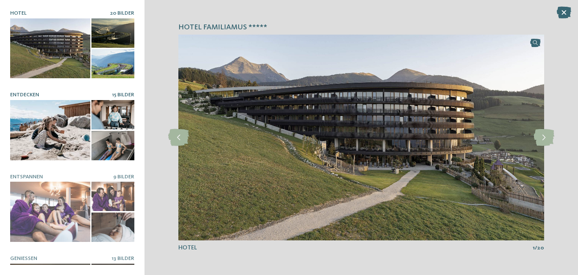
click at [26, 119] on div at bounding box center [50, 130] width 80 height 60
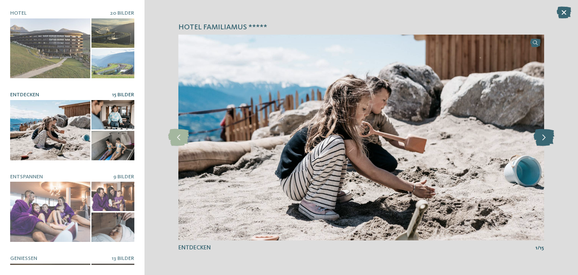
click at [540, 144] on icon at bounding box center [544, 137] width 21 height 17
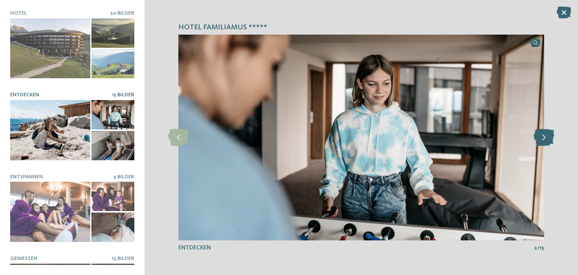
click at [540, 144] on icon at bounding box center [544, 137] width 21 height 17
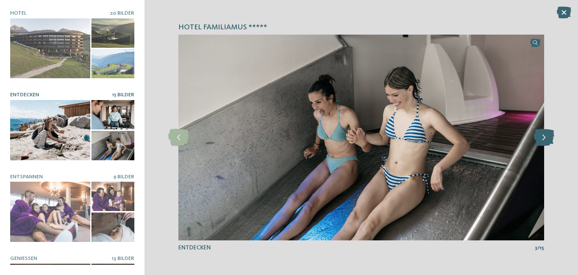
click at [540, 144] on icon at bounding box center [544, 137] width 21 height 17
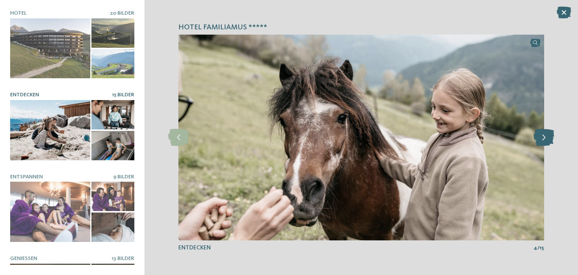
click at [540, 144] on icon at bounding box center [544, 137] width 21 height 17
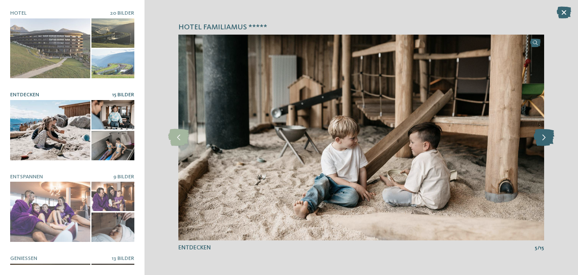
click at [540, 144] on icon at bounding box center [544, 137] width 21 height 17
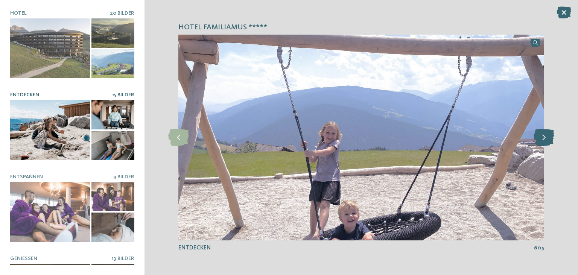
click at [540, 144] on icon at bounding box center [544, 137] width 21 height 17
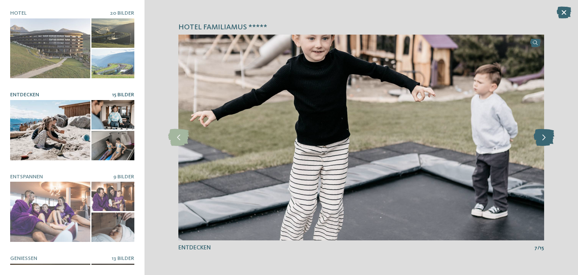
click at [540, 144] on icon at bounding box center [544, 137] width 21 height 17
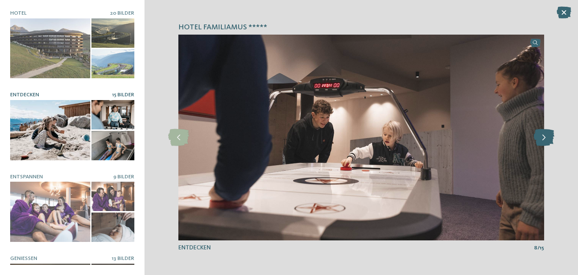
click at [540, 144] on icon at bounding box center [544, 137] width 21 height 17
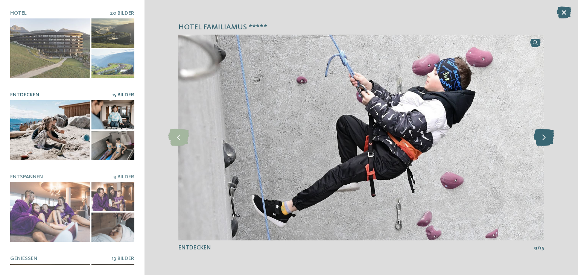
click at [540, 144] on icon at bounding box center [544, 137] width 21 height 17
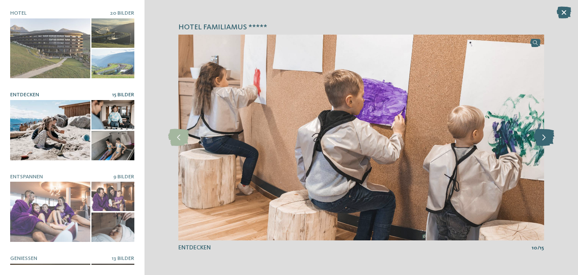
click at [540, 144] on icon at bounding box center [544, 137] width 21 height 17
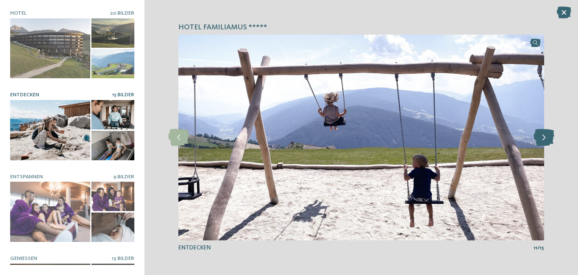
click at [540, 144] on icon at bounding box center [544, 137] width 21 height 17
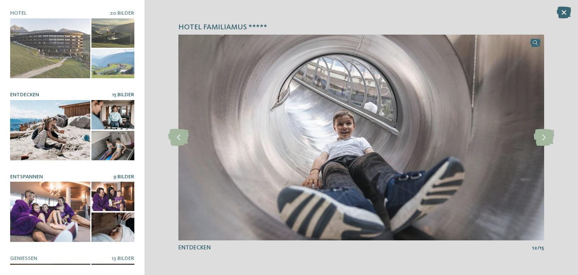
click at [59, 217] on div at bounding box center [50, 212] width 80 height 60
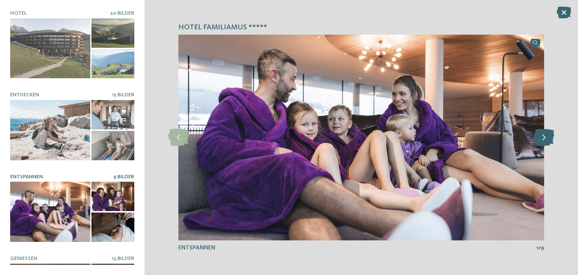
click at [544, 143] on icon at bounding box center [544, 137] width 21 height 17
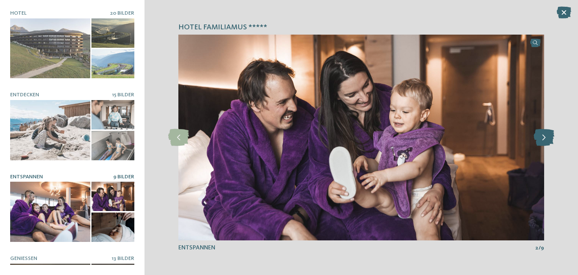
click at [544, 143] on icon at bounding box center [544, 137] width 21 height 17
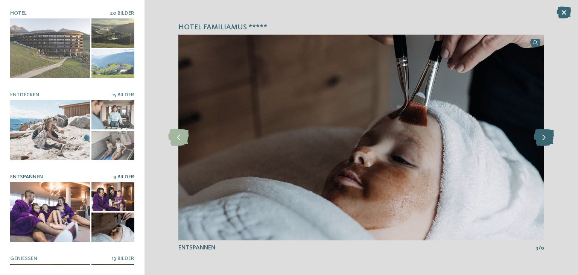
click at [544, 143] on icon at bounding box center [544, 137] width 21 height 17
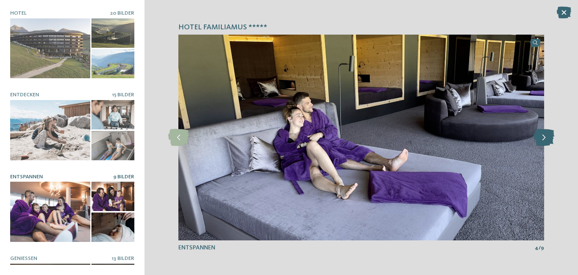
click at [544, 143] on icon at bounding box center [544, 137] width 21 height 17
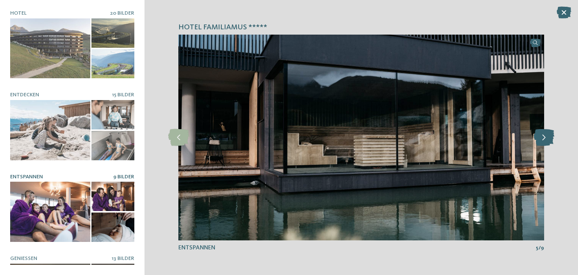
click at [544, 143] on icon at bounding box center [544, 137] width 21 height 17
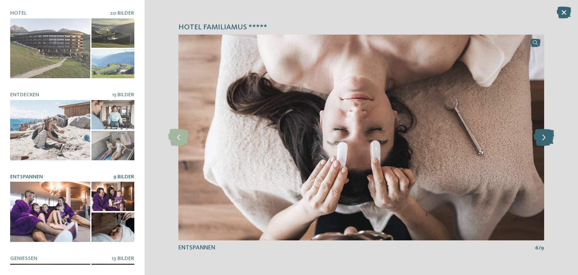
click at [544, 143] on icon at bounding box center [544, 137] width 21 height 17
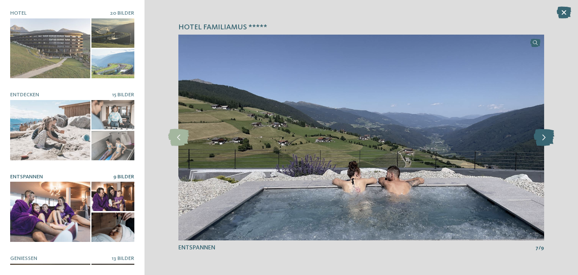
click at [544, 143] on icon at bounding box center [544, 137] width 21 height 17
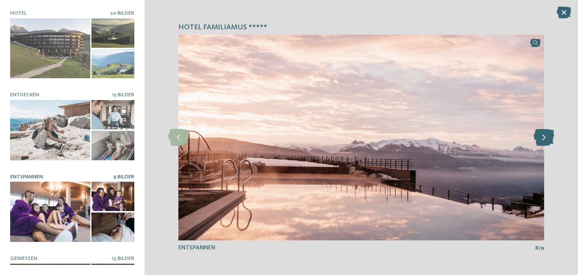
click at [544, 143] on icon at bounding box center [544, 137] width 21 height 17
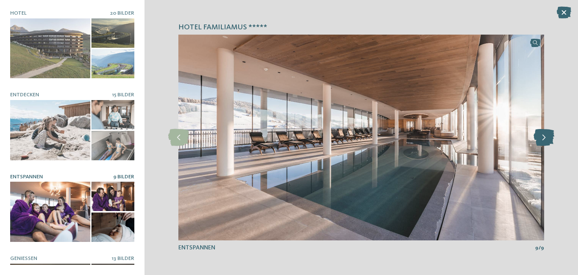
click at [544, 143] on icon at bounding box center [544, 137] width 21 height 17
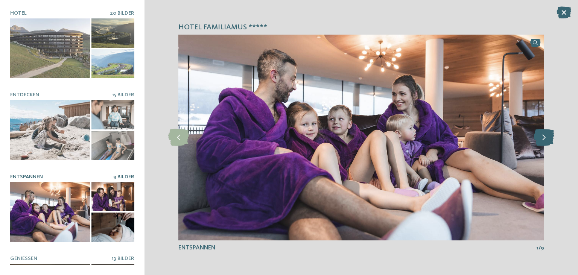
click at [544, 143] on icon at bounding box center [544, 137] width 21 height 17
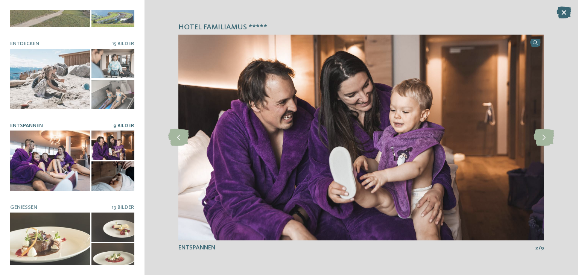
scroll to position [59, 0]
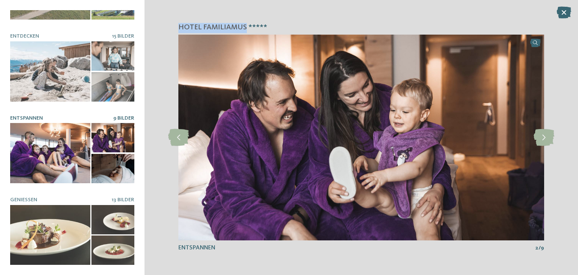
drag, startPoint x: 179, startPoint y: 29, endPoint x: 244, endPoint y: 31, distance: 65.1
click at [244, 31] on span "Hotel Familiamus *****" at bounding box center [222, 28] width 89 height 11
copy span "Hotel Familiamus"
